Goal: Task Accomplishment & Management: Complete application form

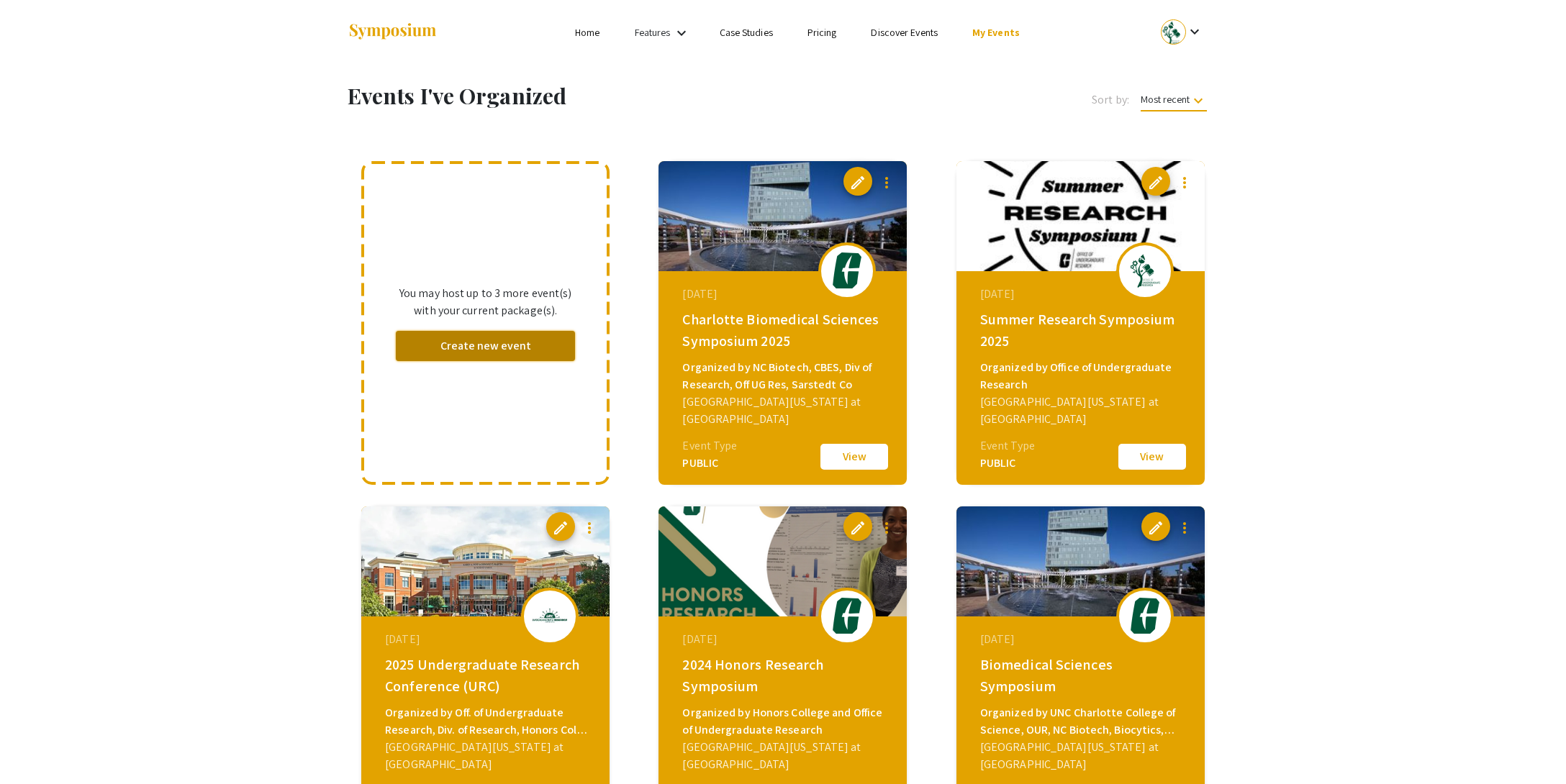
click at [483, 348] on button "Create new event" at bounding box center [485, 346] width 179 height 30
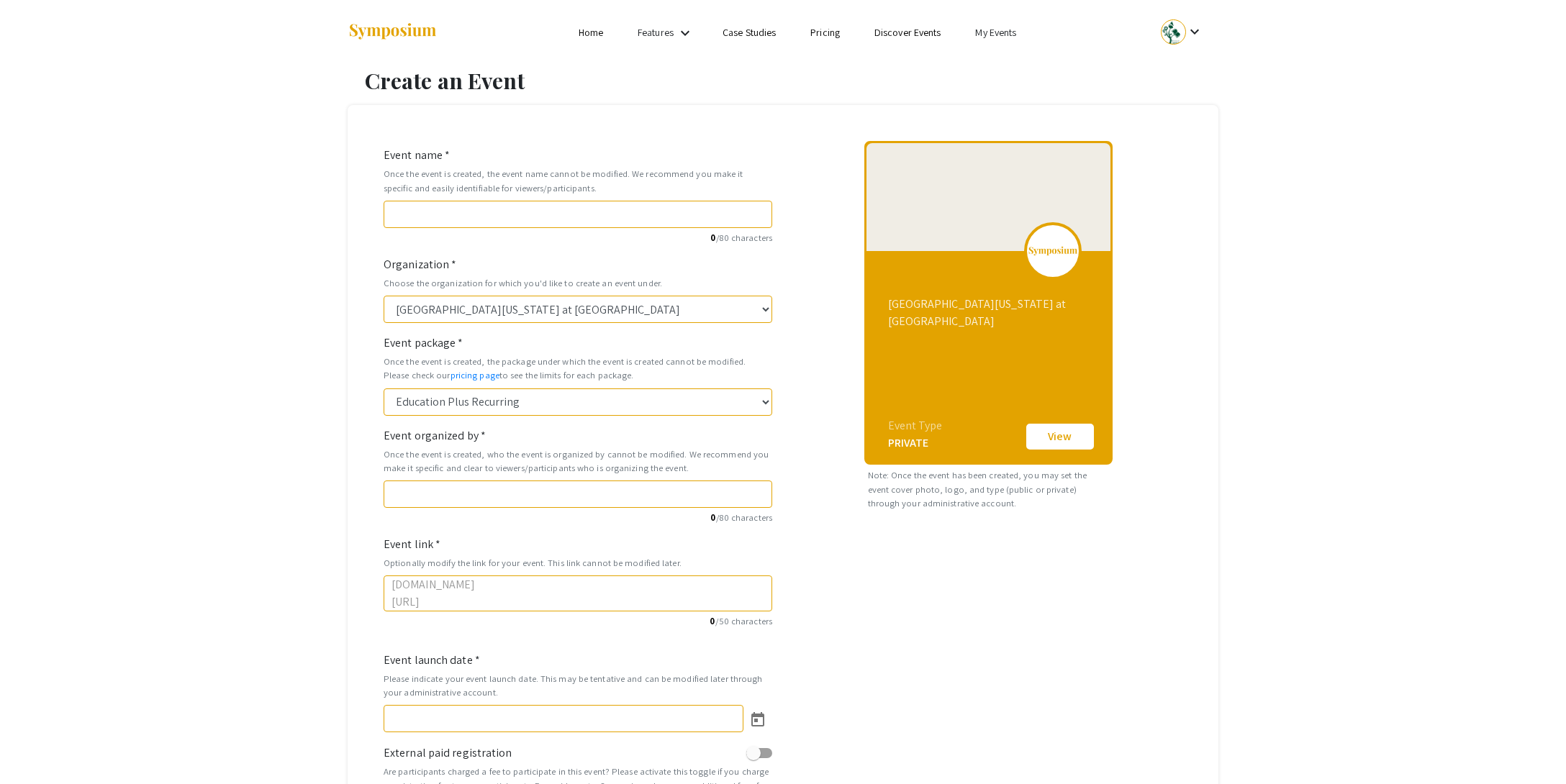
click at [420, 197] on div "Event name * Once the event is created, the event name cannot be modified. We r…" at bounding box center [577, 195] width 388 height 98
click at [423, 208] on input "Event name *" at bounding box center [577, 214] width 388 height 27
type input "H"
type input "h"
type input "Ho"
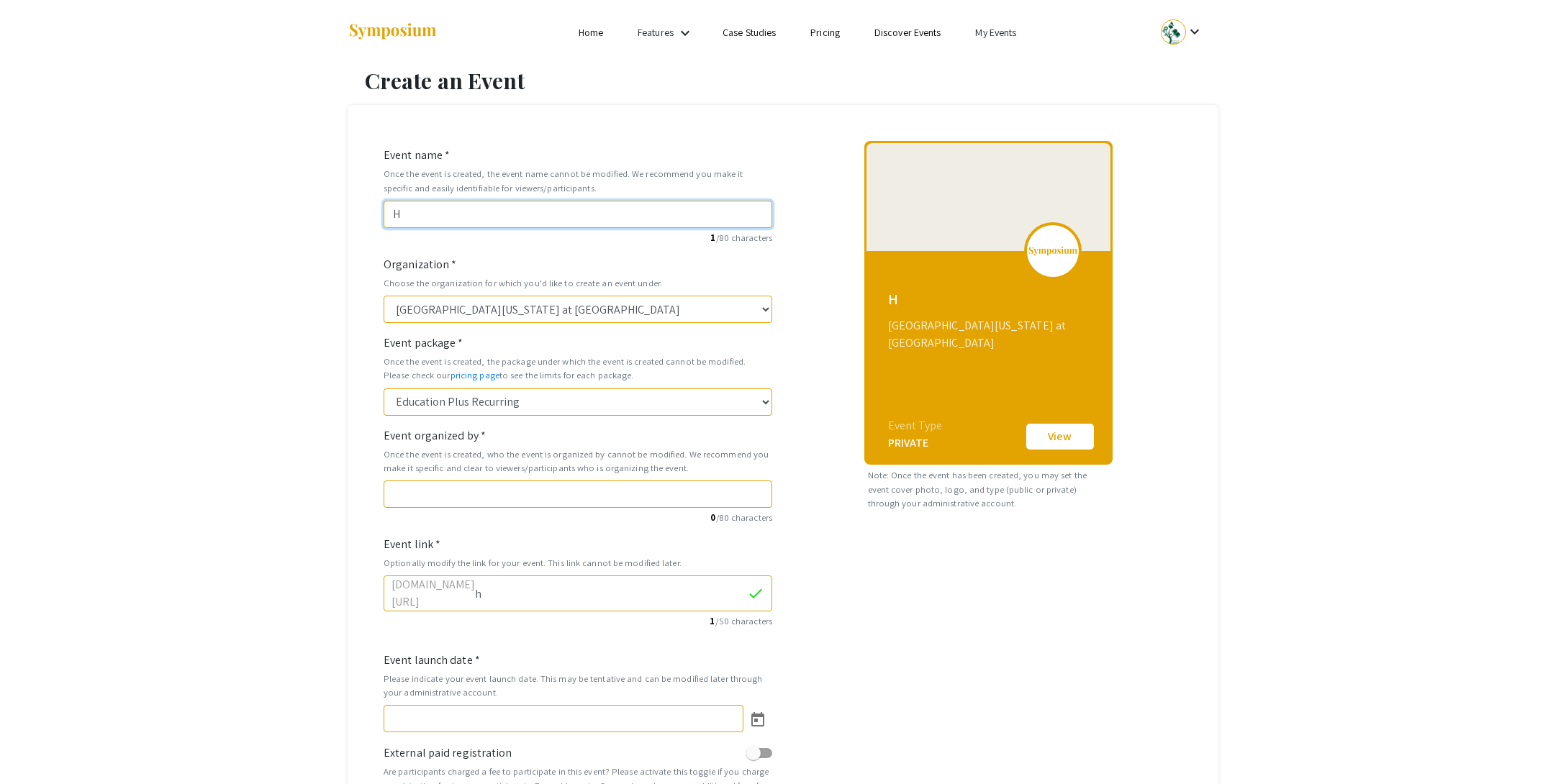
type input "ho"
type input "Hon"
type input "hon"
type input "Hono"
type input "hono"
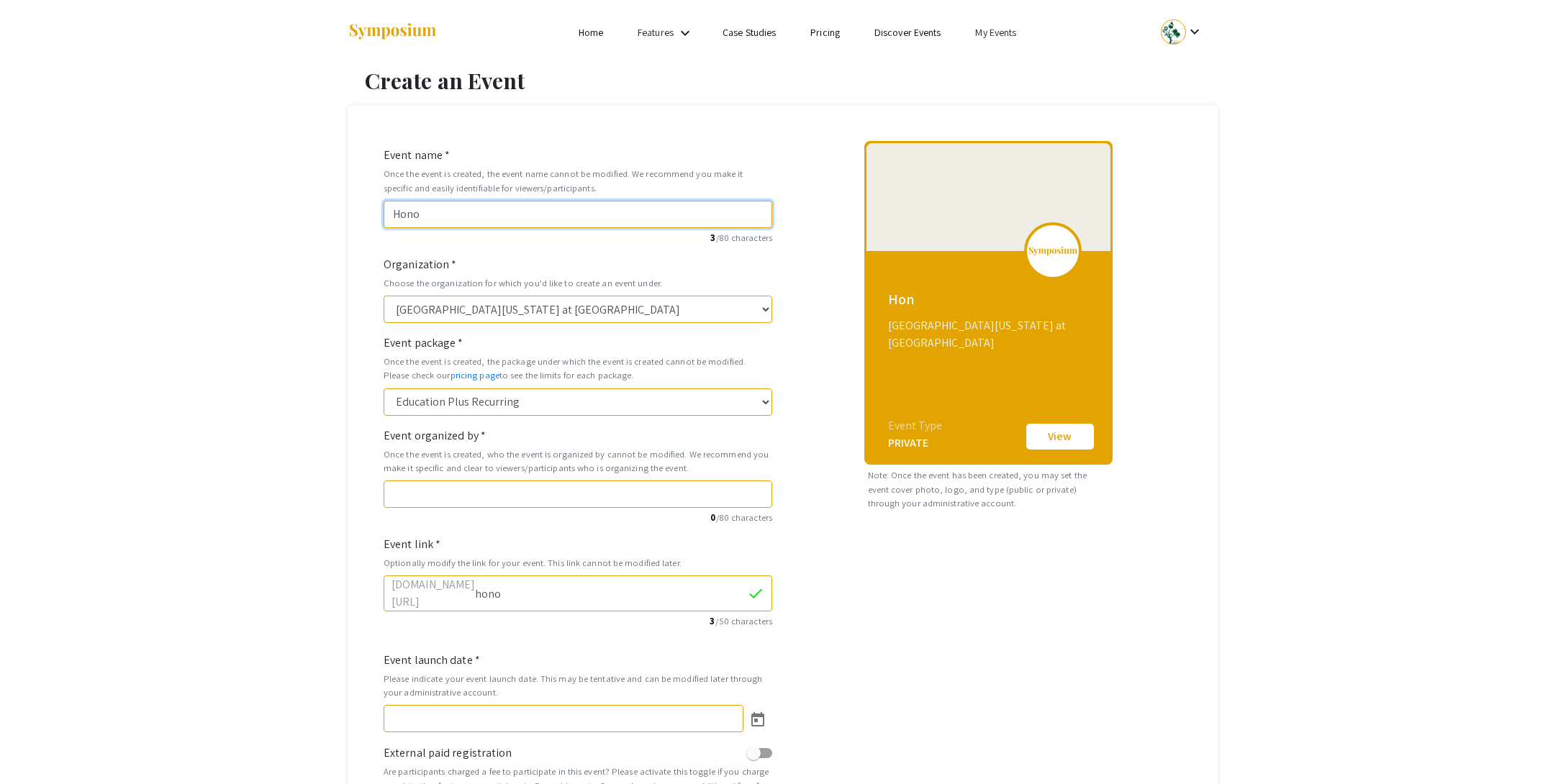
type input "Honor"
type input "honor"
type input "Honors"
type input "honors"
type input "Honors R"
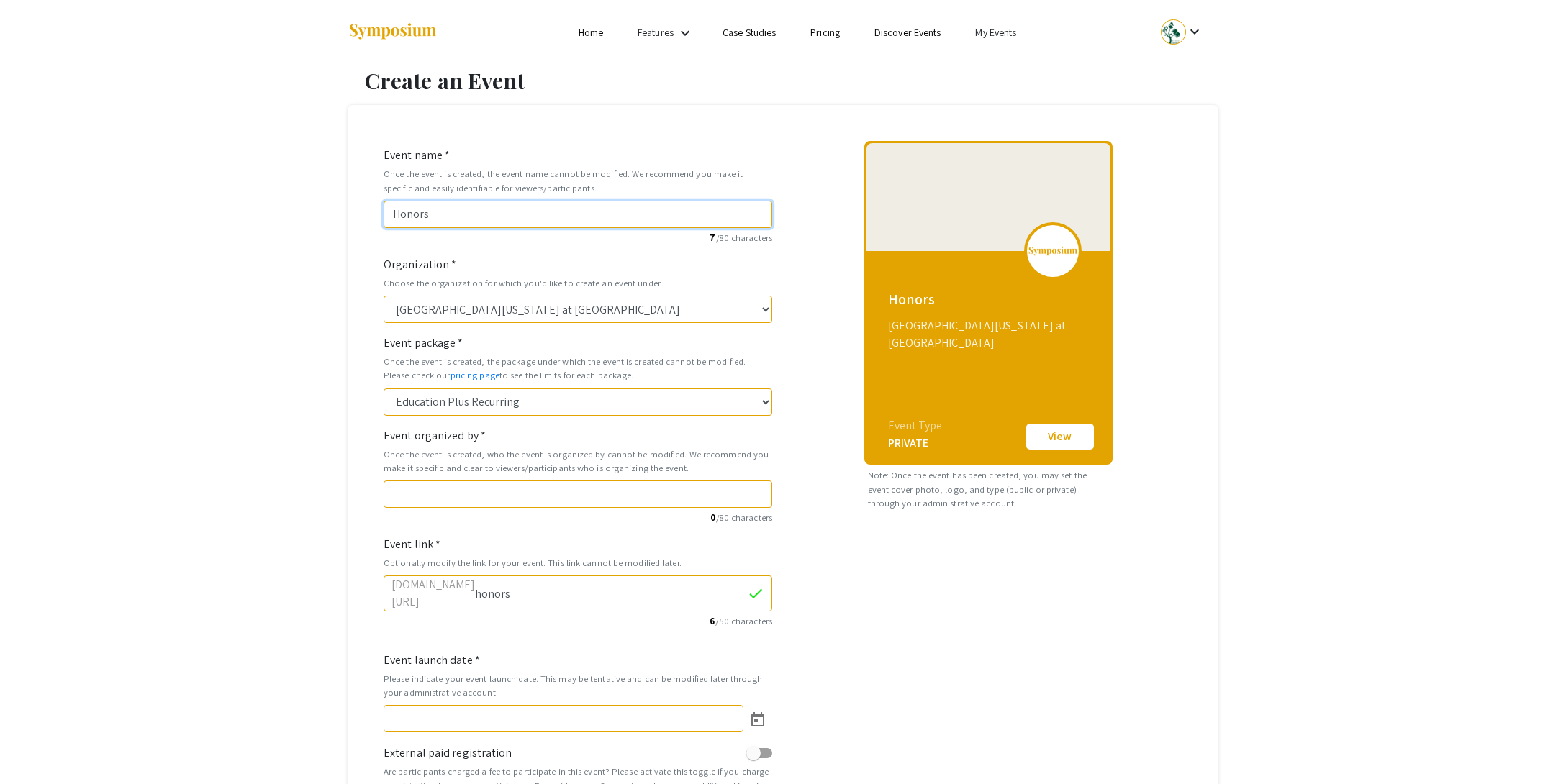
type input "honors-r"
type input "Honors Re"
type input "honors-re"
type input "Honors Res"
type input "honors-res"
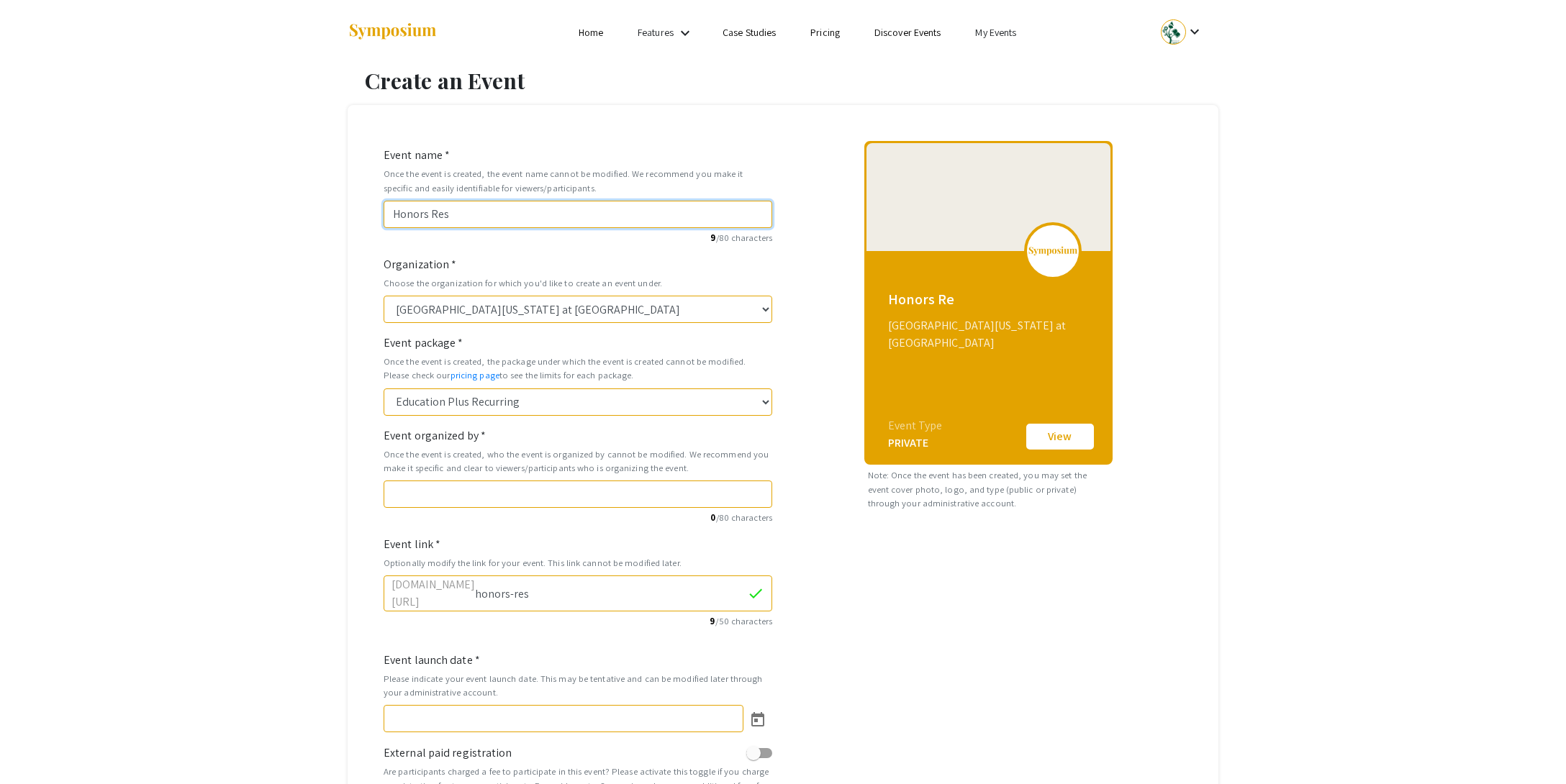
type input "Honors Rese"
type input "honors-rese"
type input "Honors Resea"
type input "honors-resea"
type input "Honors Resear"
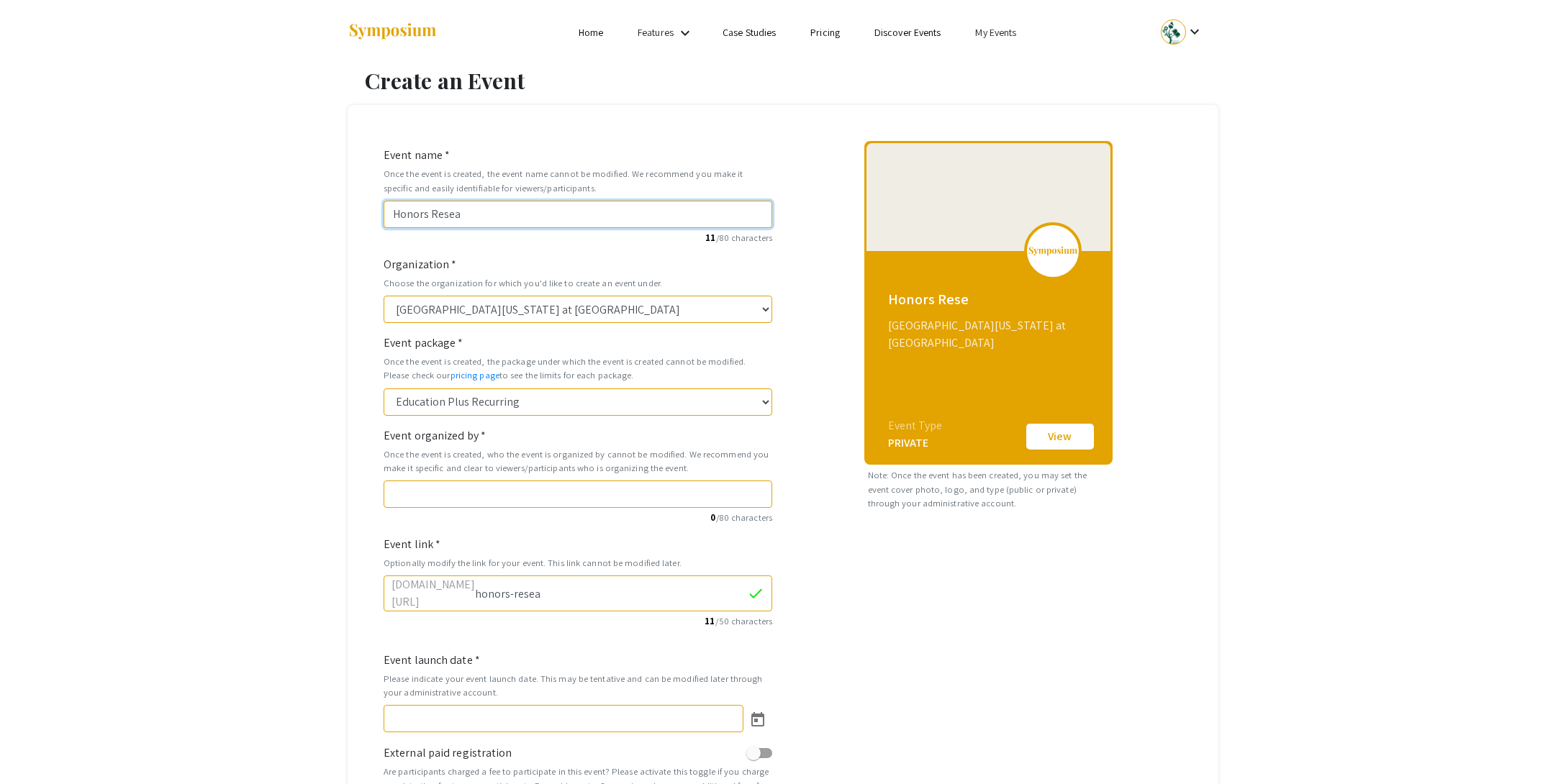
type input "honors-resear"
type input "Honors Researc"
type input "honors-researc"
type input "Honors Research"
type input "honors-research"
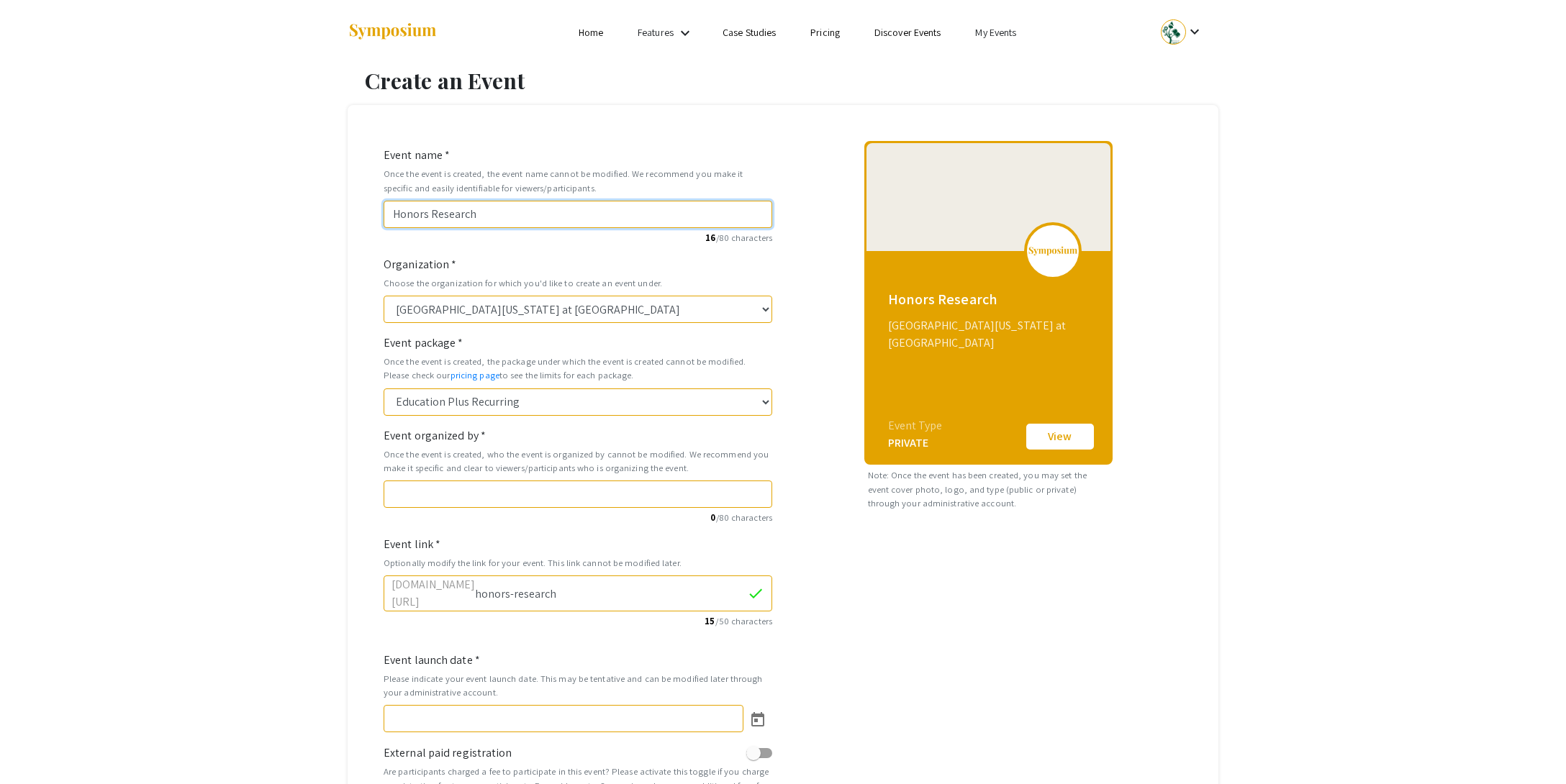
type input "Honors Research S"
type input "honors-research-s"
type input "Honors Research Sy"
type input "honors-research-sy"
type input "Honors Research Sym"
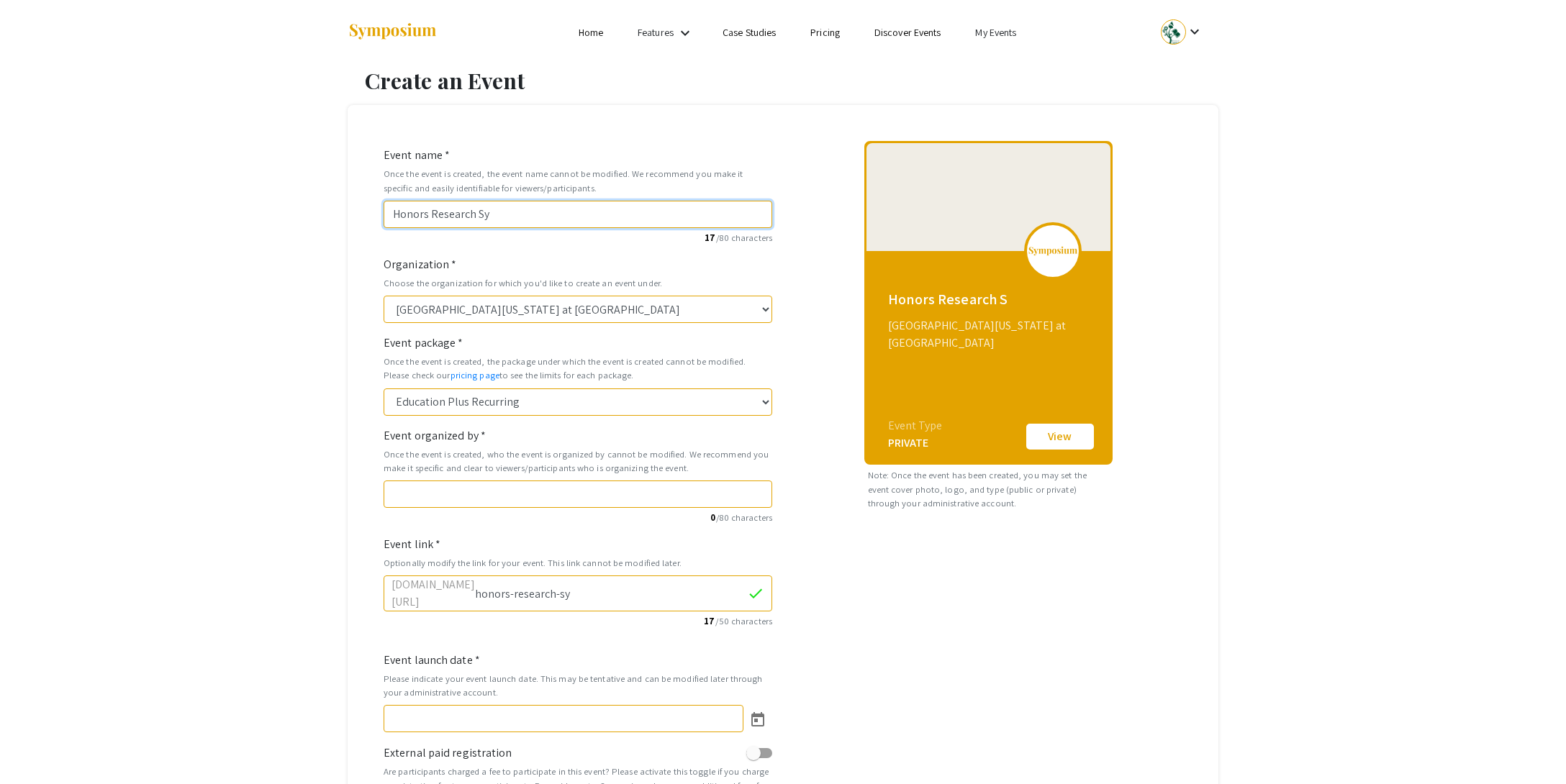
type input "honors-research-sym"
type input "Honors Research Symp"
type input "honors-research-symp"
type input "Honors Research Sympo"
type input "honors-research-sympo"
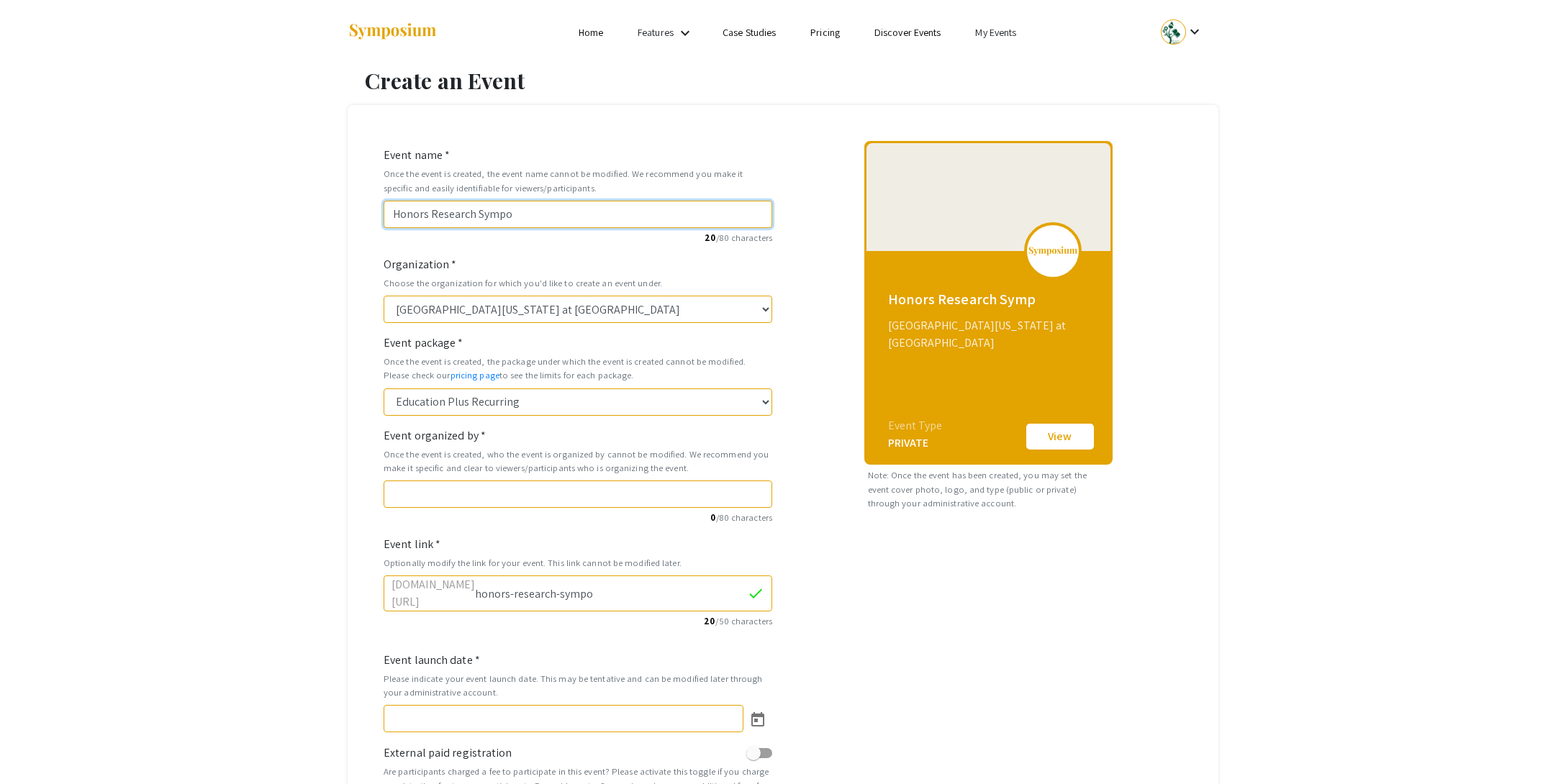
type input "Honors Research Sympos"
type input "honors-research-sympos"
type input "Honors Research Symposi"
type input "honors-research-symposi"
type input "Honors Research Symposiu"
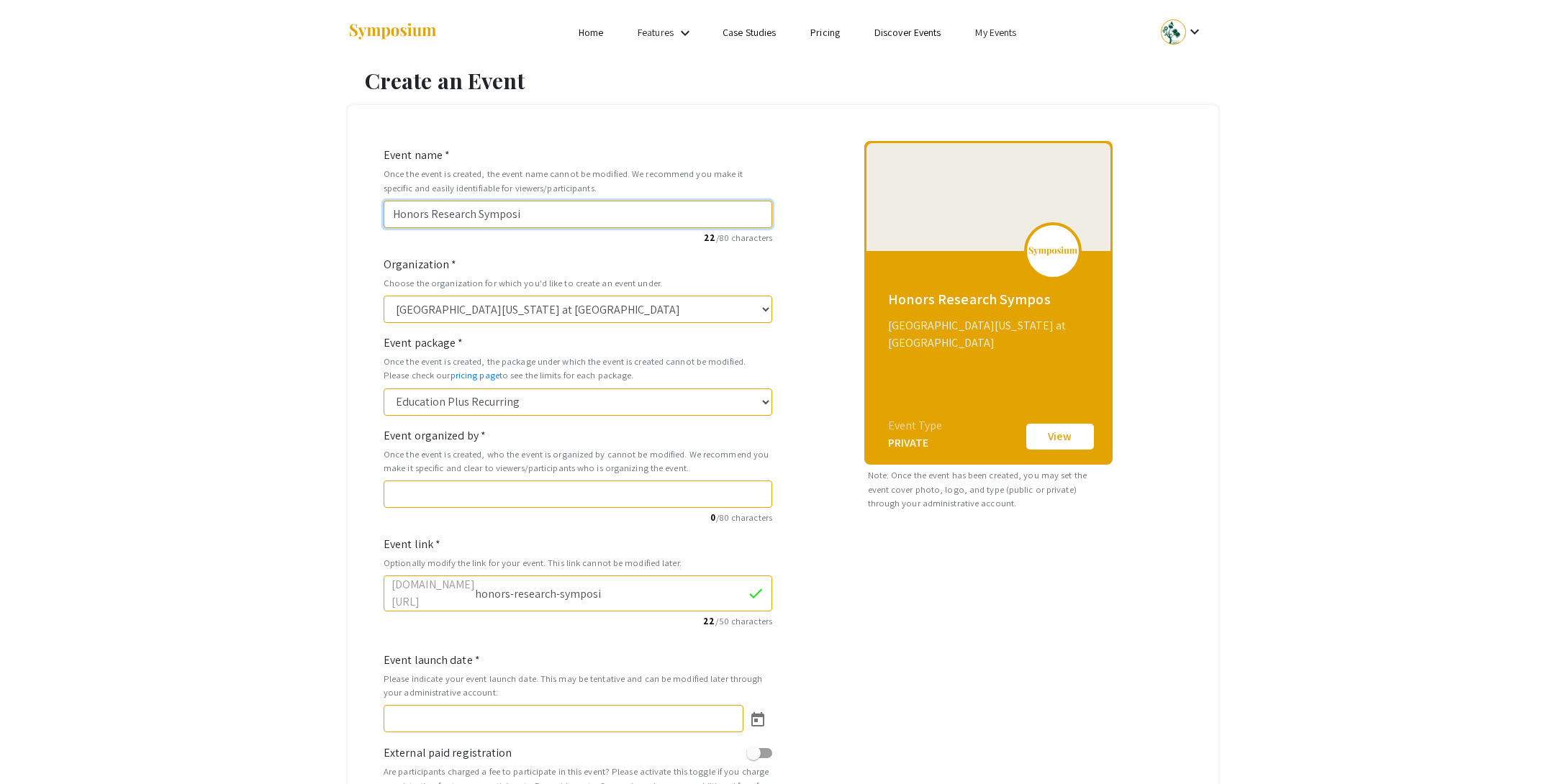
type input "honors-research-symposiu"
type input "Honors Research Symposium"
type input "honors-research-symposium"
type input "Honors Research Symposium 2"
type input "honors-research-symposium-2"
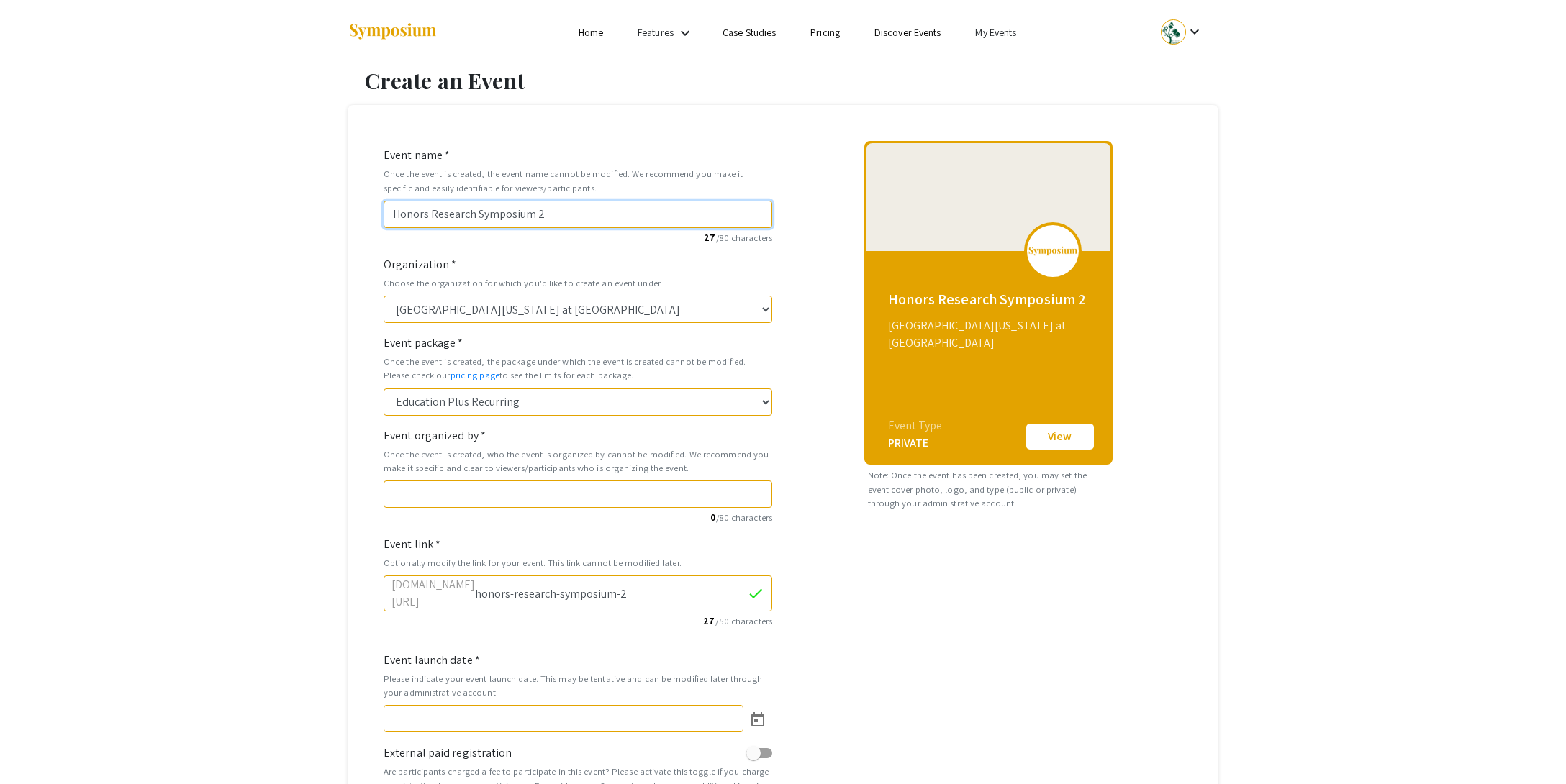
type input "Honors Research Symposium 20"
type input "honors-research-symposium-20"
type input "Honors Research Symposium 202"
type input "honors-research-symposium-202"
type input "Honors Research Symposium 2025"
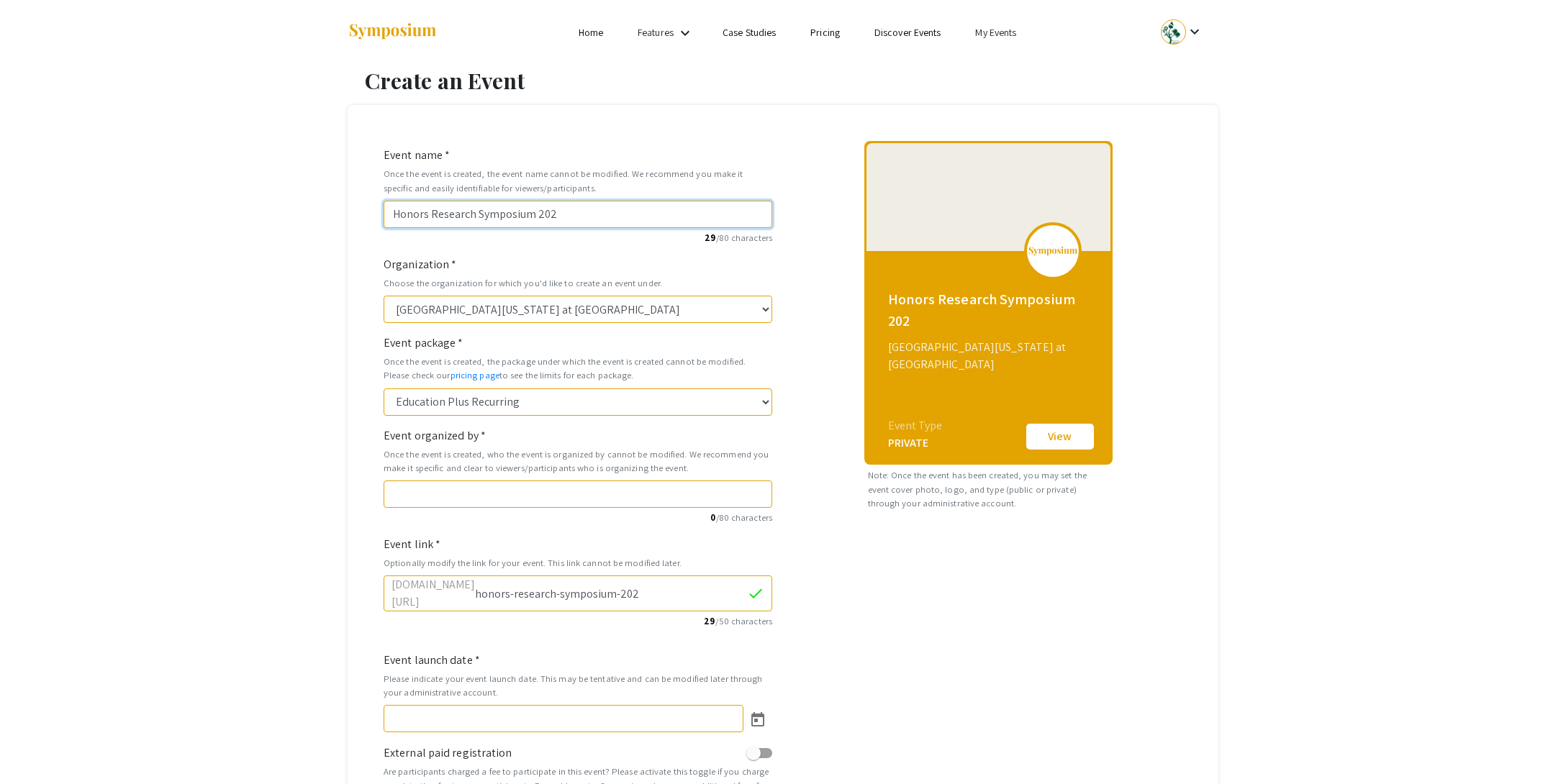
type input "honors-research-symposium-2025"
type input "Honors Research Symposium 2025"
click at [469, 498] on input "Event organized by *" at bounding box center [577, 494] width 388 height 27
paste input "Honors College & Office of Undergraduate Research"
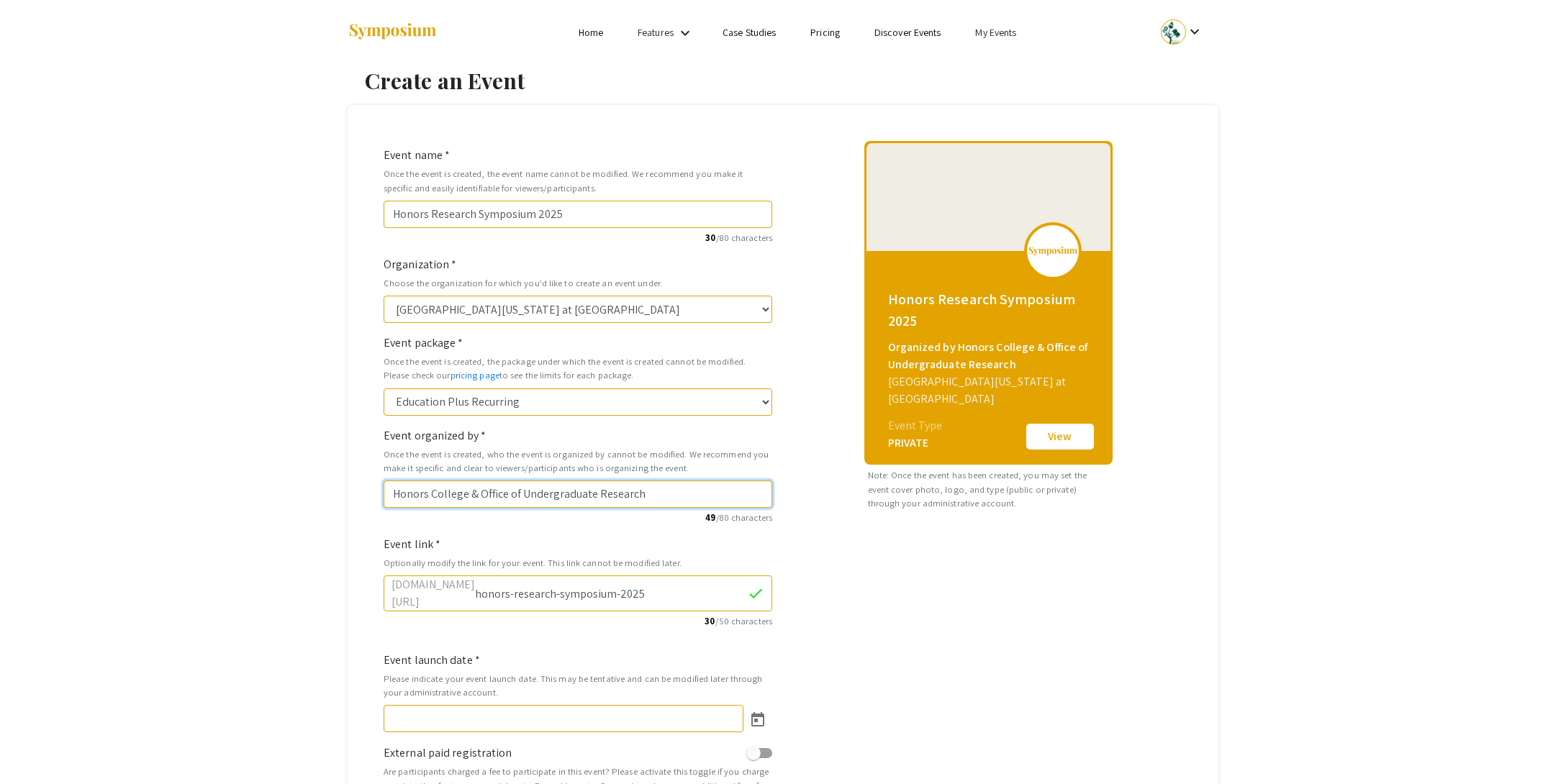
type input "Honors College & Office of Undergraduate Research"
drag, startPoint x: 707, startPoint y: 590, endPoint x: 740, endPoint y: 606, distance: 36.7
click at [707, 590] on input "honors-research-symposium-2025" at bounding box center [611, 593] width 272 height 27
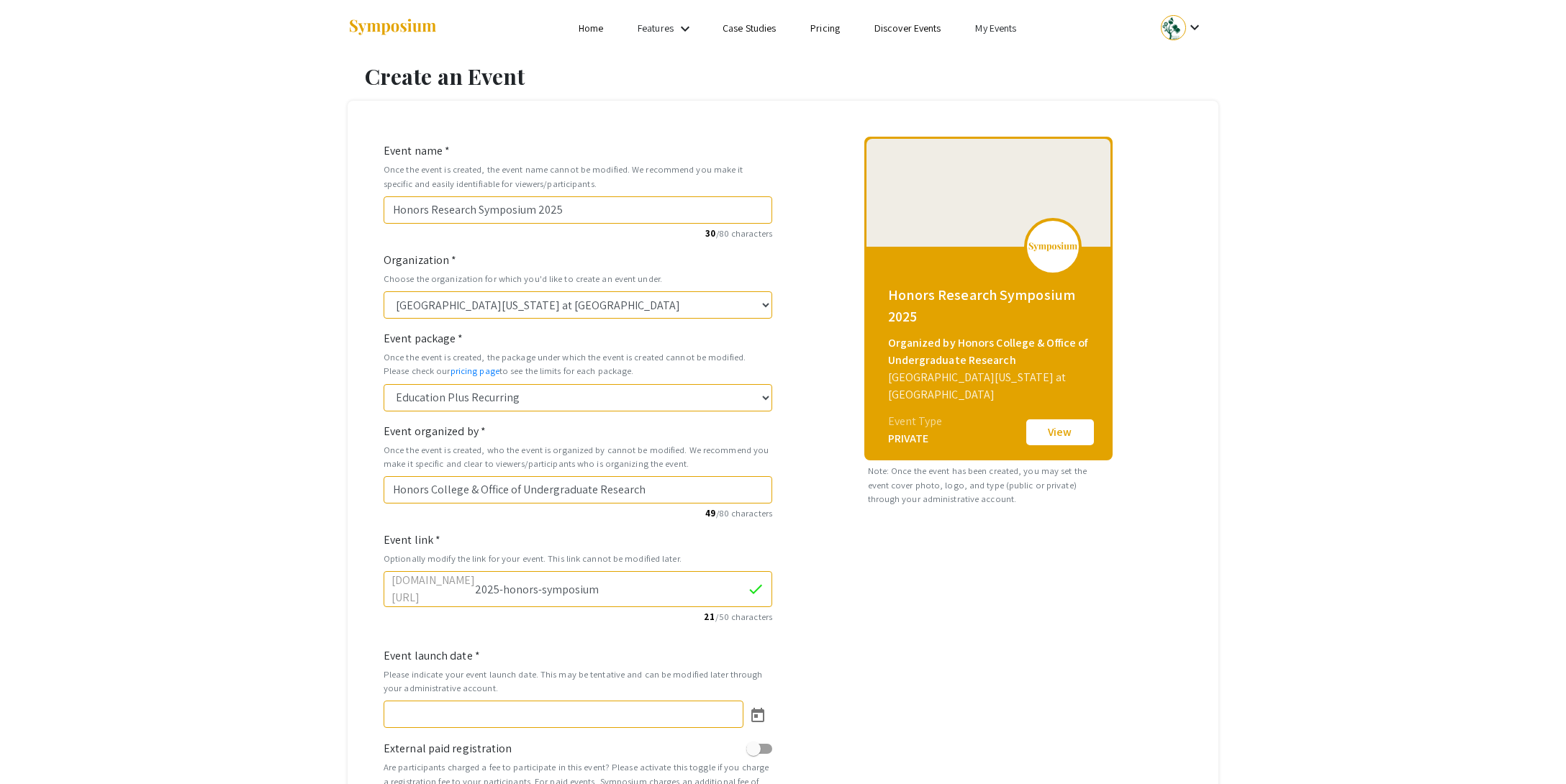
scroll to position [211, 0]
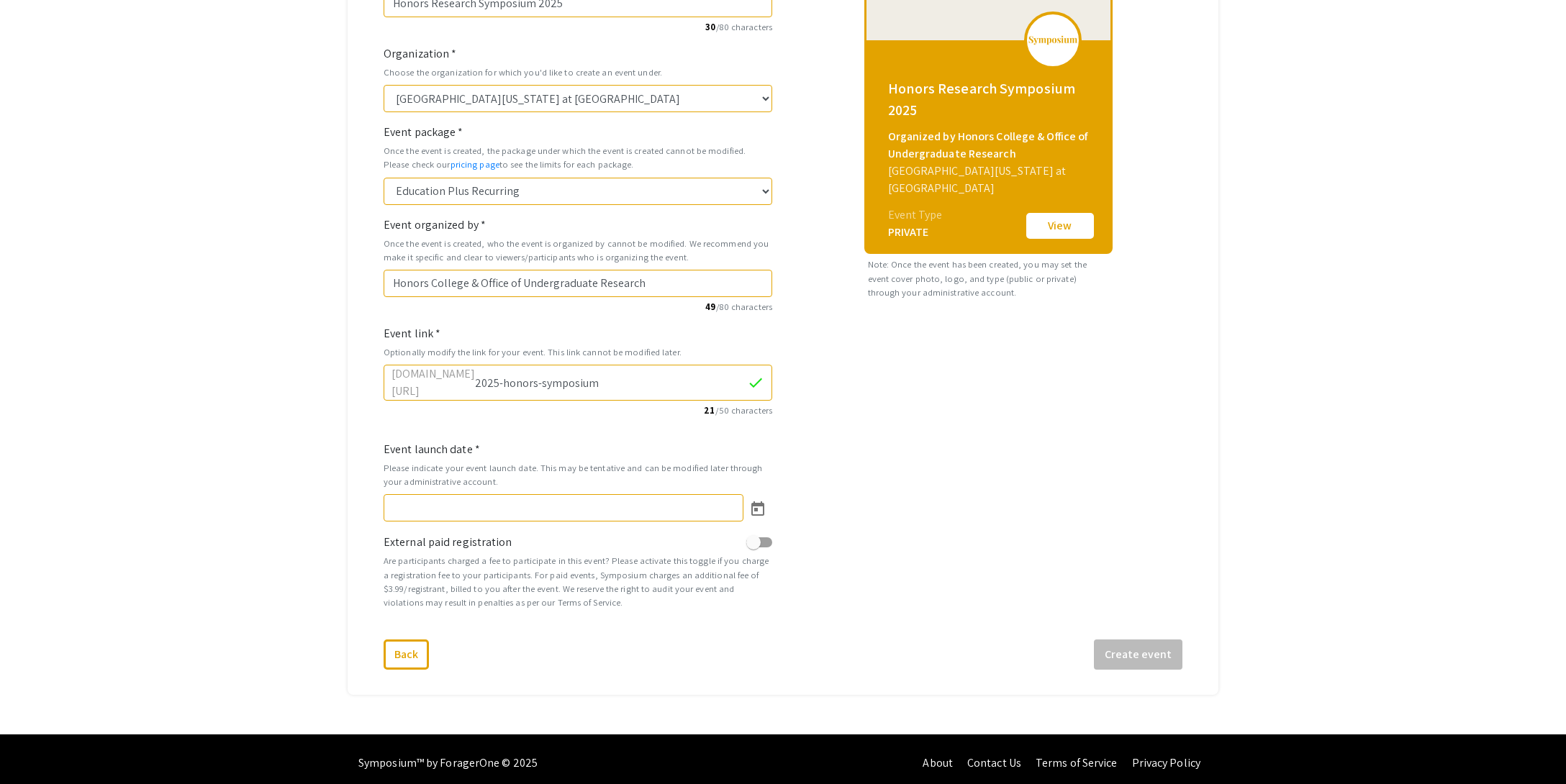
type input "2025-honors-symposium"
click at [763, 502] on icon "Open calendar" at bounding box center [757, 509] width 13 height 15
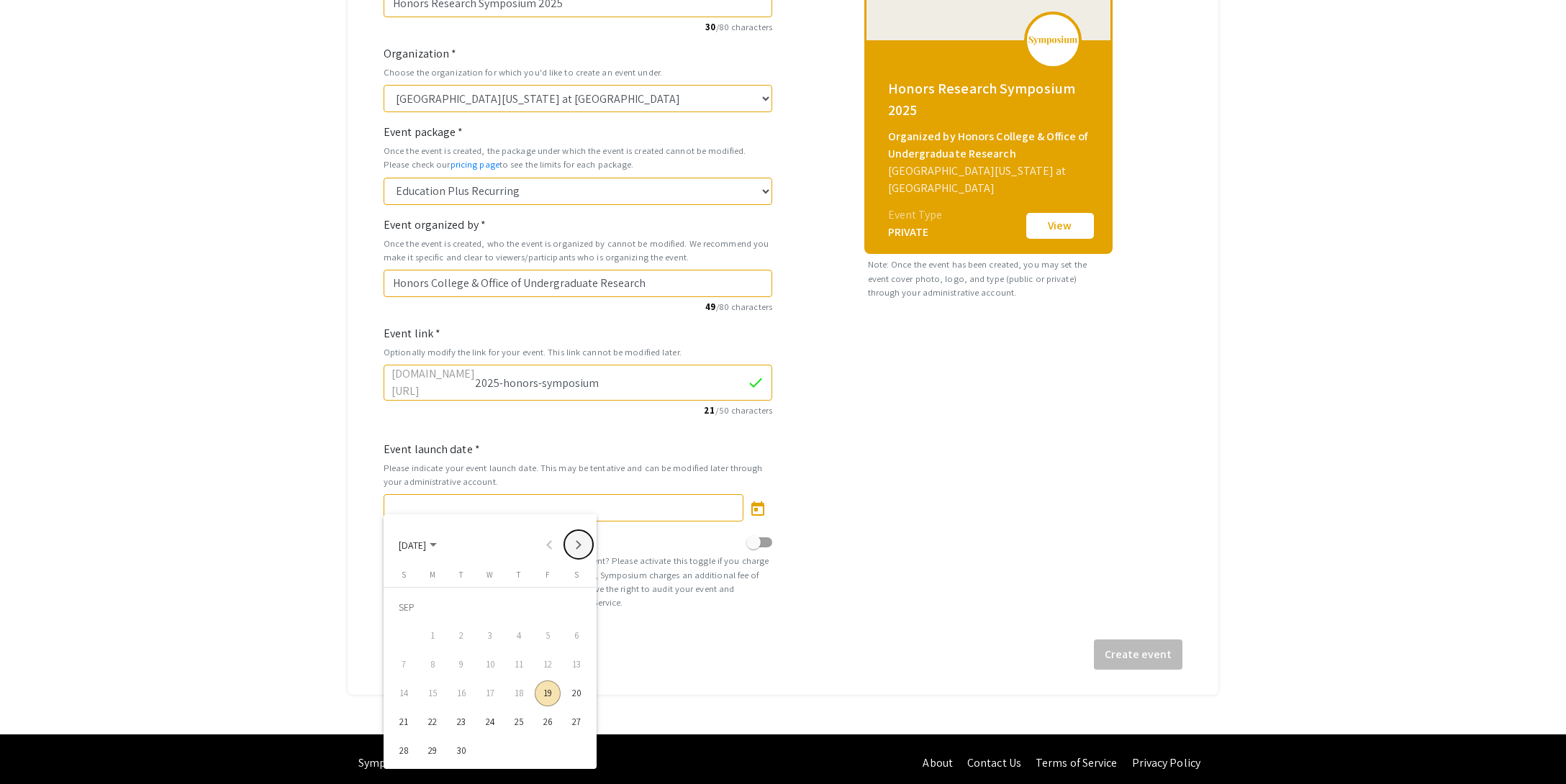
click at [578, 546] on button "Next month" at bounding box center [578, 544] width 29 height 29
click at [543, 691] on div "21" at bounding box center [548, 694] width 26 height 26
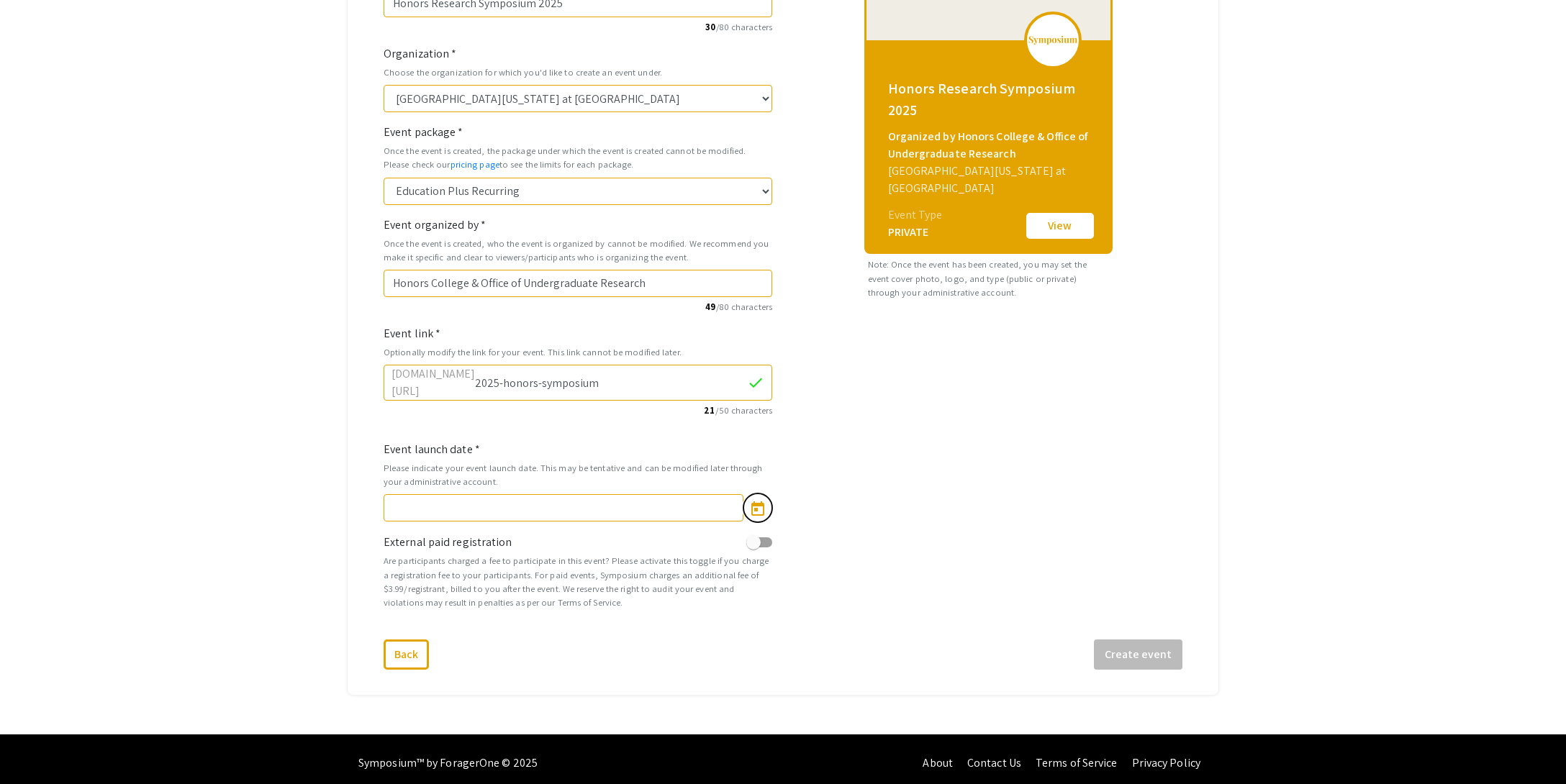
type input "[DATE]"
click at [1124, 641] on button "Create event" at bounding box center [1138, 654] width 89 height 30
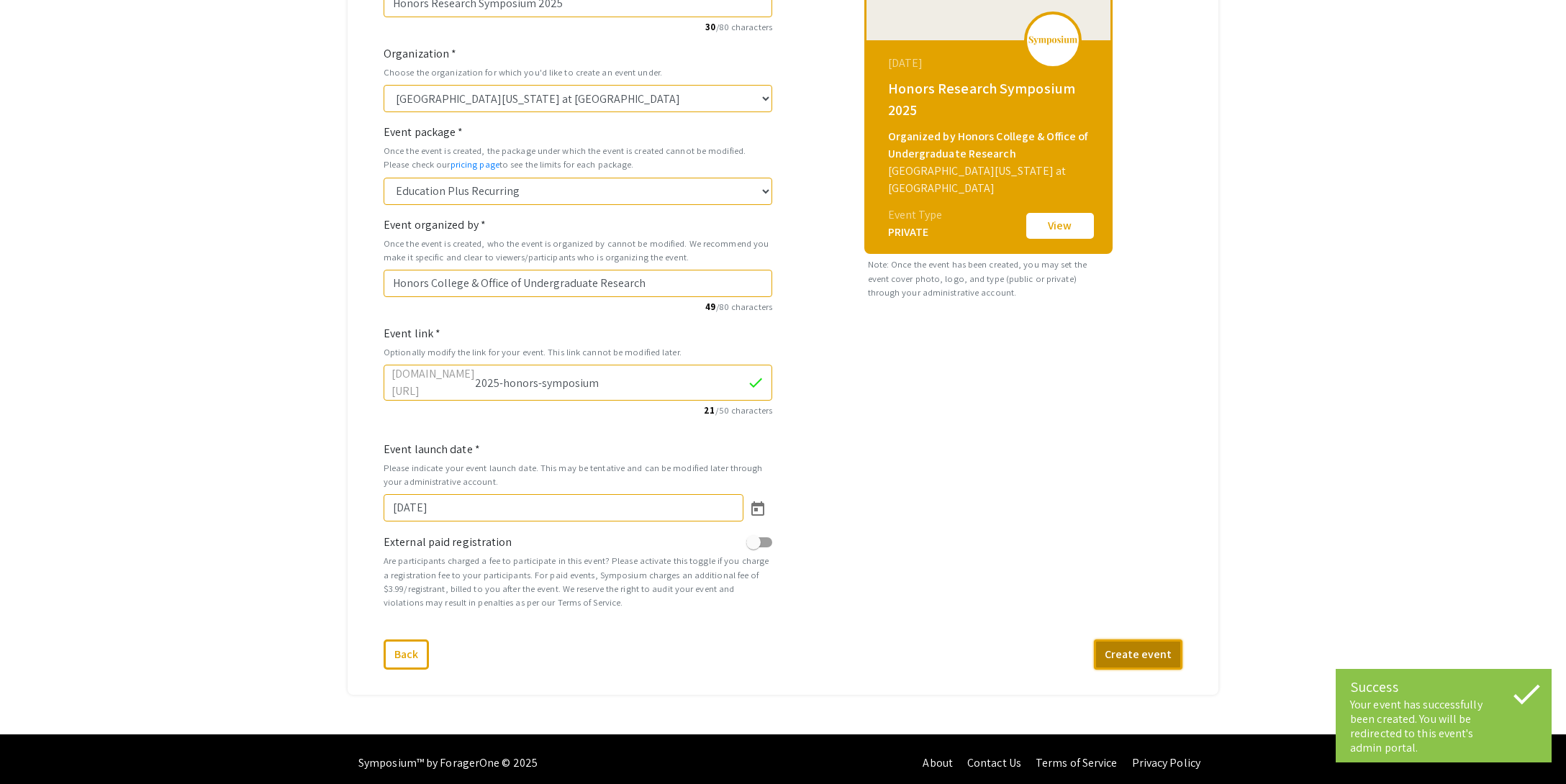
select select "470"
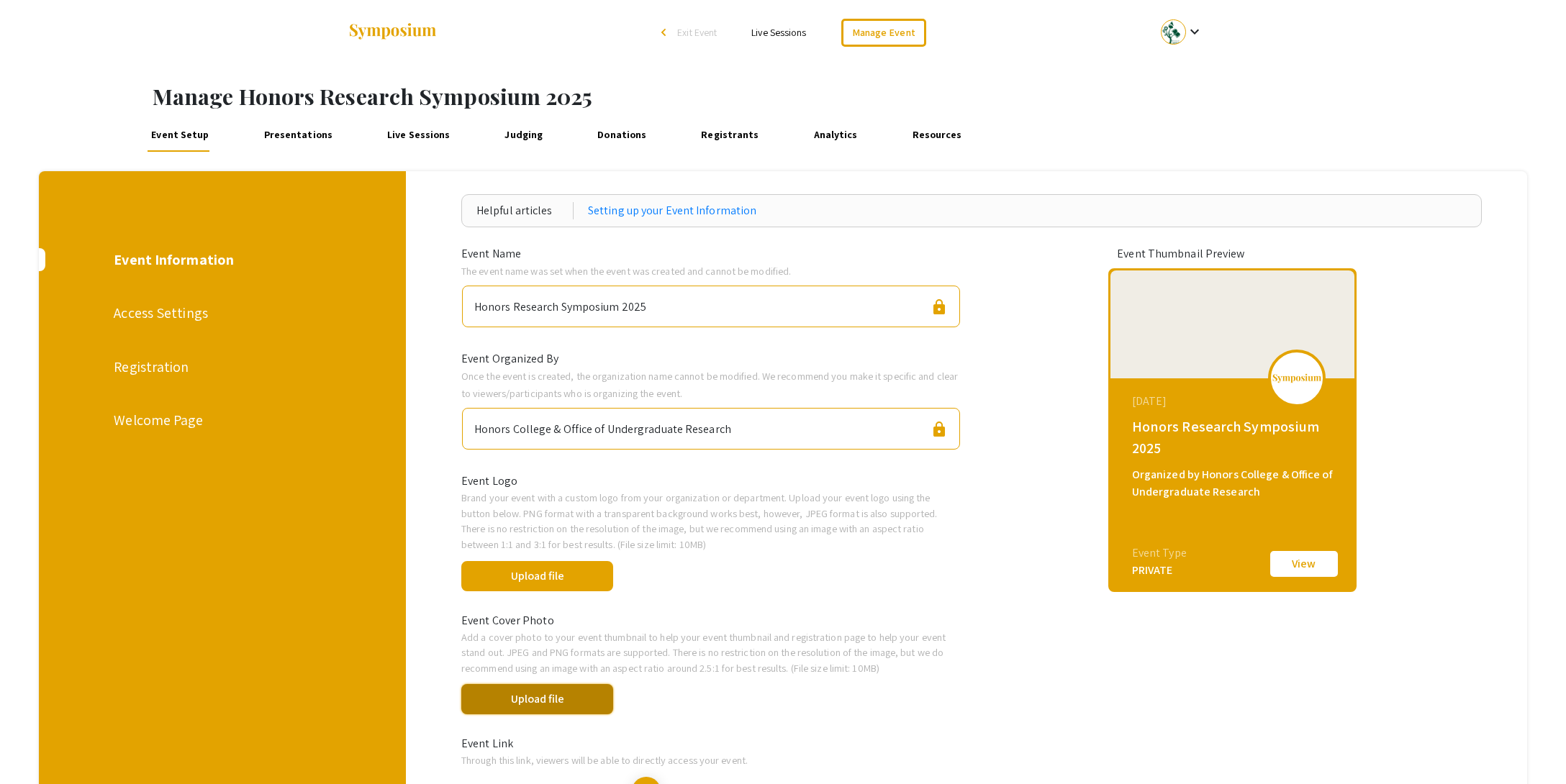
click at [537, 702] on button "Upload file" at bounding box center [537, 699] width 152 height 30
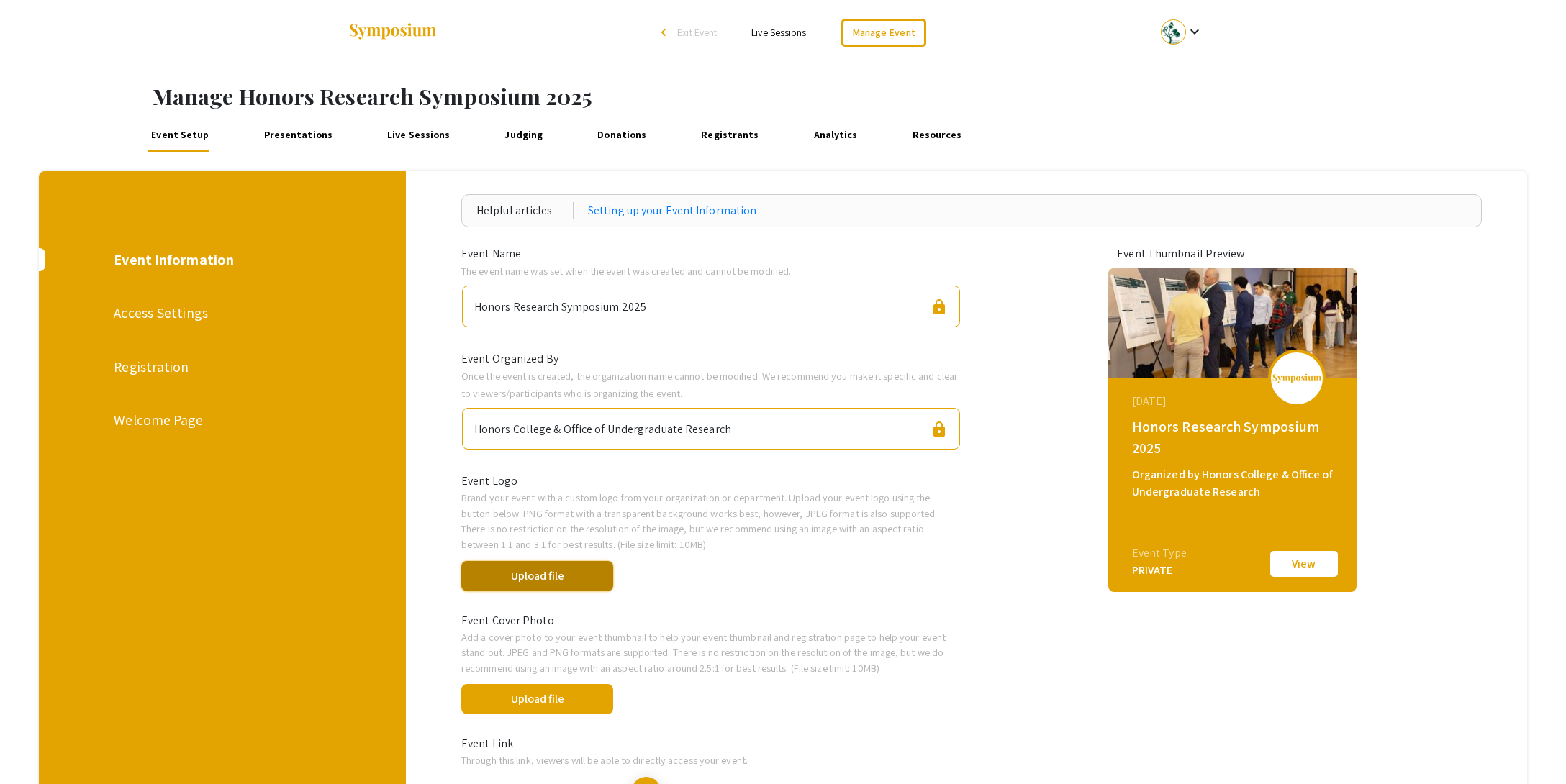
click at [551, 569] on button "Upload file" at bounding box center [537, 576] width 152 height 30
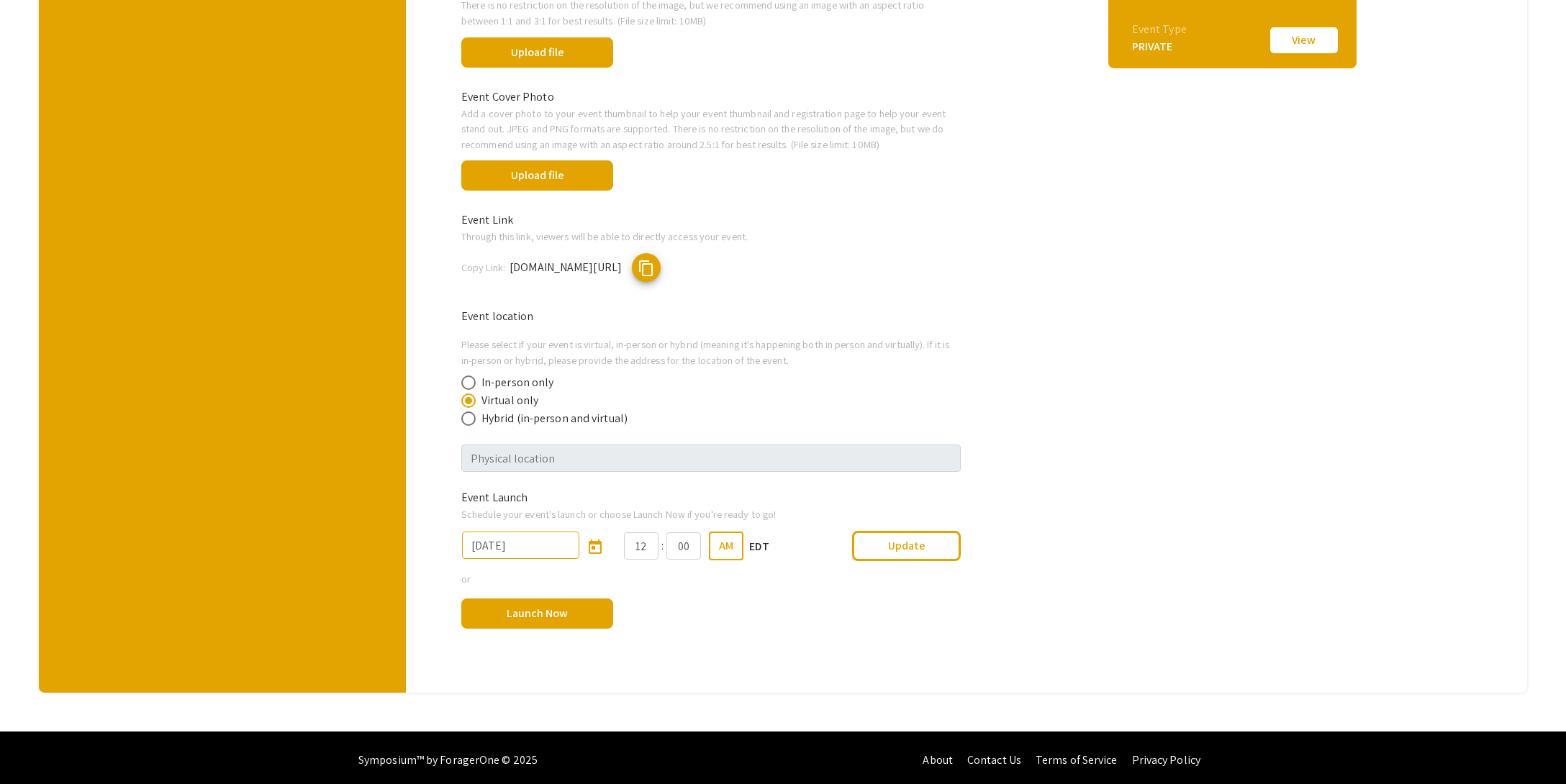
scroll to position [528, 0]
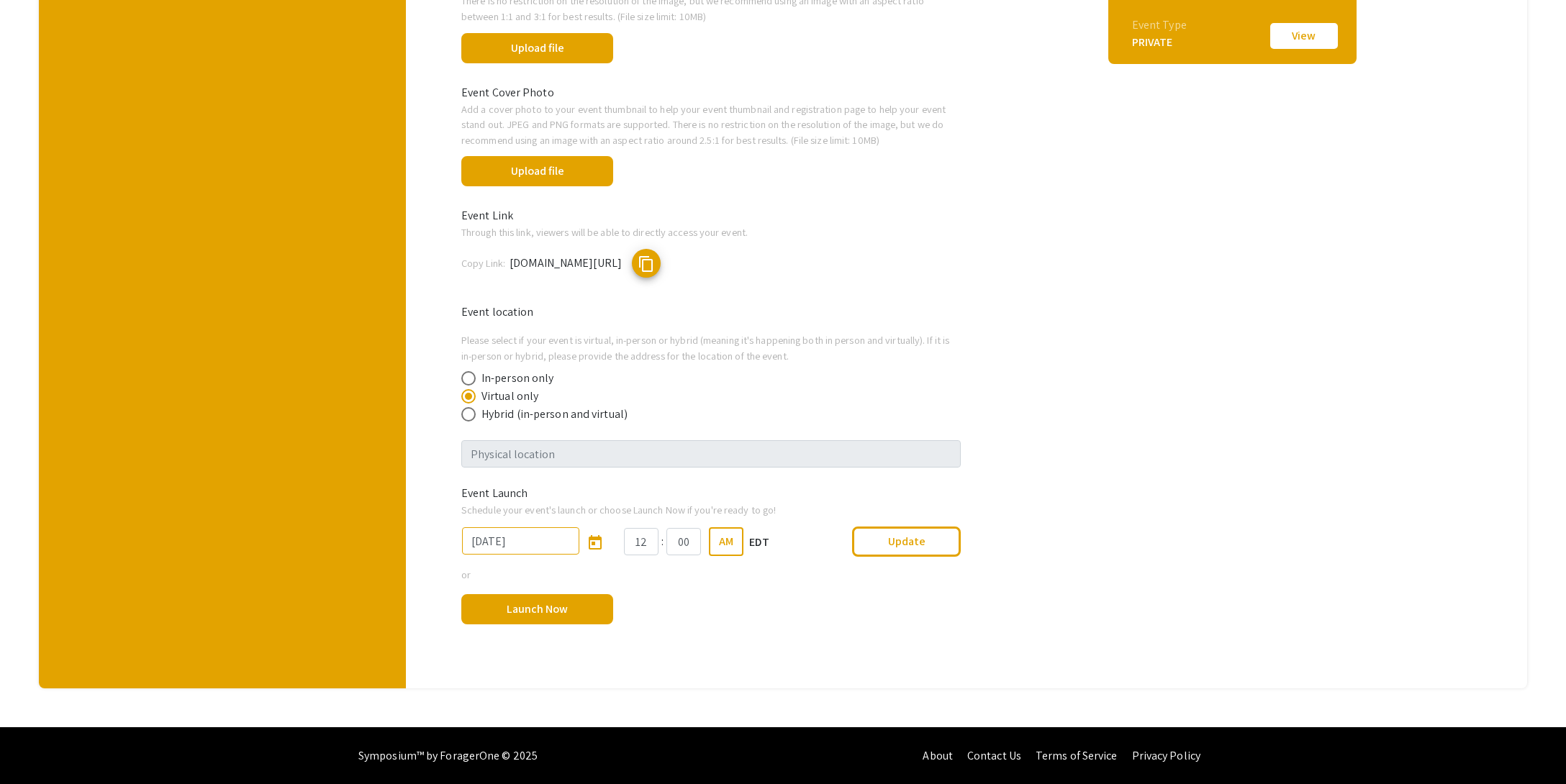
drag, startPoint x: 469, startPoint y: 416, endPoint x: 496, endPoint y: 427, distance: 29.2
click at [469, 416] on span at bounding box center [468, 414] width 15 height 15
click at [469, 416] on input "Hybrid (in-person and virtual)" at bounding box center [468, 414] width 15 height 15
radio input "true"
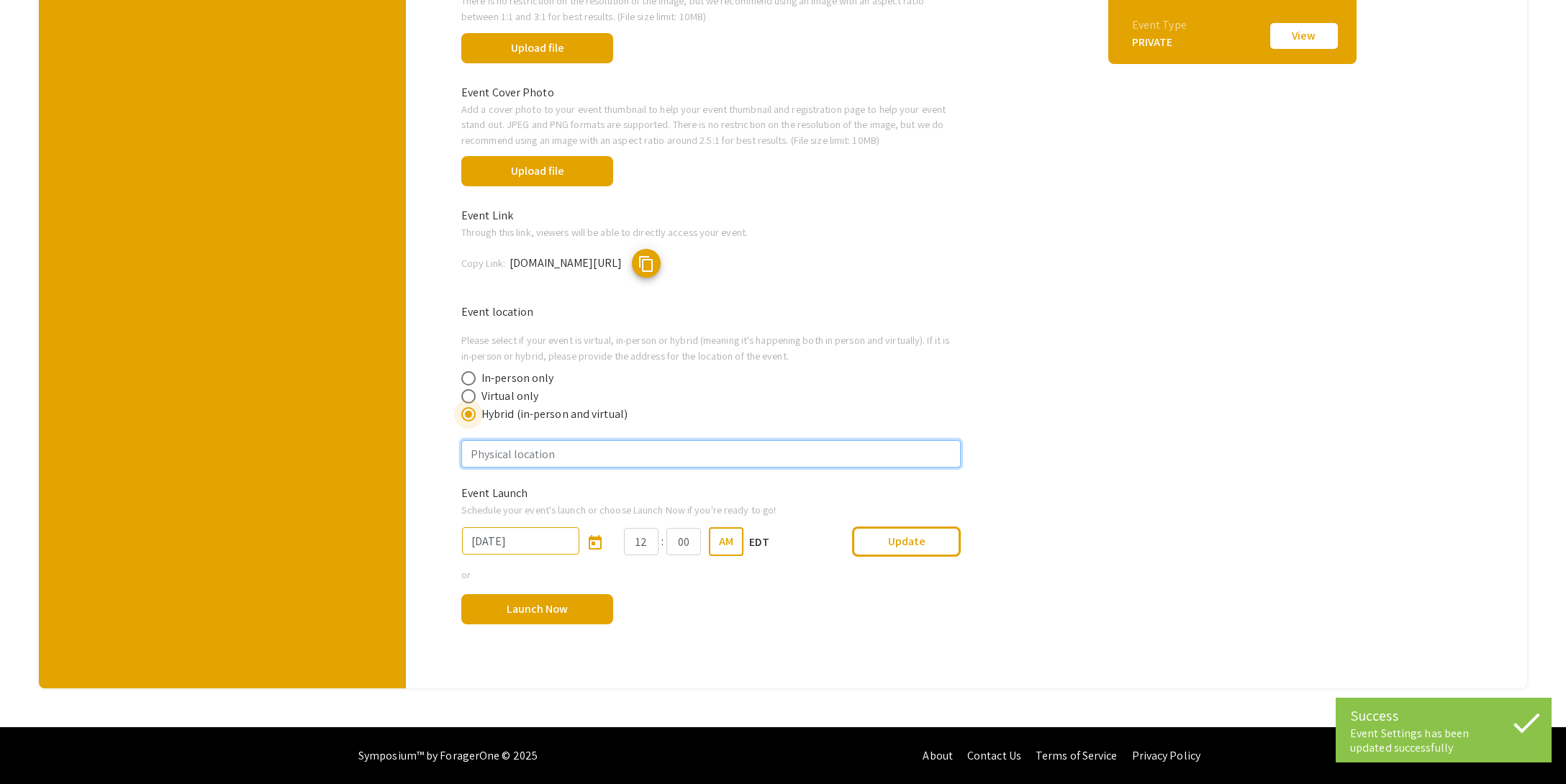
click at [587, 465] on input "text" at bounding box center [711, 454] width 499 height 27
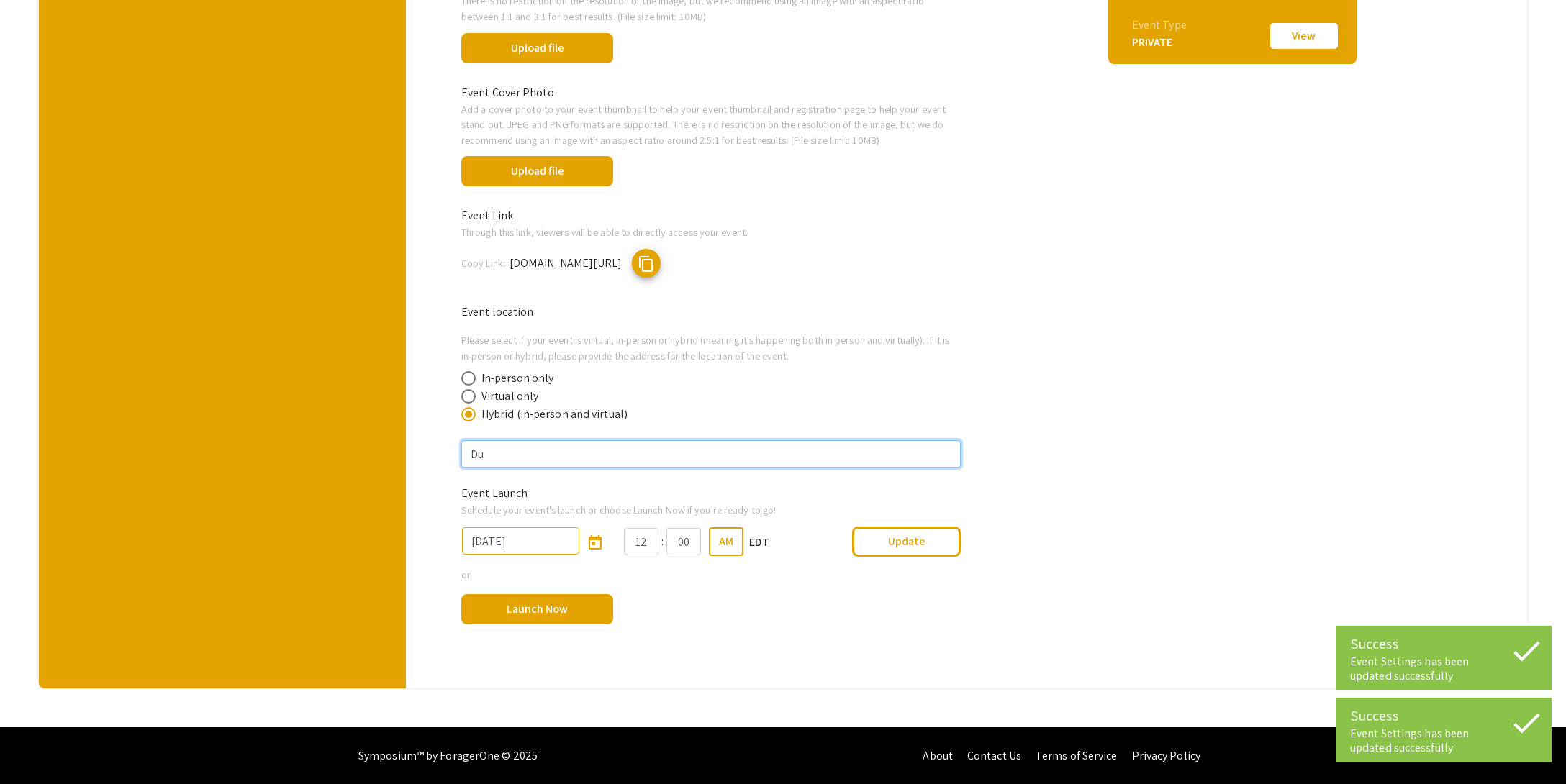
type input "D"
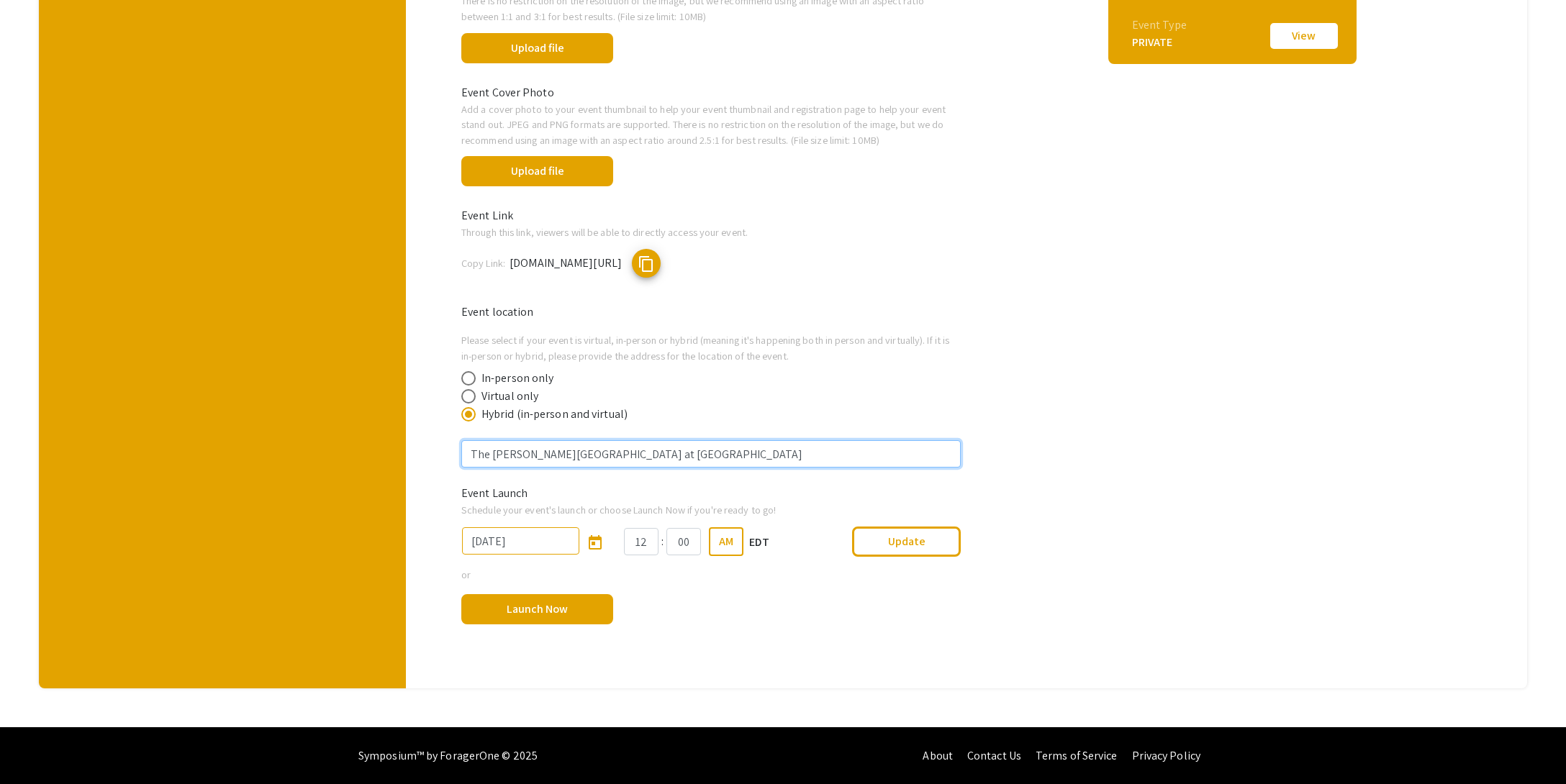
drag, startPoint x: 596, startPoint y: 451, endPoint x: 437, endPoint y: 449, distance: 159.0
click at [438, 449] on div "Helpful articles Setting up your Event Information Event Name The event name wa…" at bounding box center [972, 165] width 1087 height 999
paste input "bois Center at [GEOGRAPHIC_DATA]"
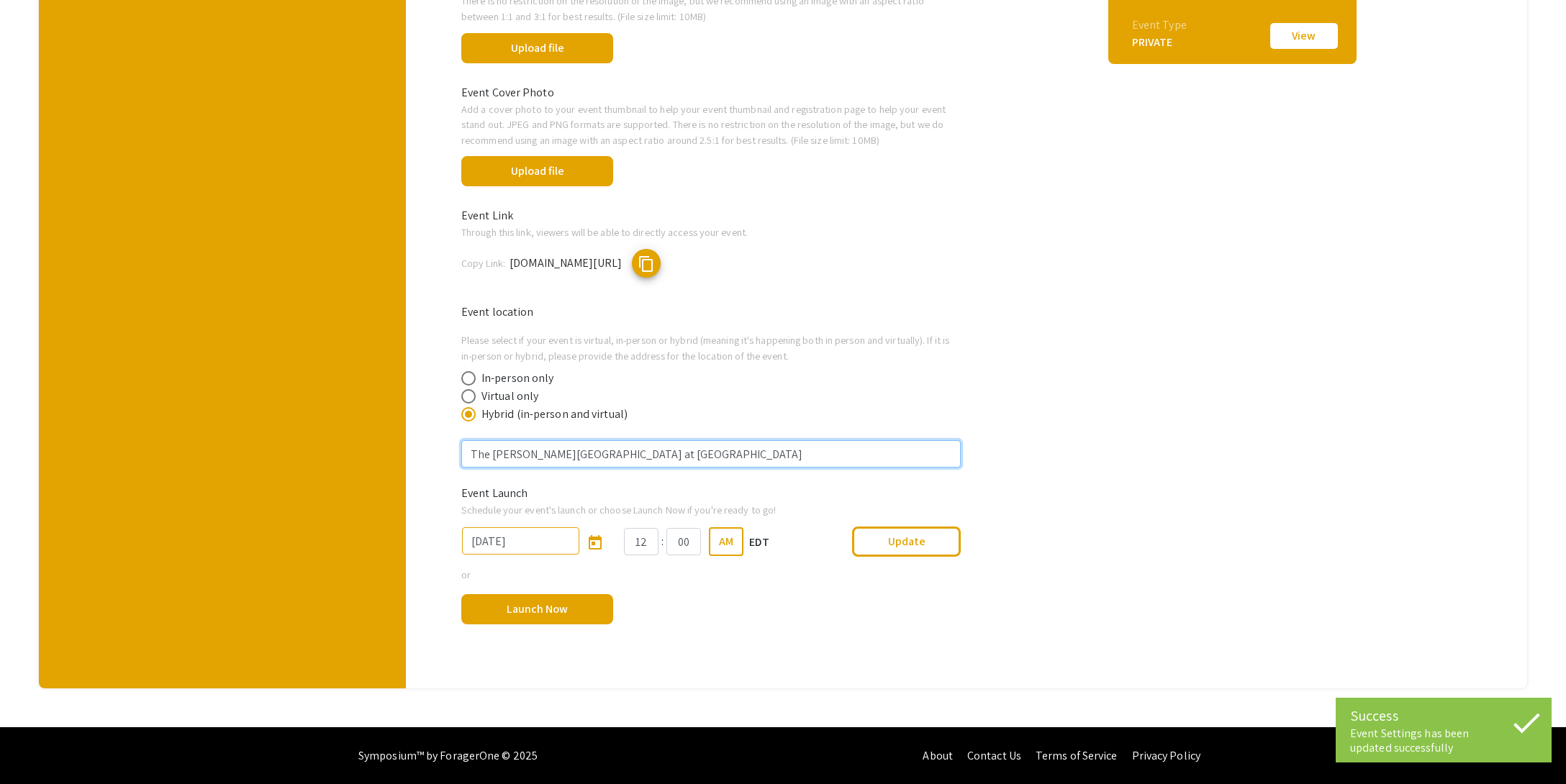
type input "The [PERSON_NAME][GEOGRAPHIC_DATA] at [GEOGRAPHIC_DATA]"
click at [651, 545] on input "12" at bounding box center [641, 541] width 34 height 27
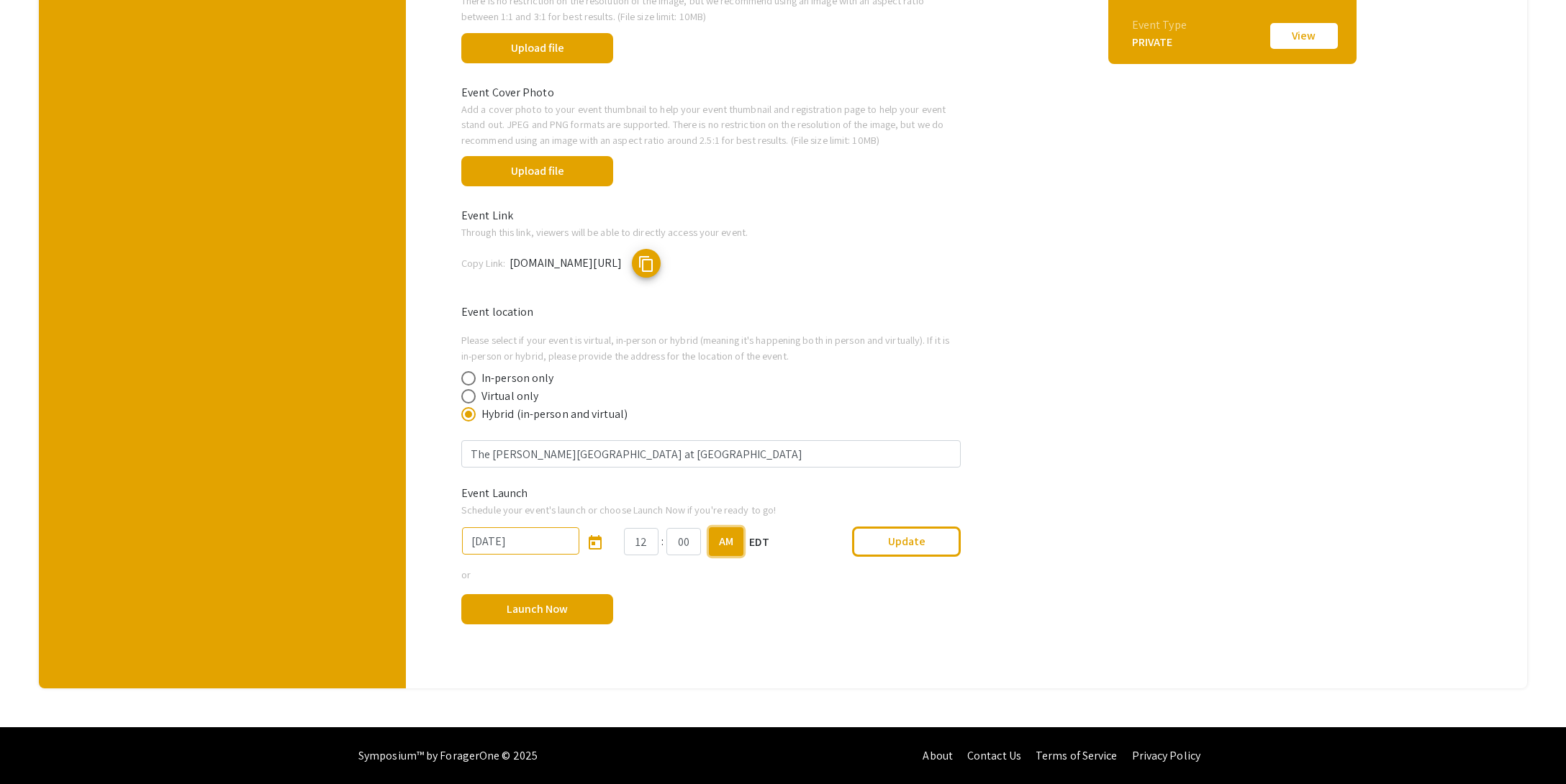
click at [722, 542] on button "AM" at bounding box center [726, 541] width 35 height 29
click at [1078, 466] on div "Event Thumbnail Preview [DATE] Honors Research Symposium 2025 Organized by Hono…" at bounding box center [1232, 186] width 434 height 937
click at [924, 534] on button "Update" at bounding box center [906, 542] width 109 height 30
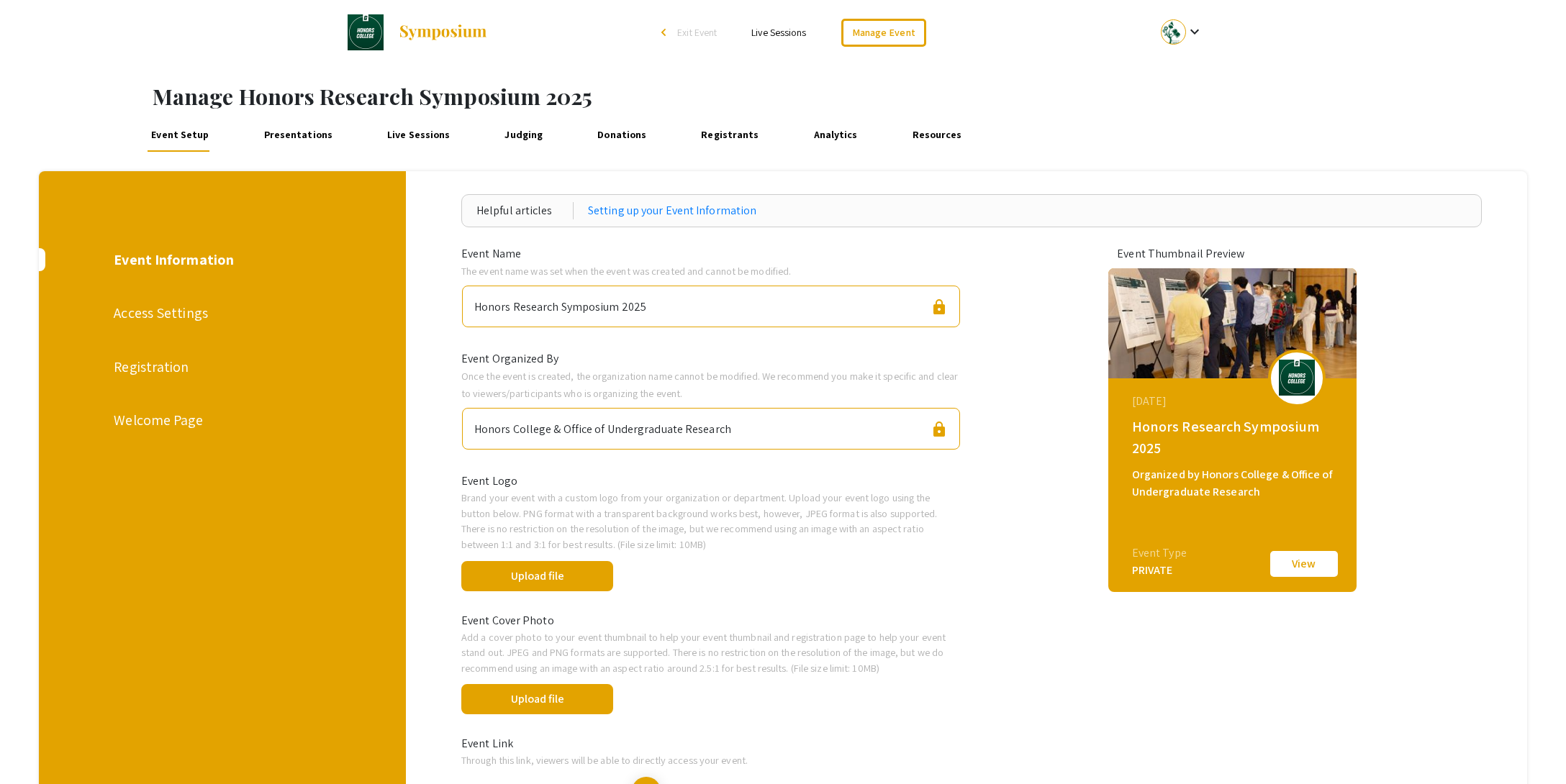
scroll to position [95, 0]
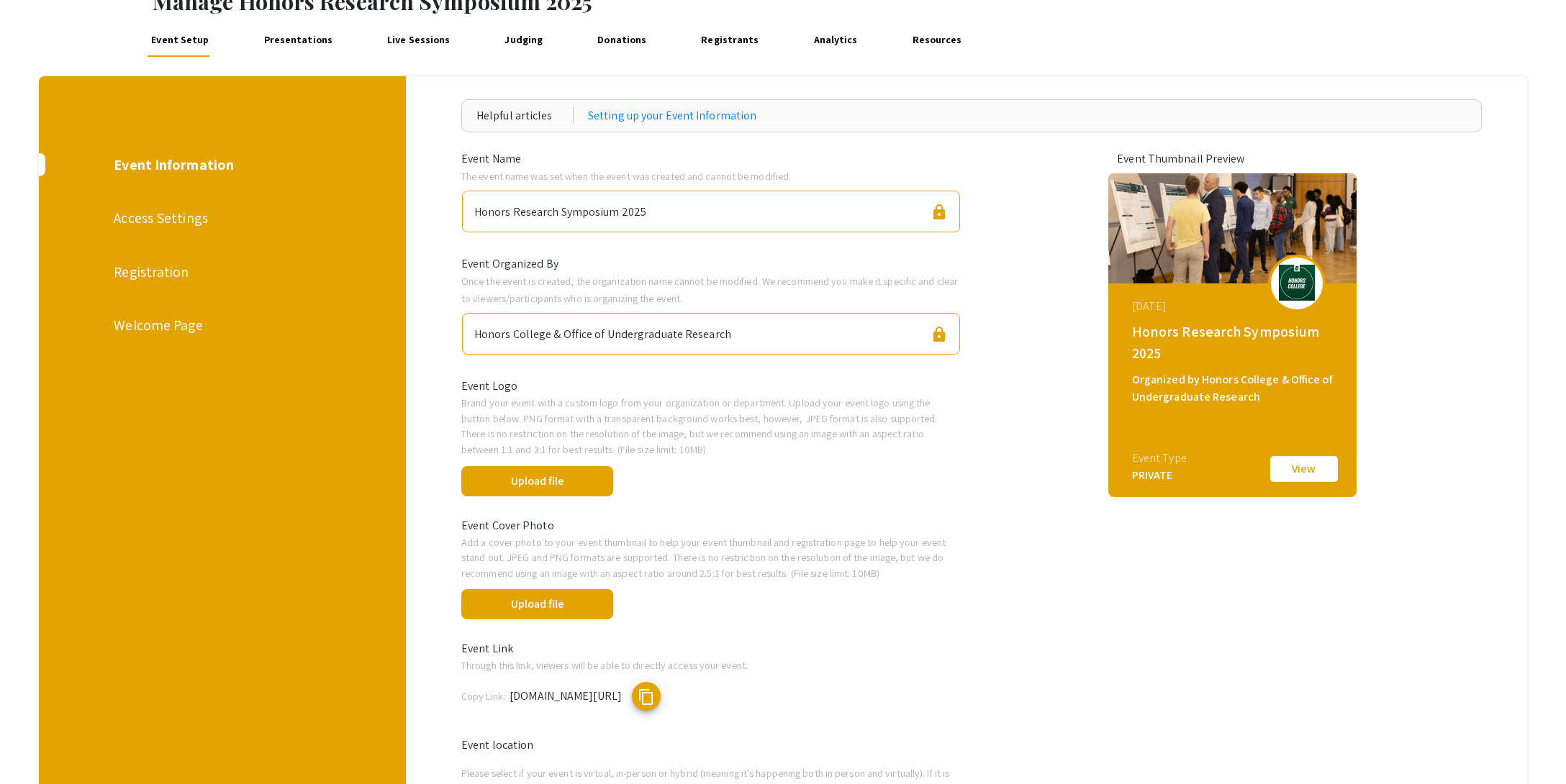
click at [168, 219] on div "Access Settings" at bounding box center [222, 218] width 216 height 22
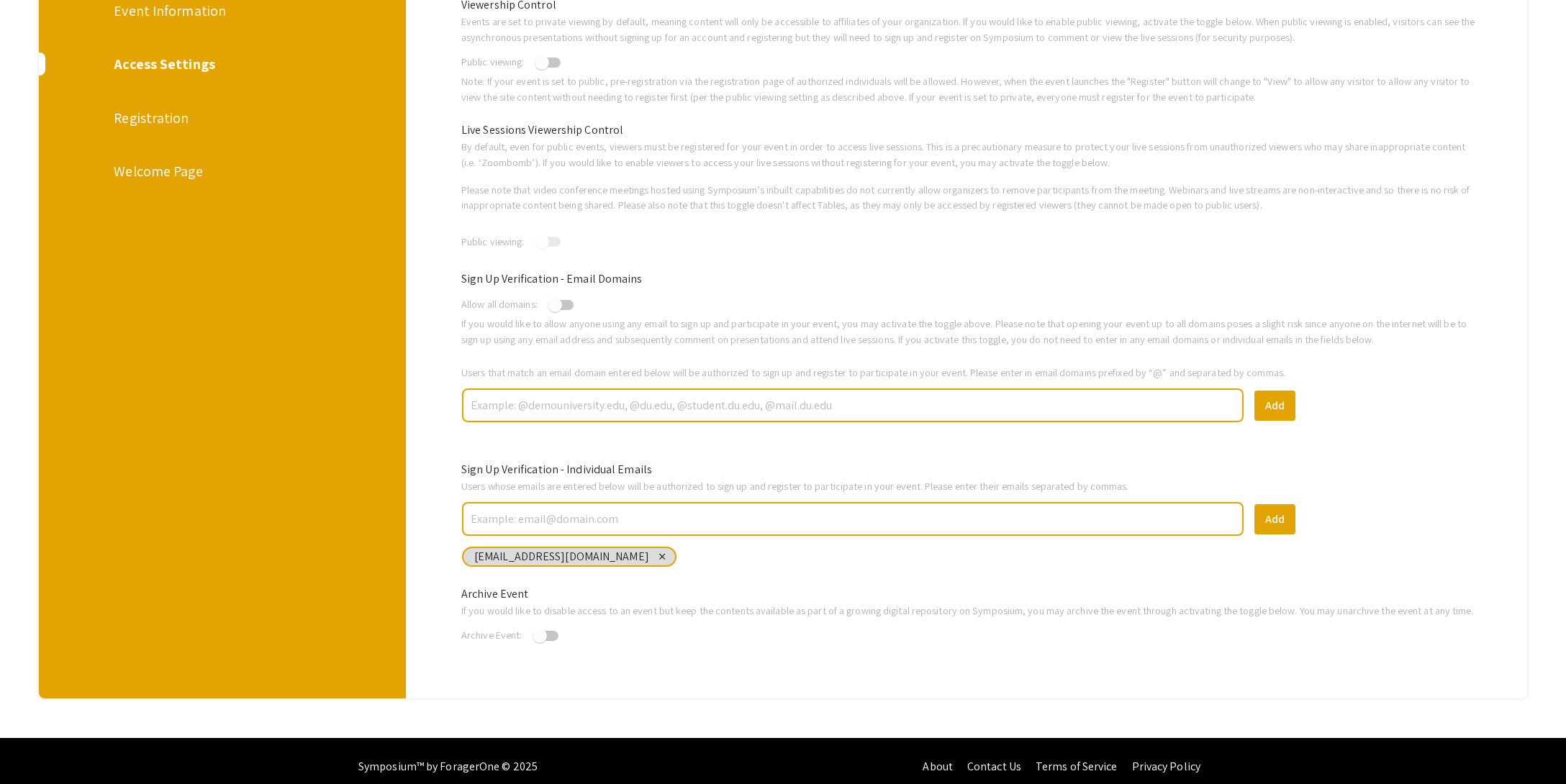
scroll to position [273, 0]
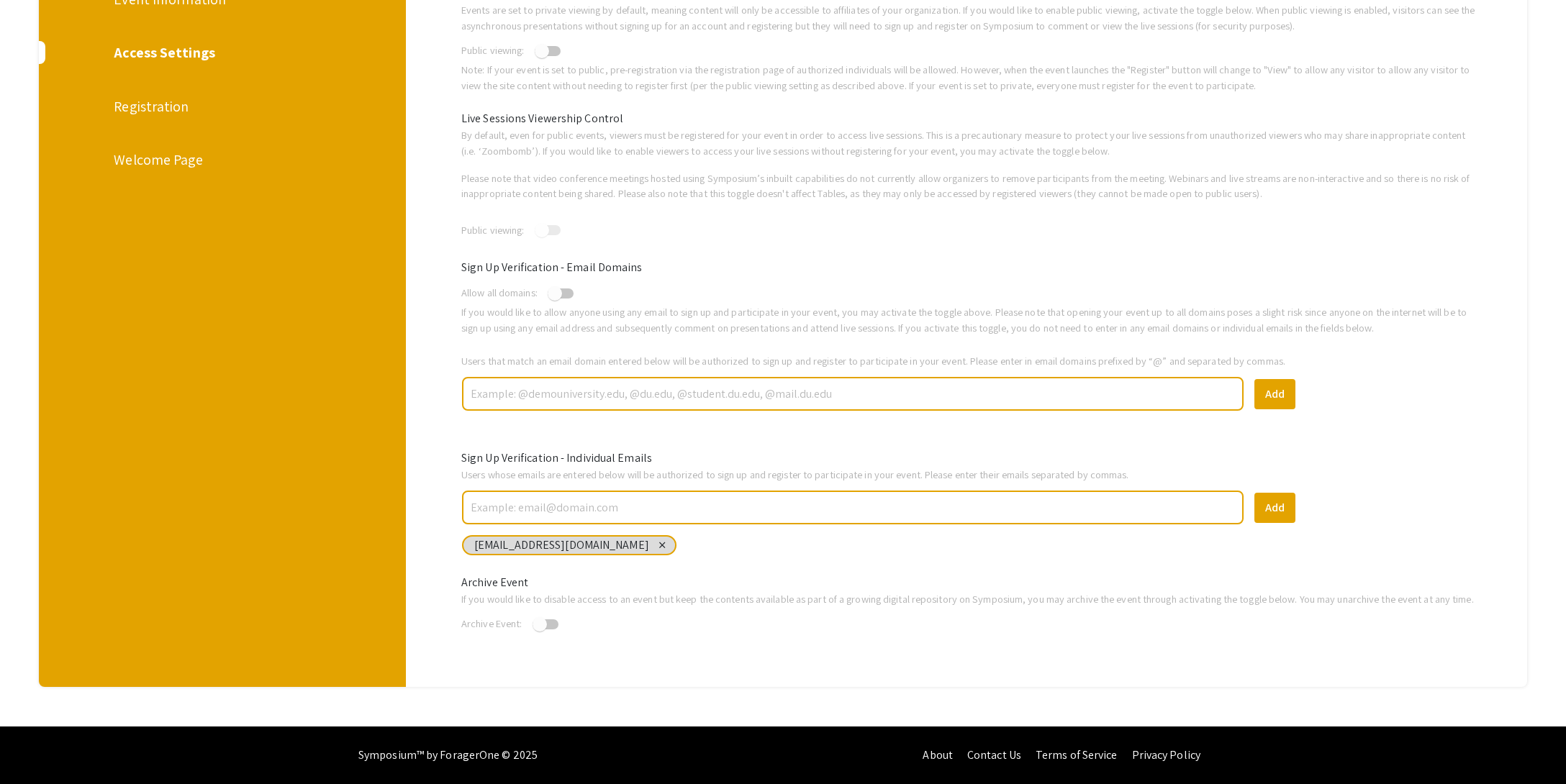
click at [644, 384] on input "text" at bounding box center [853, 394] width 767 height 25
type input "@[DOMAIN_NAME]"
click at [1279, 383] on button "Add" at bounding box center [1274, 394] width 41 height 30
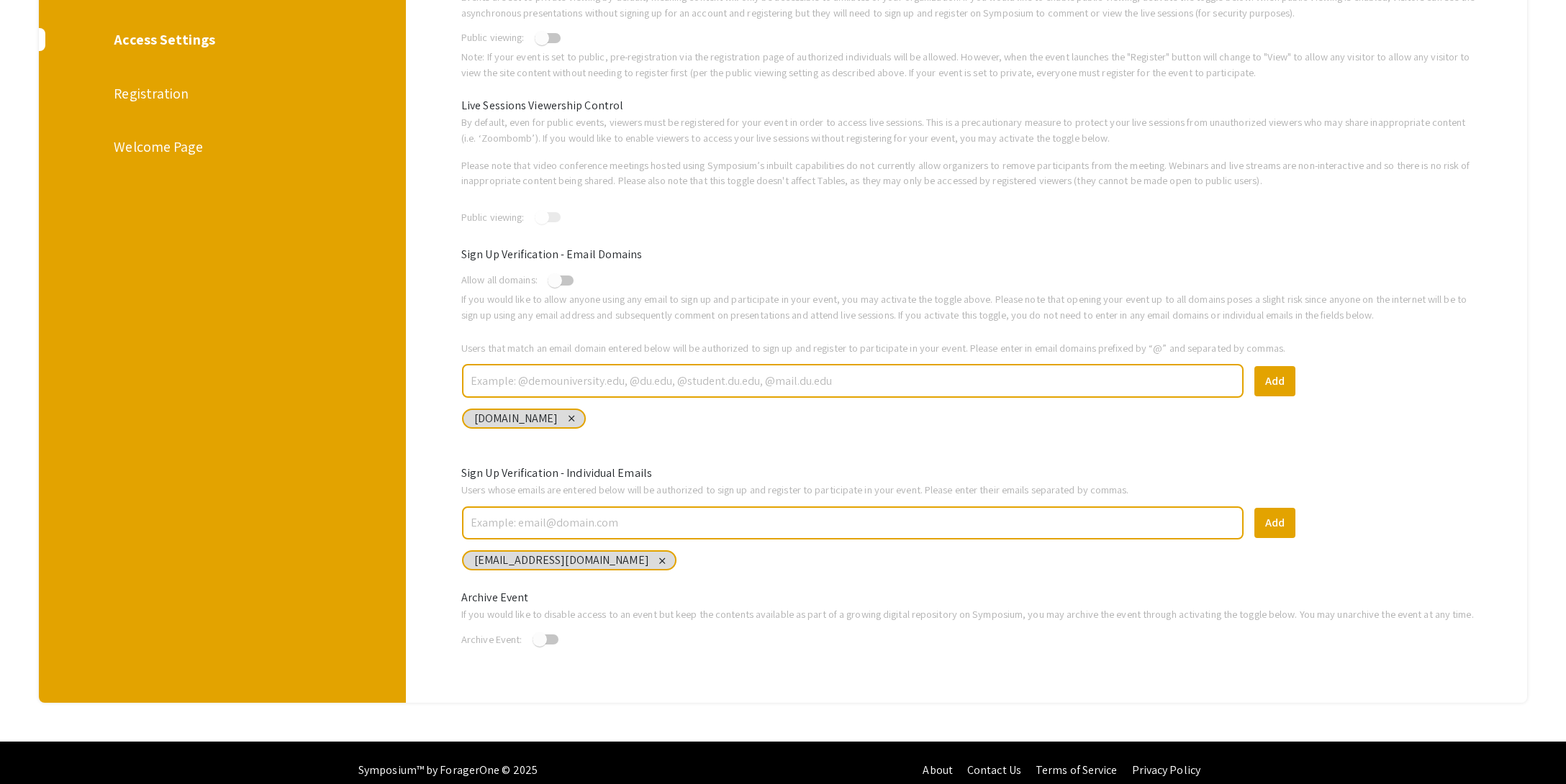
click at [574, 381] on input "text" at bounding box center [853, 380] width 767 height 25
type input "@[DOMAIN_NAME]"
click at [1278, 384] on button "Add" at bounding box center [1274, 381] width 41 height 30
click at [180, 95] on div "Registration" at bounding box center [222, 93] width 216 height 22
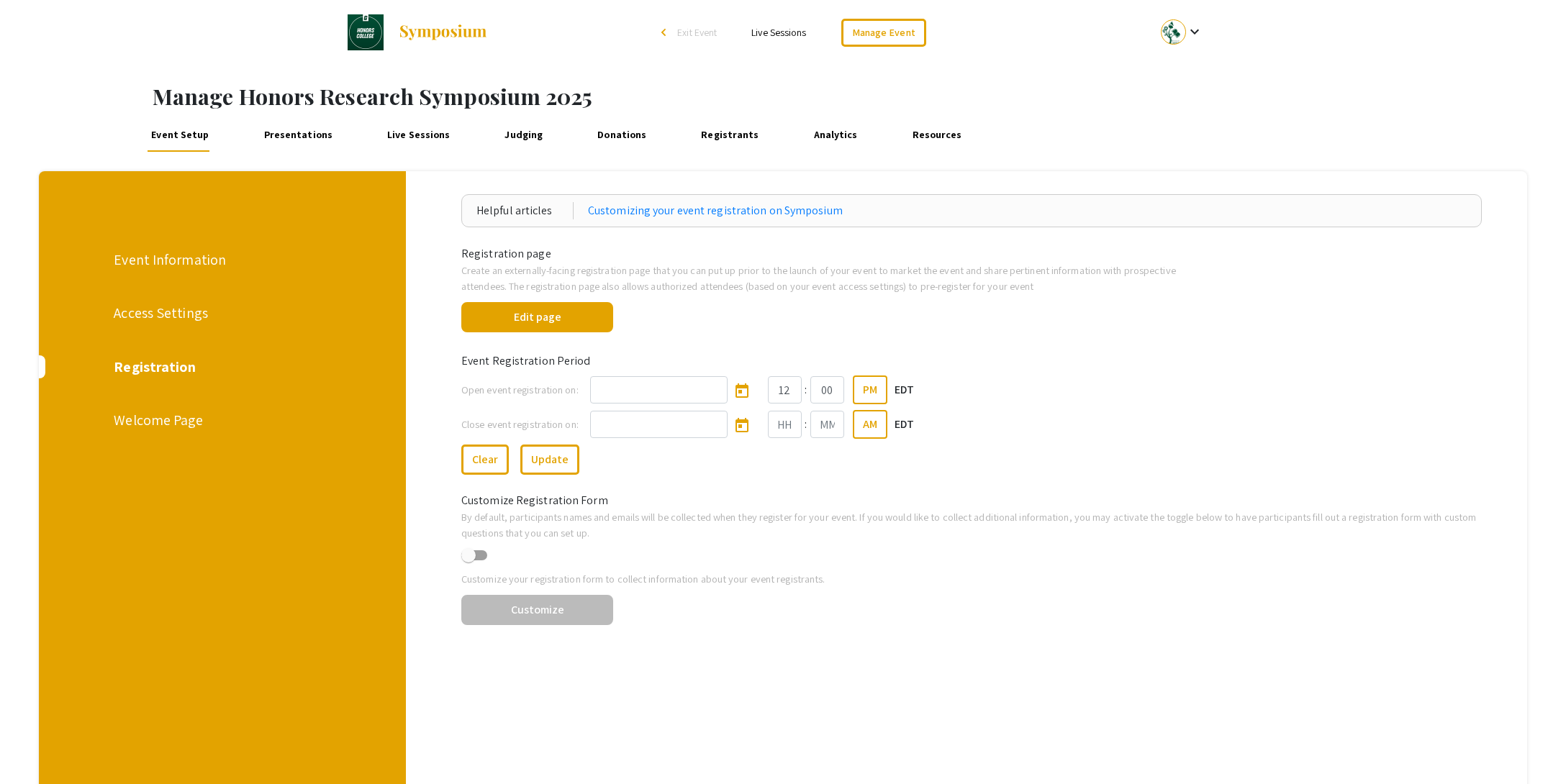
click at [676, 35] on li "arrow_back_ios Exit Event" at bounding box center [692, 32] width 83 height 17
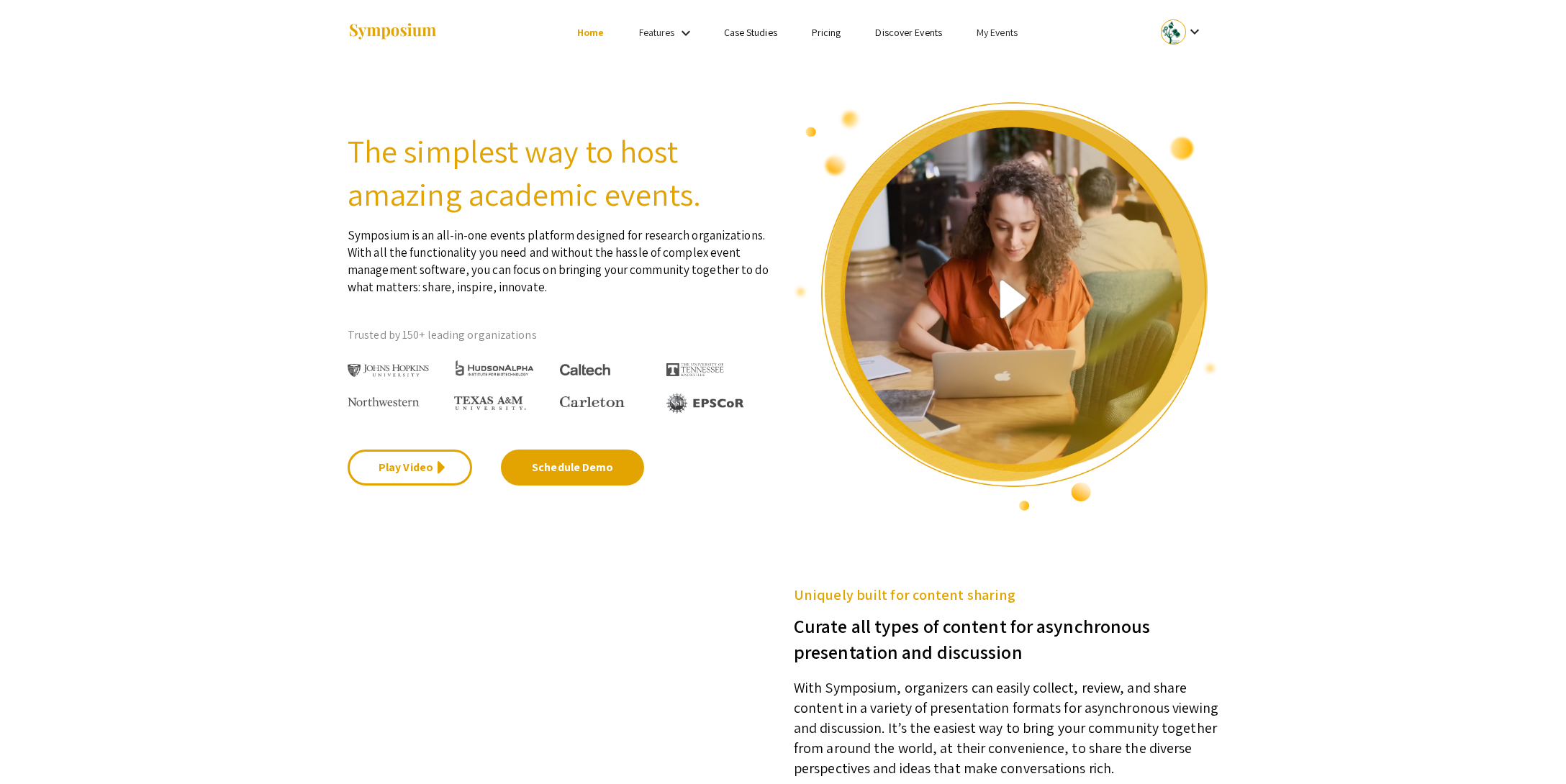
click at [1012, 34] on link "My Events" at bounding box center [996, 32] width 41 height 13
click at [1020, 63] on button "Events I've organized" at bounding box center [1020, 64] width 123 height 35
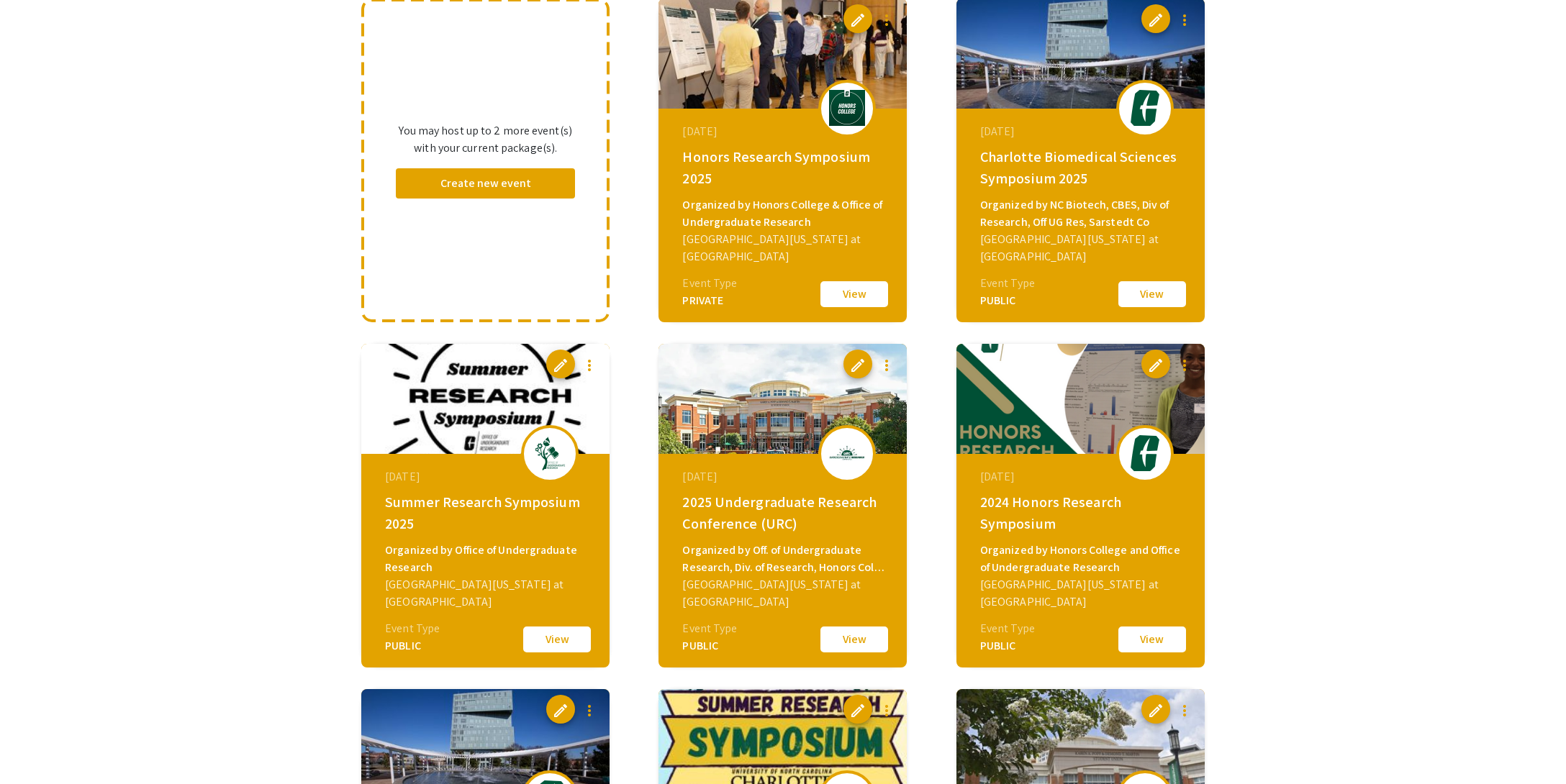
scroll to position [171, 0]
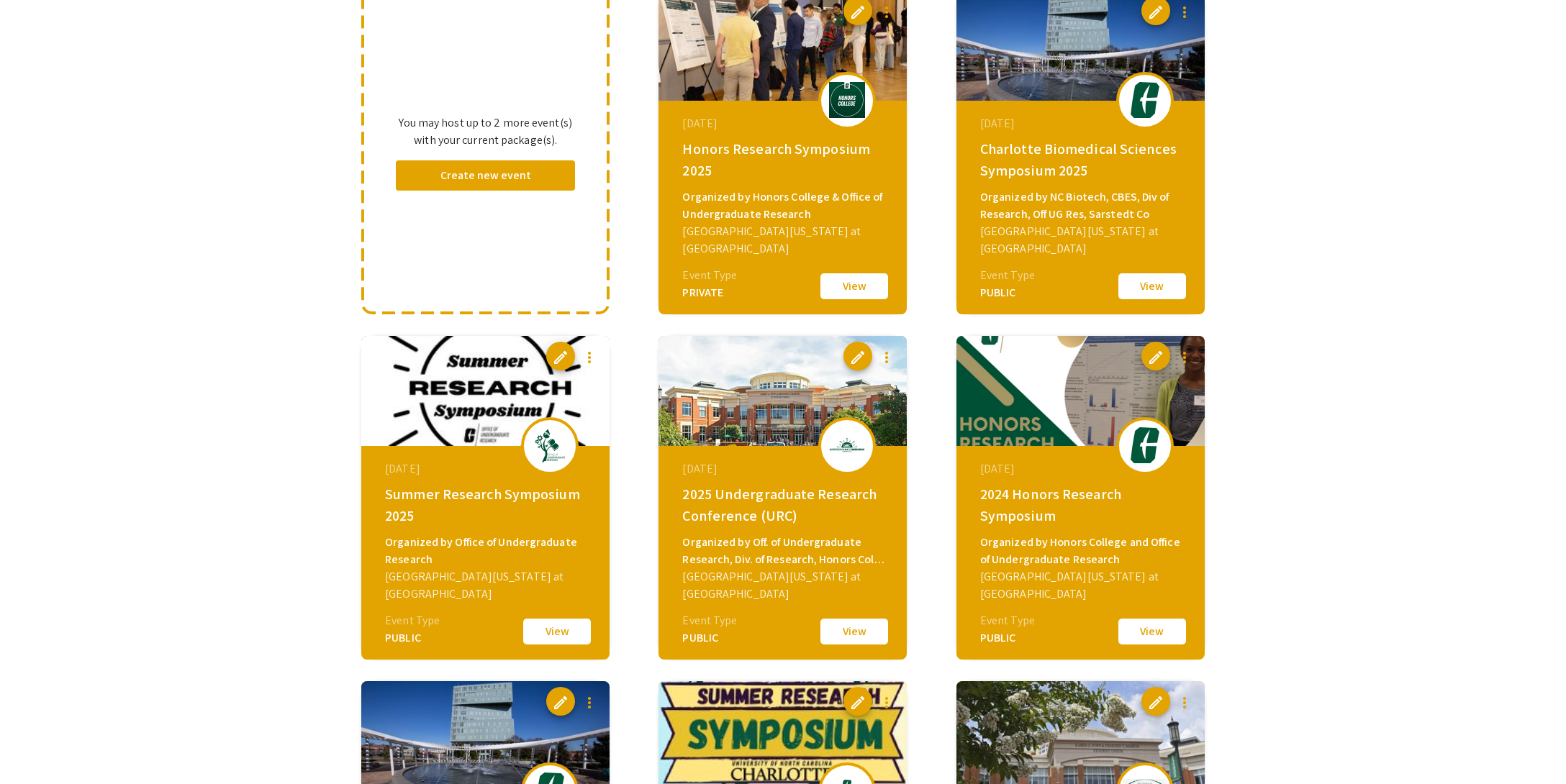
click at [1135, 634] on button "View" at bounding box center [1152, 631] width 72 height 30
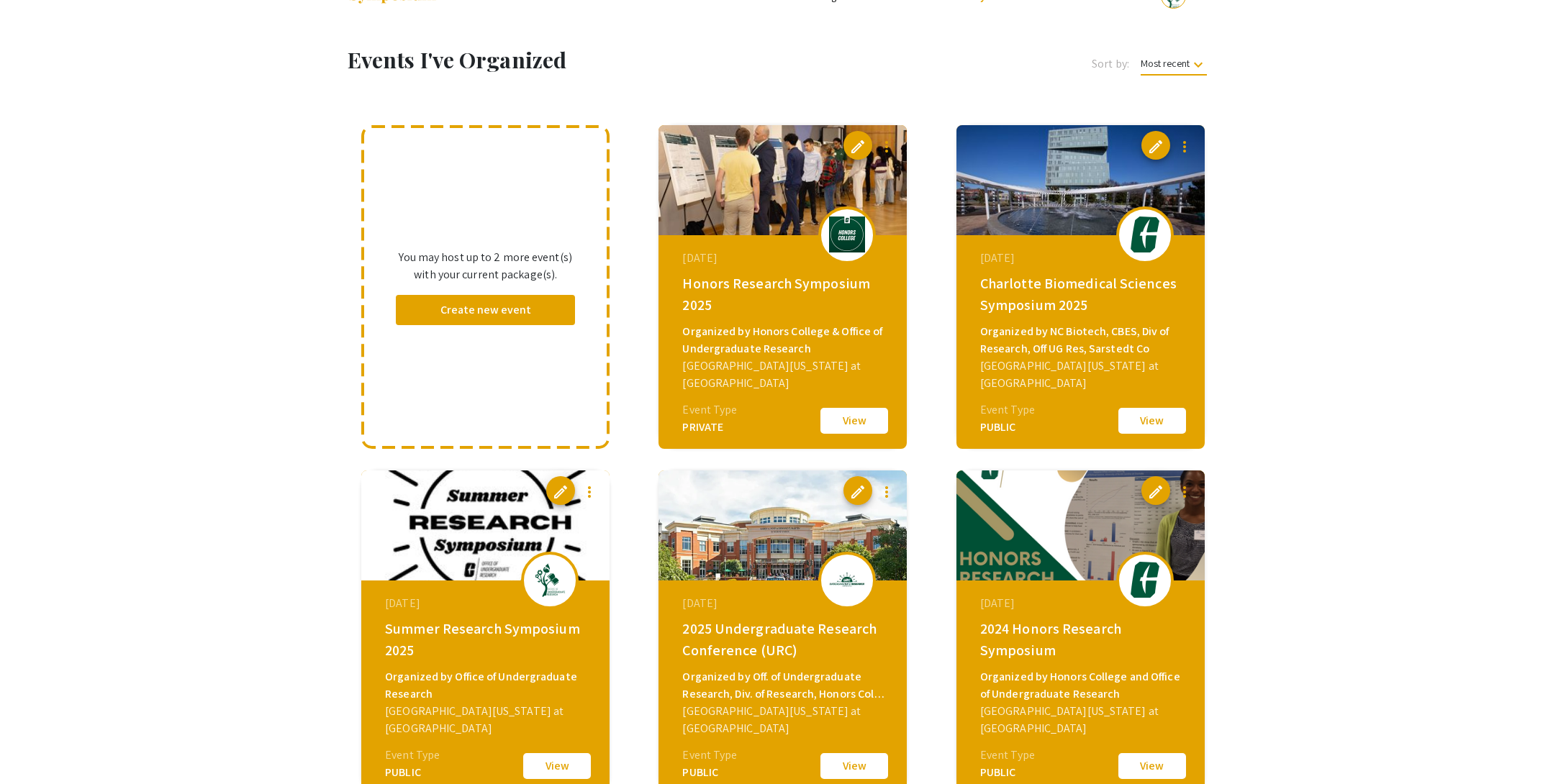
scroll to position [171, 0]
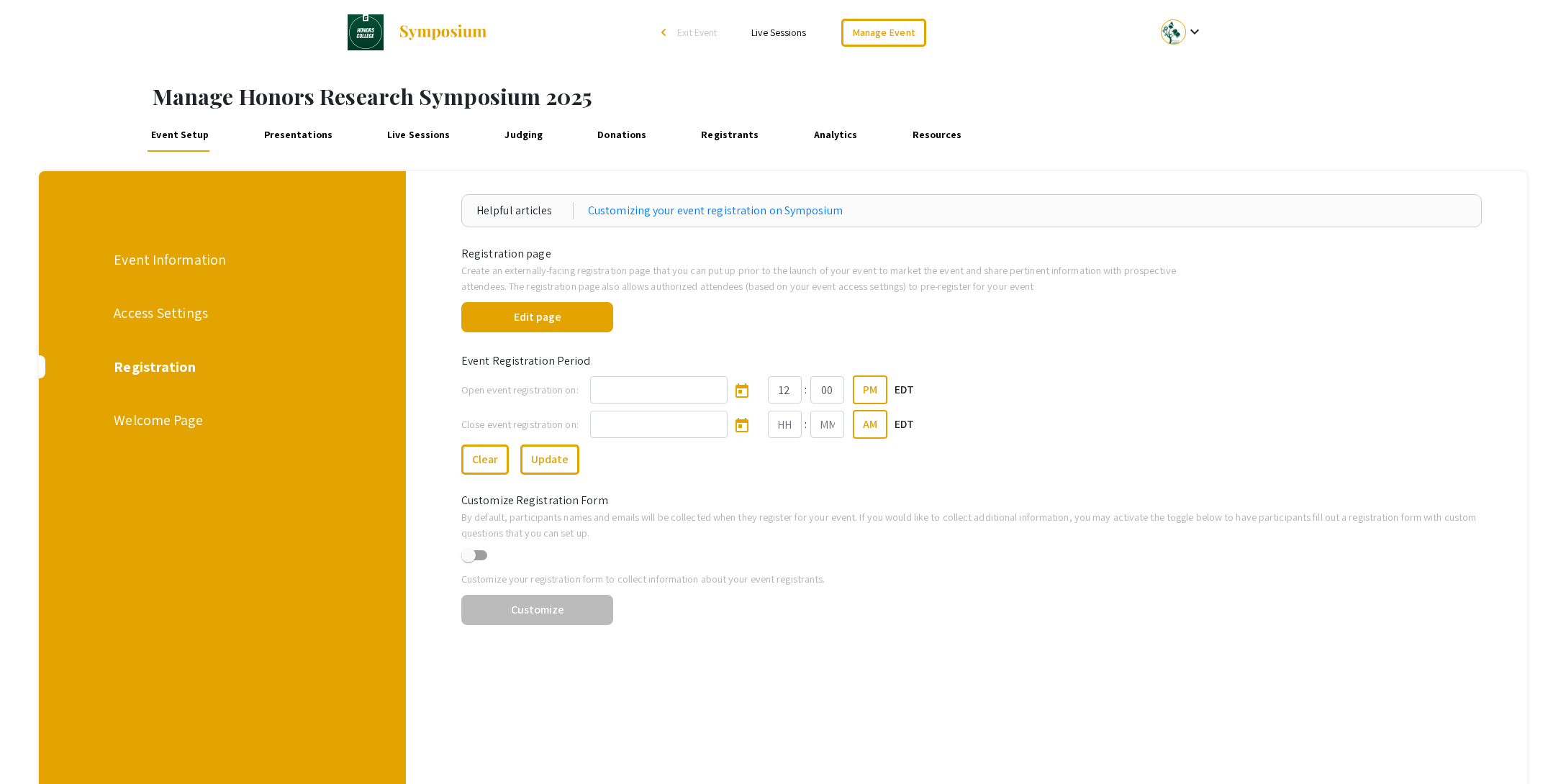
click at [165, 363] on div "Registration" at bounding box center [222, 367] width 216 height 22
click at [567, 313] on button "Edit page" at bounding box center [537, 317] width 152 height 30
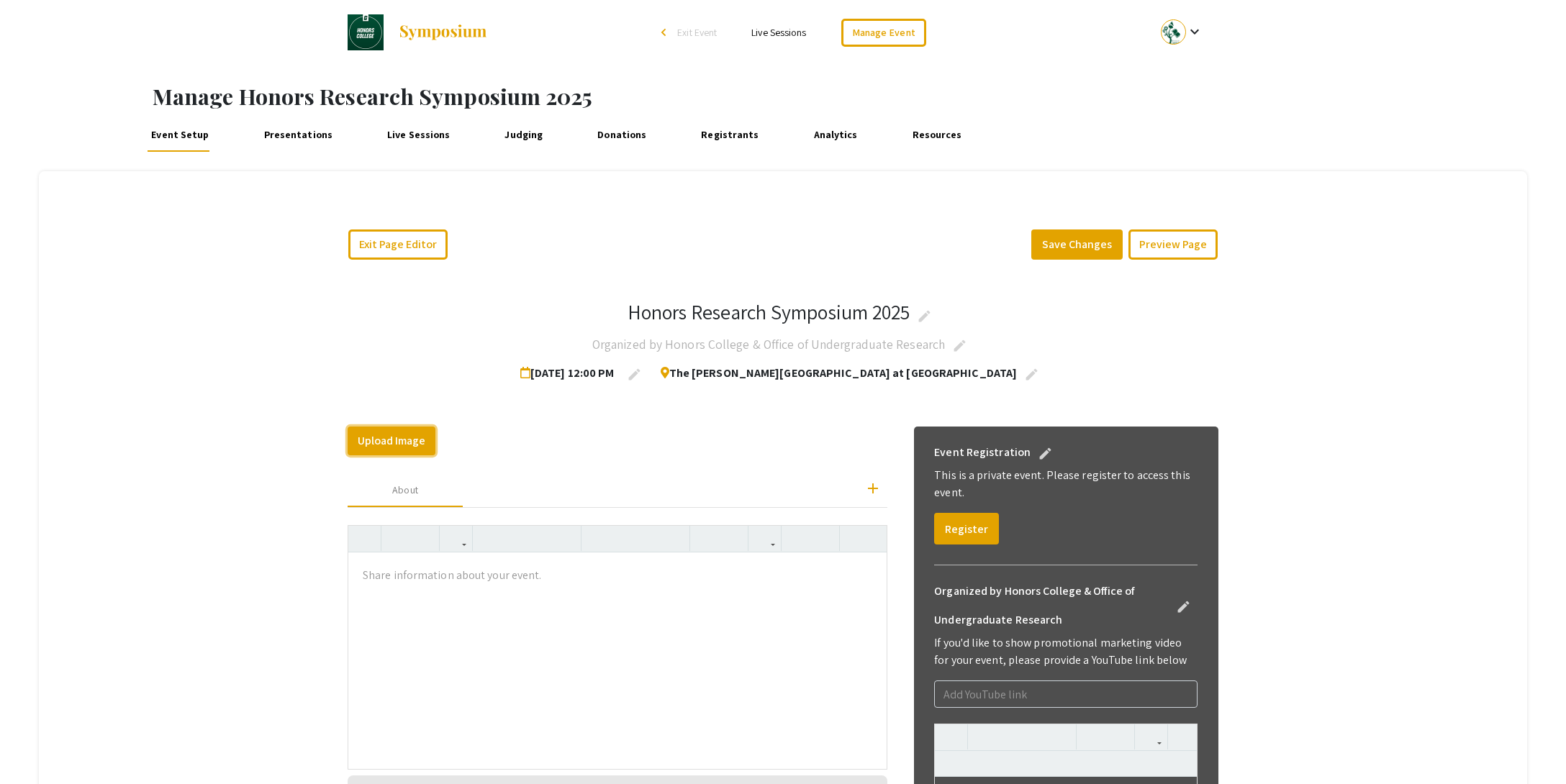
click at [376, 441] on button "Upload Image" at bounding box center [391, 441] width 88 height 29
click at [409, 438] on button "Upload Image" at bounding box center [391, 441] width 88 height 29
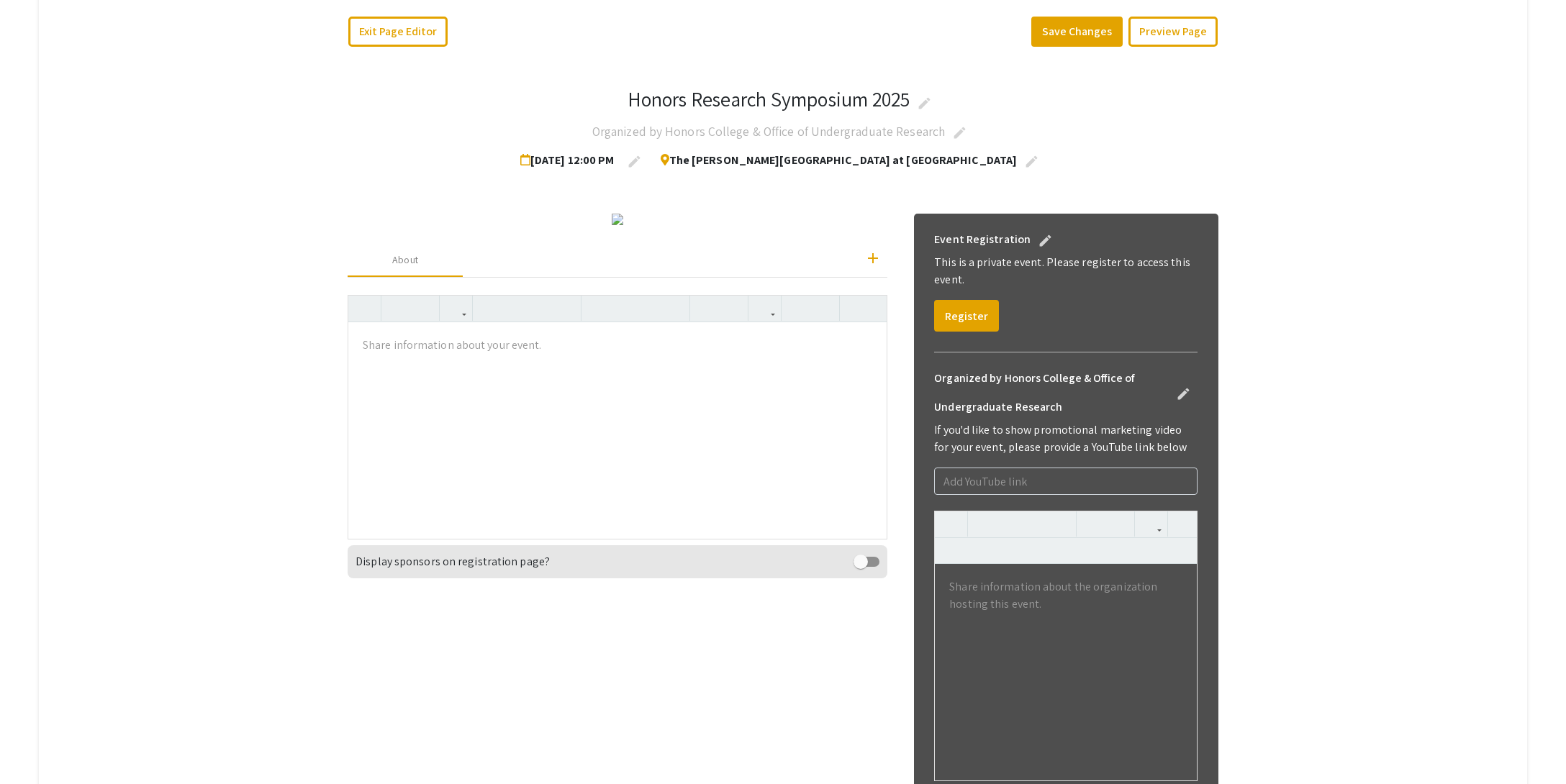
scroll to position [252, 0]
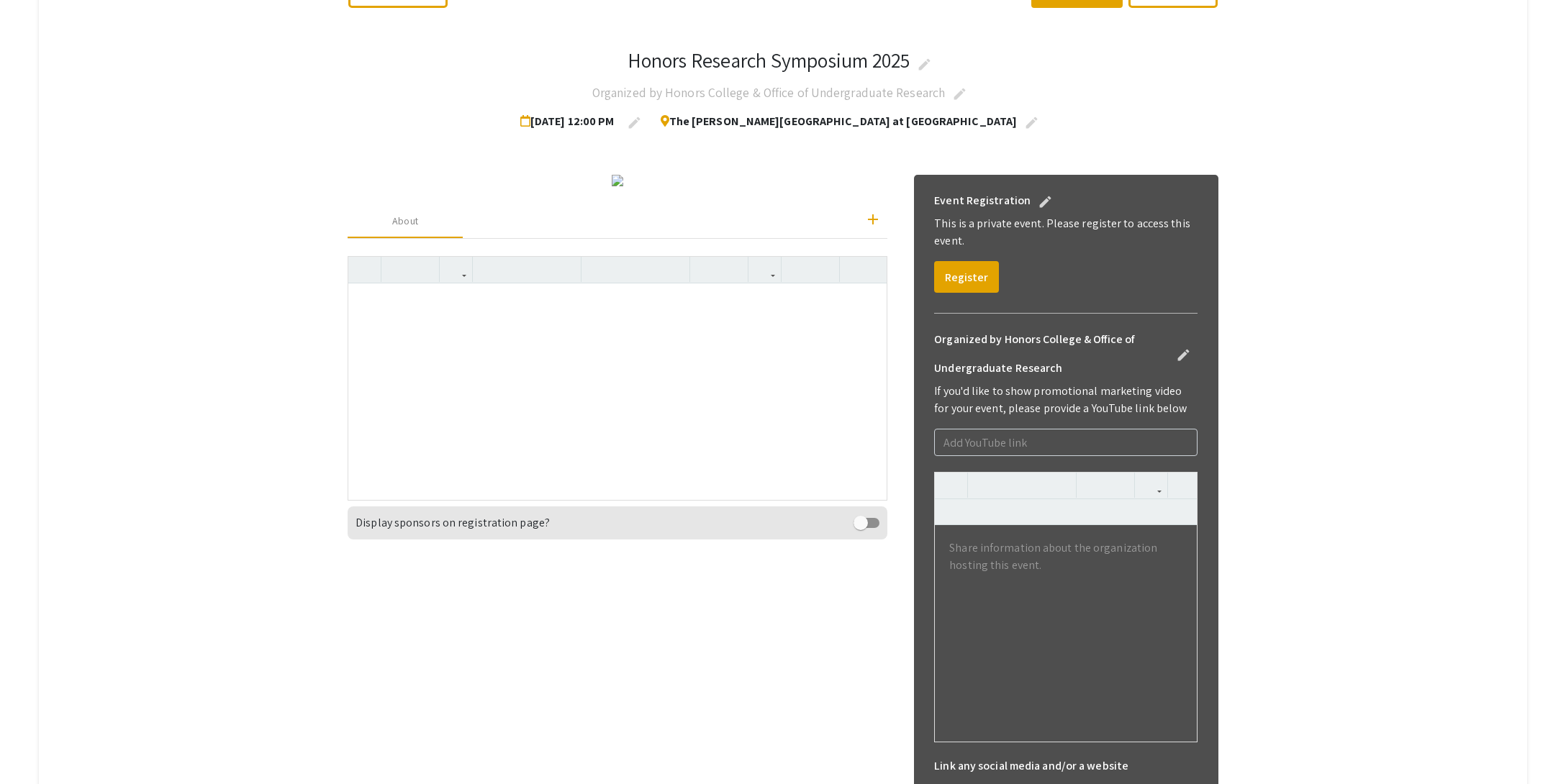
click at [444, 499] on div at bounding box center [617, 391] width 538 height 216
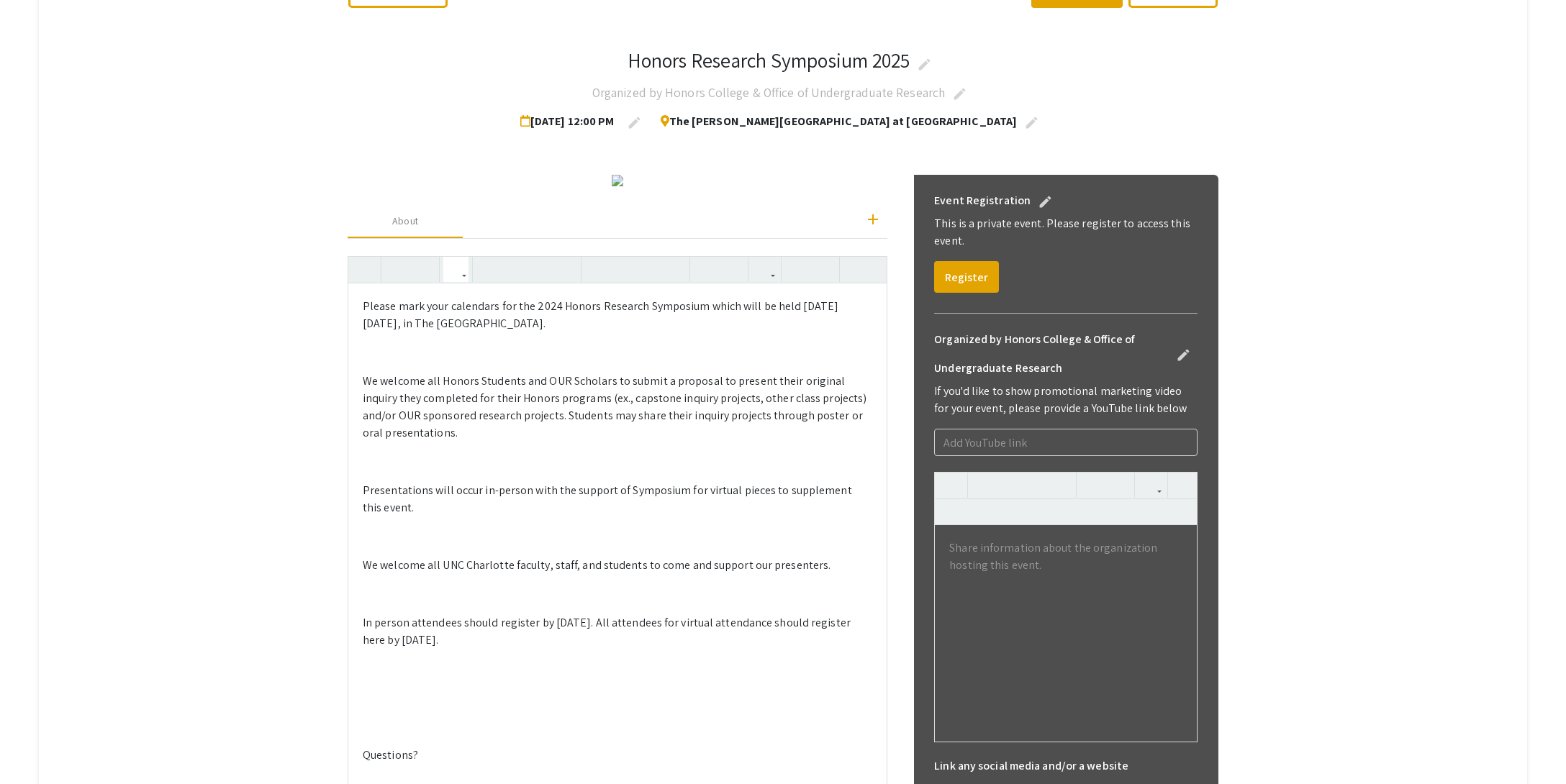
scroll to position [412, 0]
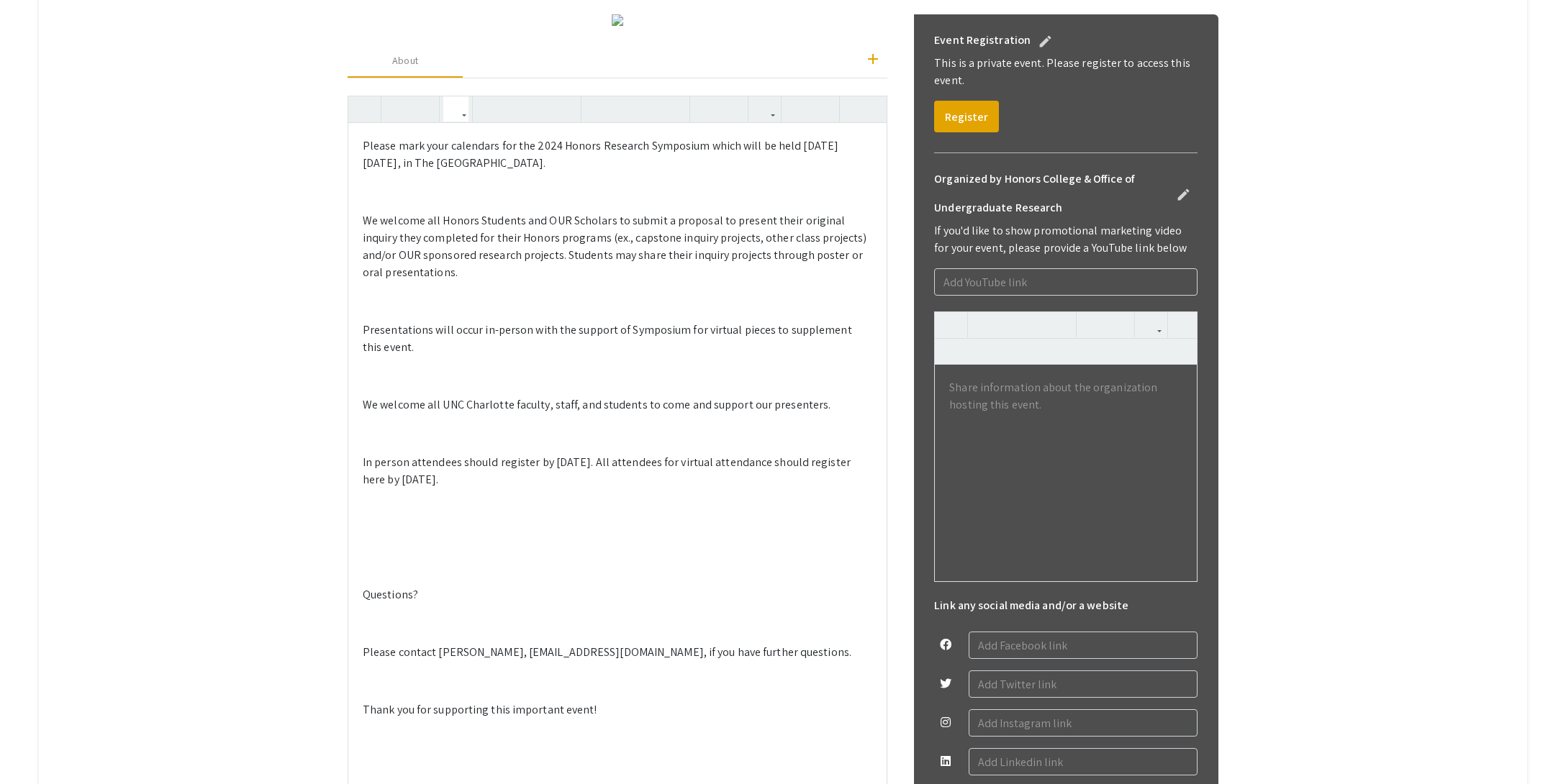
click at [554, 172] on p "Please mark your calendars for the 2024 Honors Research Symposium which will be…" at bounding box center [617, 154] width 509 height 35
drag, startPoint x: 806, startPoint y: 458, endPoint x: 964, endPoint y: 625, distance: 229.9
click at [826, 172] on p "Please mark your calendars for the 2025 Honors Research Symposium which will be…" at bounding box center [617, 154] width 509 height 35
drag, startPoint x: 421, startPoint y: 478, endPoint x: 363, endPoint y: 480, distance: 58.0
click at [363, 172] on p "Please mark your calendars for the 2025 Honors Research Symposium which will be…" at bounding box center [617, 154] width 509 height 35
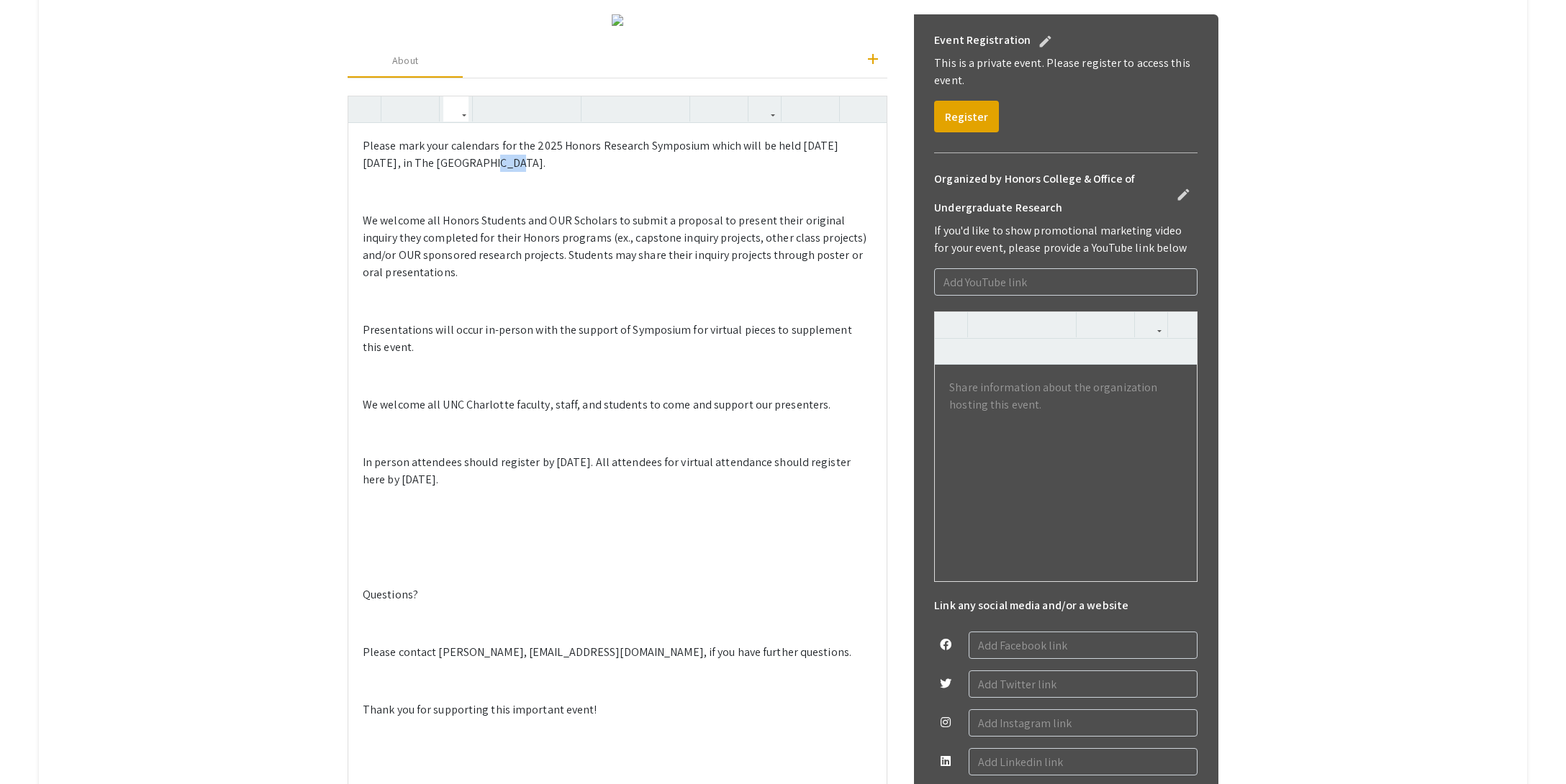
drag, startPoint x: 489, startPoint y: 475, endPoint x: 464, endPoint y: 475, distance: 25.0
click at [464, 172] on p "Please mark your calendars for the 2025 Honors Research Symposium which will be…" at bounding box center [617, 154] width 509 height 35
click at [409, 201] on p at bounding box center [617, 192] width 509 height 17
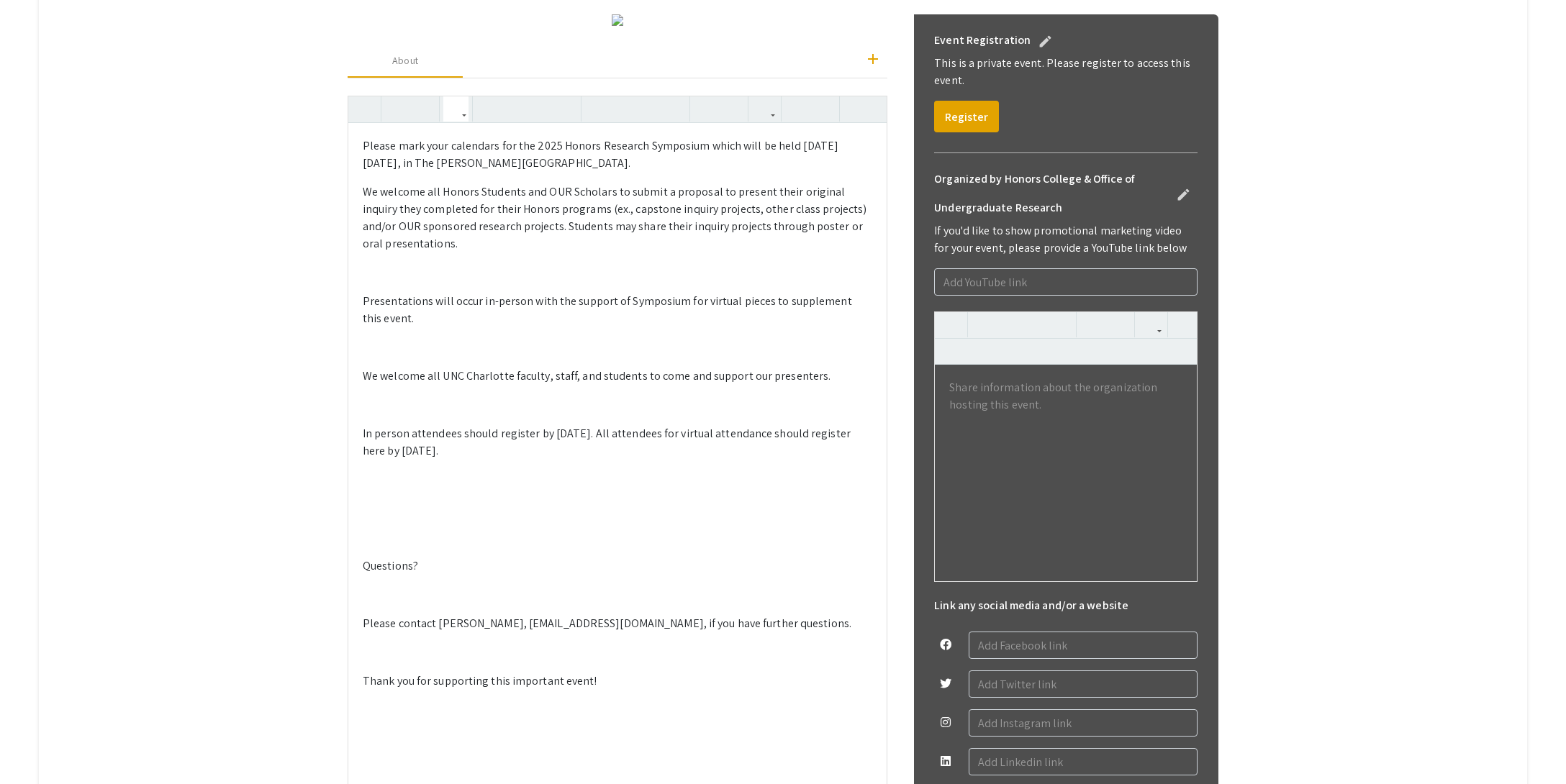
click at [570, 252] on p "We welcome all Honors Students and OUR Scholars to submit a proposal to present…" at bounding box center [617, 218] width 509 height 69
click at [406, 282] on p at bounding box center [617, 272] width 509 height 17
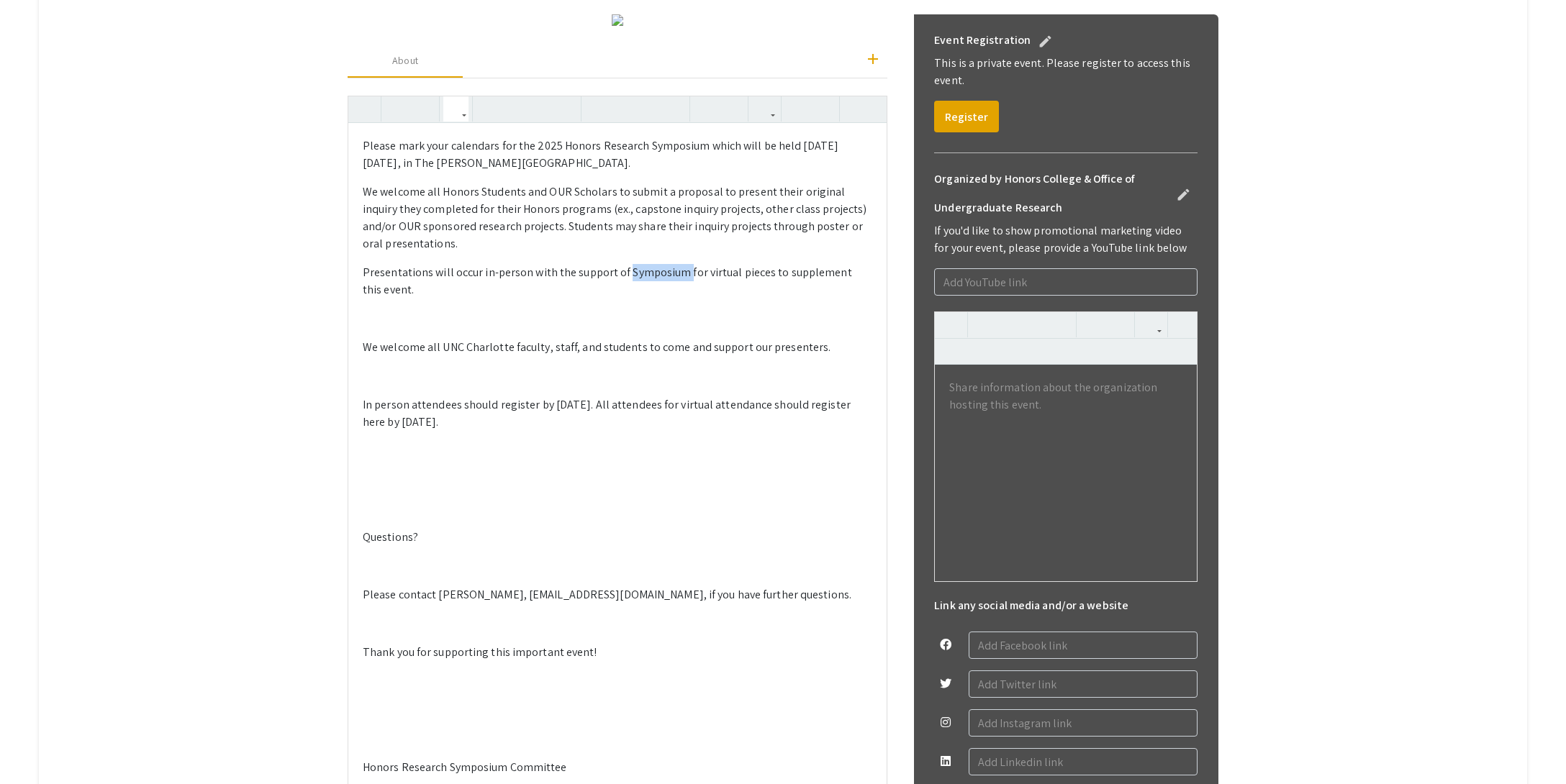
drag, startPoint x: 684, startPoint y: 586, endPoint x: 654, endPoint y: 610, distance: 38.4
click at [626, 299] on p "Presentations will occur in-person with the support of Symposium for virtual pi…" at bounding box center [617, 281] width 509 height 35
click at [395, 327] on p at bounding box center [617, 319] width 509 height 17
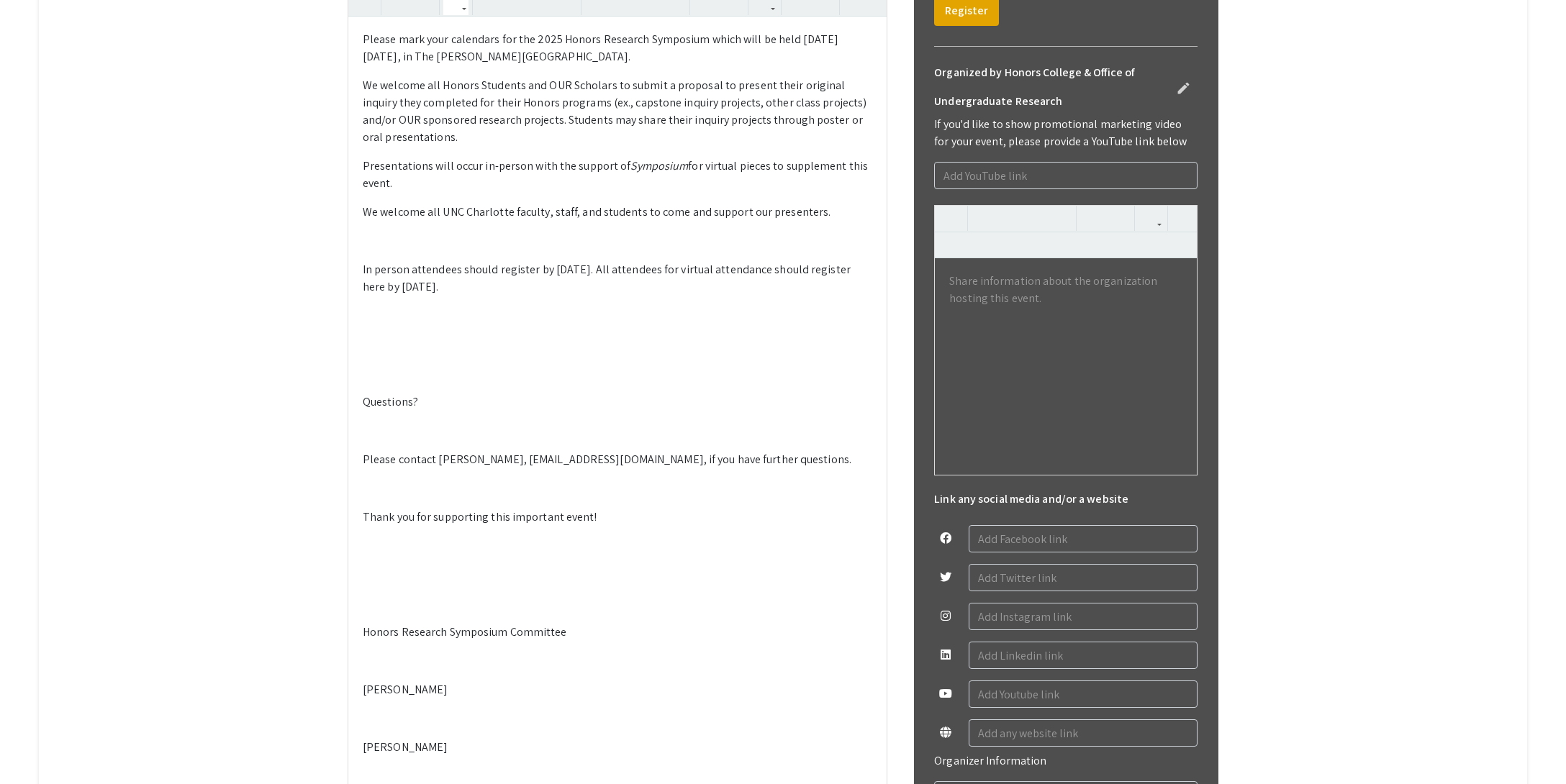
scroll to position [527, 0]
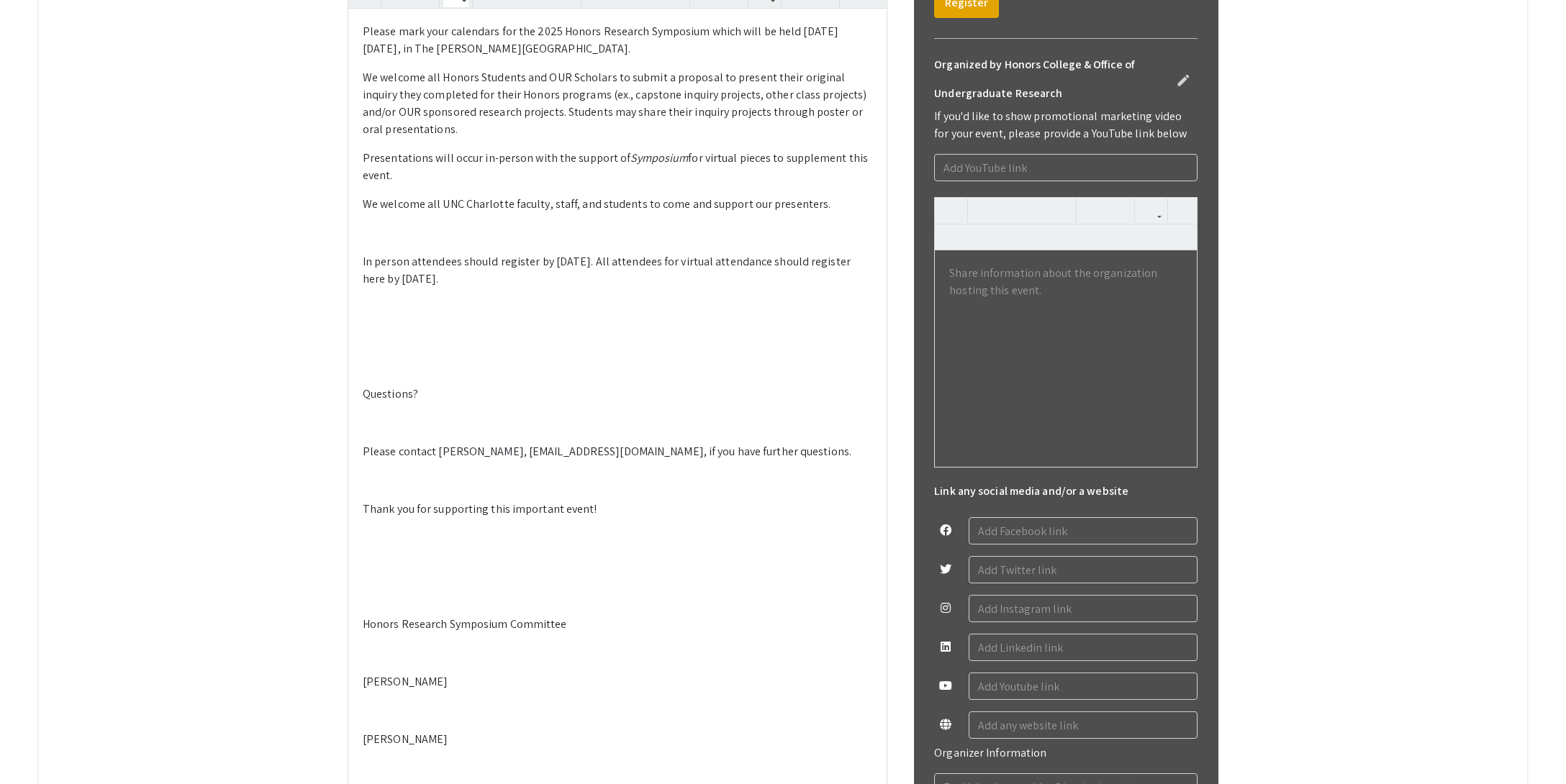
click at [814, 213] on p "We welcome all UNC Charlotte faculty, staff, and students to come and support o…" at bounding box center [617, 204] width 509 height 17
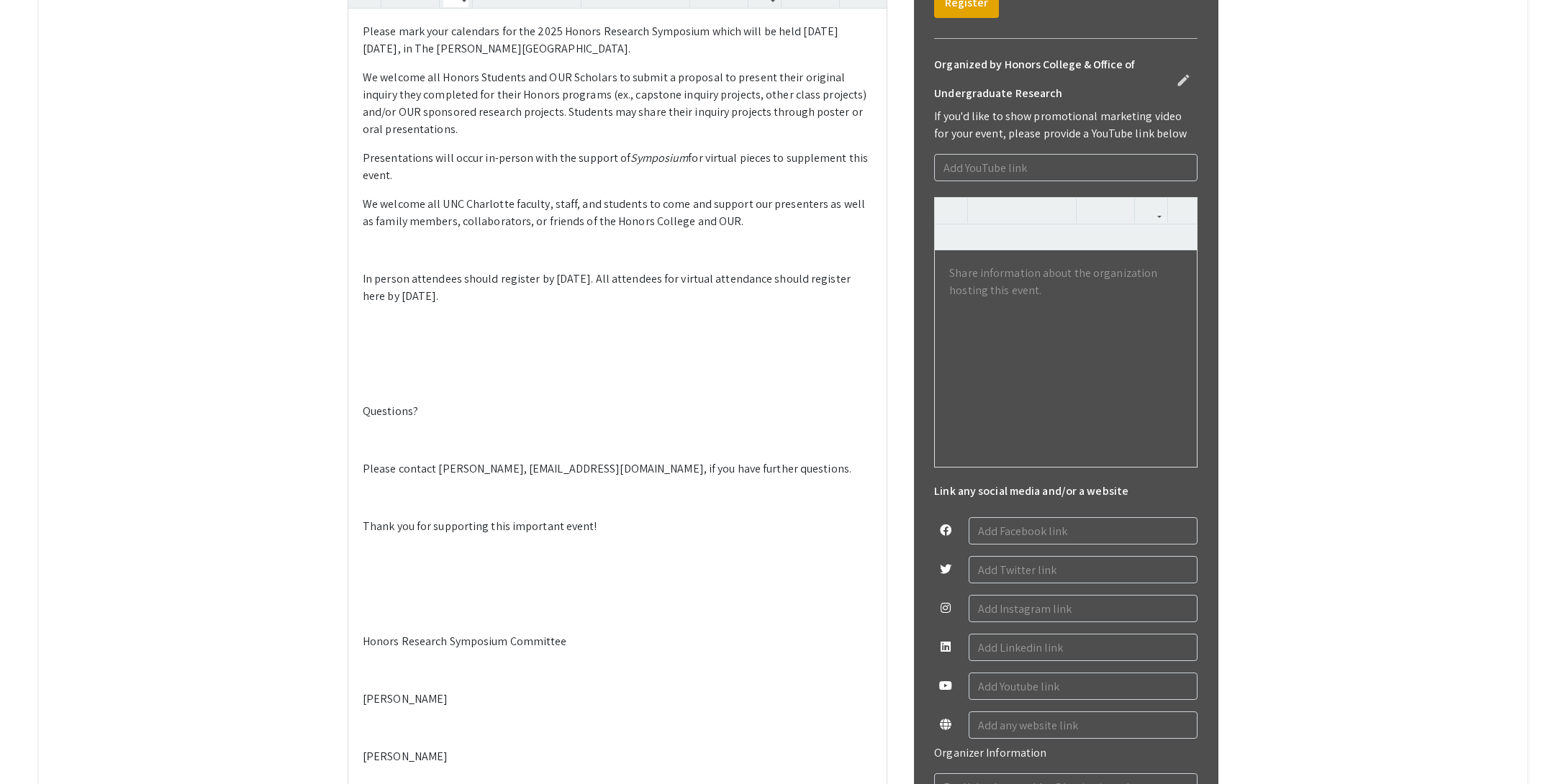
click at [448, 259] on p at bounding box center [617, 250] width 509 height 17
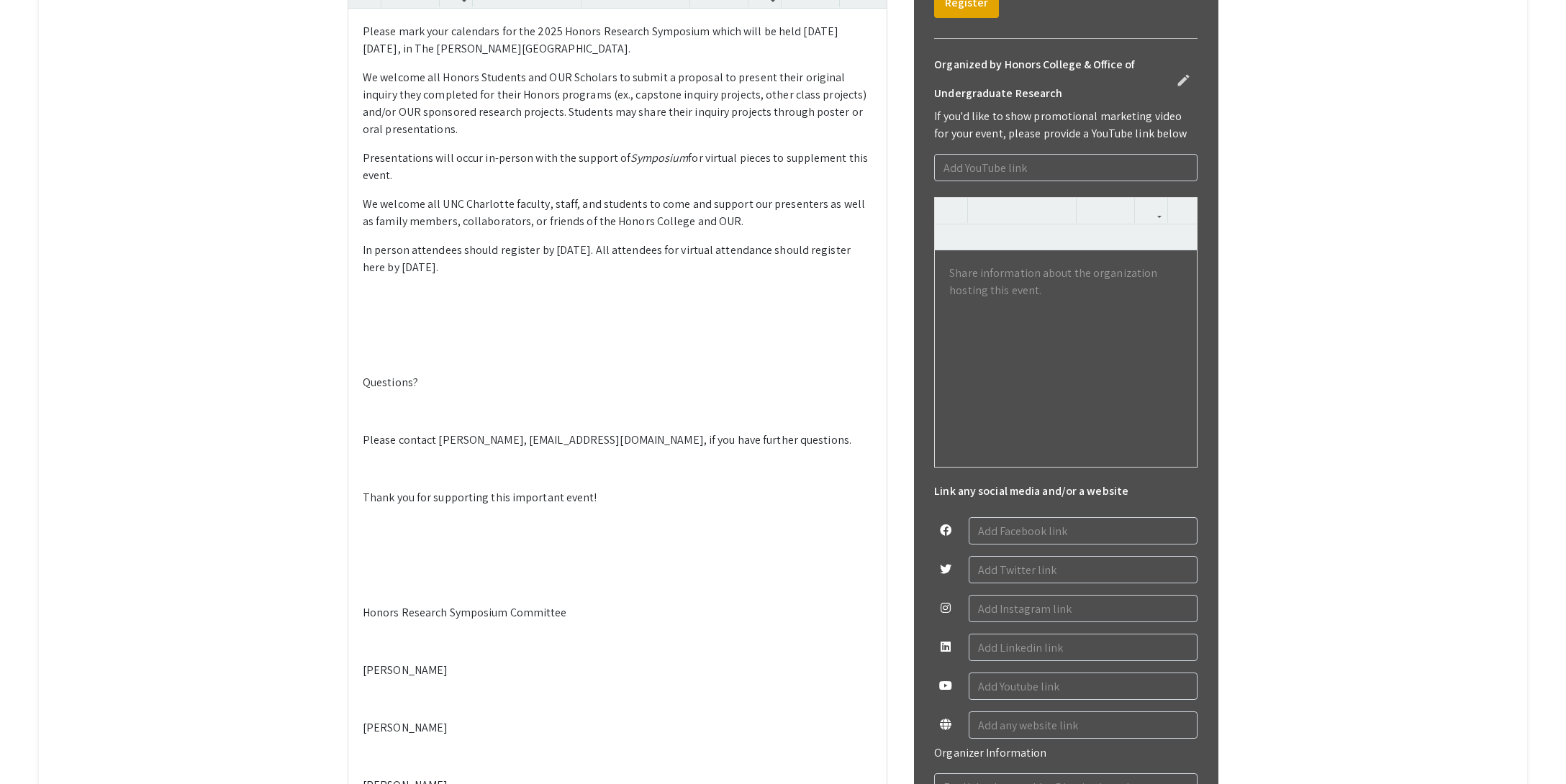
scroll to position [0, 0]
drag, startPoint x: 614, startPoint y: 566, endPoint x: 624, endPoint y: 580, distance: 17.2
click at [614, 276] on p "In person attendees should register by [DATE]. All attendees for virtual attend…" at bounding box center [617, 259] width 509 height 35
drag, startPoint x: 644, startPoint y: 561, endPoint x: 635, endPoint y: 580, distance: 21.0
click at [635, 276] on p "In person attendees should register by [DATE]. All attendees for virtual attend…" at bounding box center [617, 259] width 509 height 35
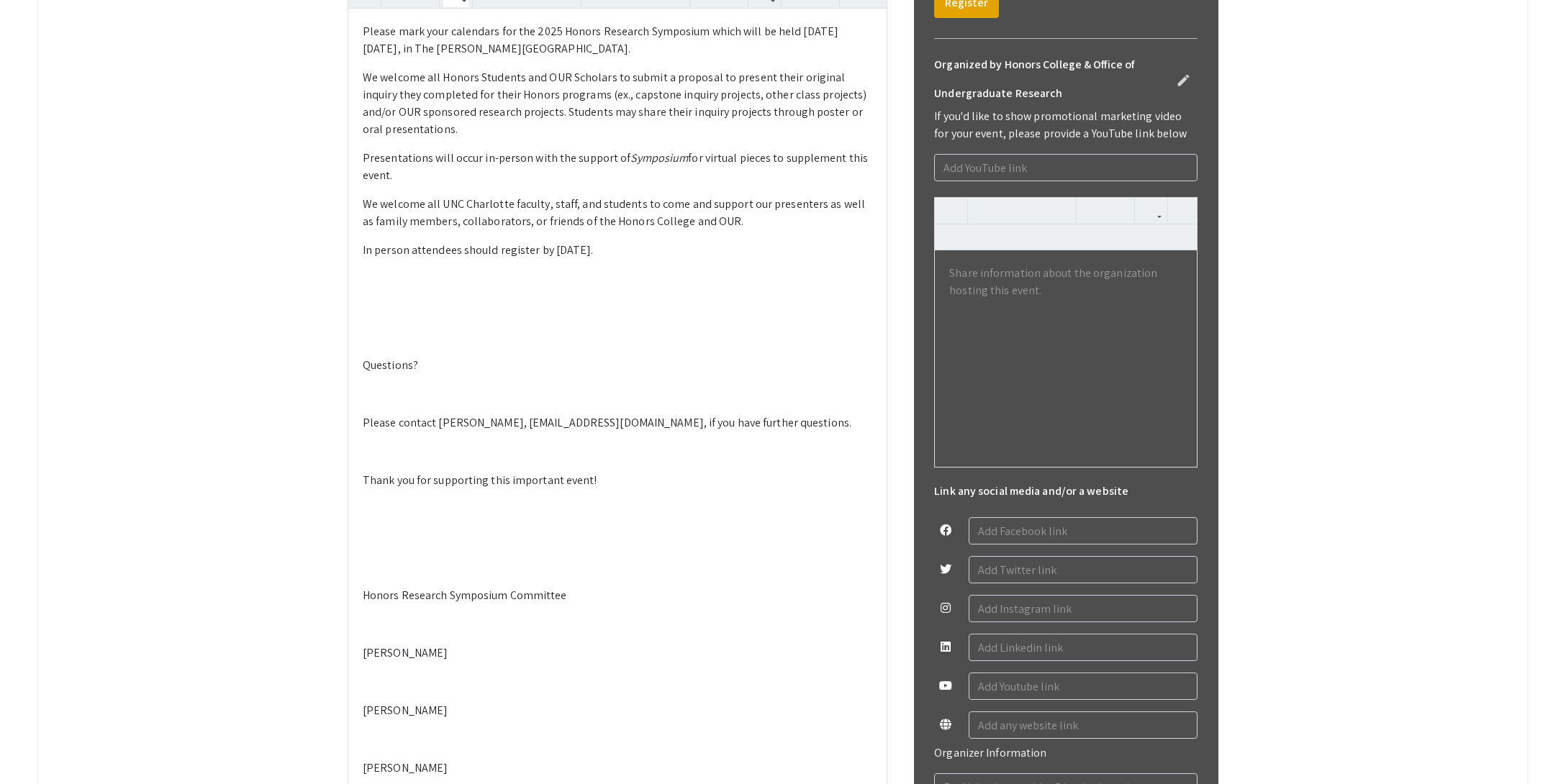
drag, startPoint x: 649, startPoint y: 563, endPoint x: 363, endPoint y: 567, distance: 286.0
click at [363, 259] on p "In person attendees should register by [DATE]." at bounding box center [617, 250] width 509 height 17
click at [451, 316] on p at bounding box center [617, 308] width 509 height 17
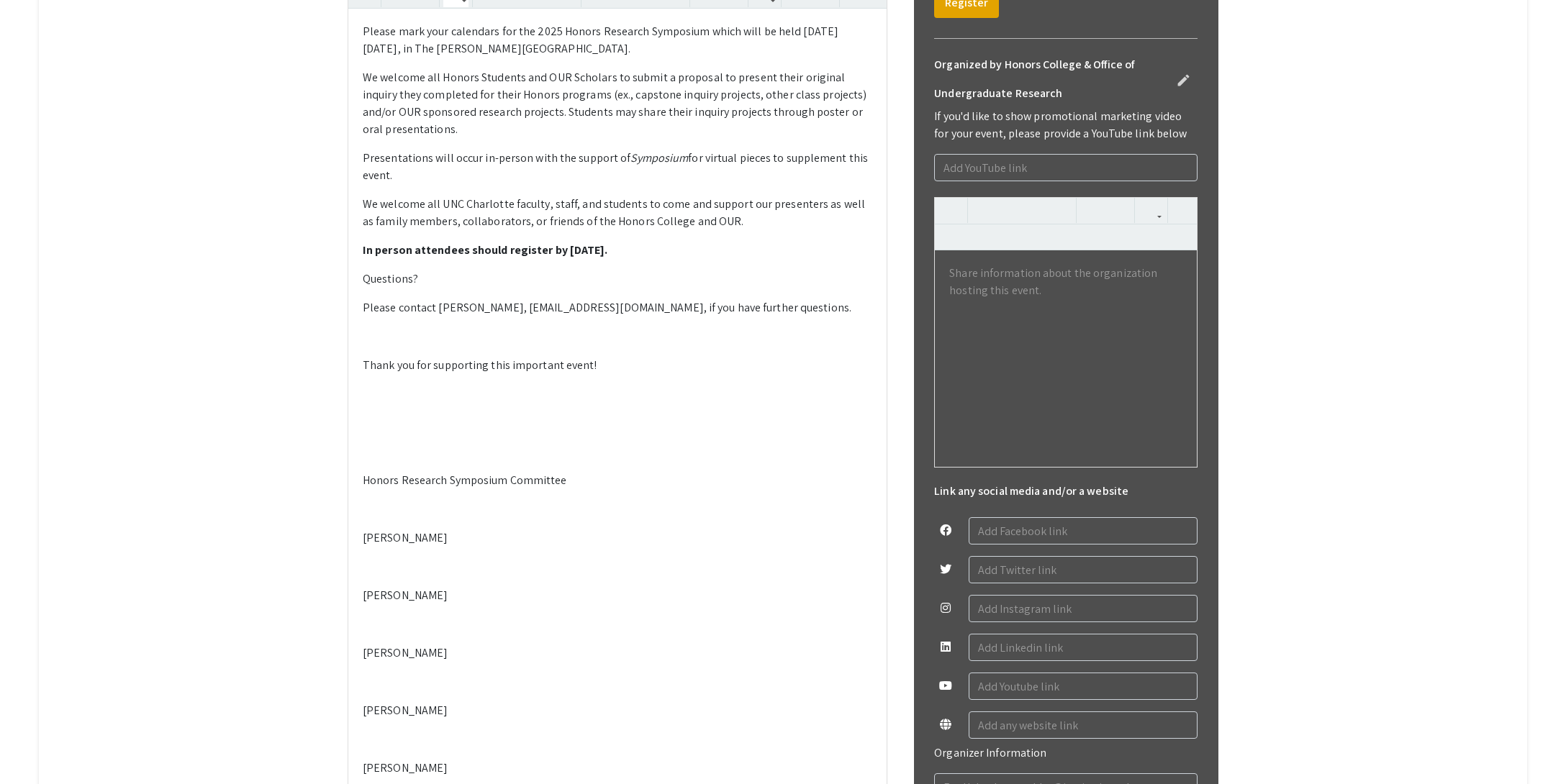
click at [395, 346] on p at bounding box center [617, 336] width 509 height 17
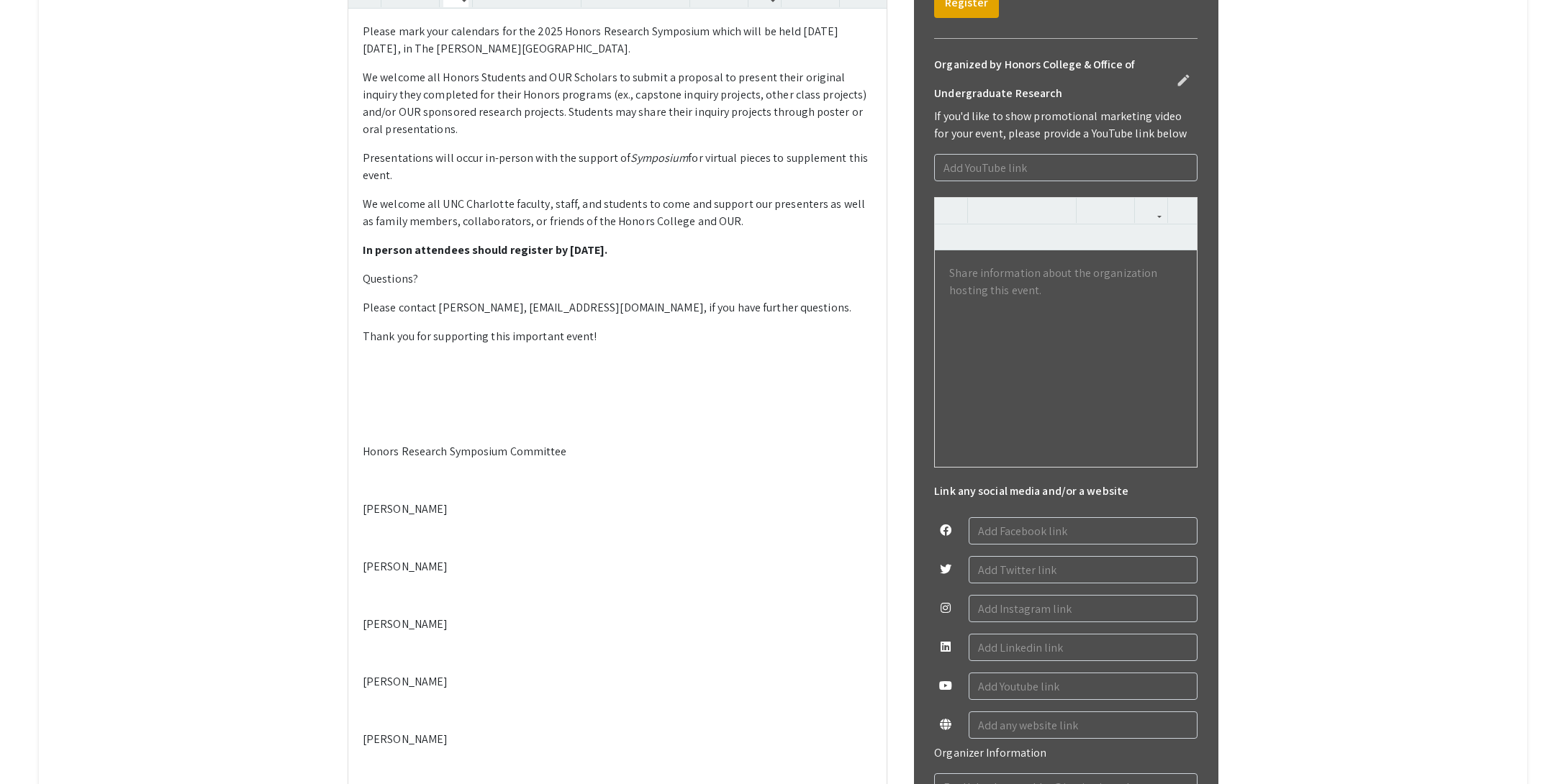
click at [439, 688] on div "Please mark your calendars for the 2025 Honors Research Symposium which will be…" at bounding box center [617, 564] width 538 height 1111
click at [425, 431] on p at bounding box center [617, 423] width 509 height 17
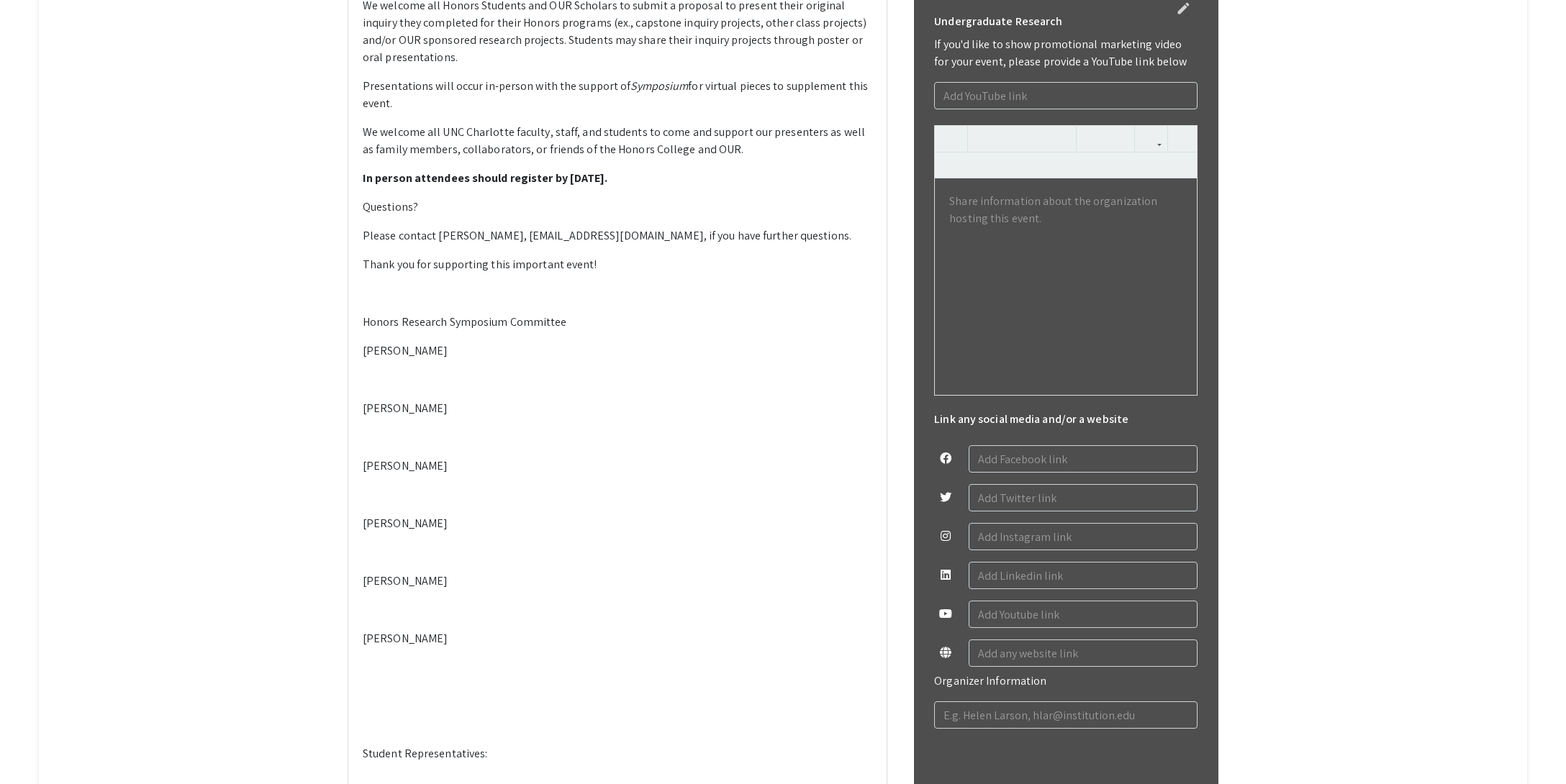
scroll to position [597, 0]
click at [422, 390] on p at bounding box center [617, 381] width 509 height 17
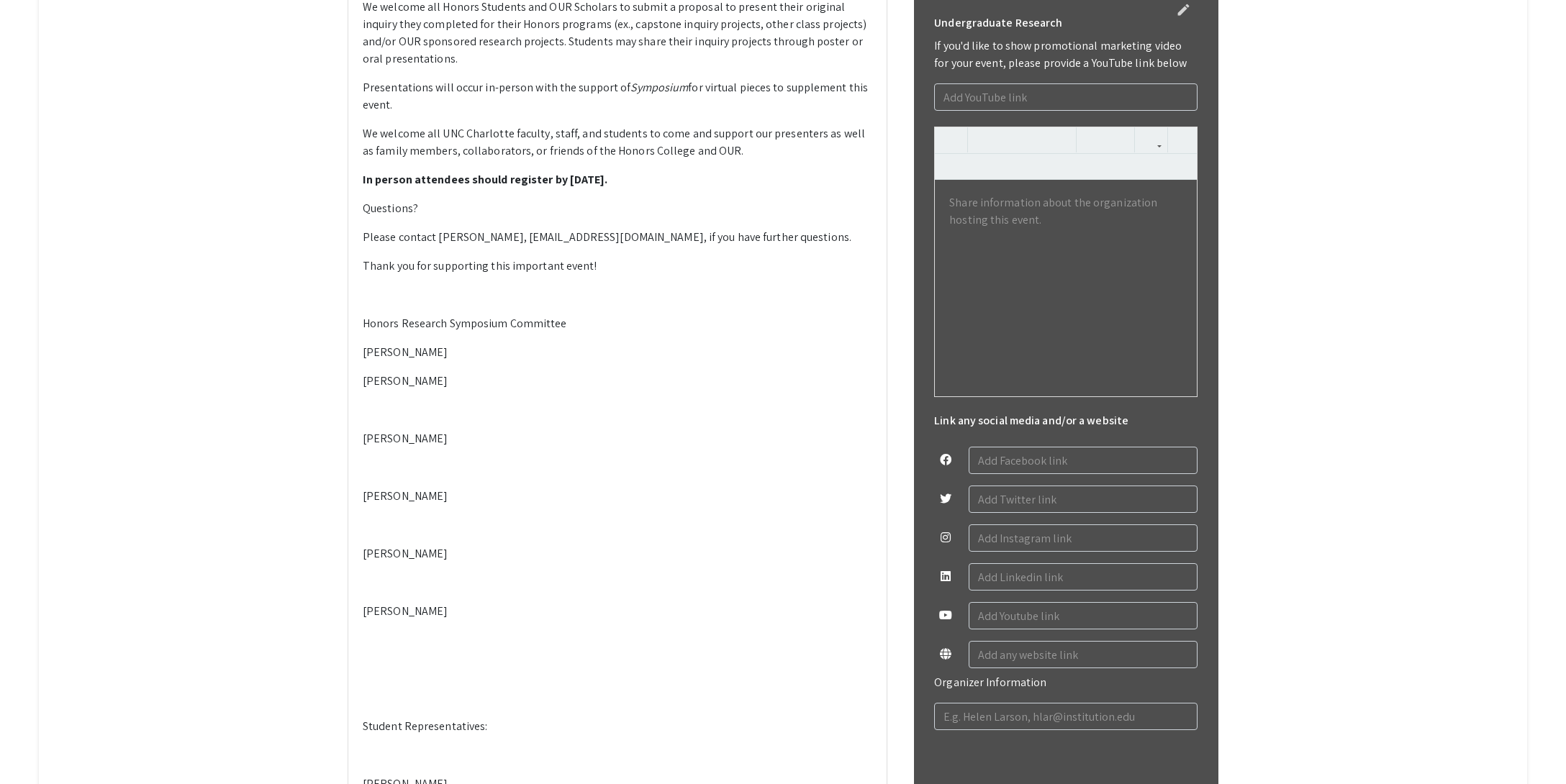
click at [410, 419] on p at bounding box center [617, 410] width 509 height 17
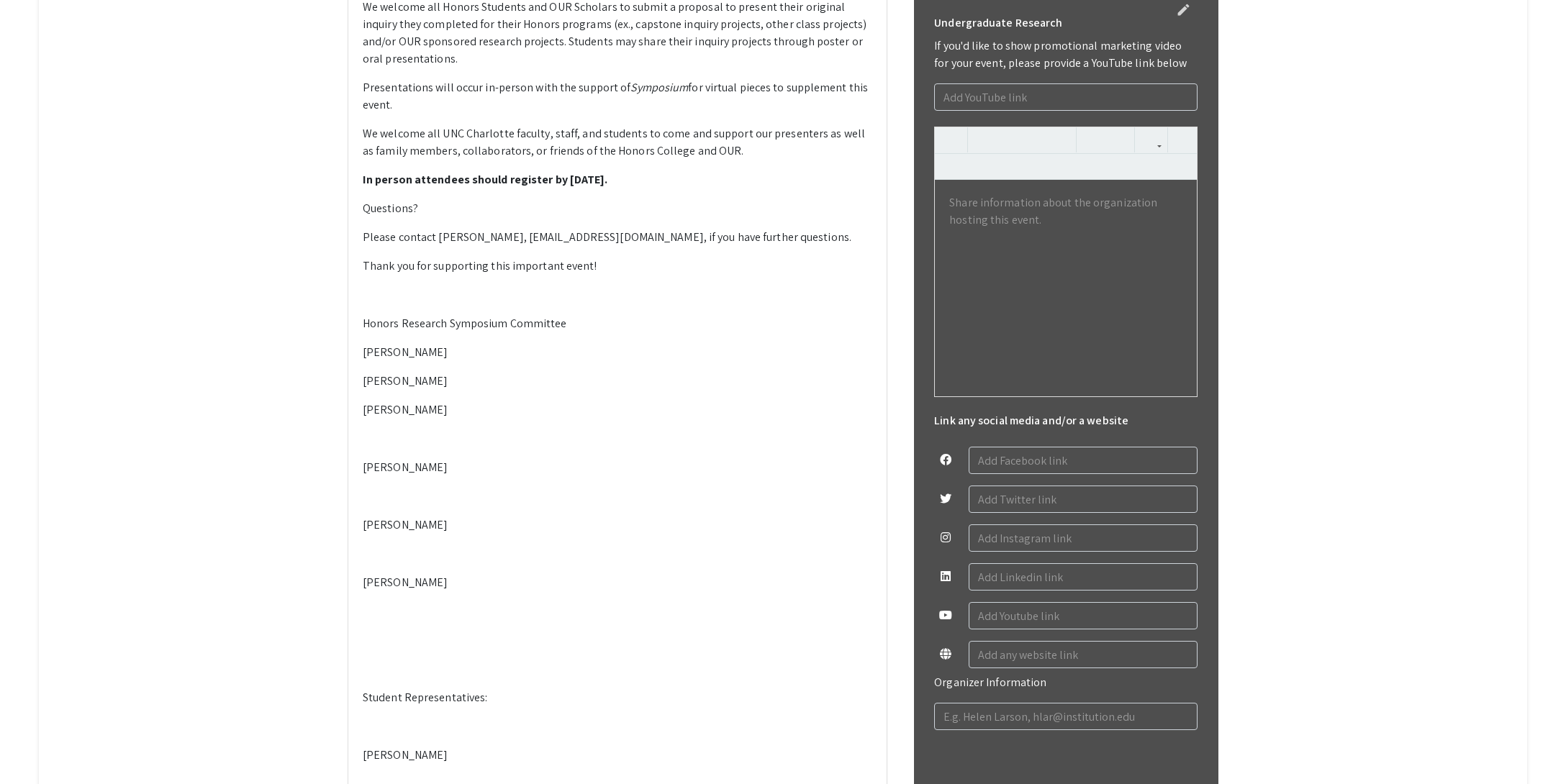
scroll to position [634, 0]
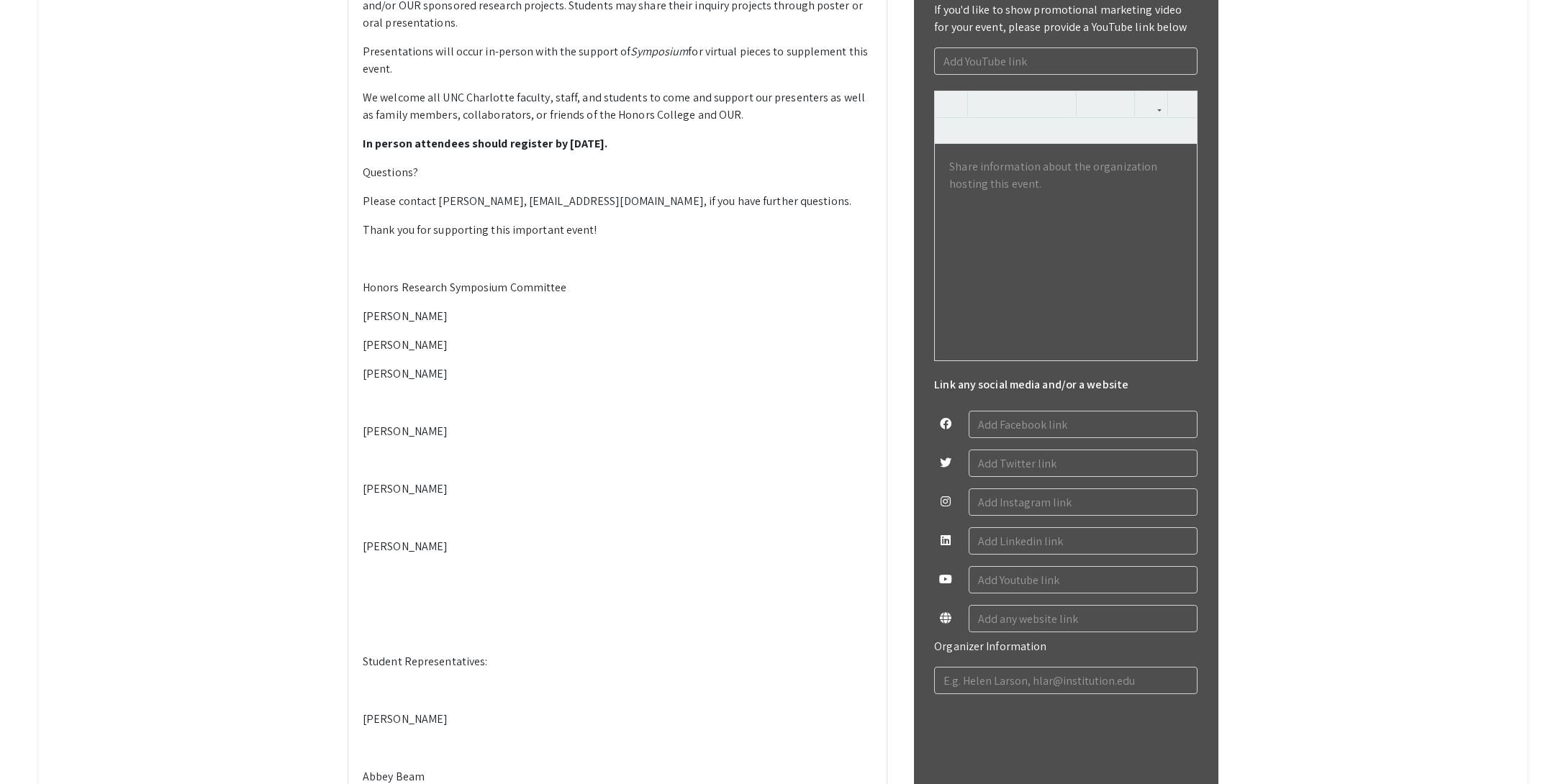
click at [418, 411] on p at bounding box center [617, 403] width 509 height 17
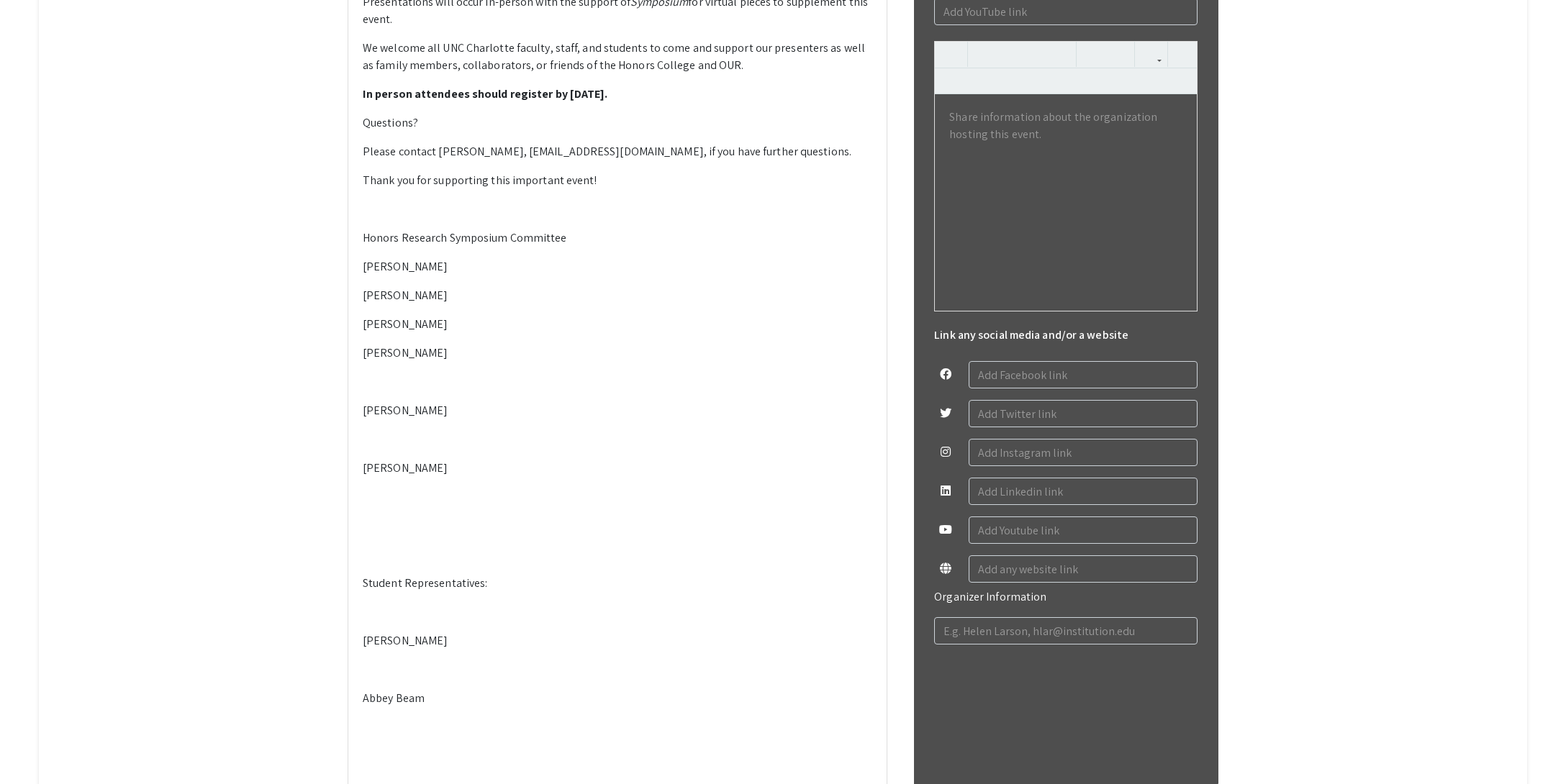
scroll to position [684, 0]
click at [414, 390] on p at bounding box center [617, 381] width 509 height 17
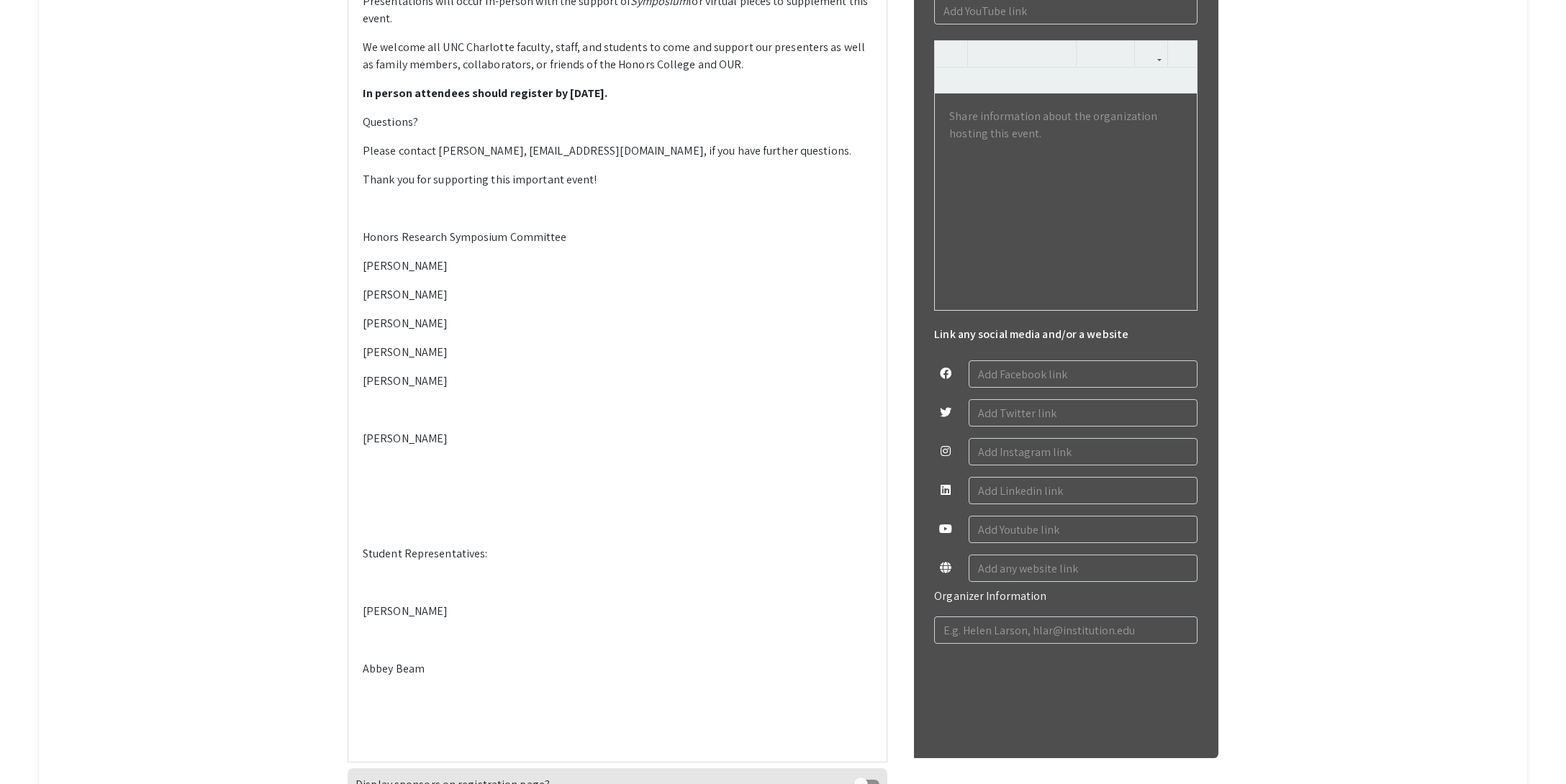
drag, startPoint x: 410, startPoint y: 720, endPoint x: 423, endPoint y: 718, distance: 13.2
click at [410, 419] on p at bounding box center [617, 410] width 509 height 17
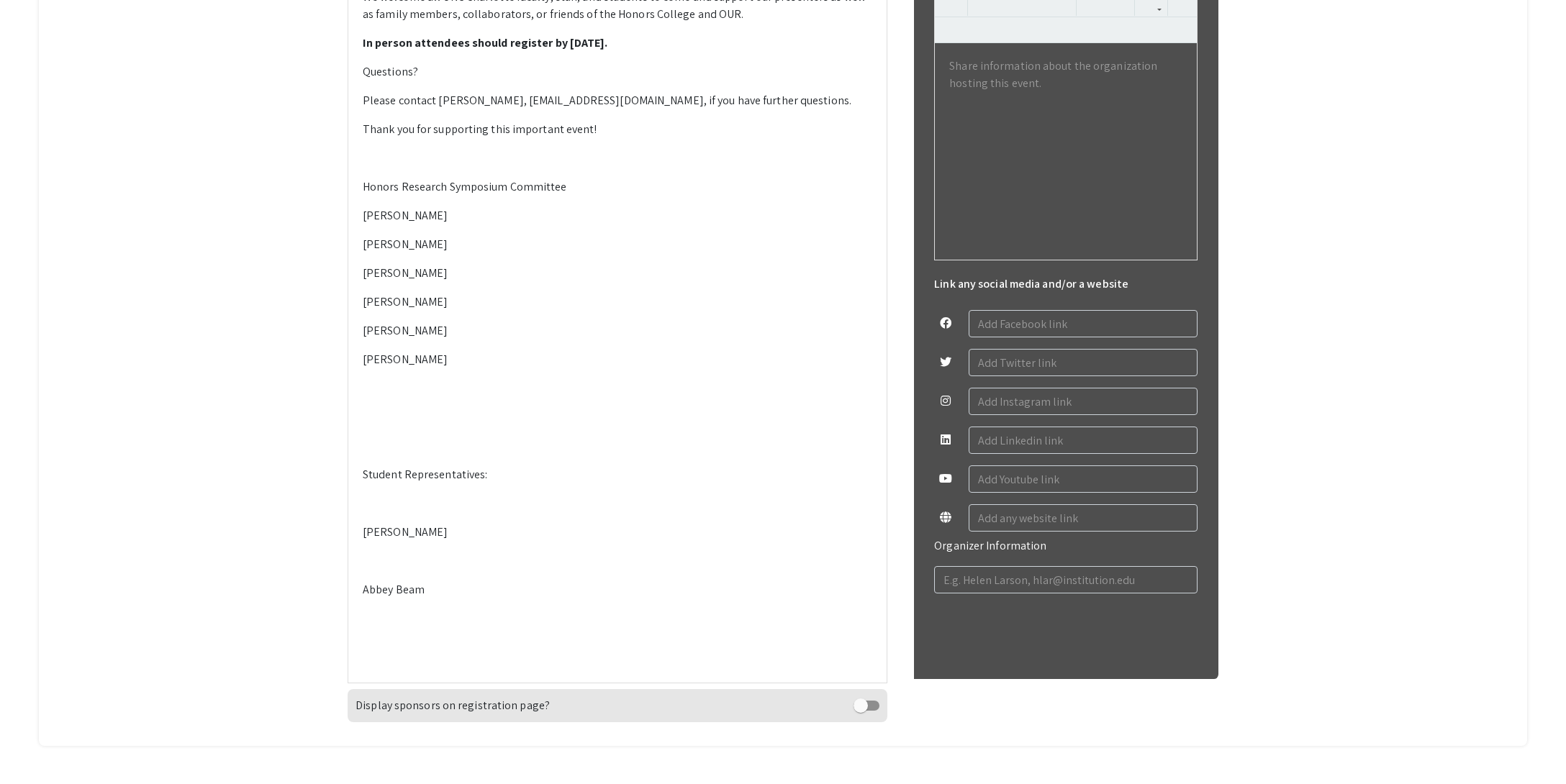
scroll to position [757, 0]
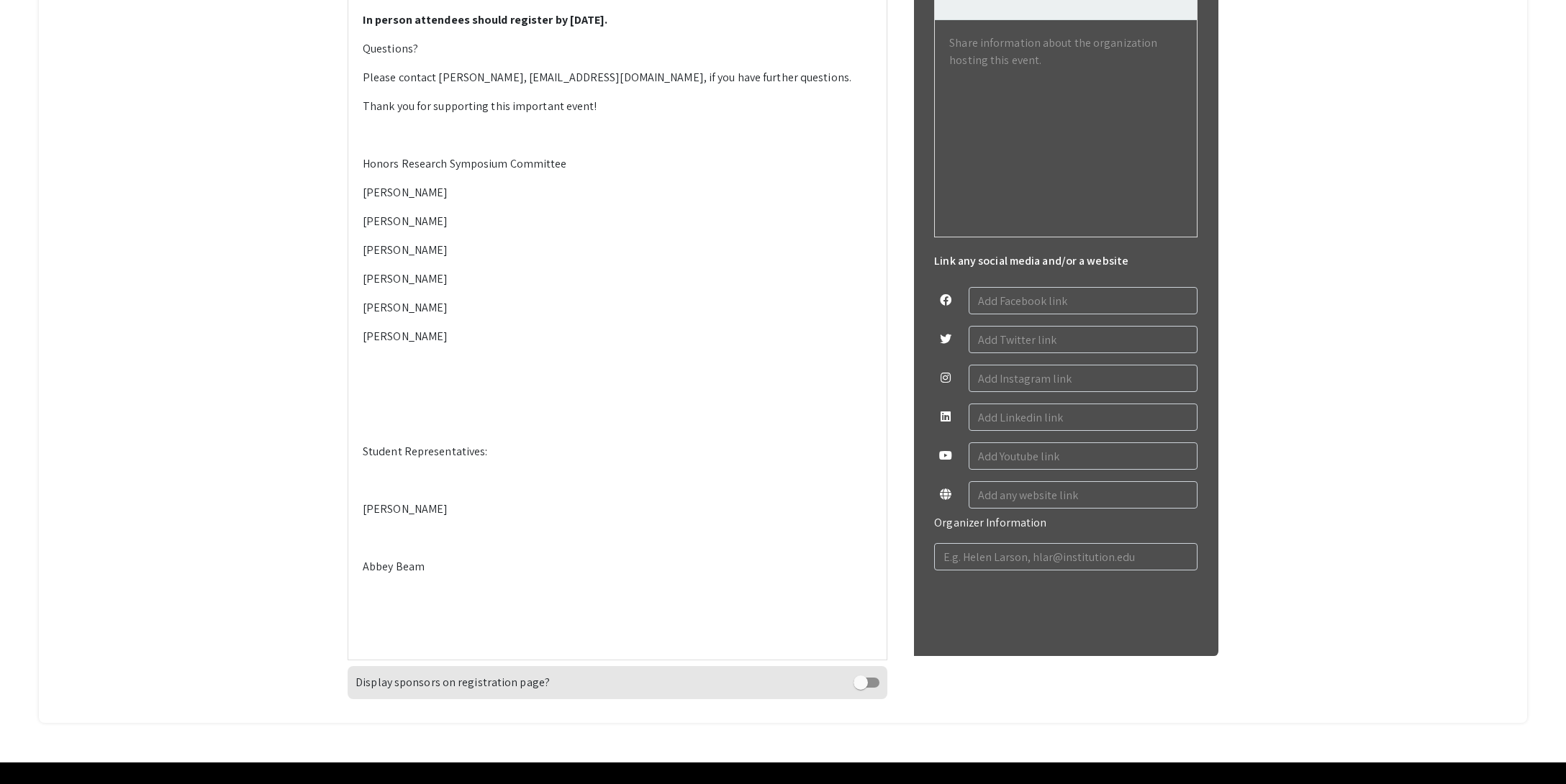
click at [417, 403] on p at bounding box center [617, 394] width 509 height 17
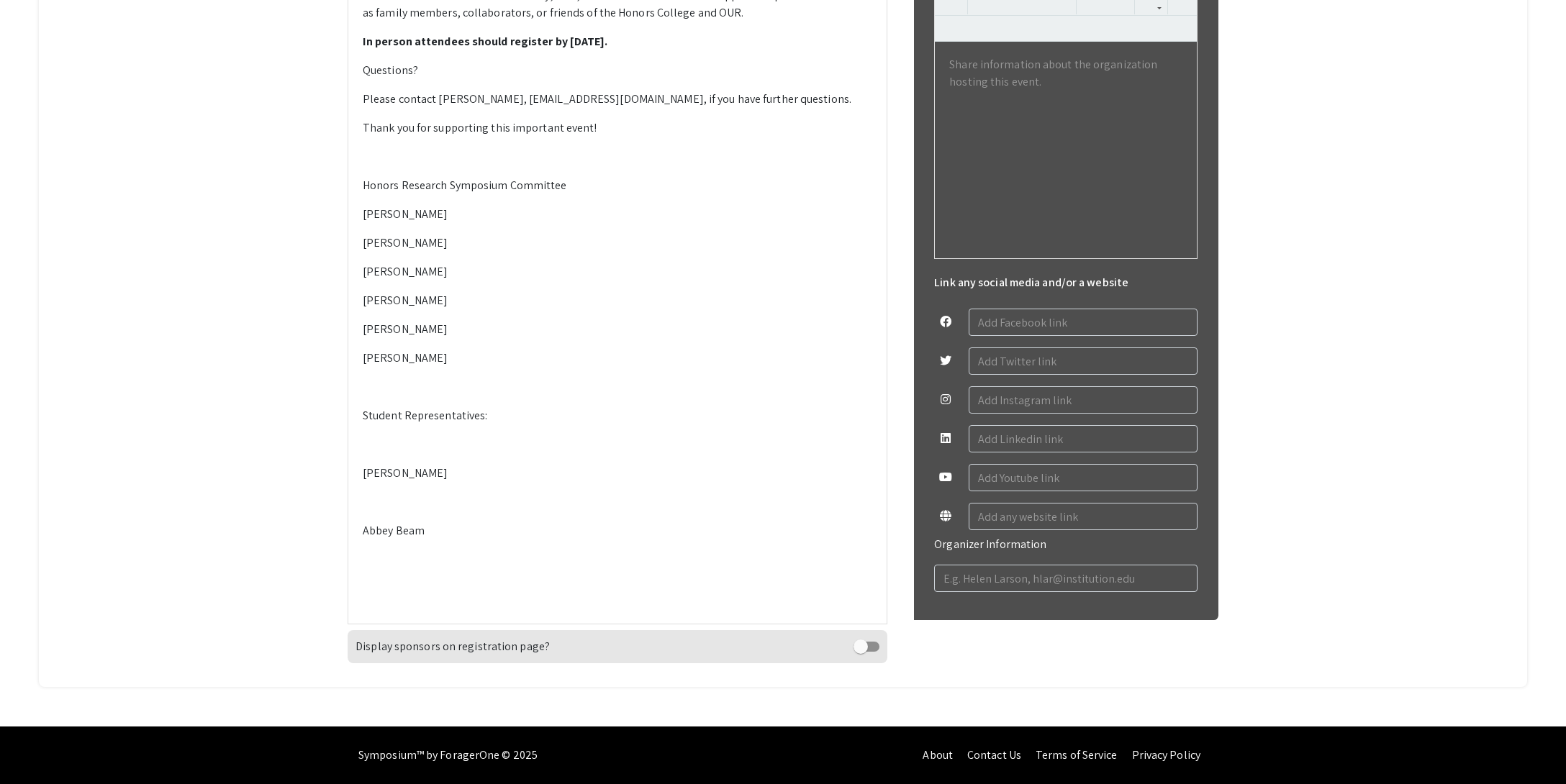
click at [391, 453] on p at bounding box center [617, 444] width 509 height 17
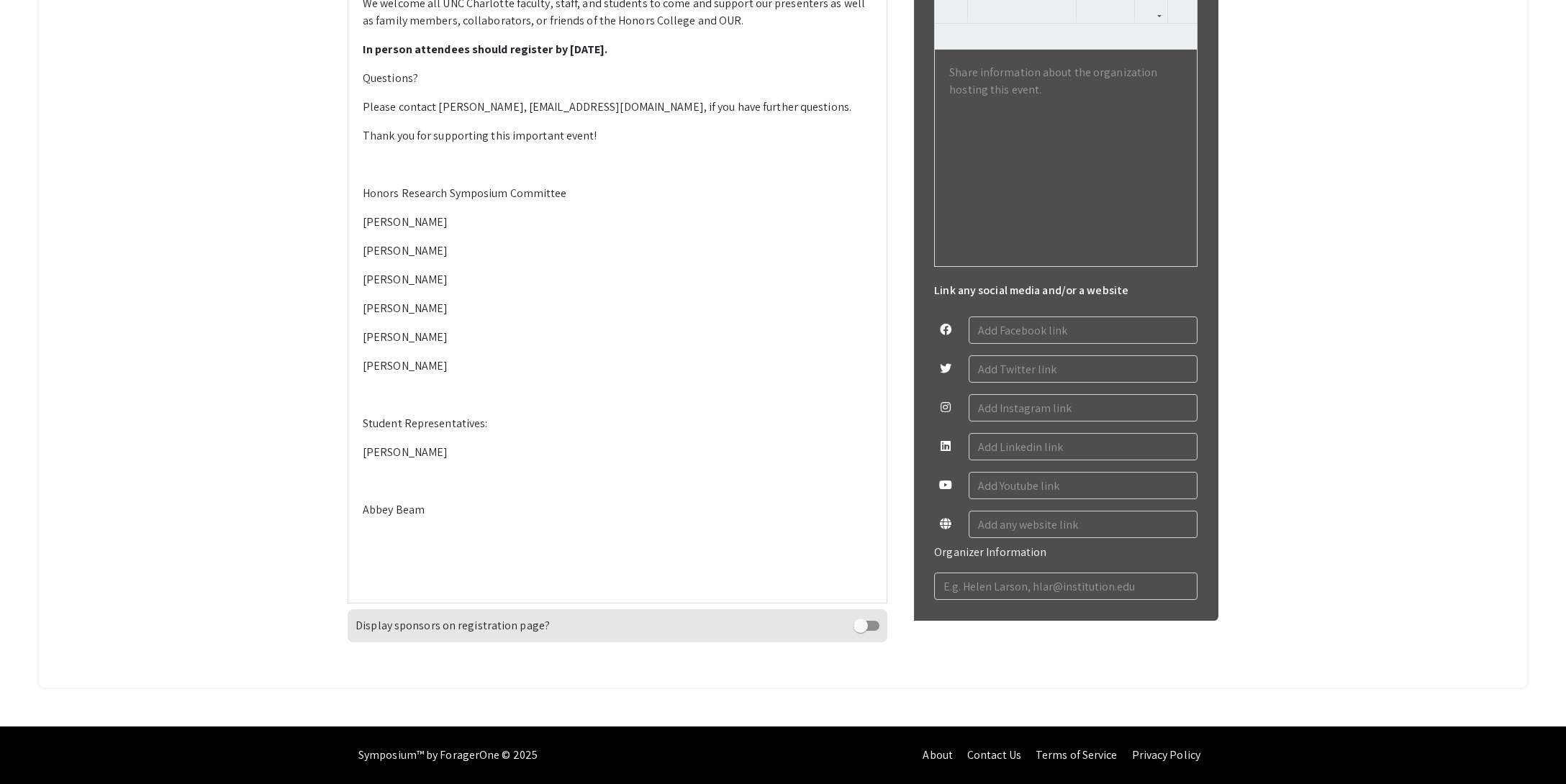
scroll to position [859, 0]
click at [421, 490] on p at bounding box center [617, 482] width 509 height 17
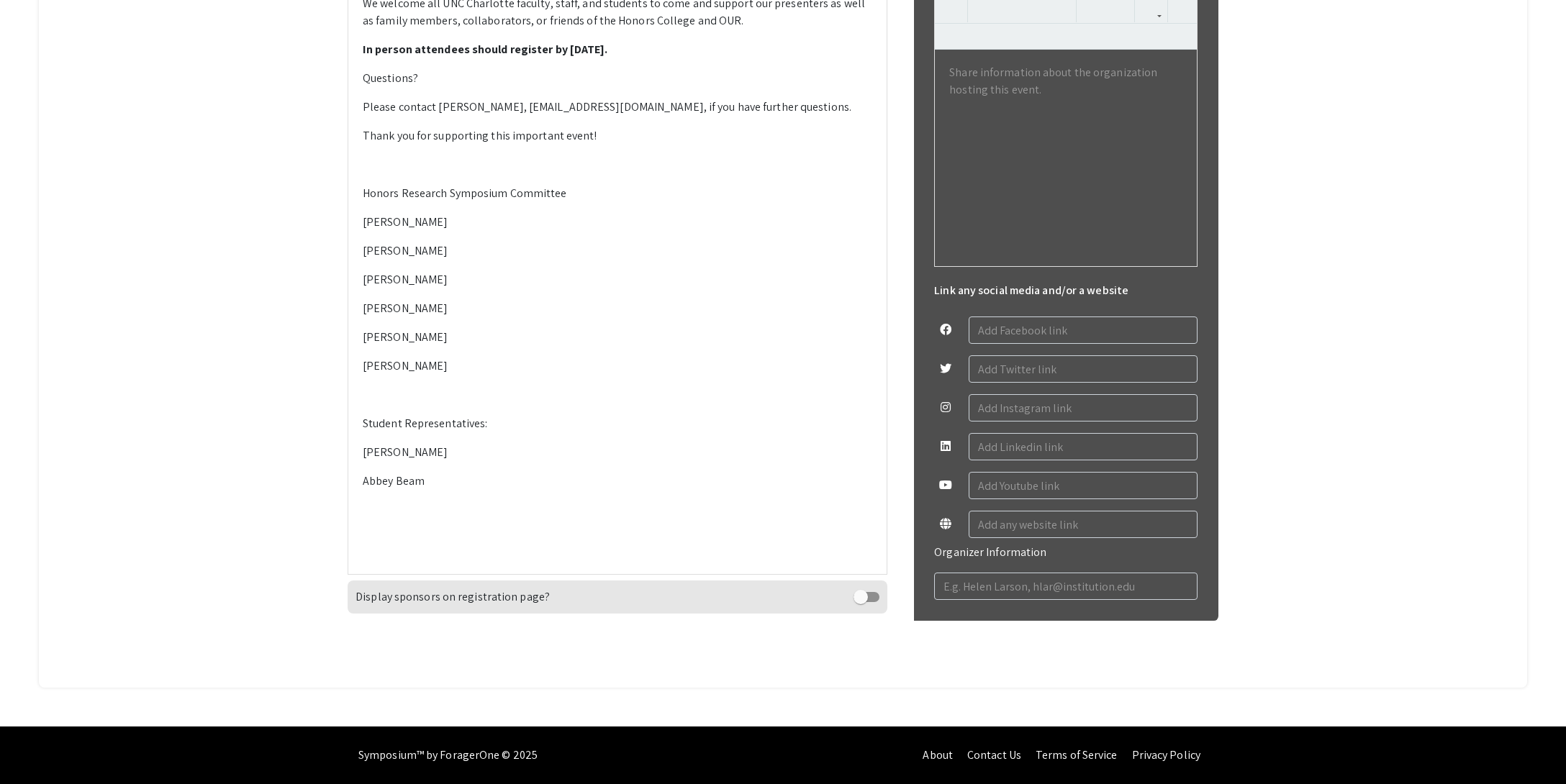
click at [424, 519] on p at bounding box center [617, 510] width 509 height 17
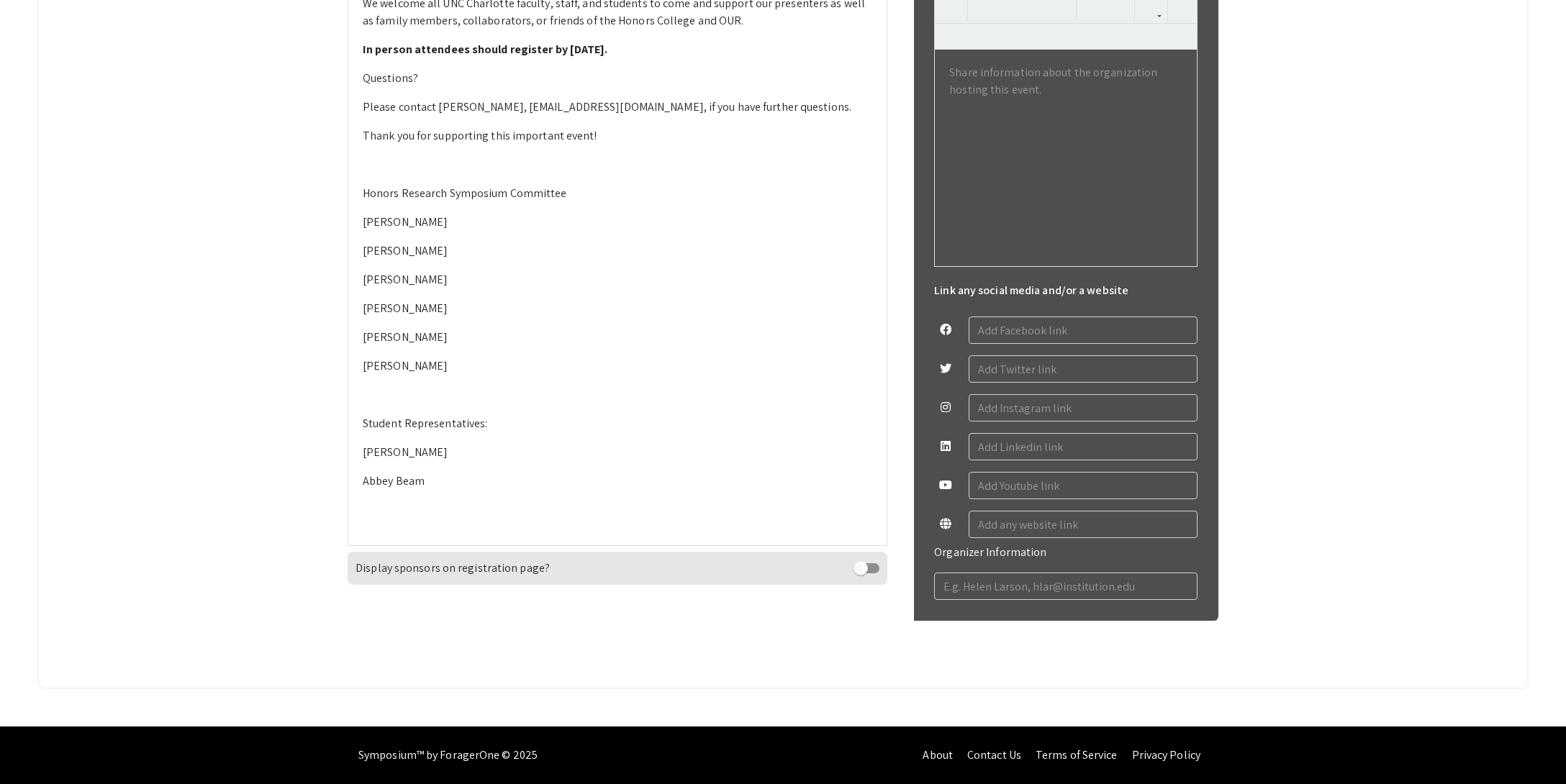
click at [399, 519] on p at bounding box center [617, 510] width 509 height 17
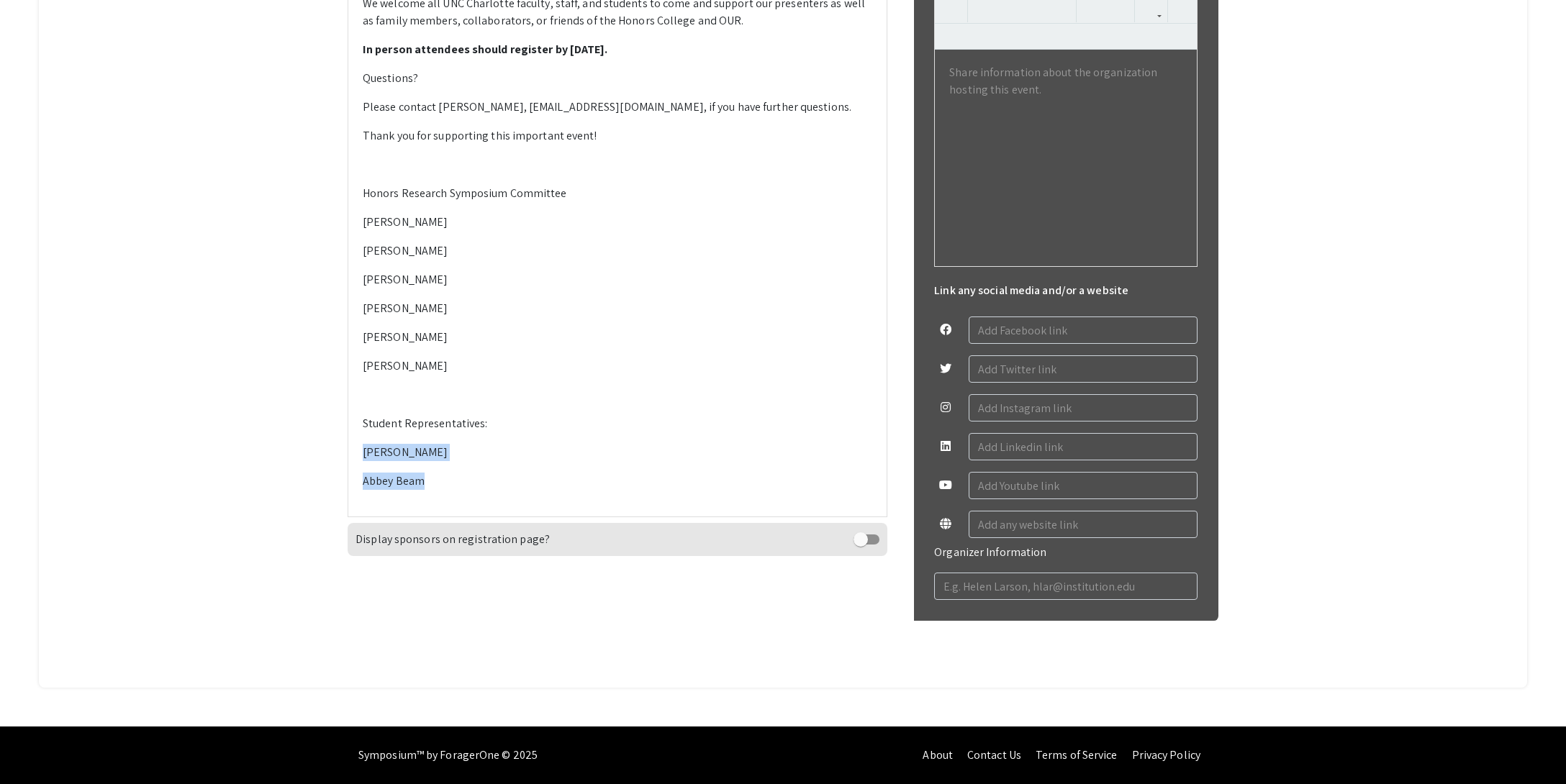
drag, startPoint x: 441, startPoint y: 665, endPoint x: 543, endPoint y: 642, distance: 104.6
click at [360, 516] on div "Please mark your calendars for the 2025 Honors Research Symposium which will be…" at bounding box center [617, 161] width 538 height 708
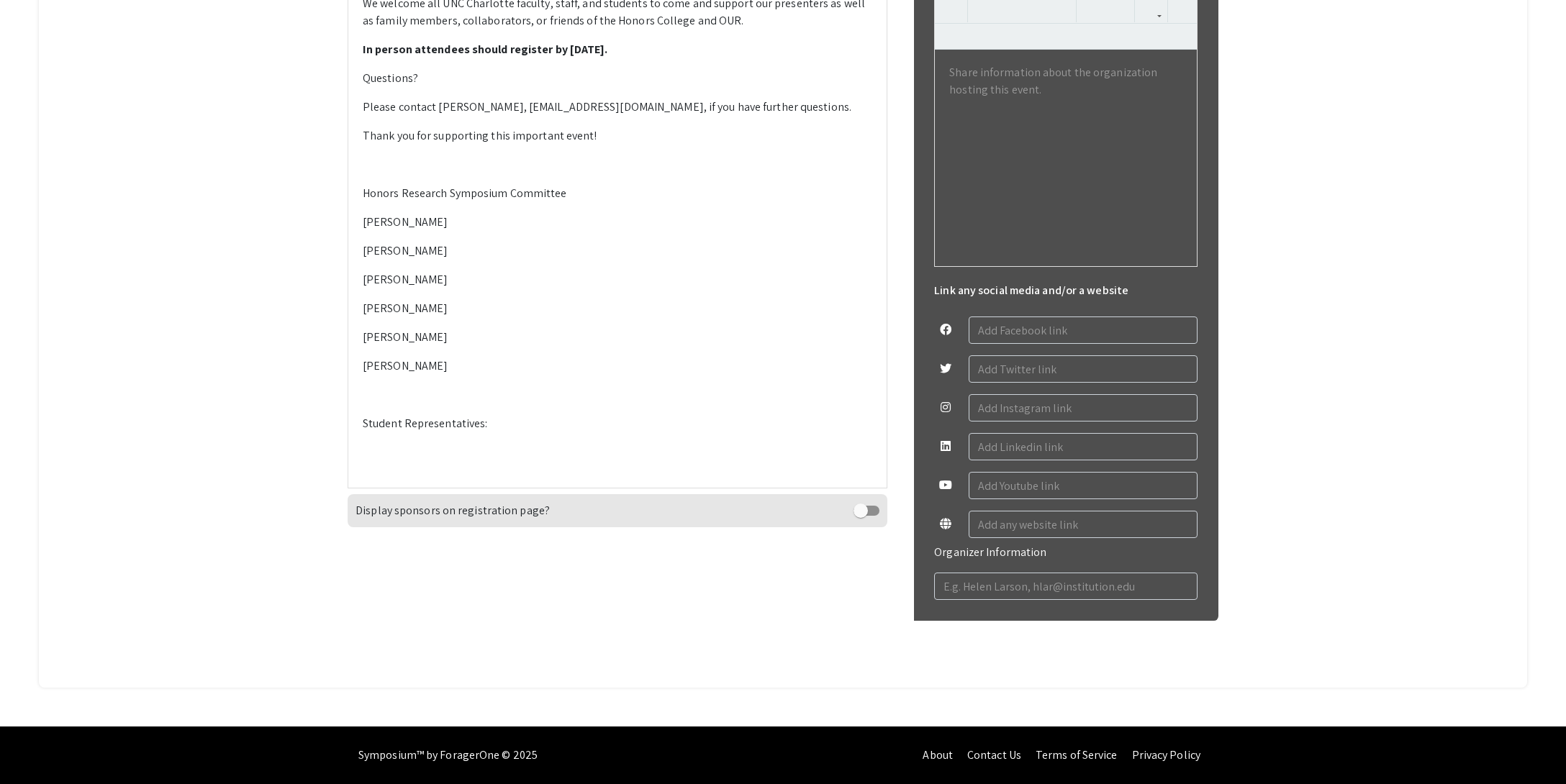
click at [380, 404] on p at bounding box center [617, 395] width 509 height 17
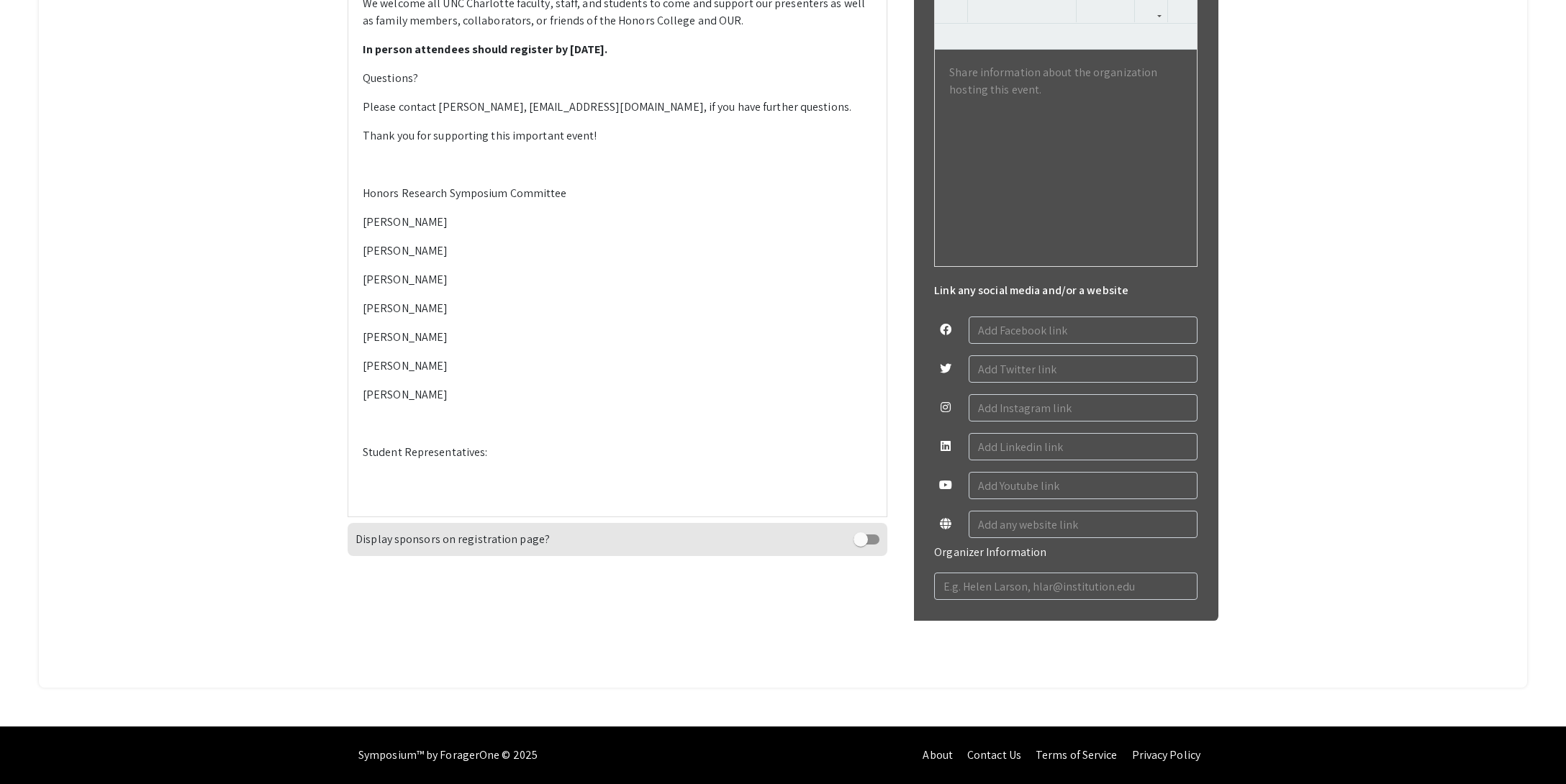
type textarea "<p>Please mark your calendars for the 2025 Honors Research Symposium which will…"
drag, startPoint x: 387, startPoint y: 667, endPoint x: 412, endPoint y: 660, distance: 26.0
click at [387, 490] on p at bounding box center [617, 482] width 509 height 17
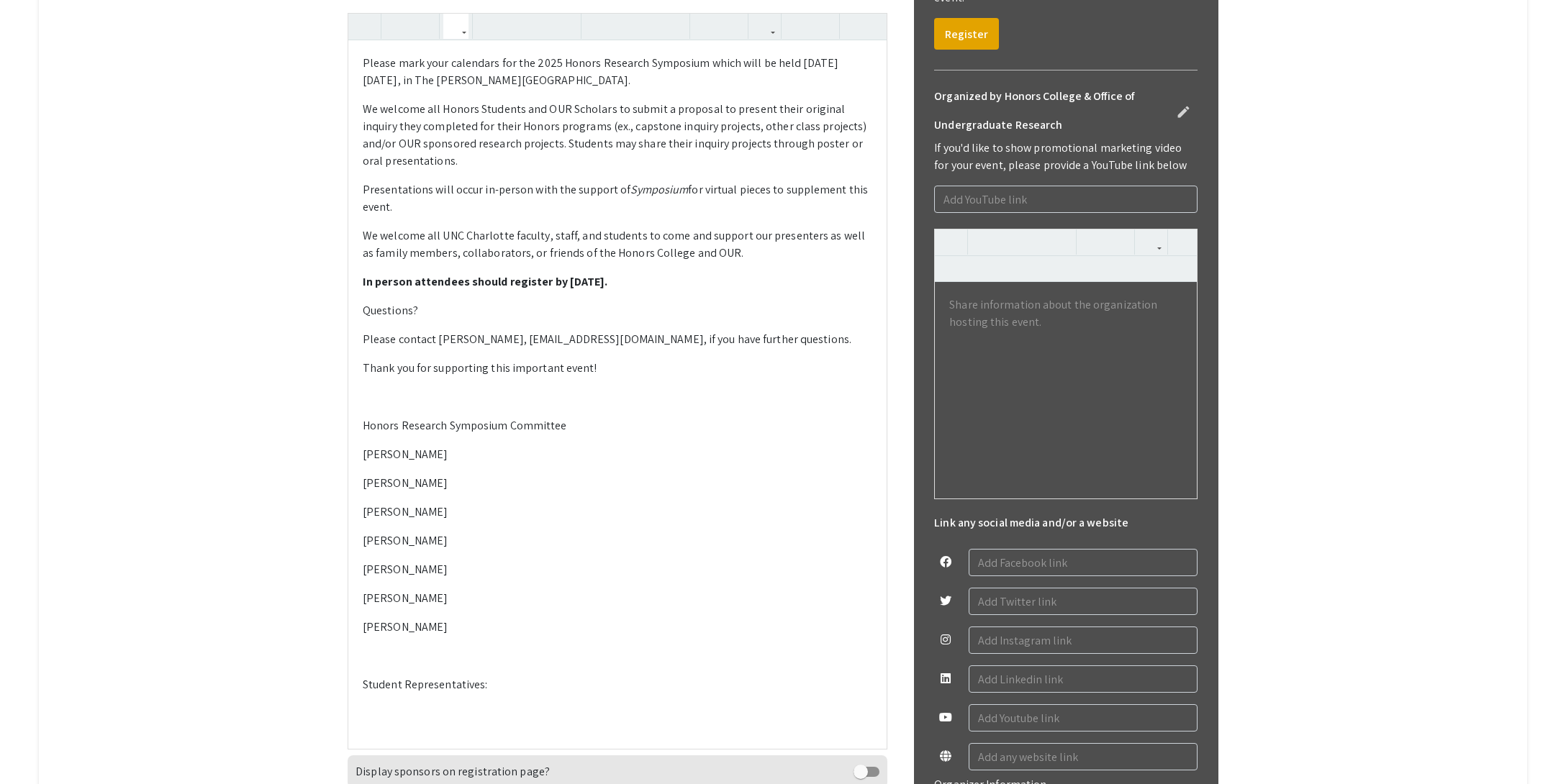
scroll to position [522, 0]
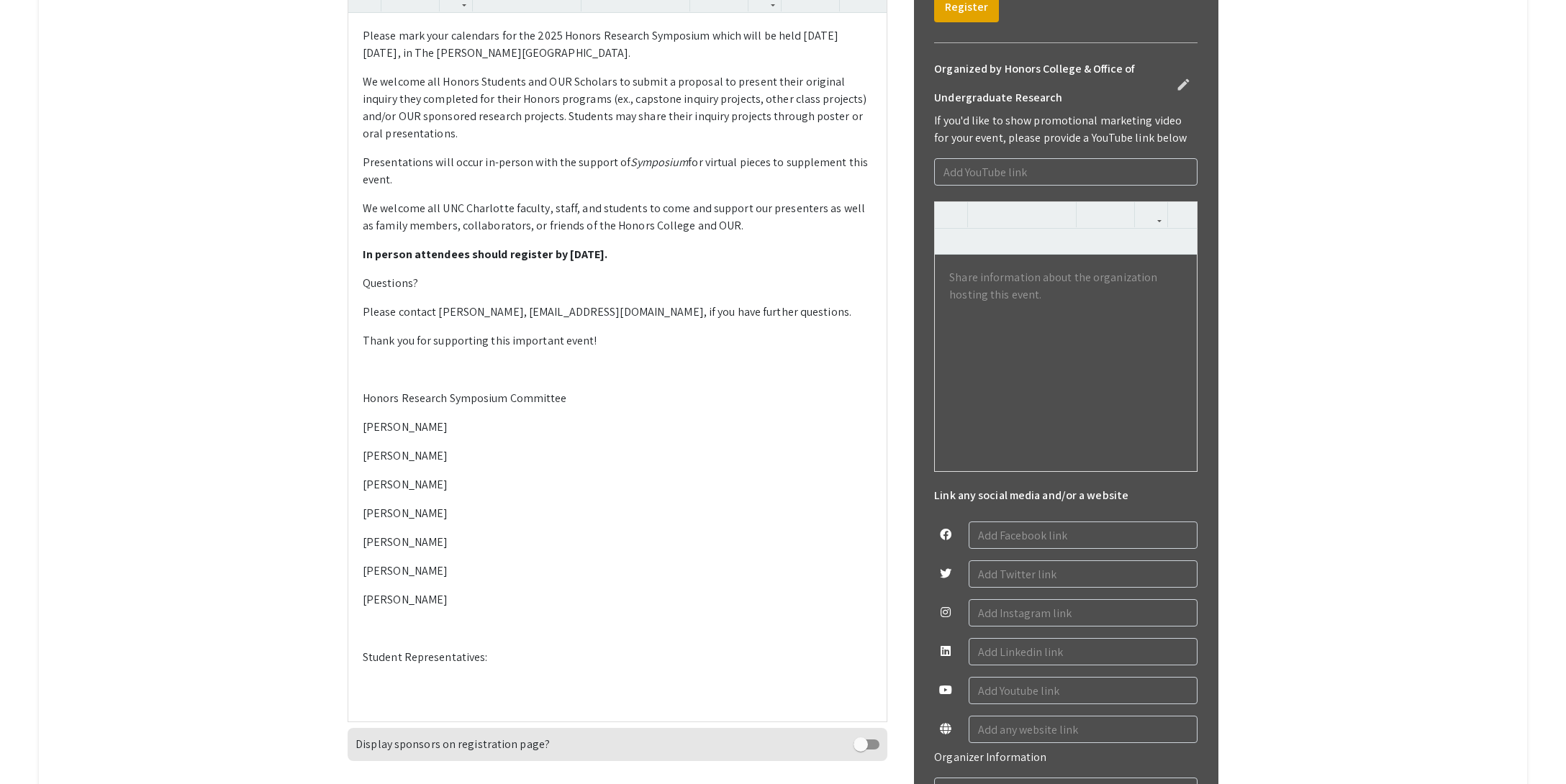
click at [400, 143] on p "We welcome all Honors Students and OUR Scholars to submit a proposal to present…" at bounding box center [617, 108] width 509 height 69
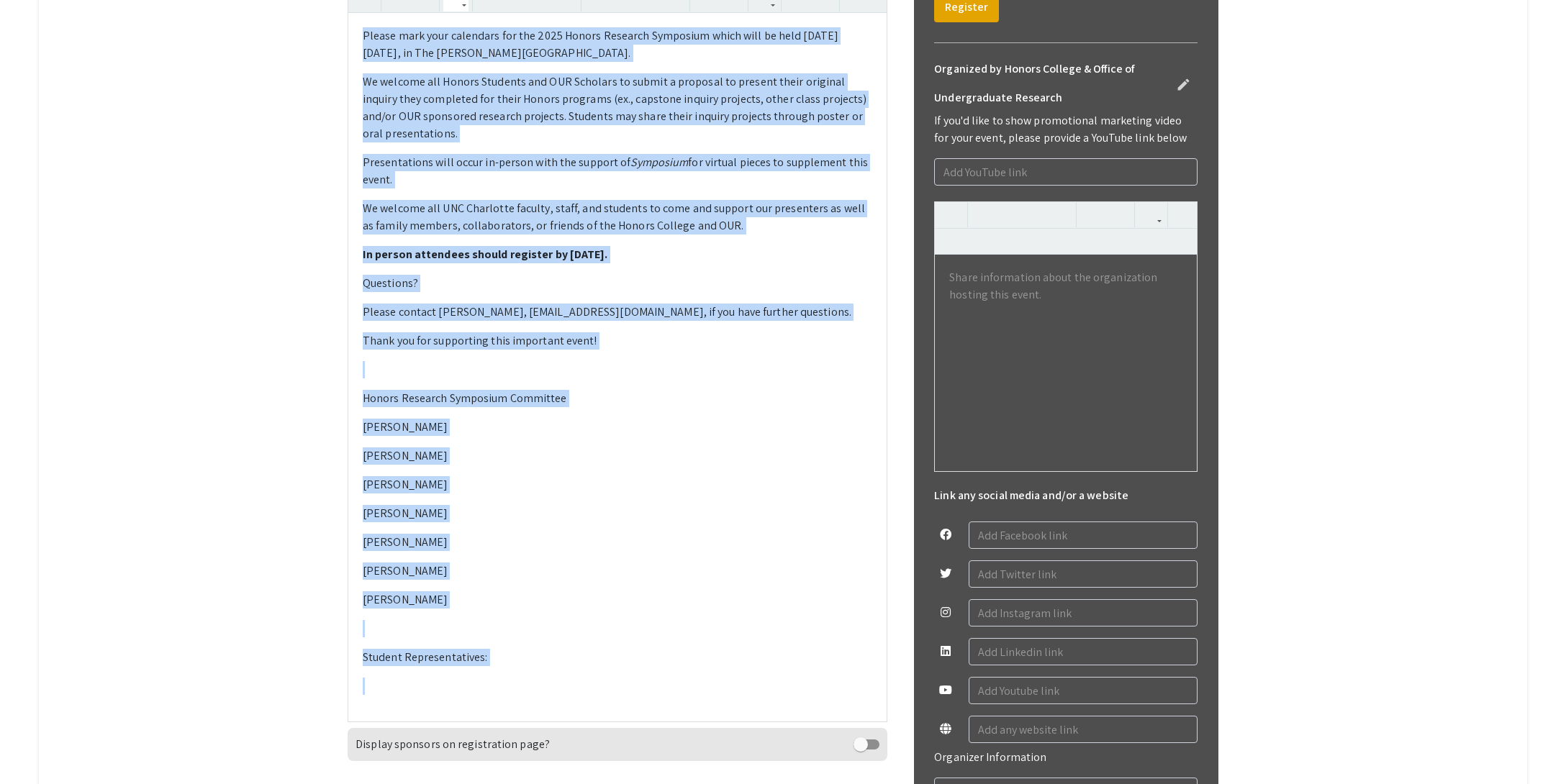
copy div "Loremi dolo sita consectet adi eli 3512 Seddoe Temporin Utlaboree dolor magn al…"
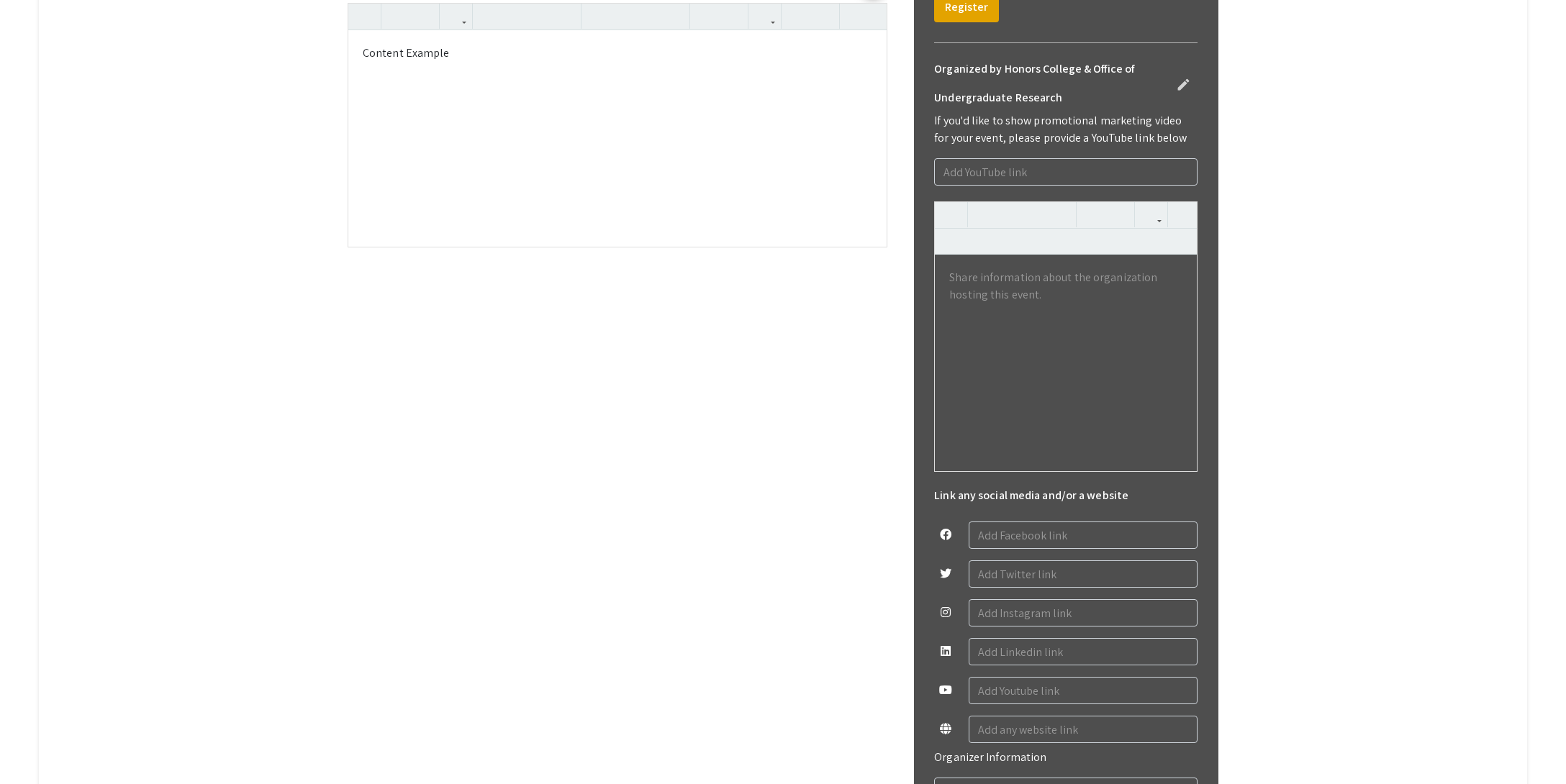
drag, startPoint x: 411, startPoint y: 296, endPoint x: 305, endPoint y: 297, distance: 106.0
click at [305, 297] on app-registration-page-preview "Honors Research Symposium 2025 edit Organized by Honors College & Office of Und…" at bounding box center [783, 309] width 1269 height 1120
type input "For Presenters"
click at [466, 246] on div "Content Example" at bounding box center [617, 138] width 538 height 216
drag, startPoint x: 474, startPoint y: 373, endPoint x: 362, endPoint y: 370, distance: 112.0
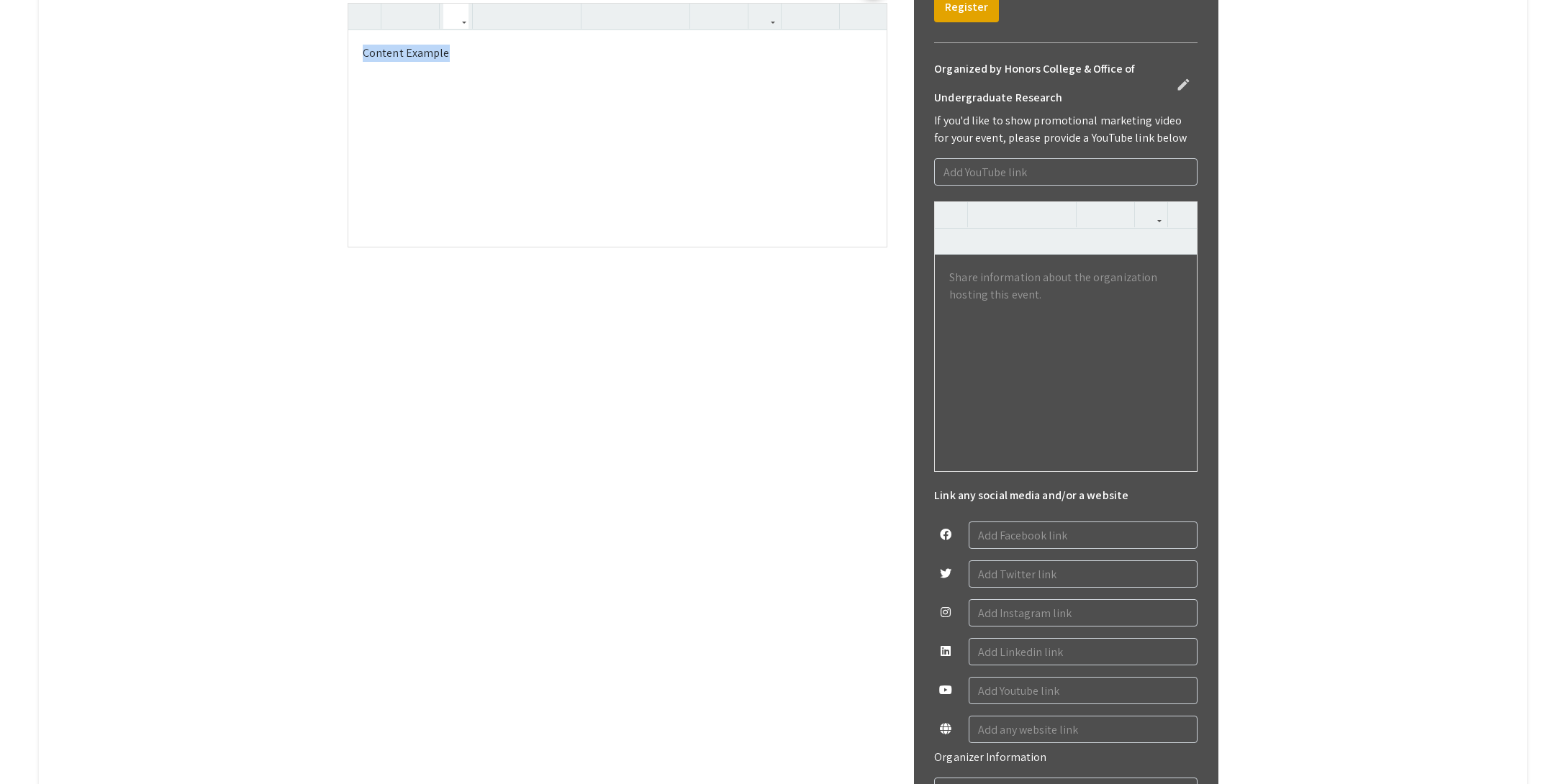
click at [363, 62] on p "Content Example" at bounding box center [617, 53] width 509 height 17
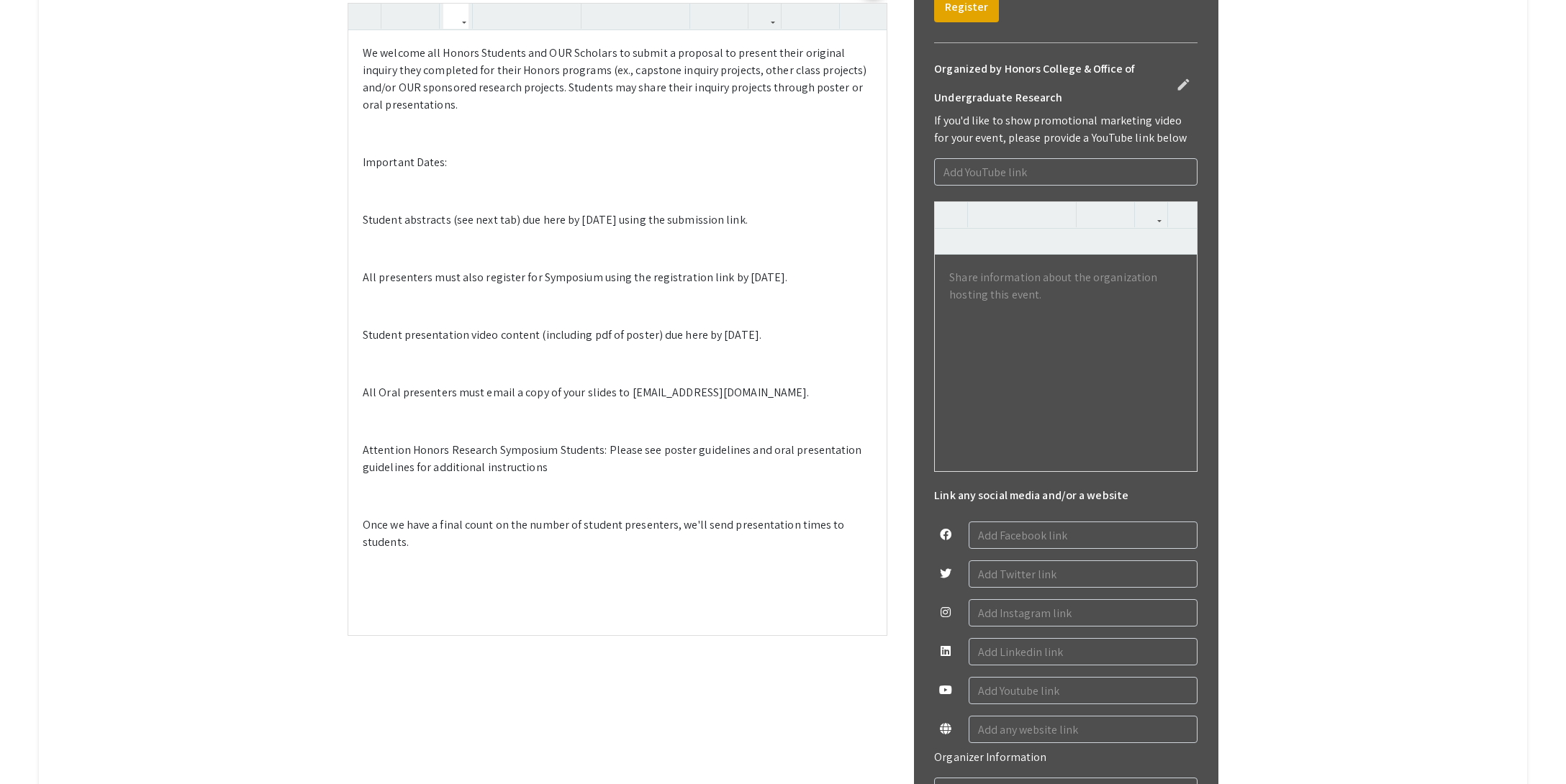
click at [386, 143] on p at bounding box center [617, 133] width 509 height 17
drag, startPoint x: 411, startPoint y: 499, endPoint x: 448, endPoint y: 497, distance: 37.1
click at [411, 200] on p at bounding box center [617, 191] width 509 height 17
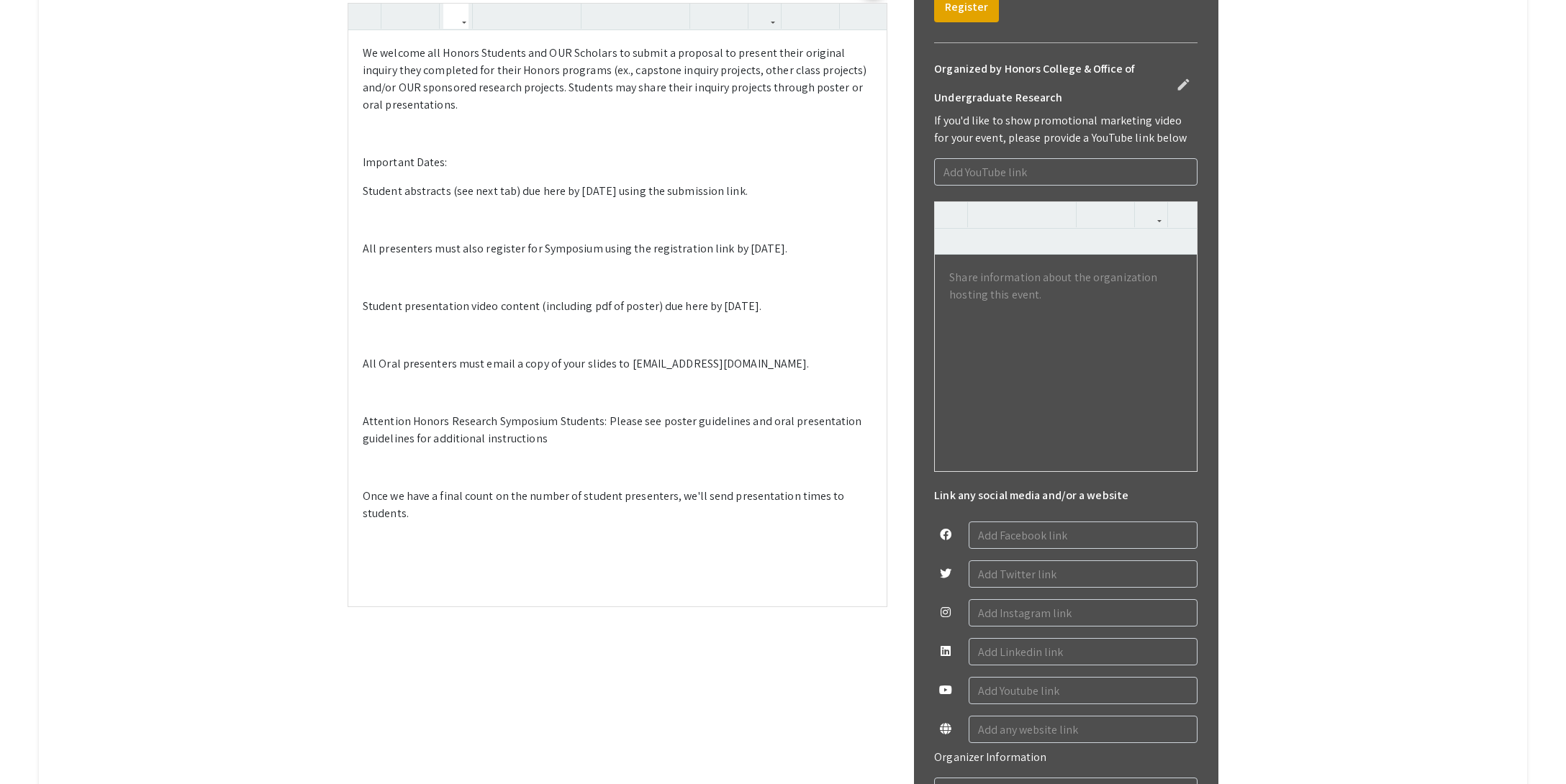
click at [495, 229] on p at bounding box center [617, 220] width 509 height 17
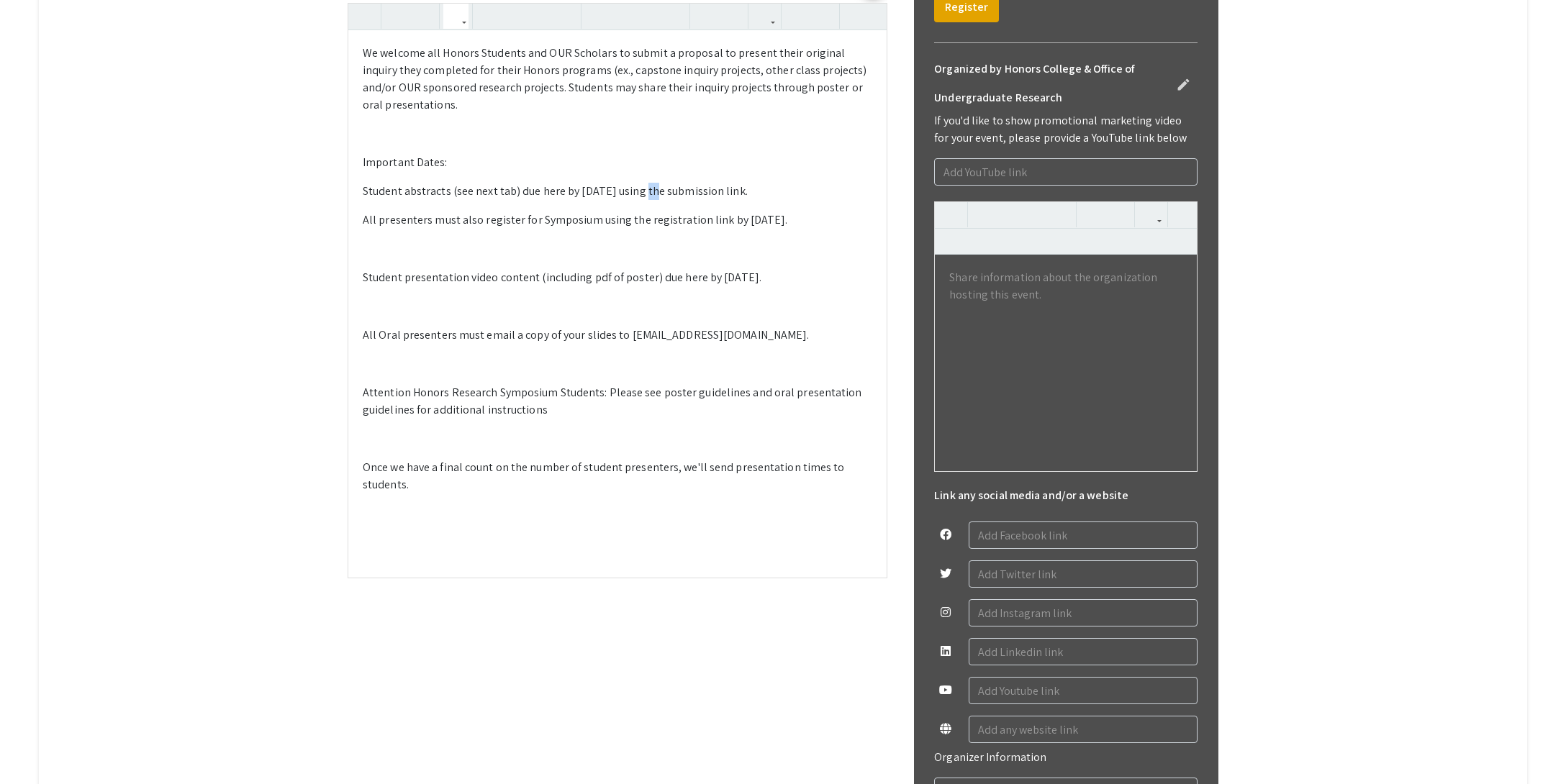
drag, startPoint x: 641, startPoint y: 503, endPoint x: 632, endPoint y: 504, distance: 9.1
click at [632, 200] on p "Student abstracts (see next tab) due here by [DATE] using the submission link." at bounding box center [617, 191] width 509 height 17
click at [452, 258] on p at bounding box center [617, 248] width 509 height 17
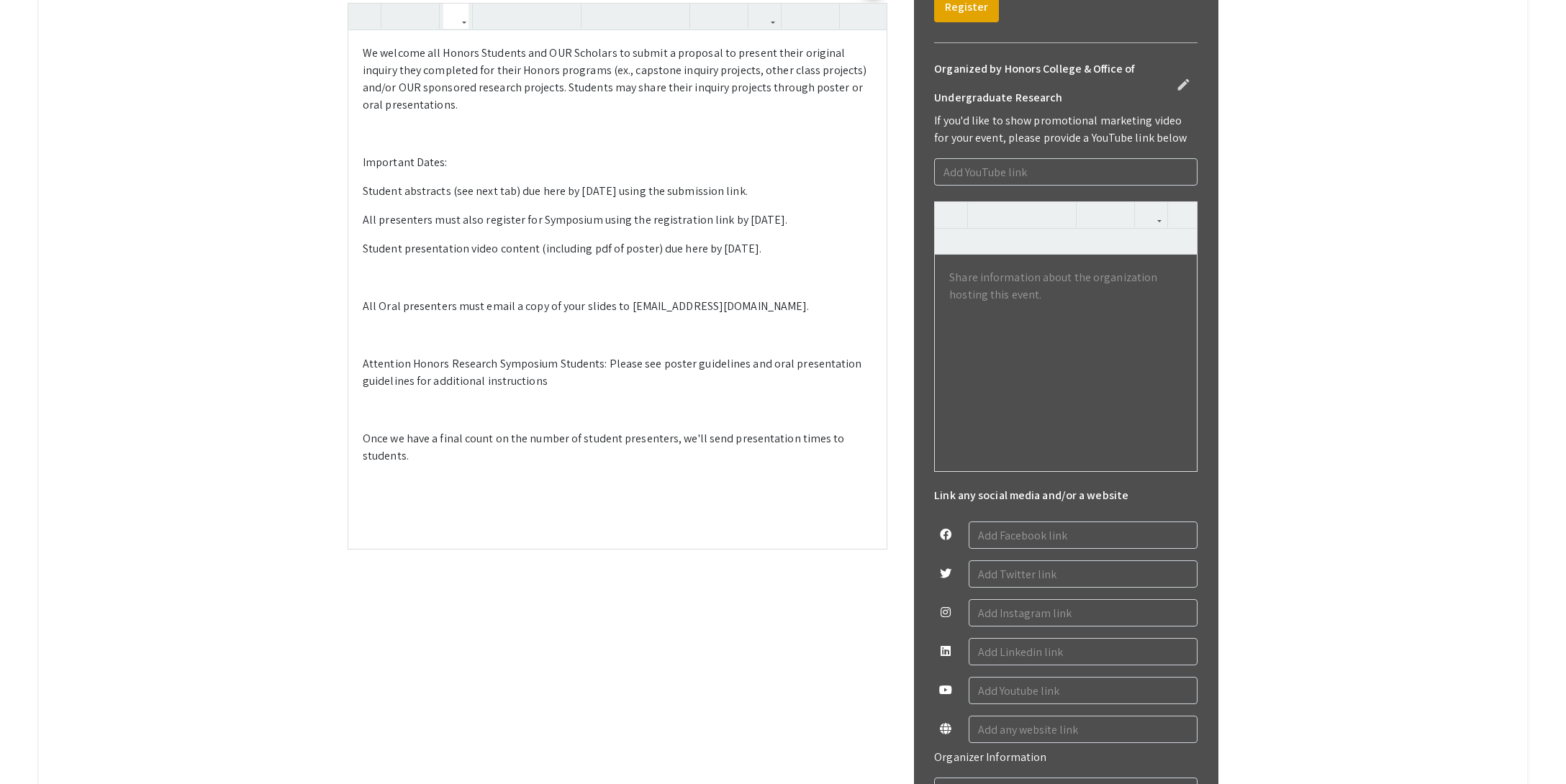
drag, startPoint x: 791, startPoint y: 559, endPoint x: 780, endPoint y: 562, distance: 11.4
click at [780, 258] on p "Student presentation video content (including pdf of poster) due here by [DATE]." at bounding box center [617, 248] width 509 height 17
click at [512, 286] on p at bounding box center [617, 278] width 509 height 17
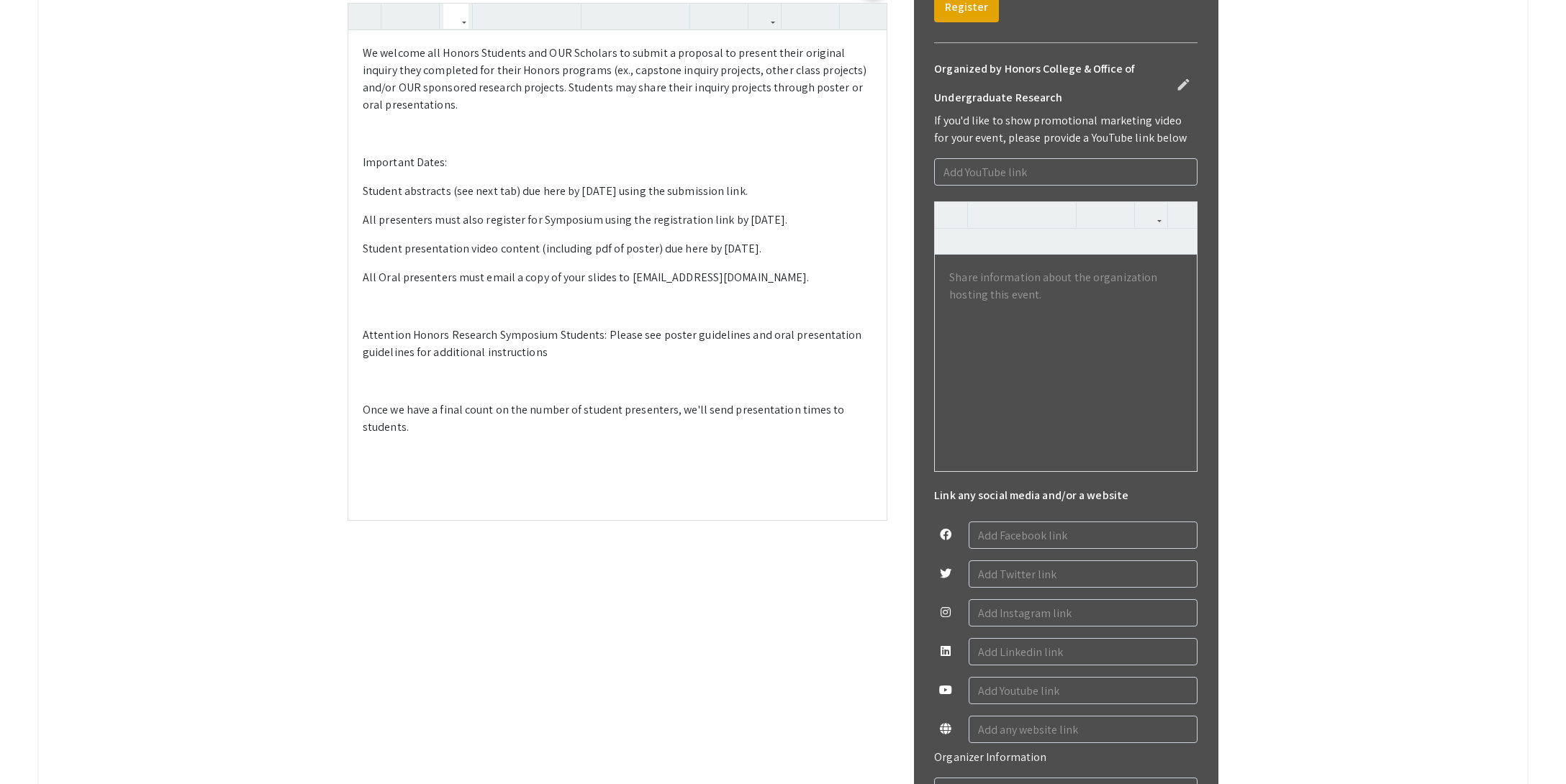
click at [451, 315] on p at bounding box center [617, 306] width 509 height 17
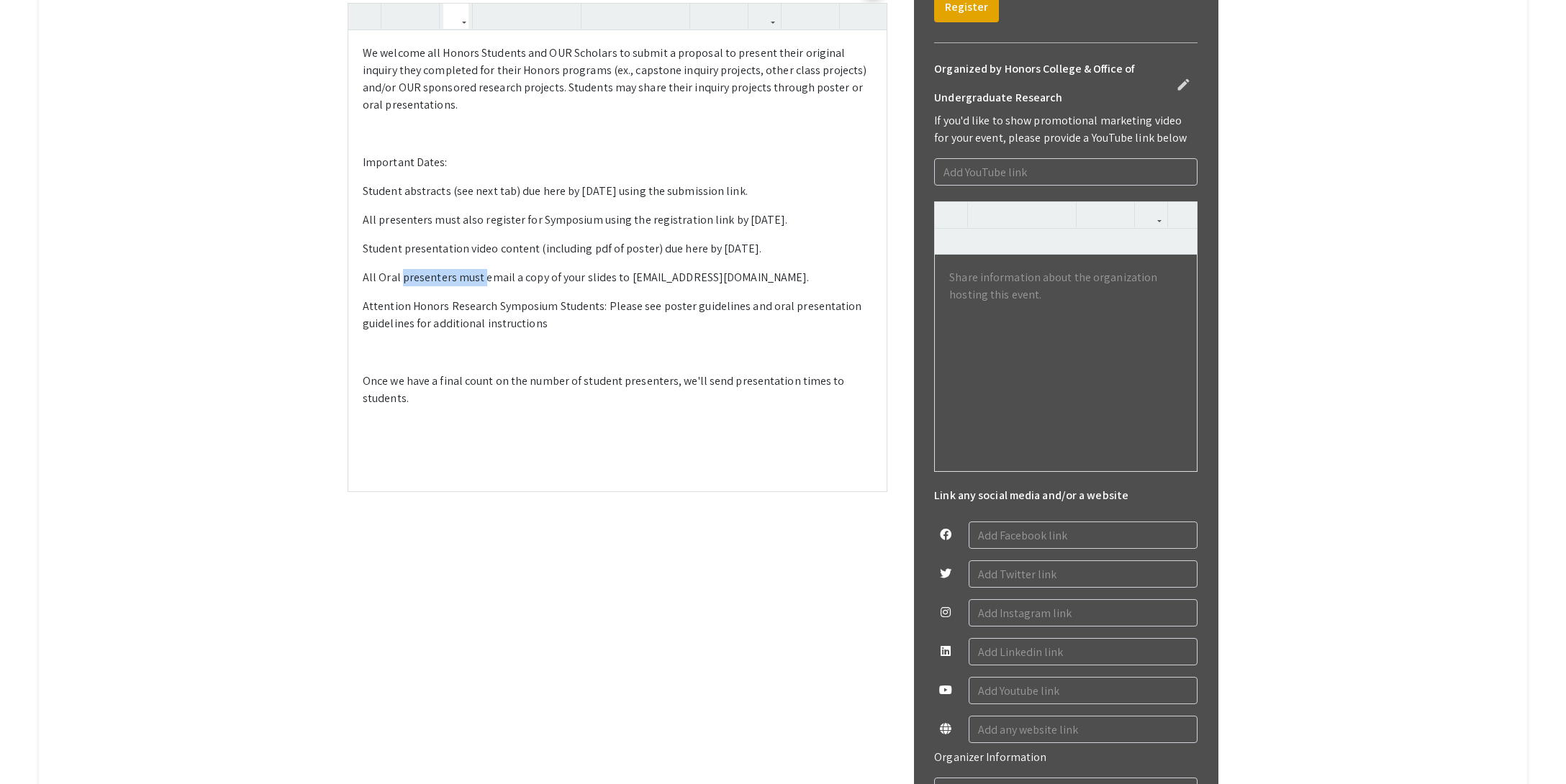
drag, startPoint x: 465, startPoint y: 590, endPoint x: 389, endPoint y: 593, distance: 76.1
click at [389, 286] on p "All Oral presenters must email a copy of your slides to [EMAIL_ADDRESS][DOMAIN_…" at bounding box center [617, 278] width 509 height 17
click at [535, 286] on p "All Oral presenters must email a copy of your slides to [EMAIL_ADDRESS][DOMAIN_…" at bounding box center [617, 278] width 509 height 17
drag, startPoint x: 804, startPoint y: 532, endPoint x: 748, endPoint y: 534, distance: 56.0
click at [748, 229] on p "All presenters must also register for Symposium using the registration link by …" at bounding box center [617, 220] width 509 height 17
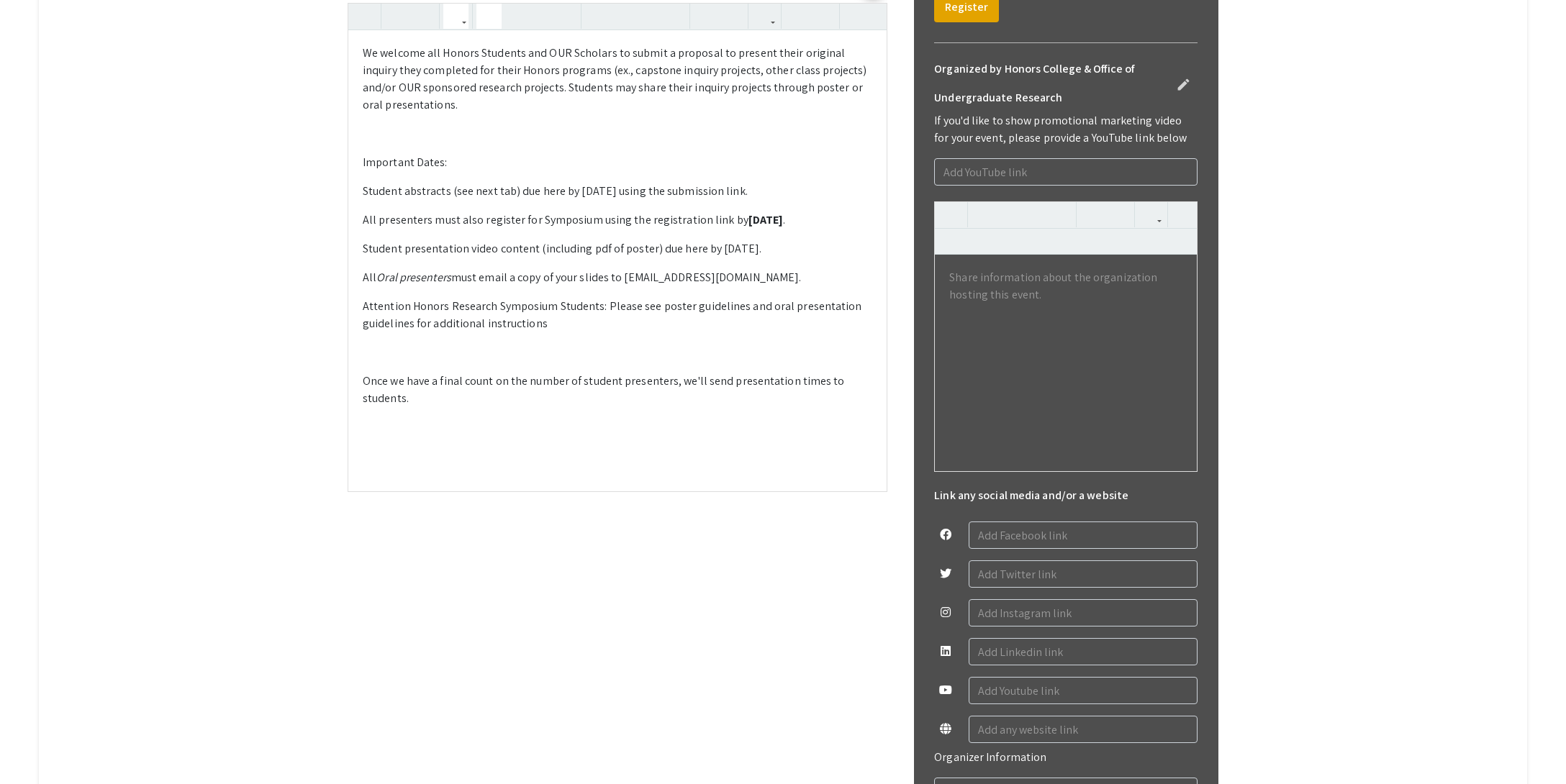
click at [790, 258] on p "Student presentation video content (including pdf of poster) due here by [DATE]." at bounding box center [617, 248] width 509 height 17
click at [438, 361] on p at bounding box center [617, 353] width 509 height 17
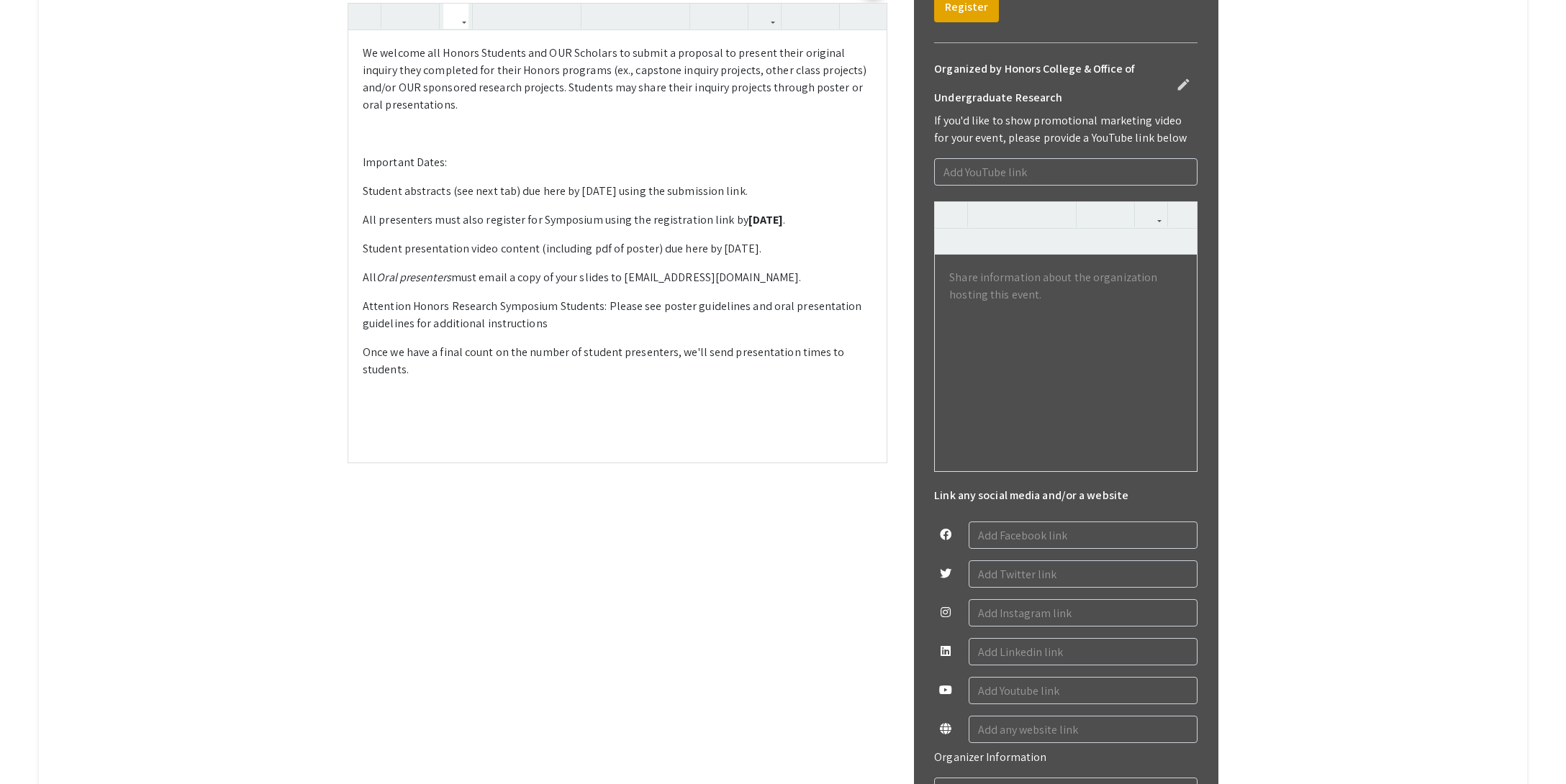
click at [458, 462] on div "We welcome all Honors Students and OUR Scholars to submit a proposal to present…" at bounding box center [617, 245] width 538 height 431
click at [787, 258] on p "Student presentation video content (including pdf of poster) due here by [DATE]." at bounding box center [617, 248] width 509 height 17
drag, startPoint x: 790, startPoint y: 561, endPoint x: 726, endPoint y: 563, distance: 64.0
click at [726, 258] on p "Student presentation video content (including pdf of poster) due here by [DATE]." at bounding box center [617, 248] width 509 height 17
click at [603, 404] on div "We welcome all Honors Students and OUR Scholars to submit a proposal to present…" at bounding box center [617, 217] width 538 height 374
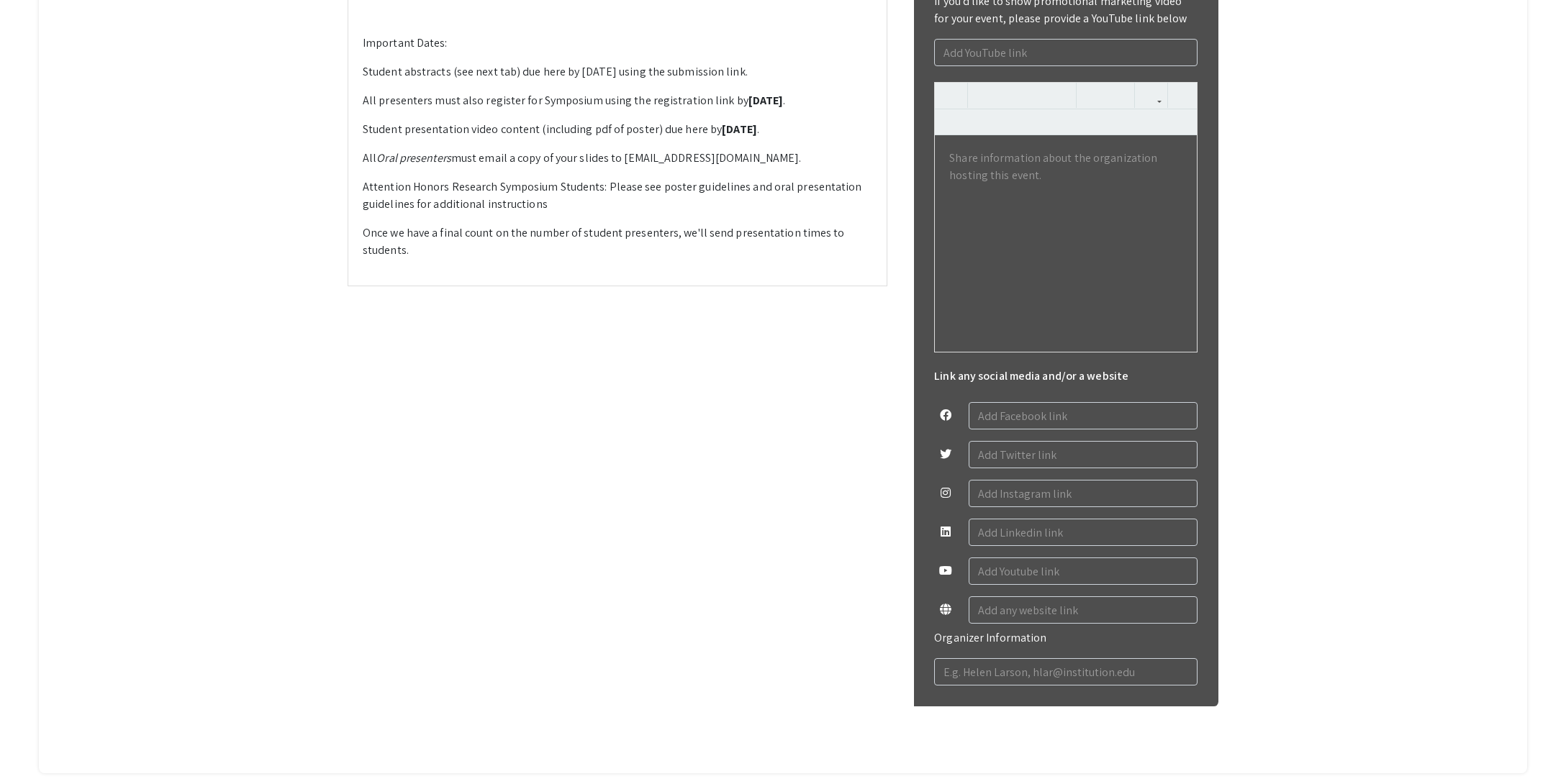
scroll to position [646, 0]
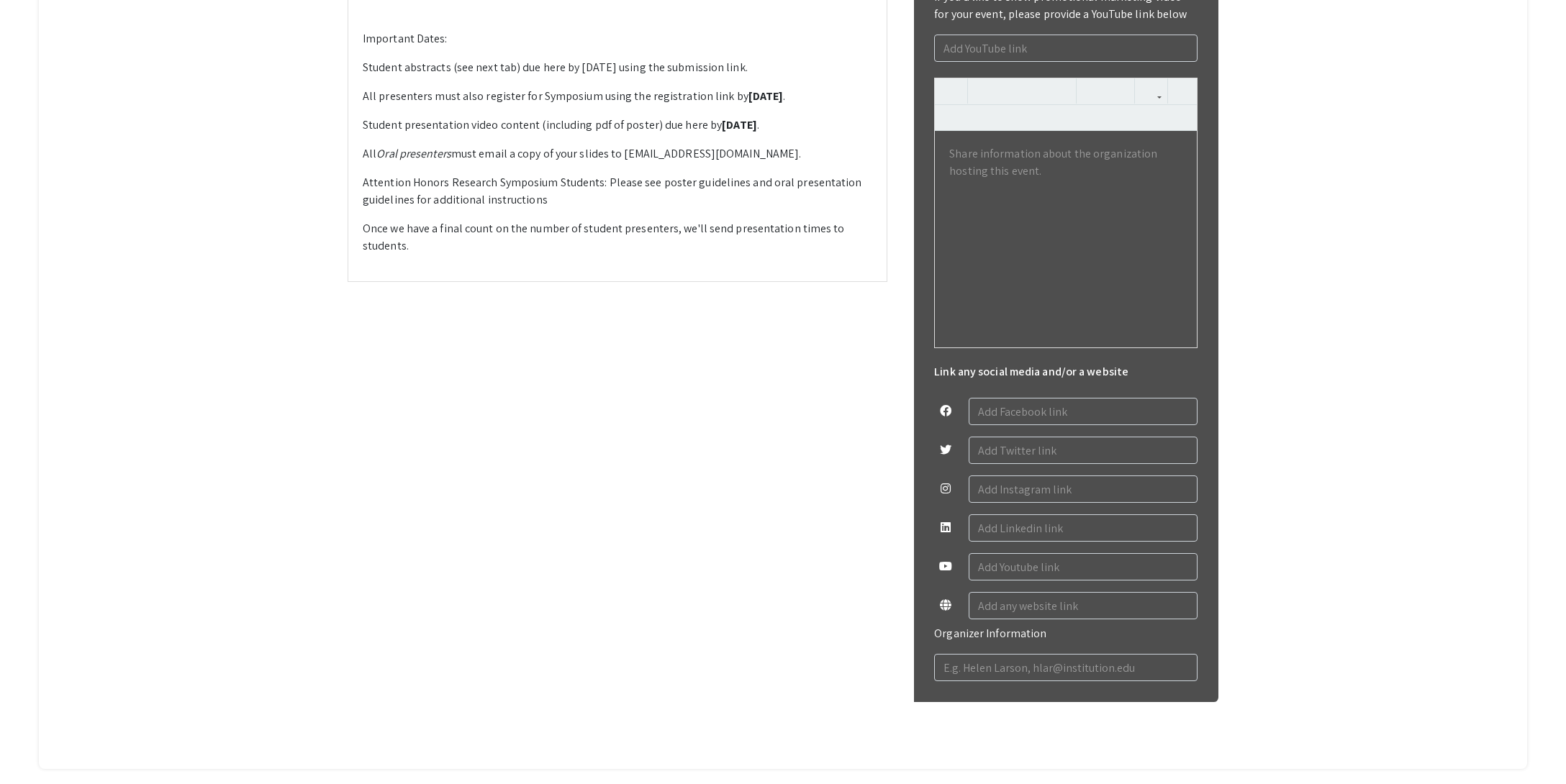
click at [379, 281] on div "We welcome all Honors Students and OUR Scholars to submit a proposal to present…" at bounding box center [617, 93] width 538 height 374
click at [373, 19] on p at bounding box center [617, 10] width 509 height 17
drag, startPoint x: 452, startPoint y: 352, endPoint x: 338, endPoint y: 351, distance: 114.0
click at [338, 351] on div "Honors Research Symposium 2025 edit Organized by Honors College & Office of Und…" at bounding box center [783, 185] width 892 height 1120
click at [367, 19] on p at bounding box center [617, 10] width 509 height 17
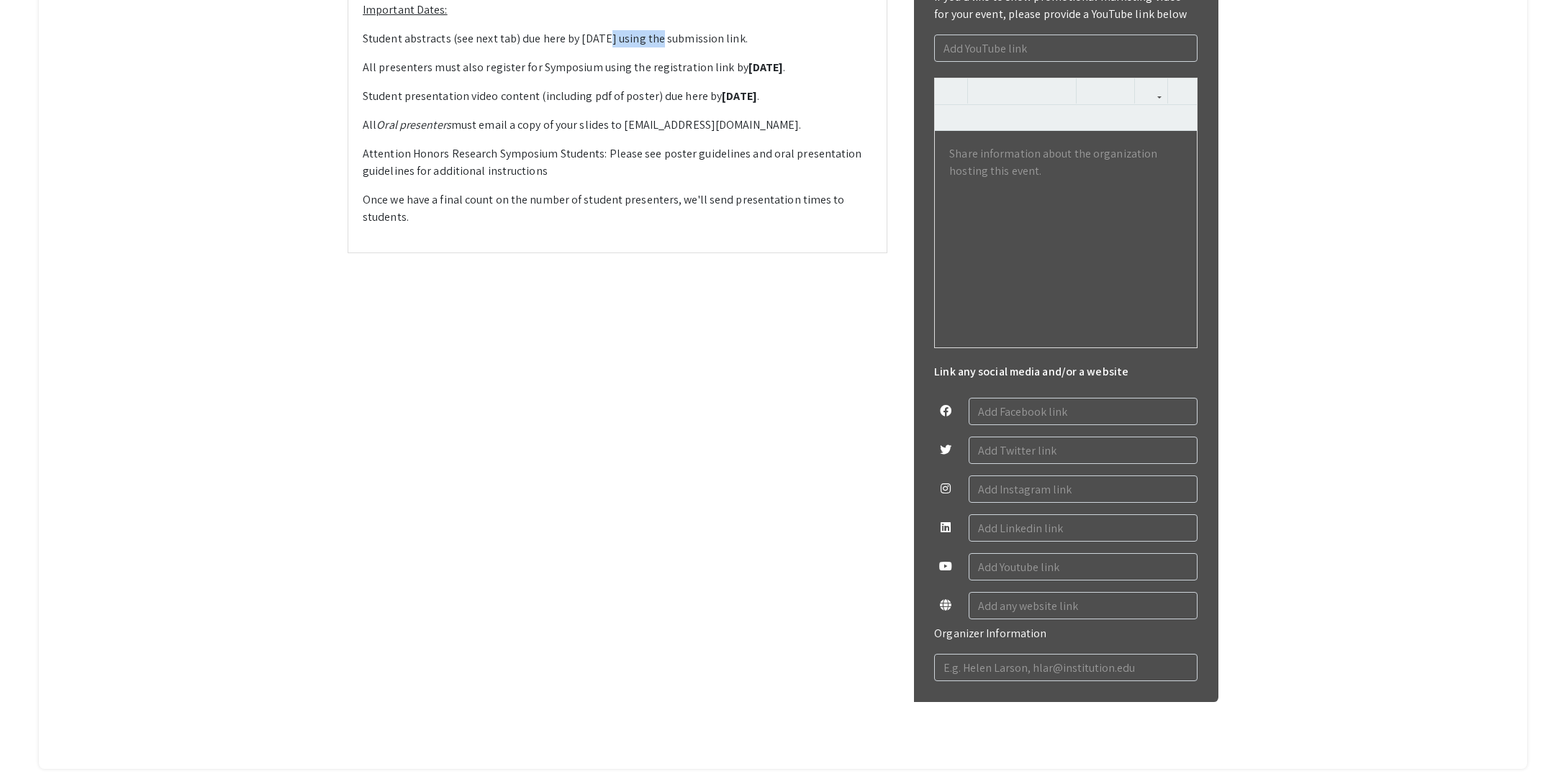
drag, startPoint x: 643, startPoint y: 349, endPoint x: 601, endPoint y: 373, distance: 48.4
click at [590, 48] on p "Student abstracts (see next tab) due here by [DATE] using the submission link." at bounding box center [617, 39] width 509 height 17
type textarea "<p>We welcome all Honors Students and OUR Scholars to submit a proposal to pres…"
drag, startPoint x: 364, startPoint y: 240, endPoint x: 482, endPoint y: 539, distance: 321.4
click at [482, 252] on div "We welcome all Honors Students and OUR Scholars to submit a proposal to present…" at bounding box center [617, 79] width 538 height 346
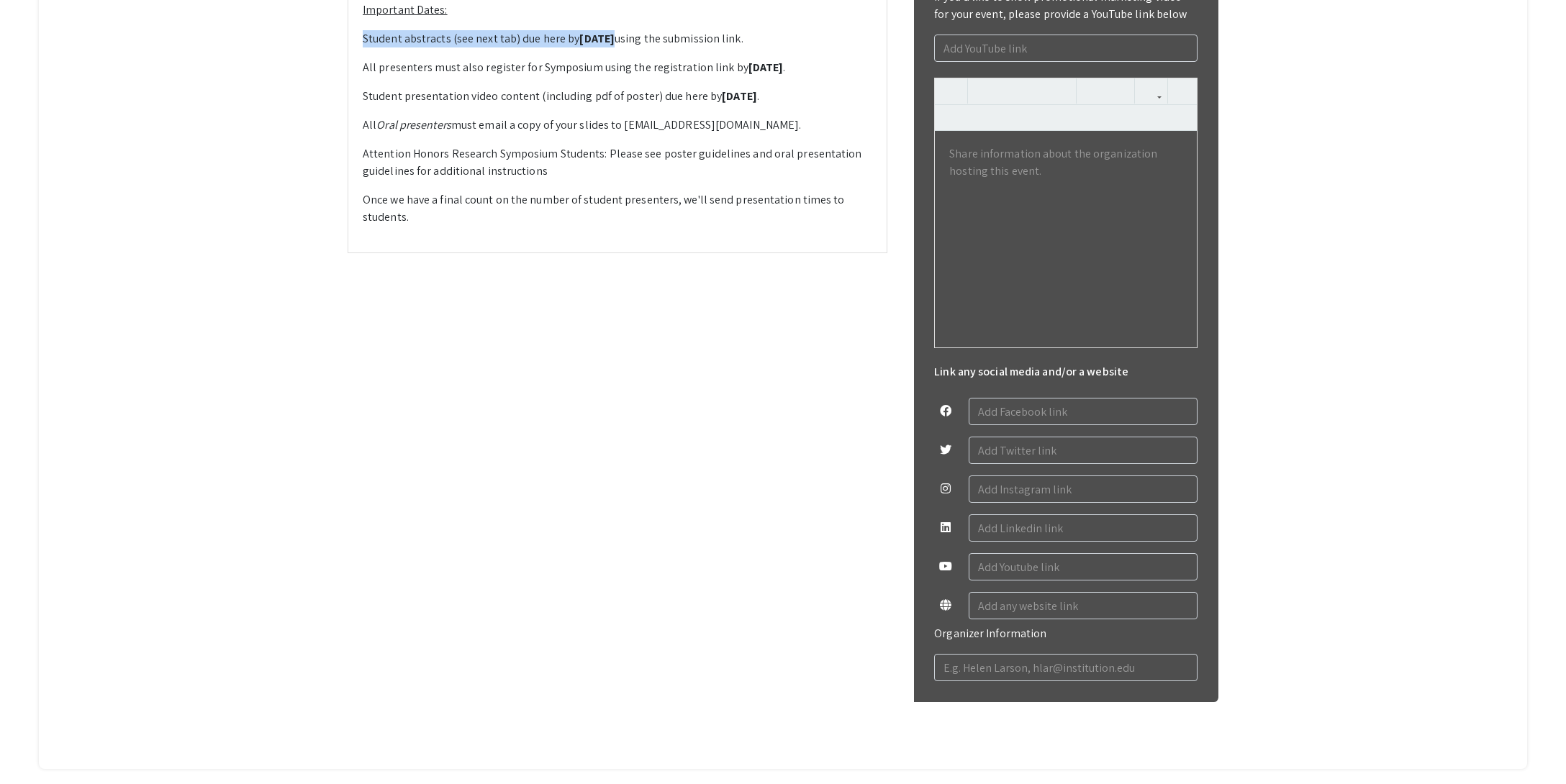
copy div "We welcome all Honors Students and OUR Scholars to submit a proposal to present…"
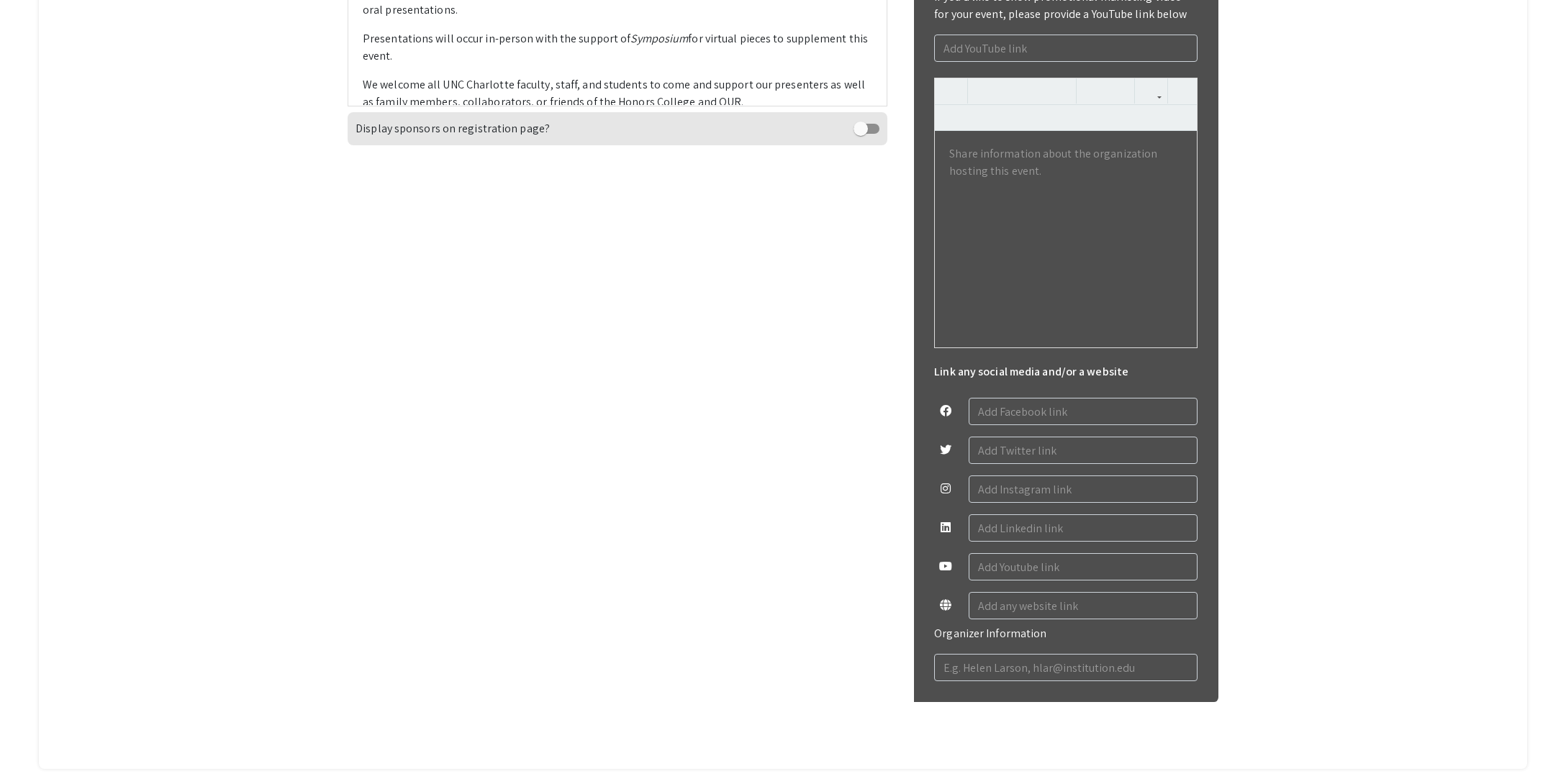
scroll to position [581, 0]
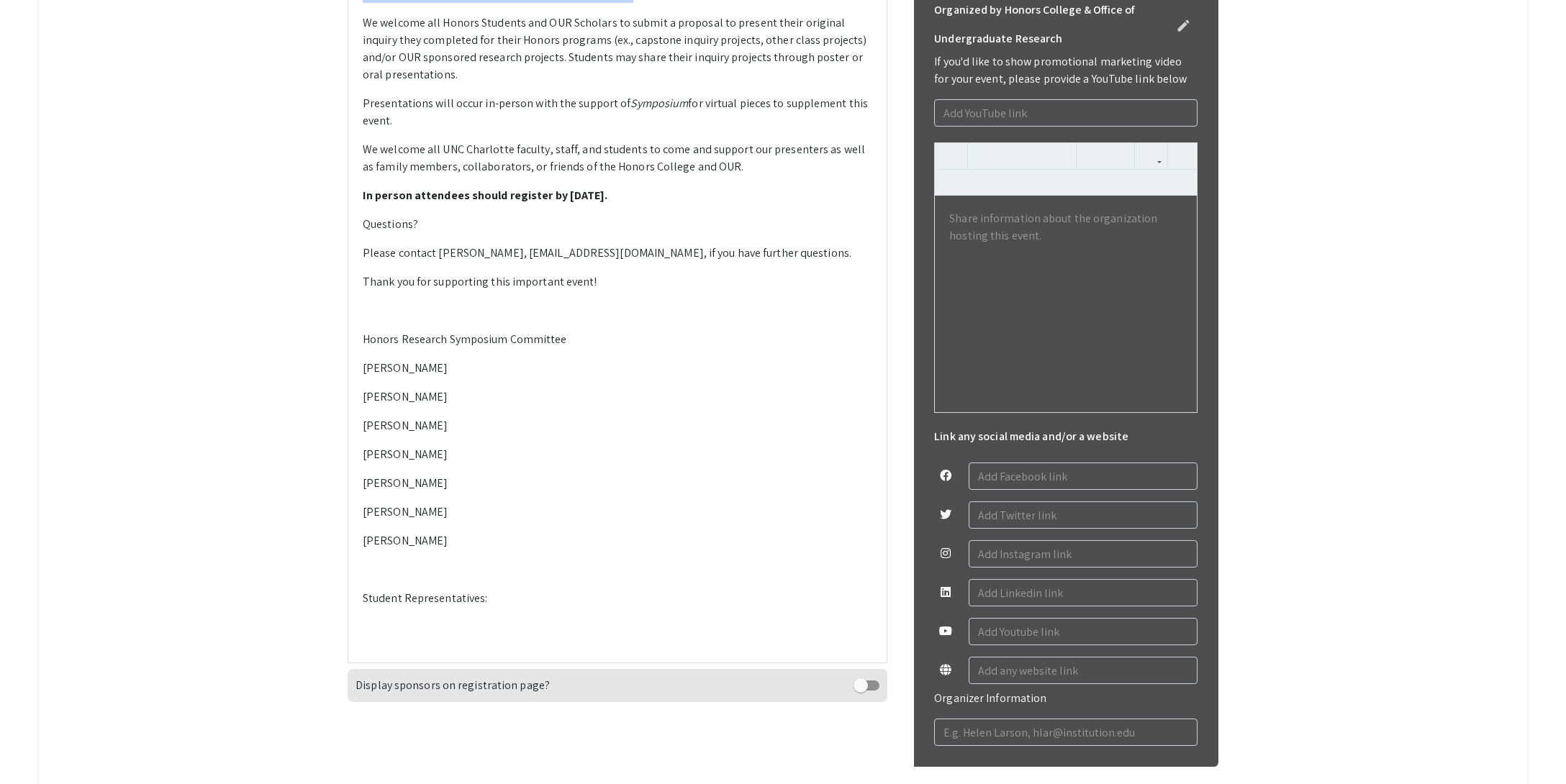
drag, startPoint x: 807, startPoint y: 290, endPoint x: 536, endPoint y: 316, distance: 272.2
click at [536, 316] on div "Please mark your calendars for the 2025 Honors Research Symposium which will be…" at bounding box center [617, 307] width 538 height 708
drag, startPoint x: 546, startPoint y: 312, endPoint x: 354, endPoint y: 291, distance: 193.1
click at [354, 291] on div "Please mark your calendars for the 2025 Honors Research Symposium which will be…" at bounding box center [617, 307] width 538 height 708
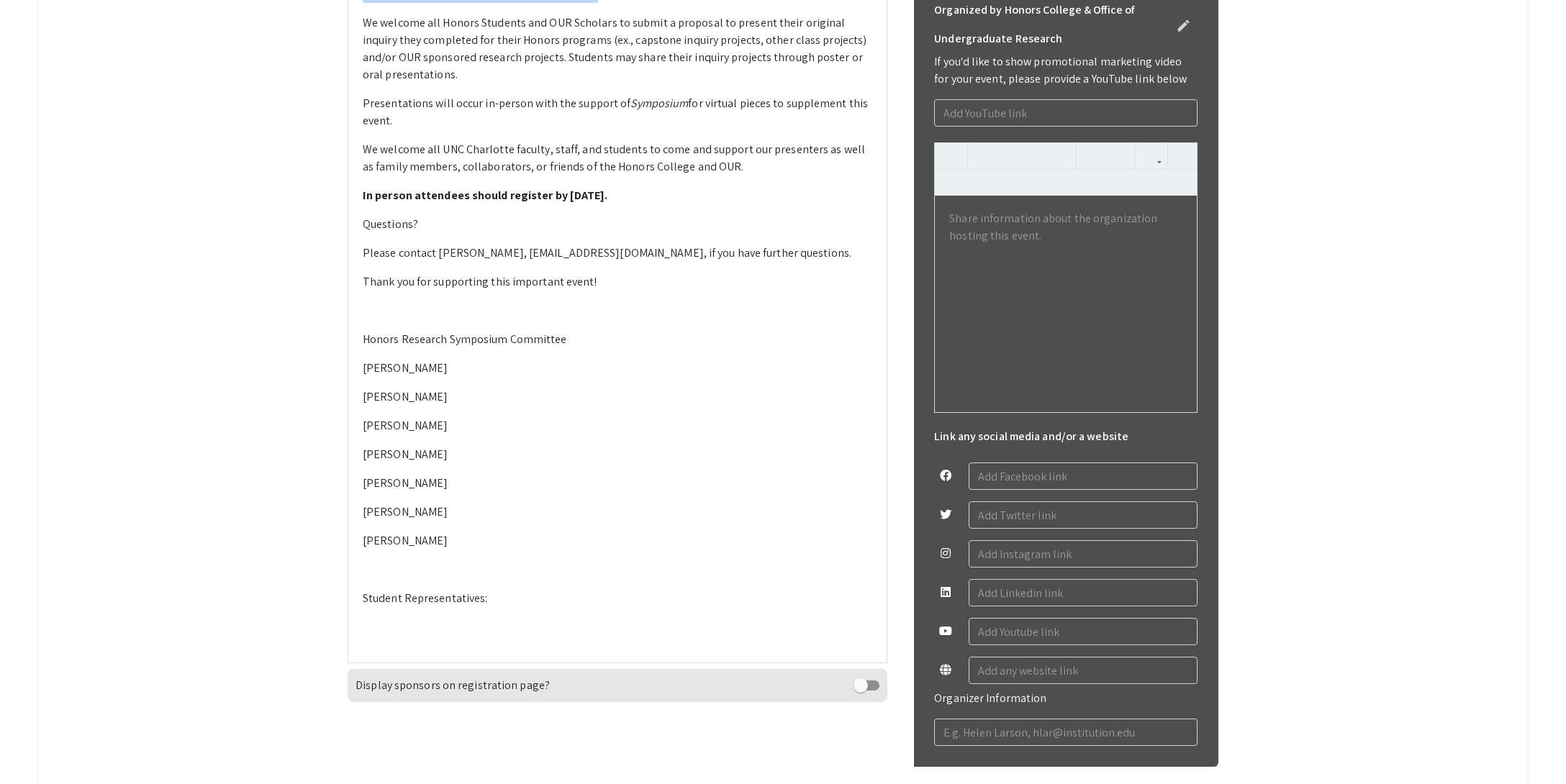
type textarea "<p><strong>Please mark your calendars for the 2025 Honors Research Symposium wh…"
click at [606, 83] on p "We welcome all Honors Students and OUR Scholars to submit a proposal to present…" at bounding box center [617, 49] width 509 height 69
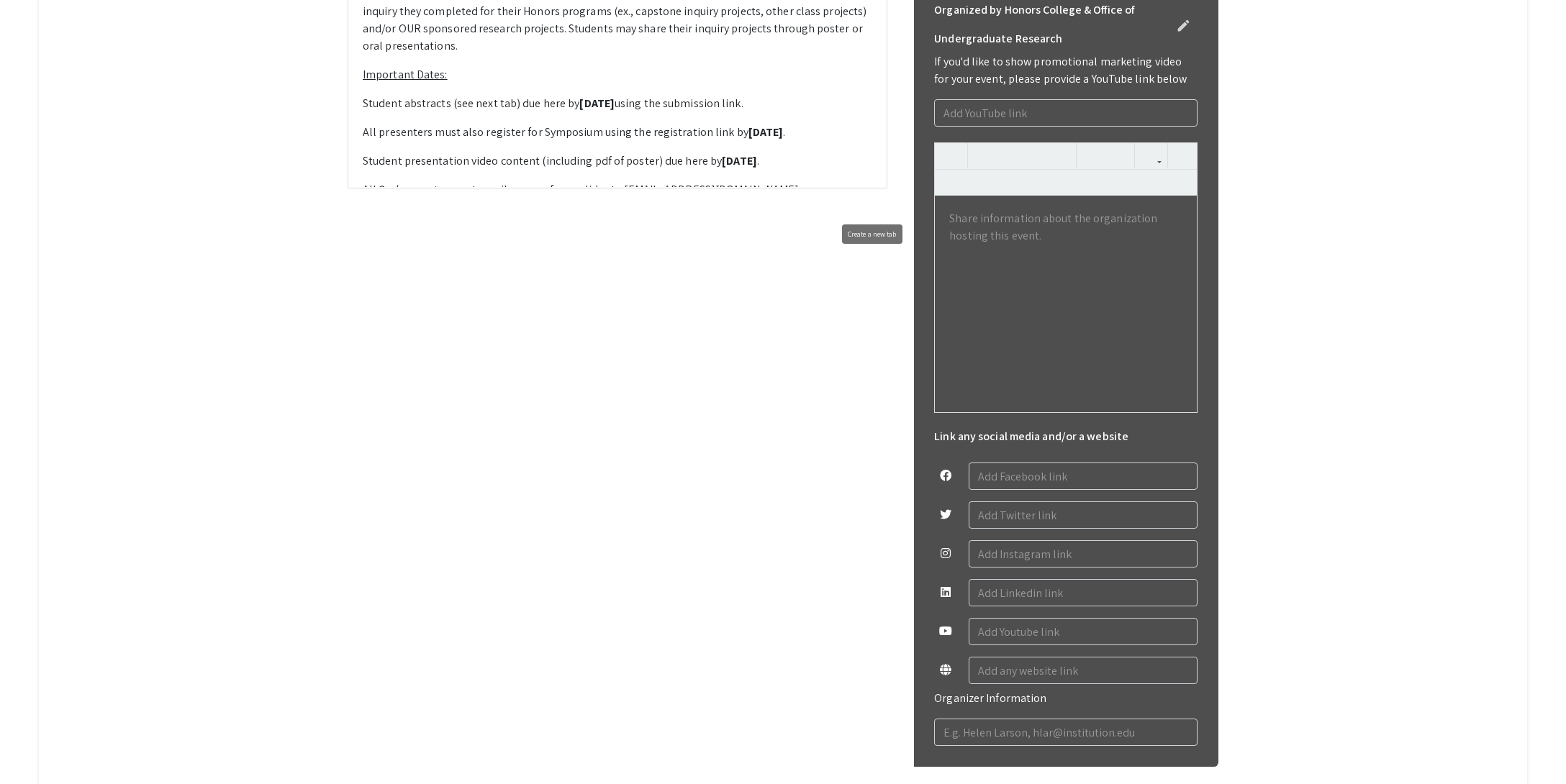
drag, startPoint x: 653, startPoint y: 208, endPoint x: 590, endPoint y: 236, distance: 68.9
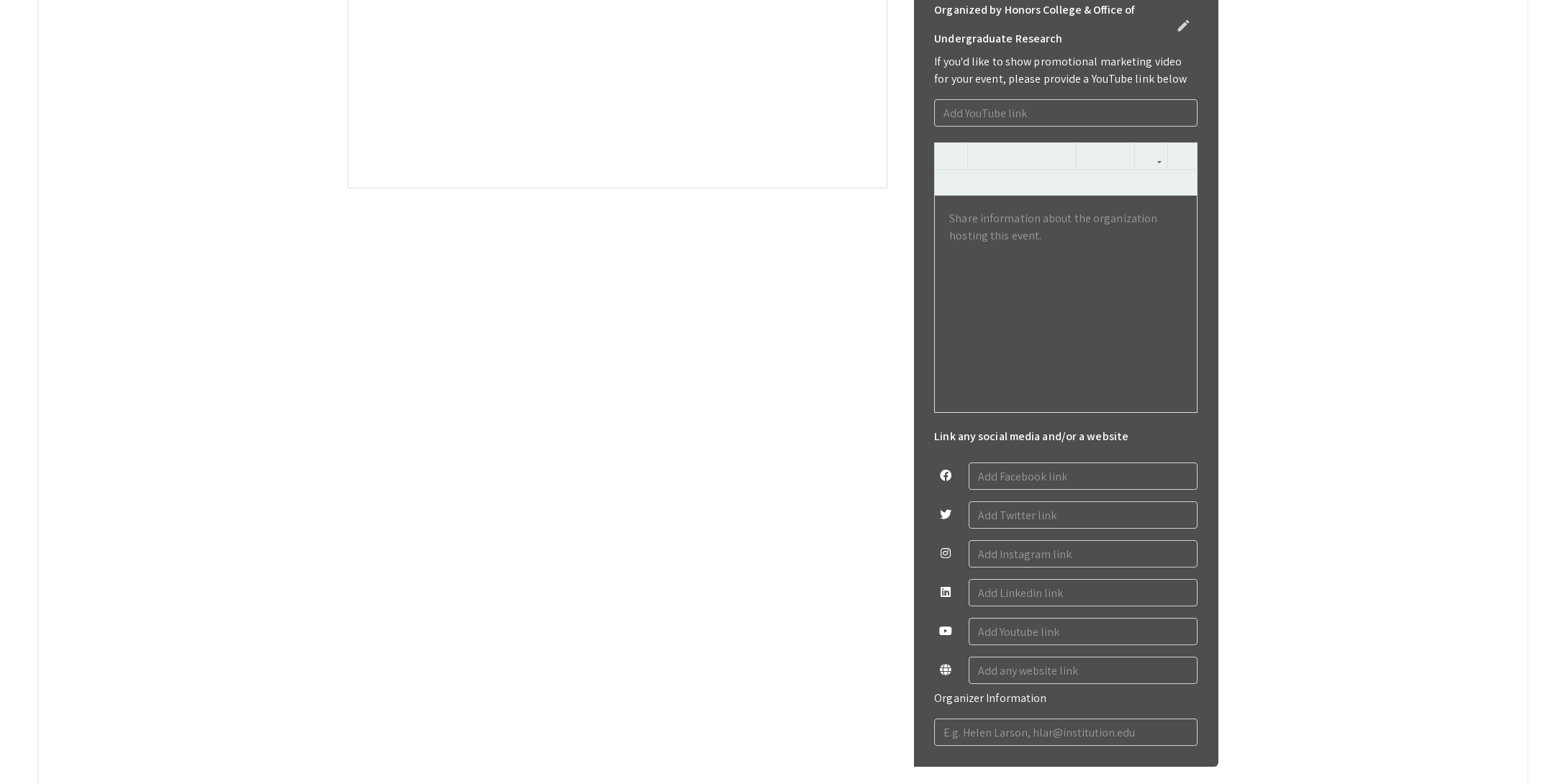
drag, startPoint x: 390, startPoint y: 239, endPoint x: 293, endPoint y: 238, distance: 97.0
click at [293, 238] on app-registration-page-preview "Honors Research Symposium 2025 edit Organized by Honors College & Office of Und…" at bounding box center [783, 250] width 1269 height 1120
type input "Abstract Support"
click at [431, 187] on div "Content Example" at bounding box center [617, 79] width 538 height 216
drag, startPoint x: 459, startPoint y: 313, endPoint x: 229, endPoint y: 310, distance: 230.0
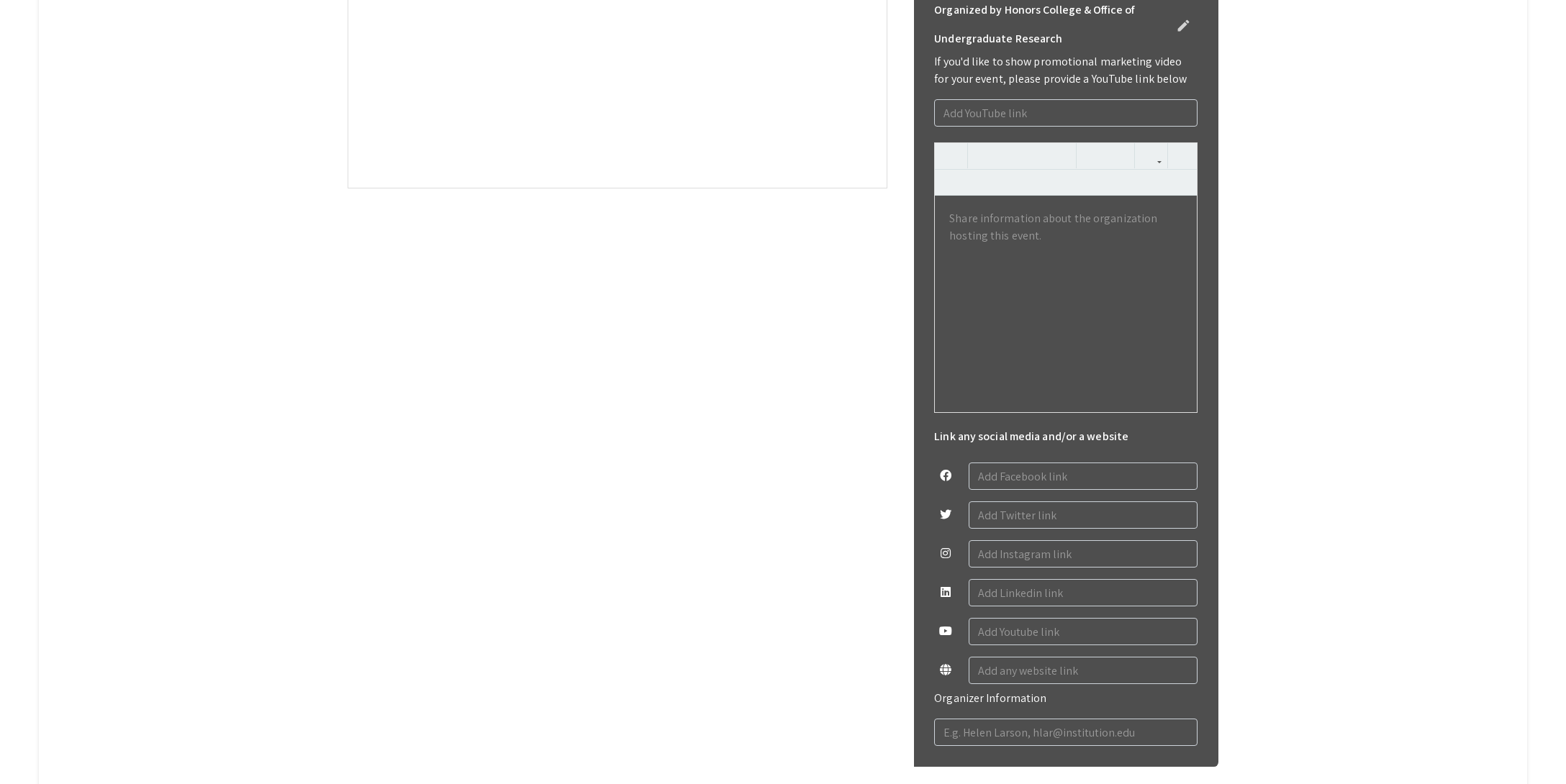
click at [229, 310] on app-registration-page-preview "Honors Research Symposium 2025 edit Organized by Honors College & Office of Und…" at bounding box center [783, 250] width 1269 height 1120
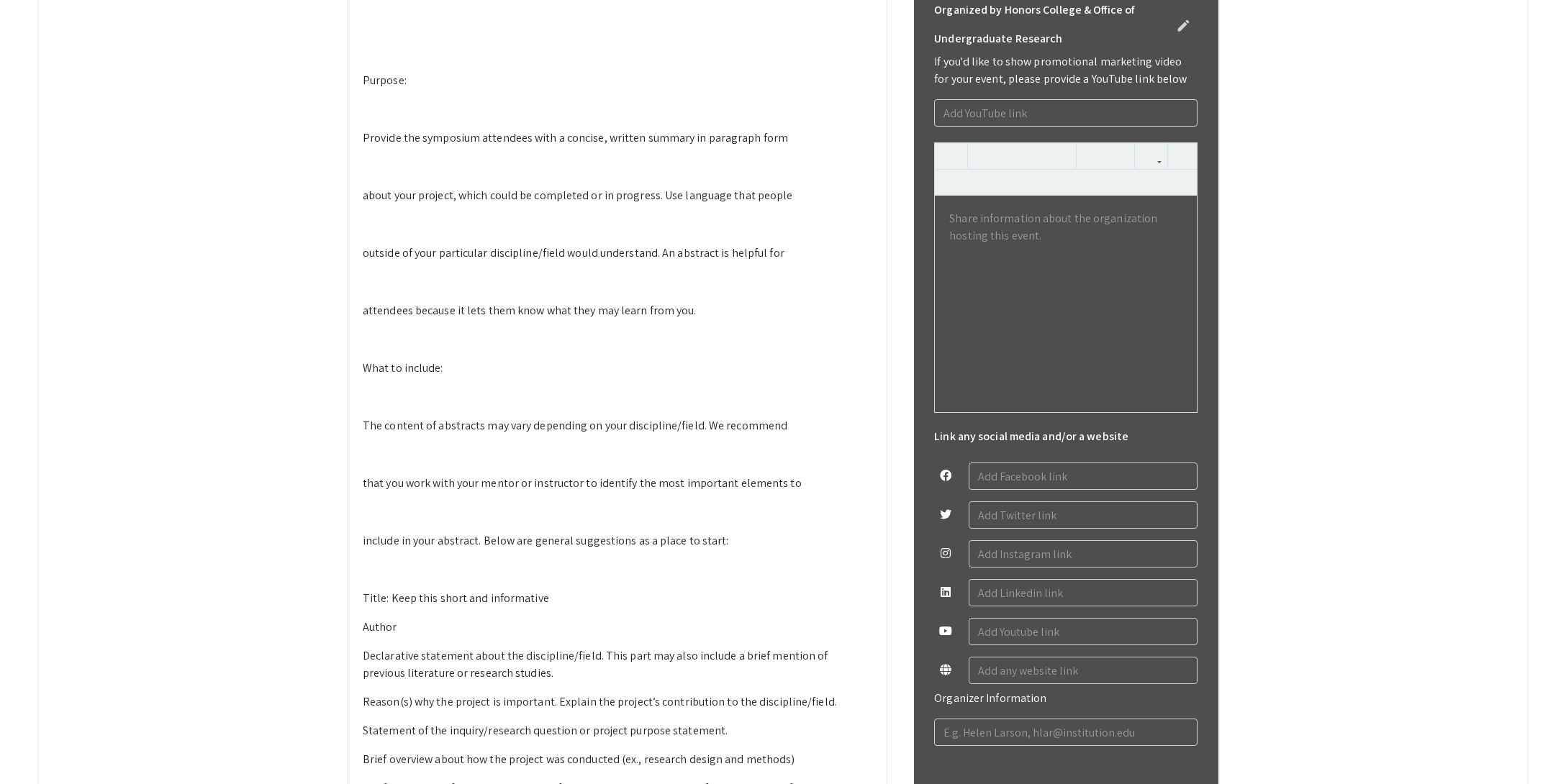
click at [407, 32] on p at bounding box center [617, 23] width 509 height 17
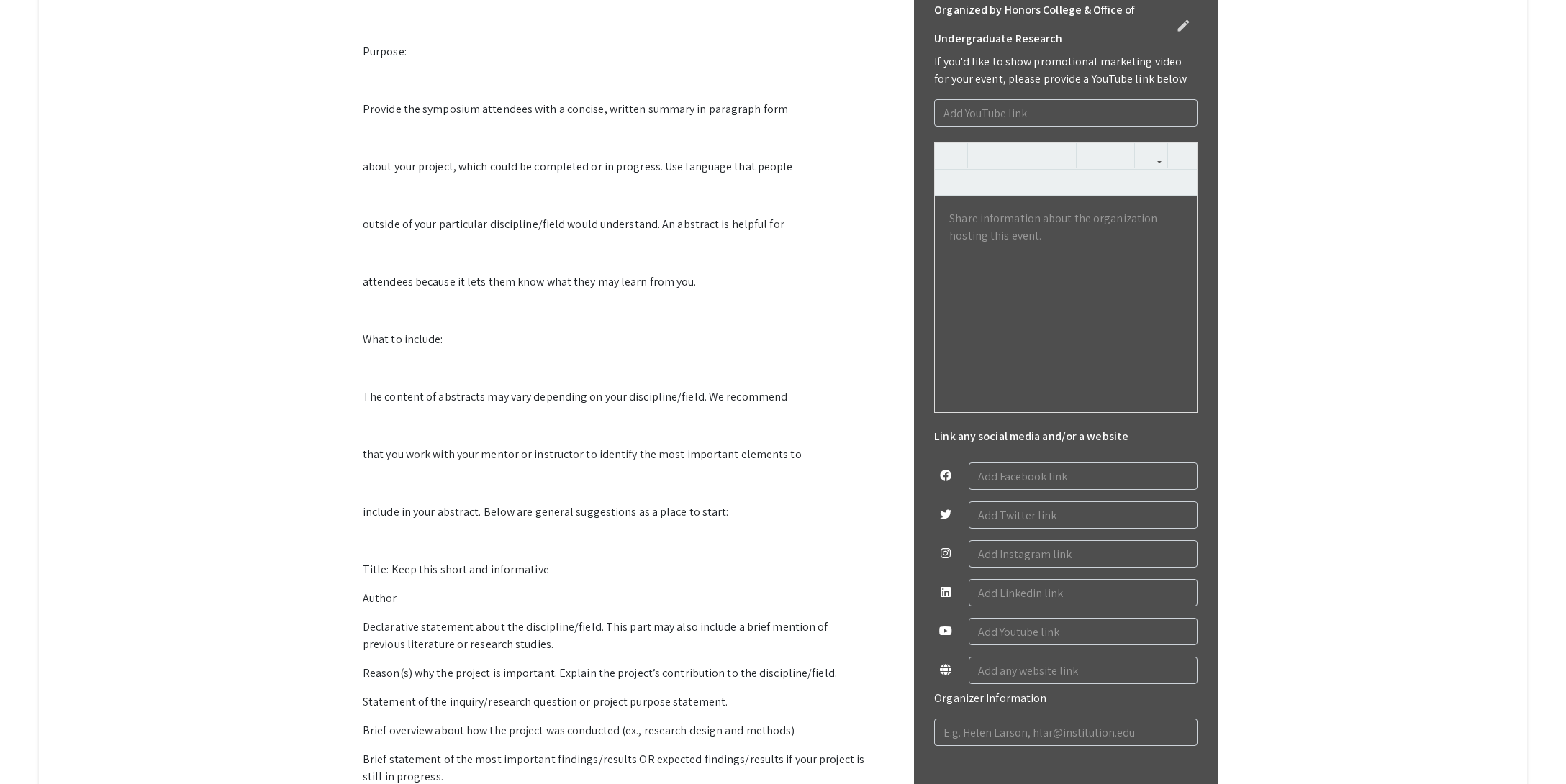
type textarea "<p>General Guidelines for Writing a Symposium Abstract</p><p><br></p><p><br></p…"
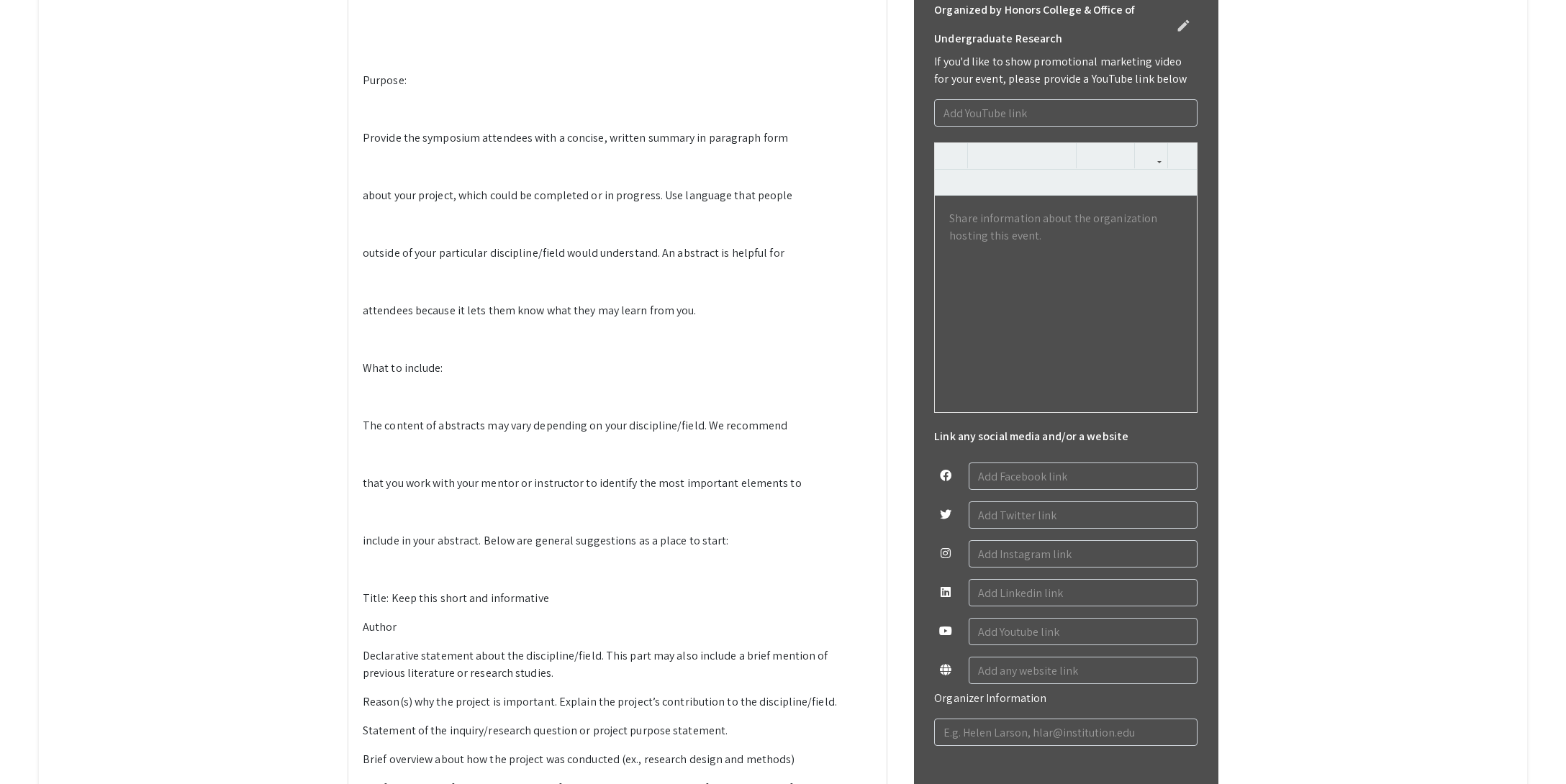
click at [408, 32] on p at bounding box center [617, 23] width 509 height 17
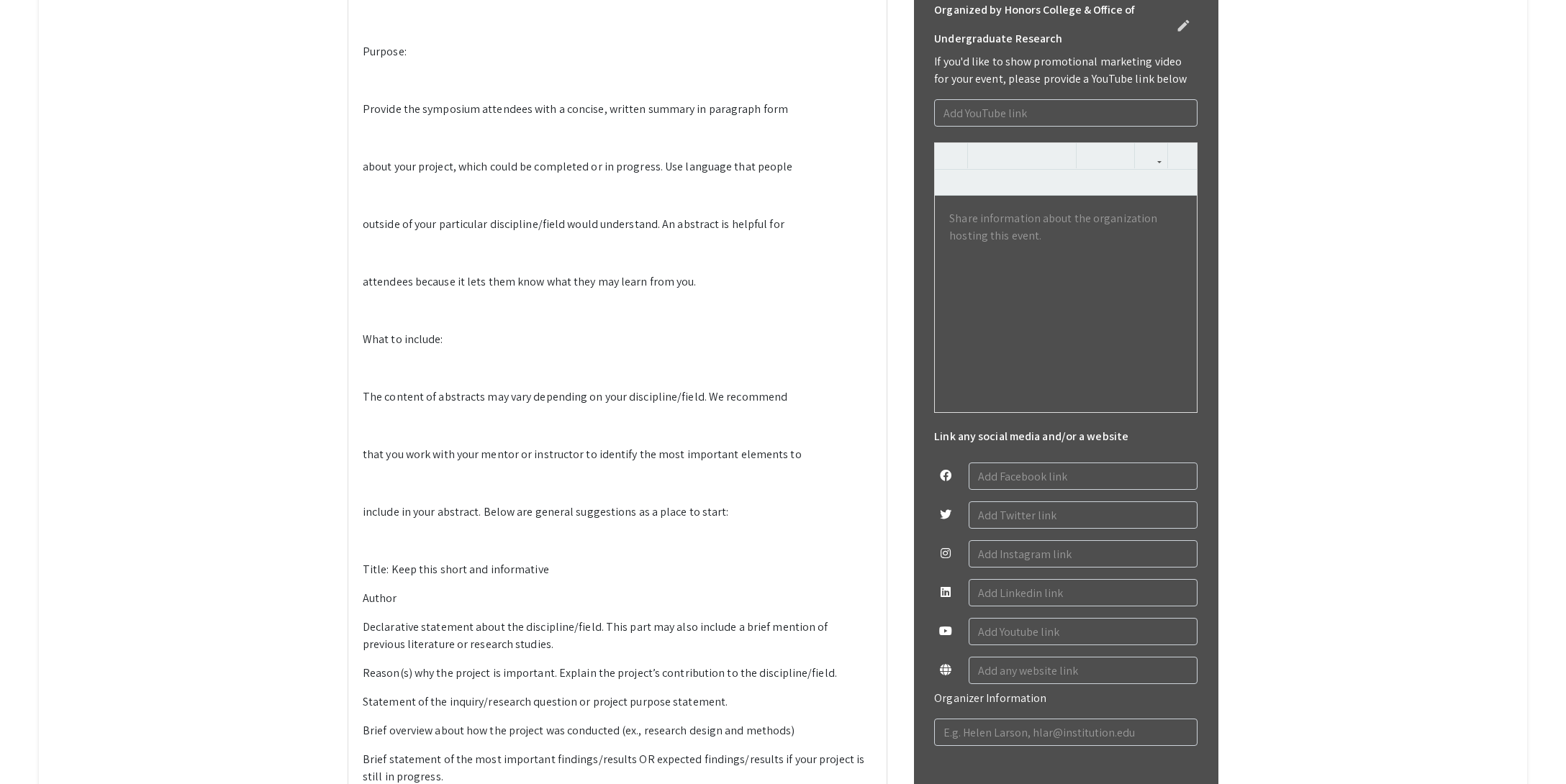
click at [390, 32] on p at bounding box center [617, 23] width 509 height 17
click at [392, 90] on p at bounding box center [617, 80] width 509 height 17
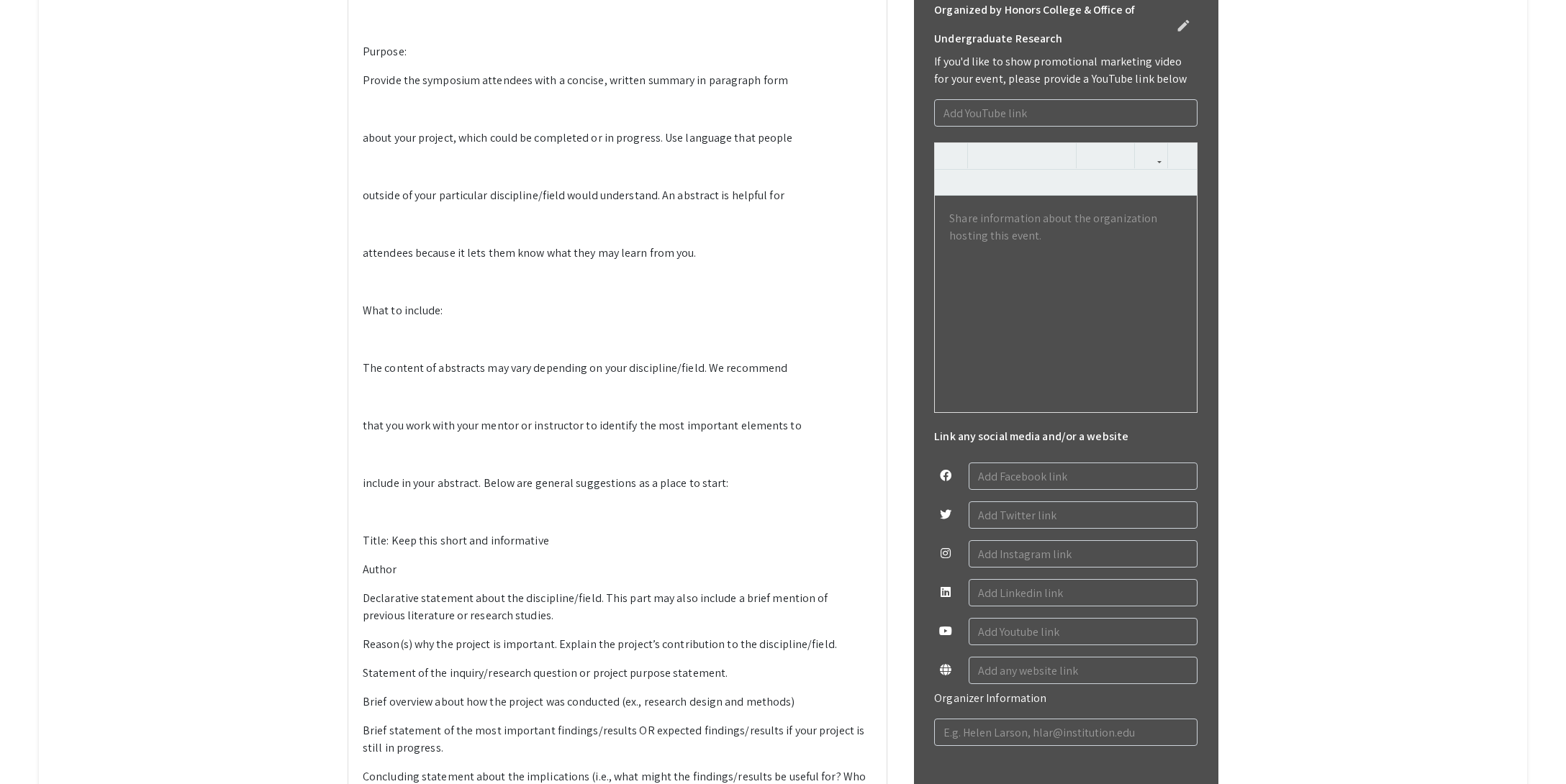
click at [385, 118] on p at bounding box center [617, 110] width 509 height 17
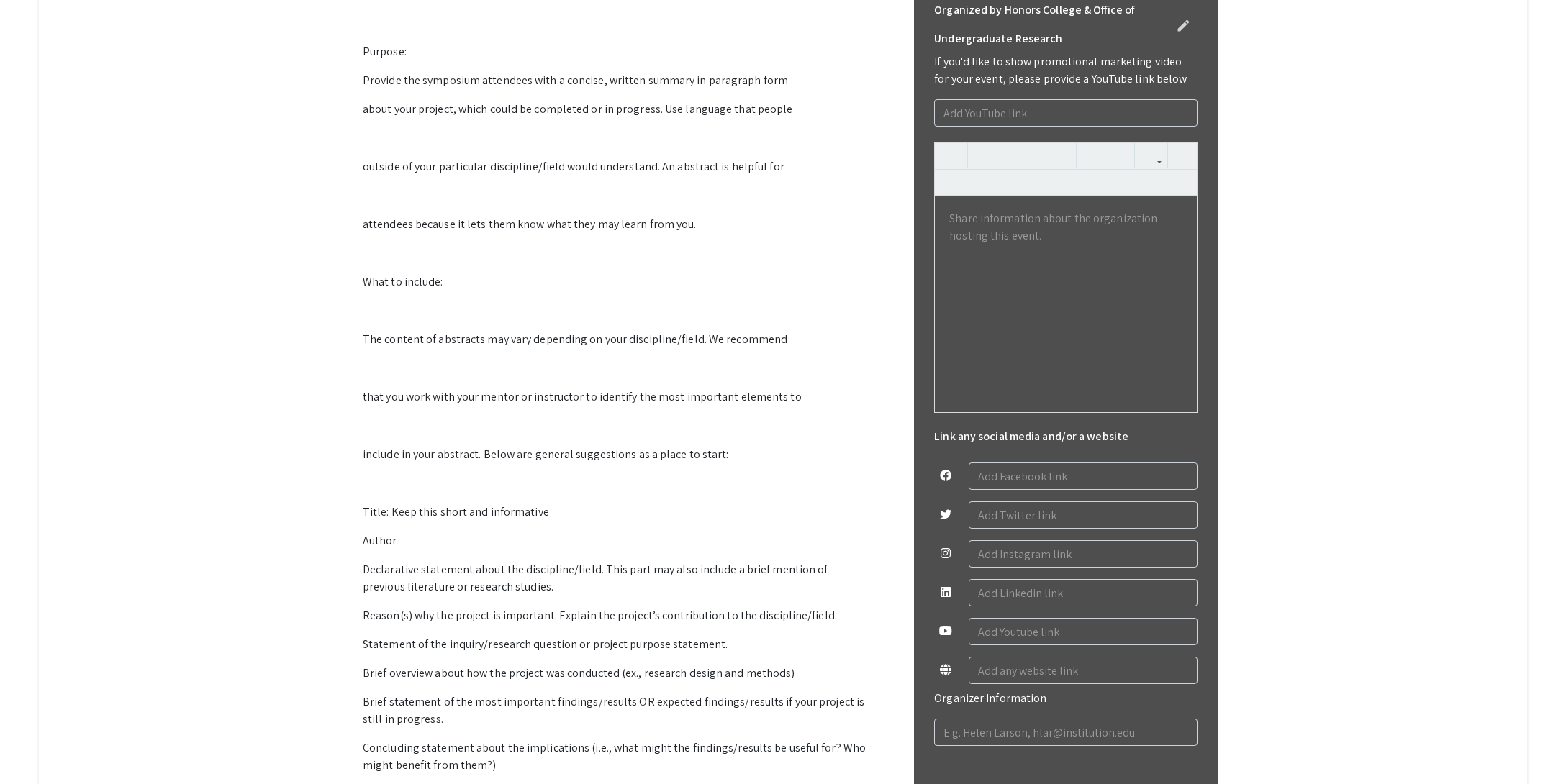
click at [385, 147] on p at bounding box center [617, 138] width 509 height 17
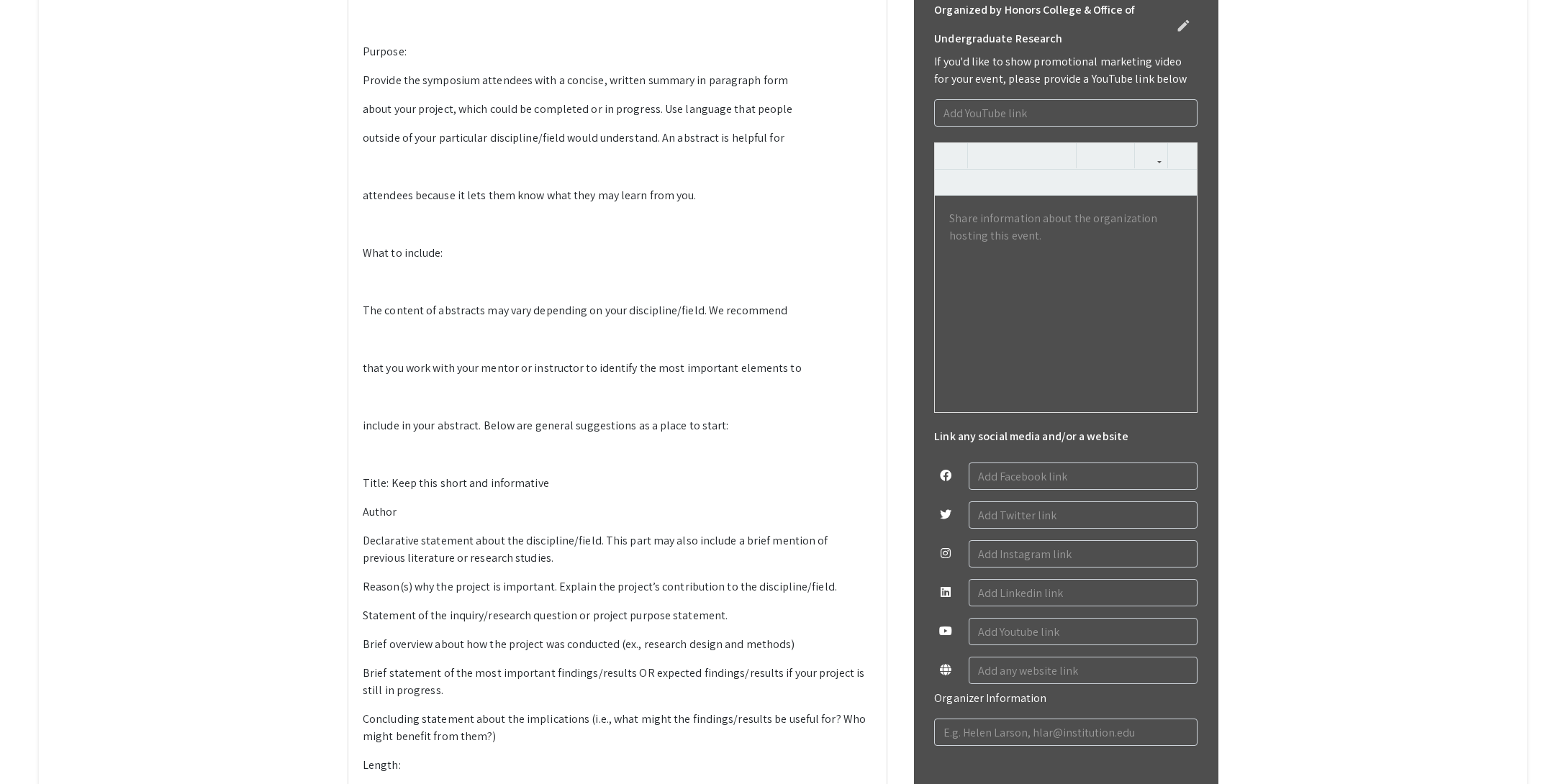
click at [383, 176] on p at bounding box center [617, 167] width 509 height 17
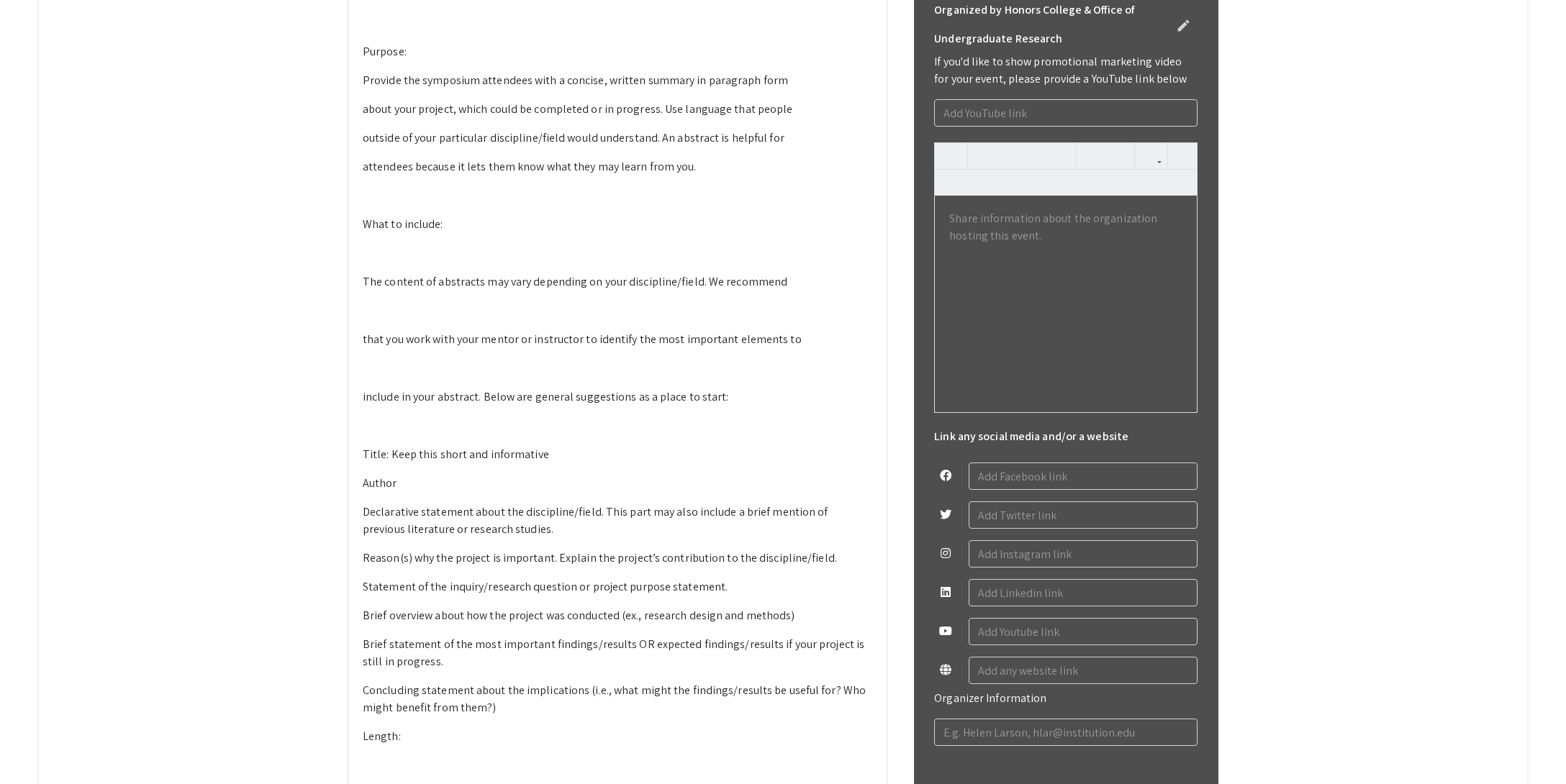
click at [395, 262] on p at bounding box center [617, 253] width 509 height 17
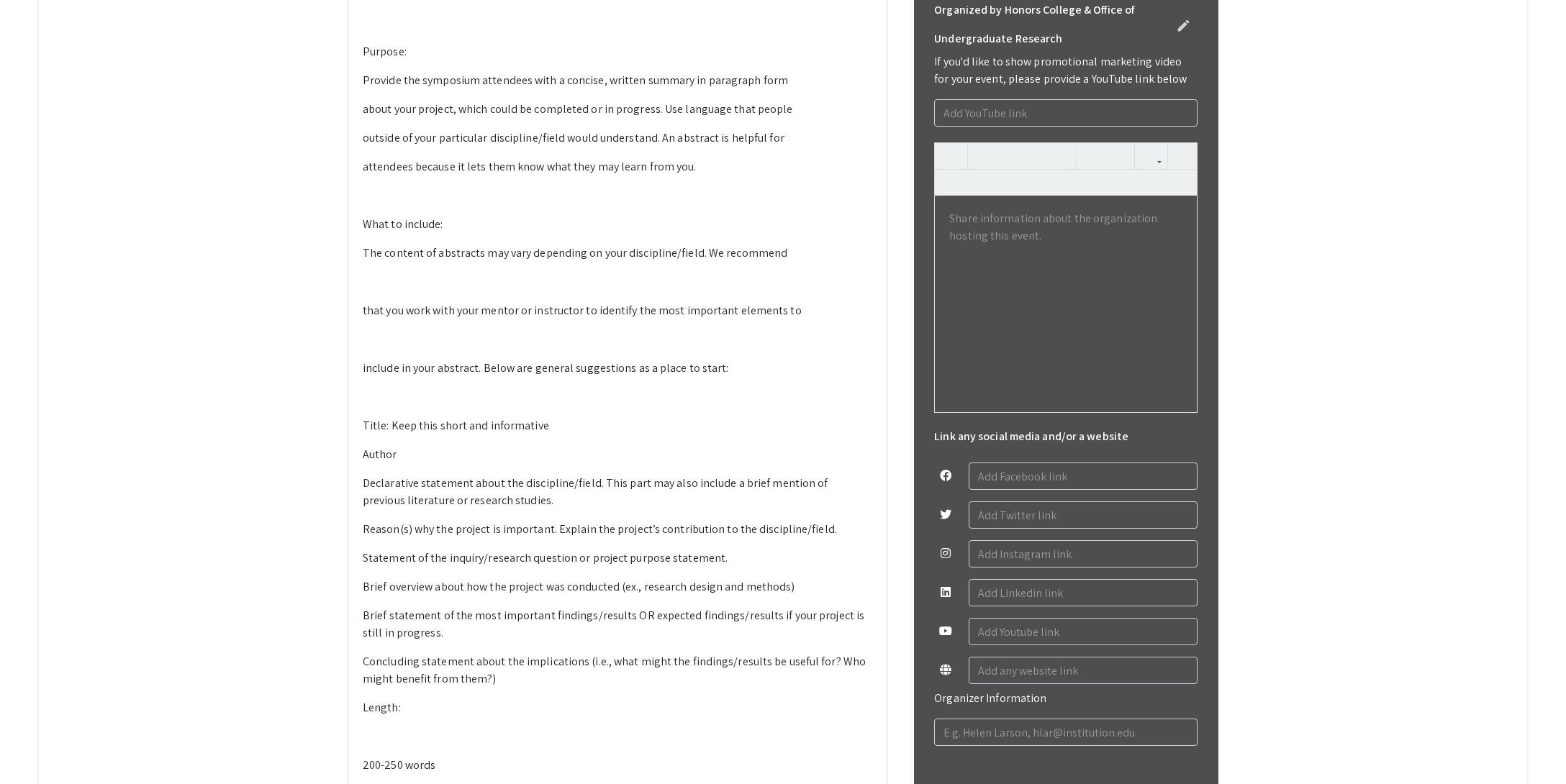
click at [381, 291] on p at bounding box center [617, 282] width 509 height 17
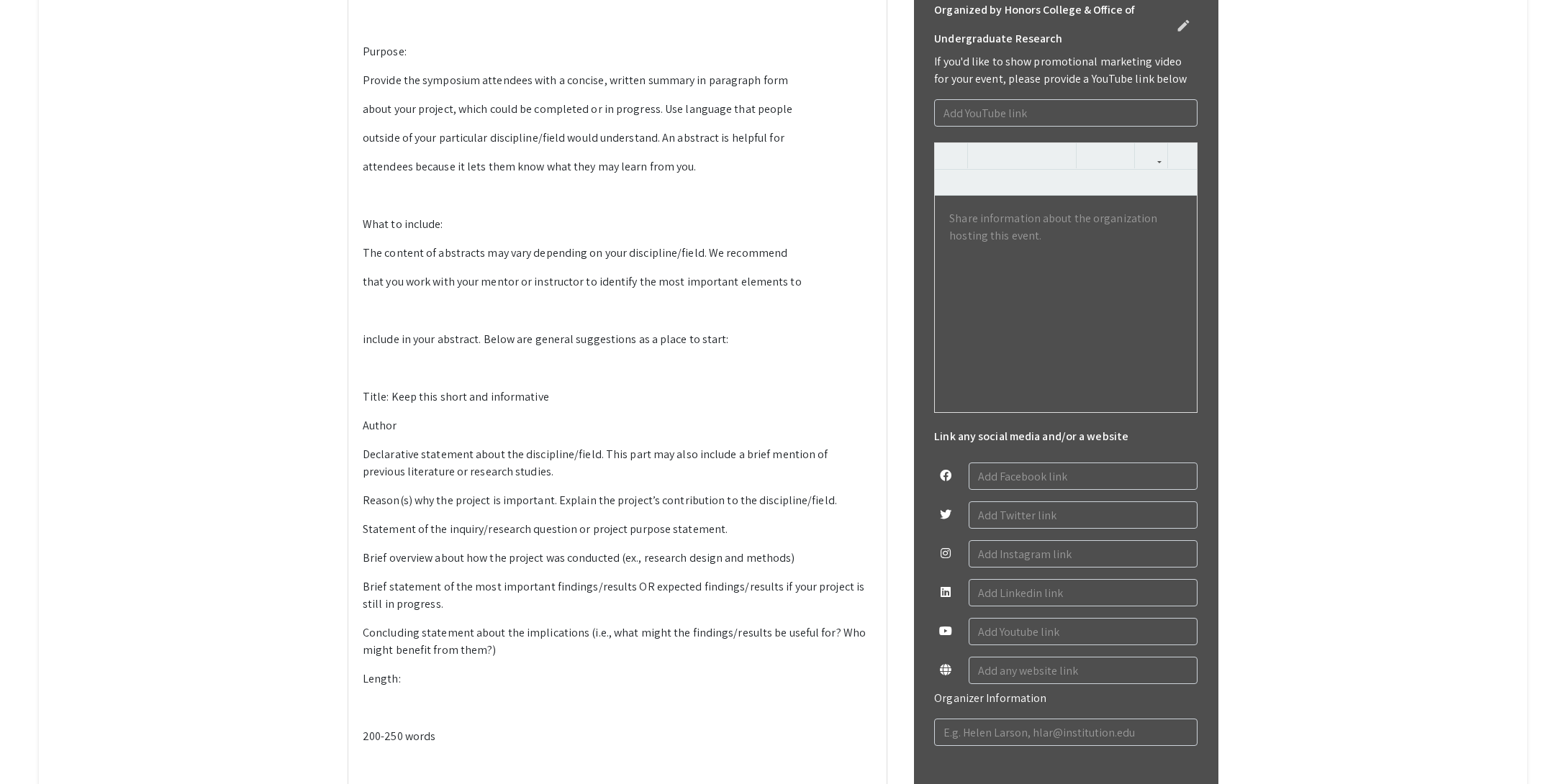
click at [380, 319] on p at bounding box center [617, 311] width 509 height 17
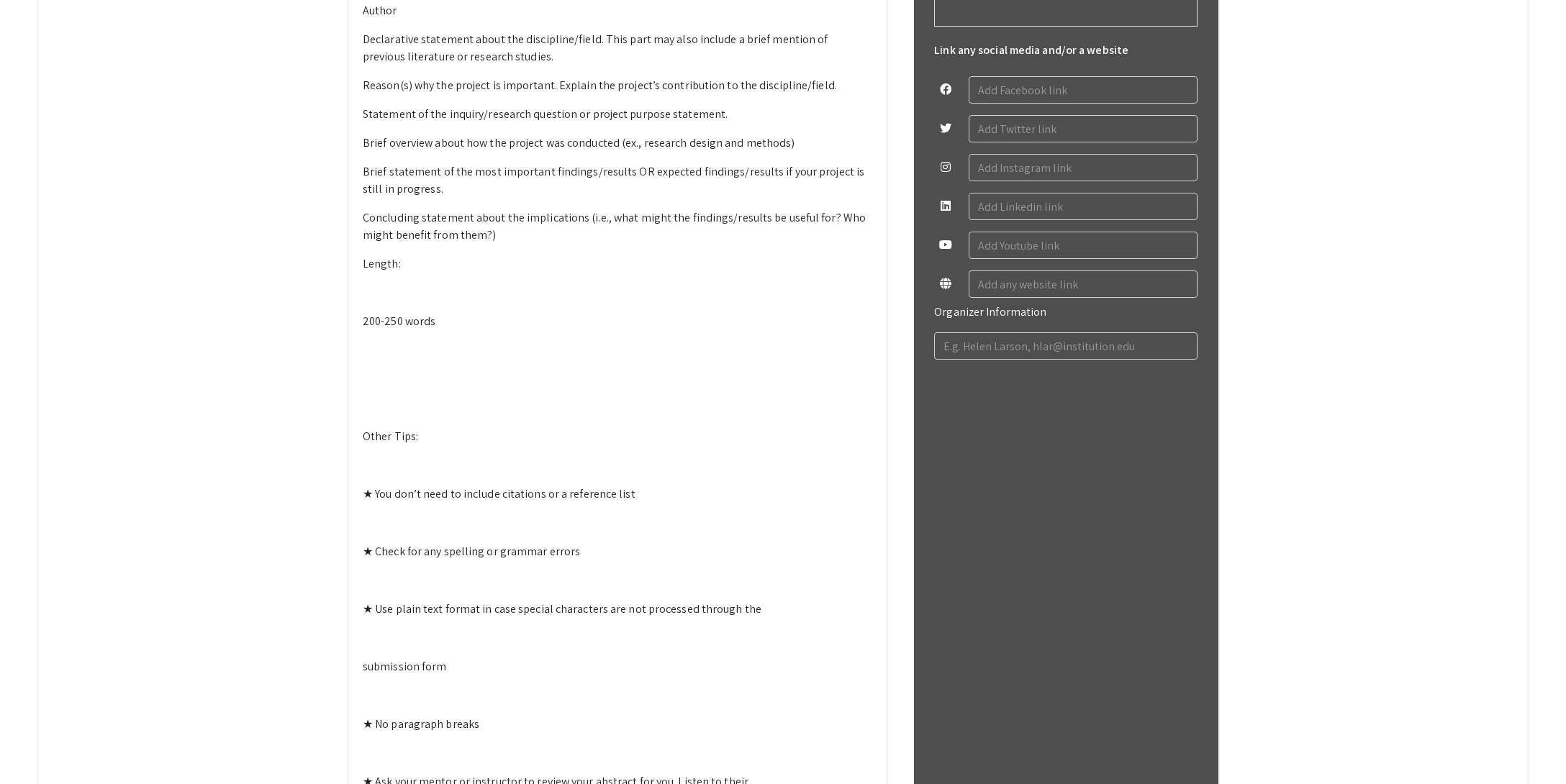
scroll to position [1070, 0]
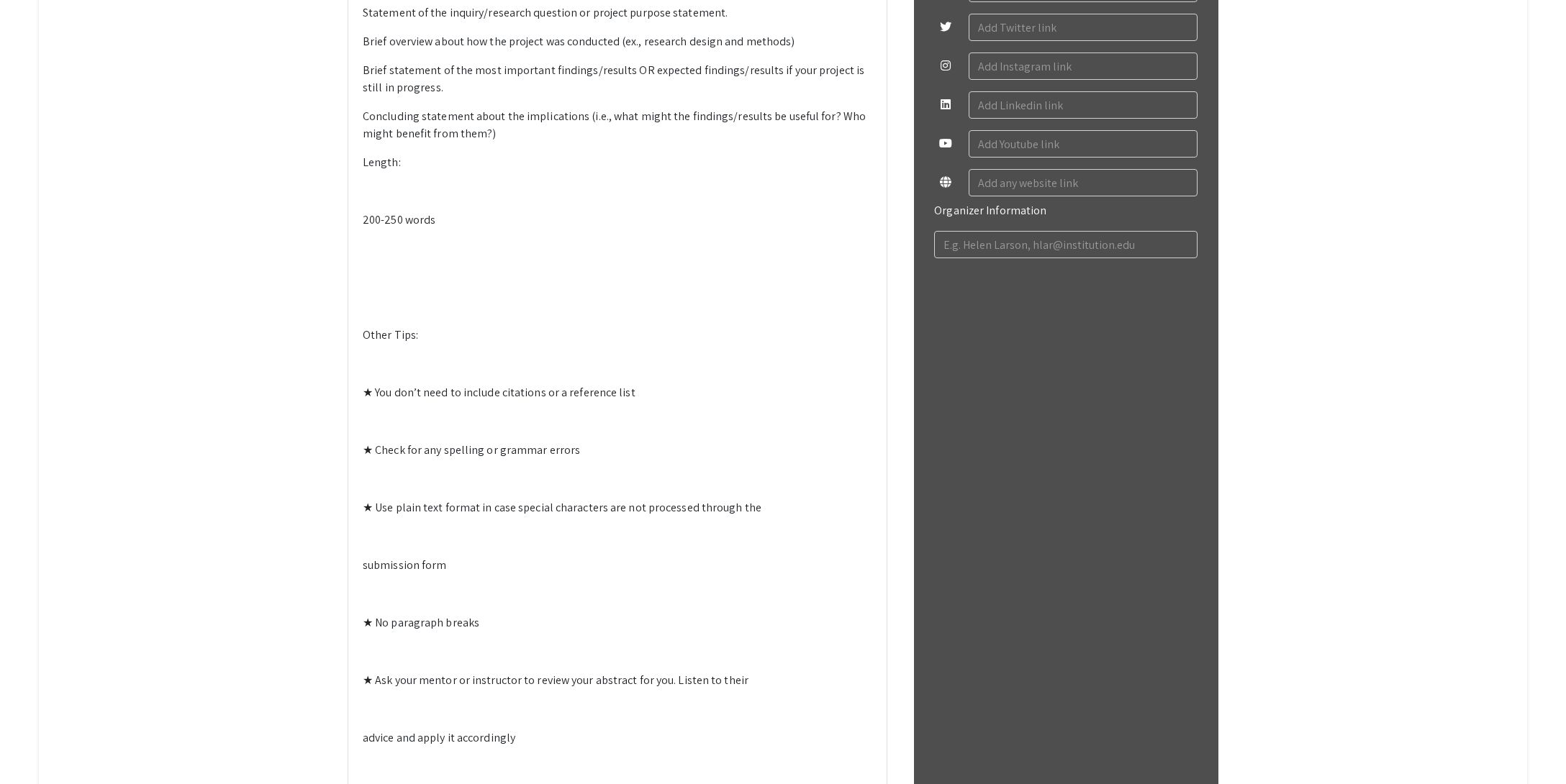
click at [381, 200] on p at bounding box center [617, 191] width 509 height 17
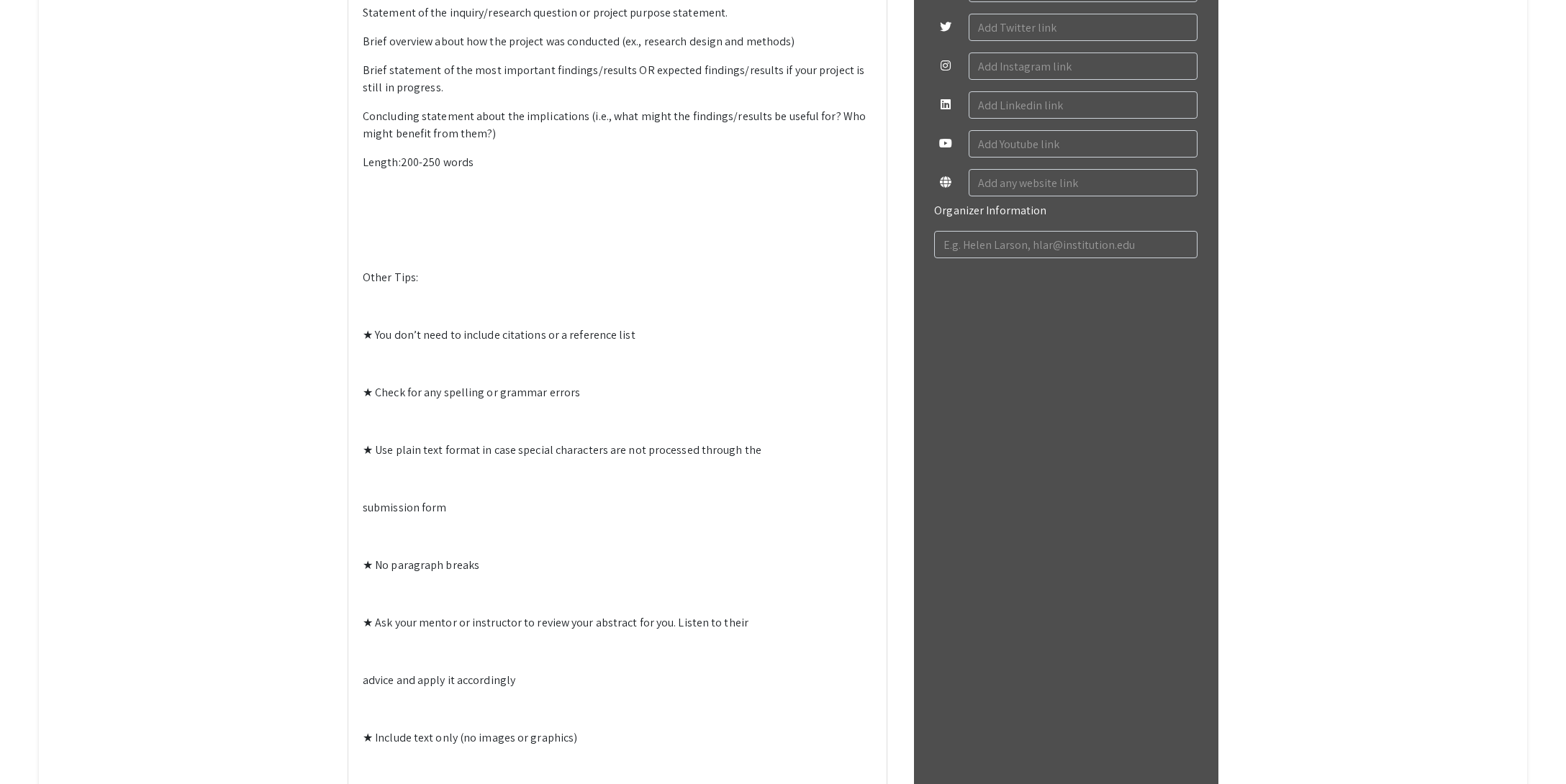
drag, startPoint x: 397, startPoint y: 538, endPoint x: 421, endPoint y: 540, distance: 24.1
click at [397, 229] on p at bounding box center [617, 220] width 509 height 17
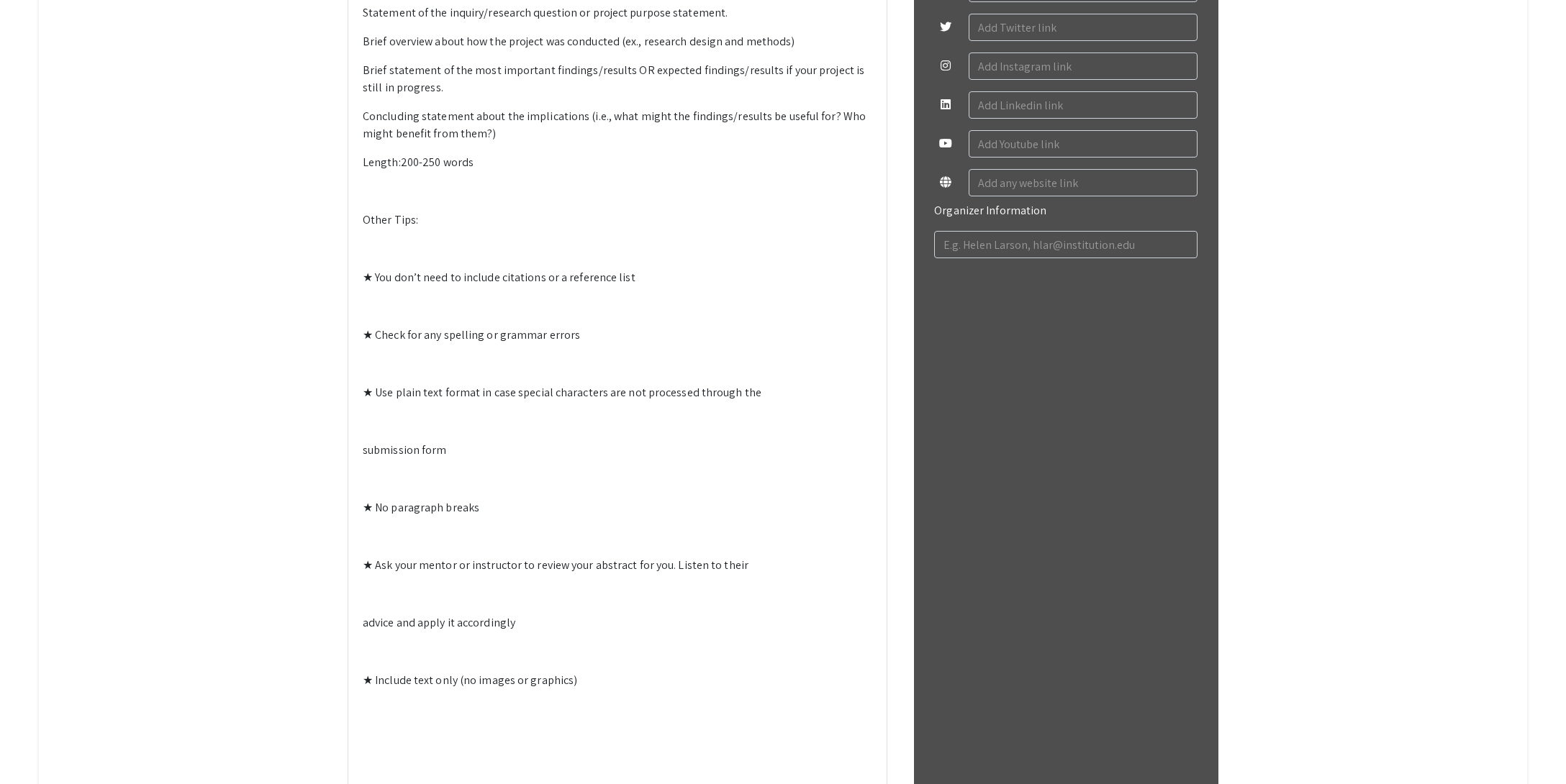
click at [389, 258] on p at bounding box center [617, 248] width 509 height 17
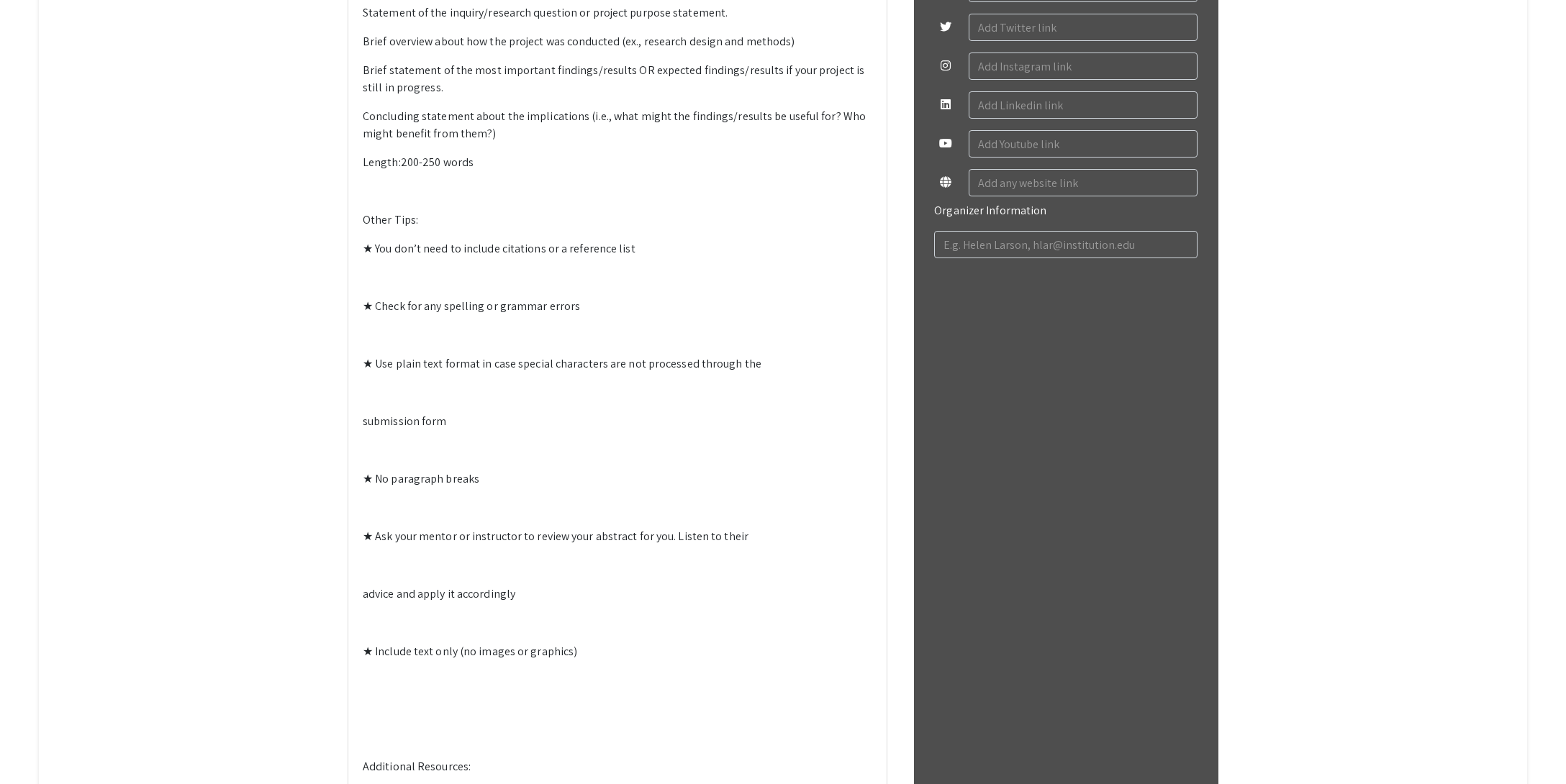
click at [388, 286] on p at bounding box center [617, 278] width 509 height 17
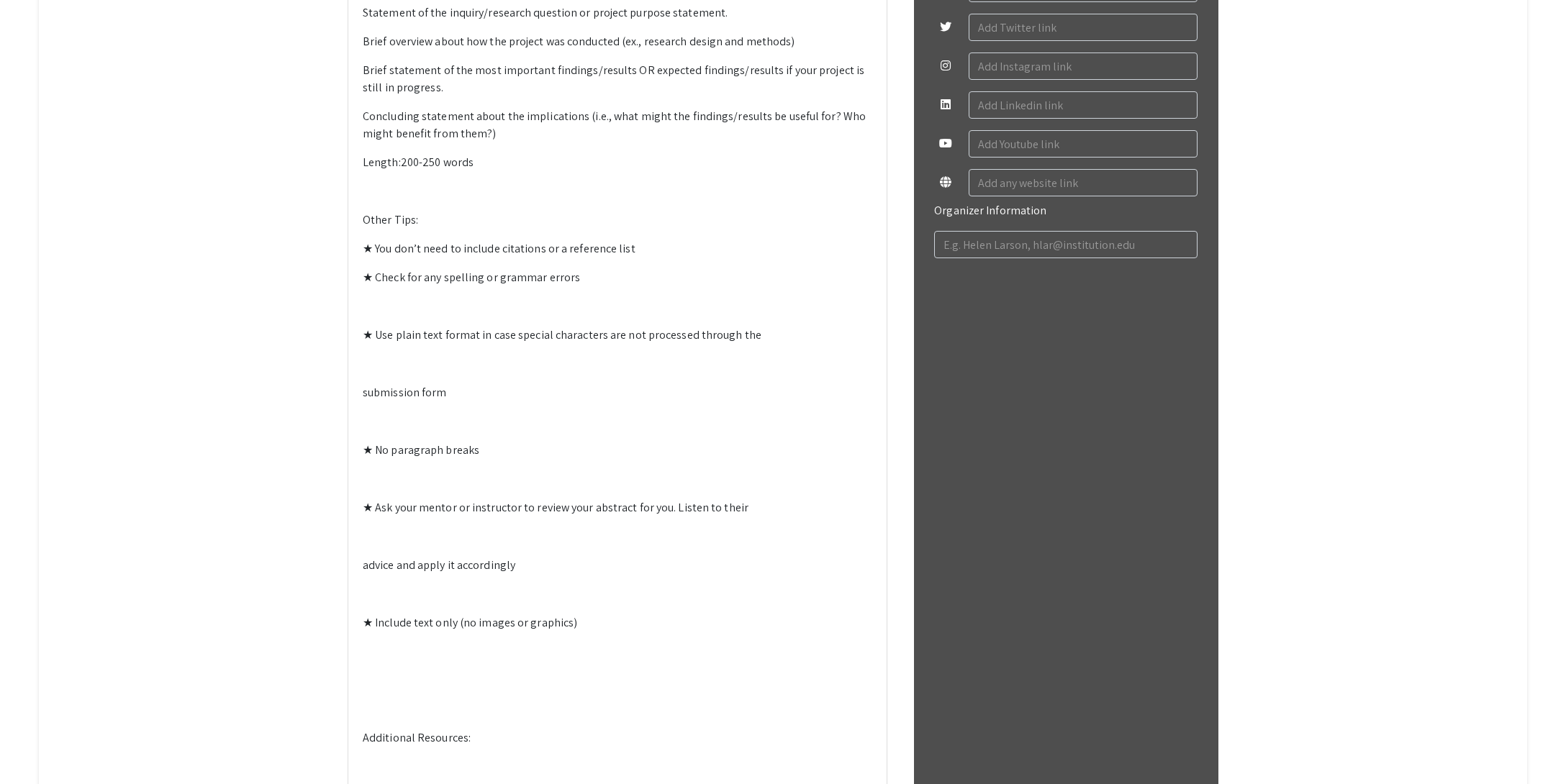
click at [428, 608] on div "General Guidelines for Writing a Symposium Abstract Purpose: Provide the sympos…" at bounding box center [617, 243] width 538 height 1519
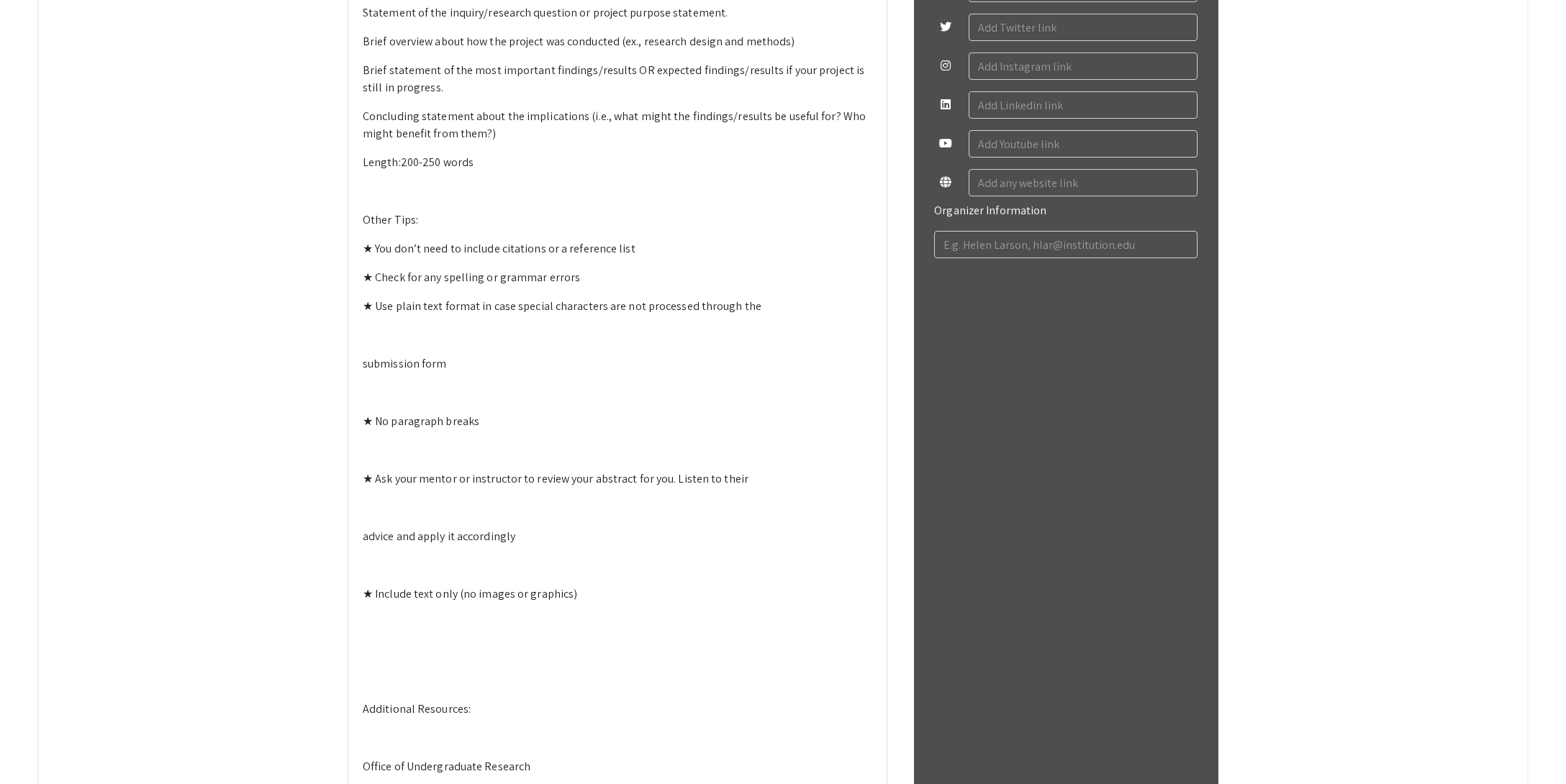
drag, startPoint x: 406, startPoint y: 645, endPoint x: 416, endPoint y: 643, distance: 10.2
click at [406, 344] on p at bounding box center [617, 335] width 509 height 17
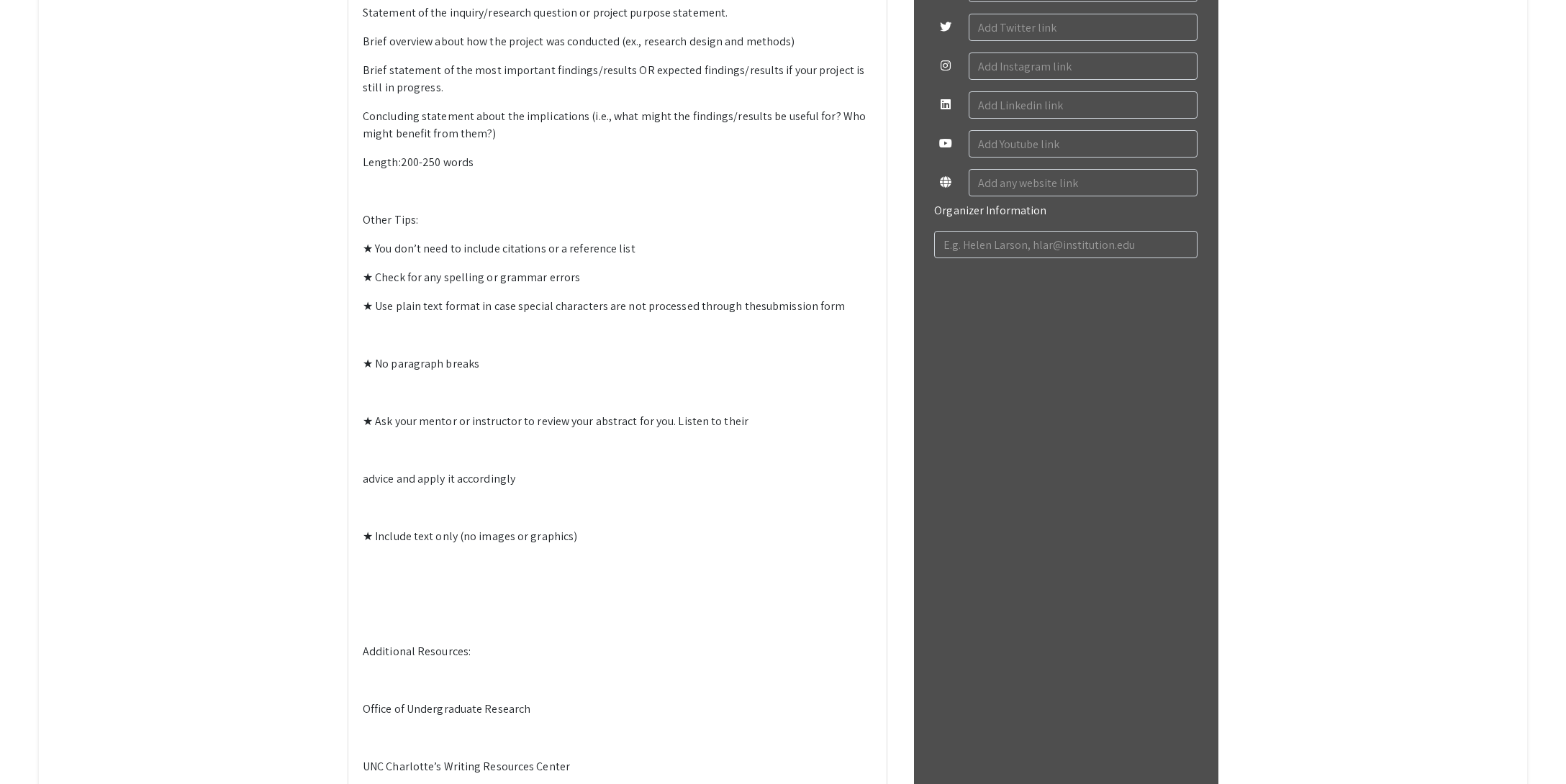
click at [404, 344] on p at bounding box center [617, 335] width 509 height 17
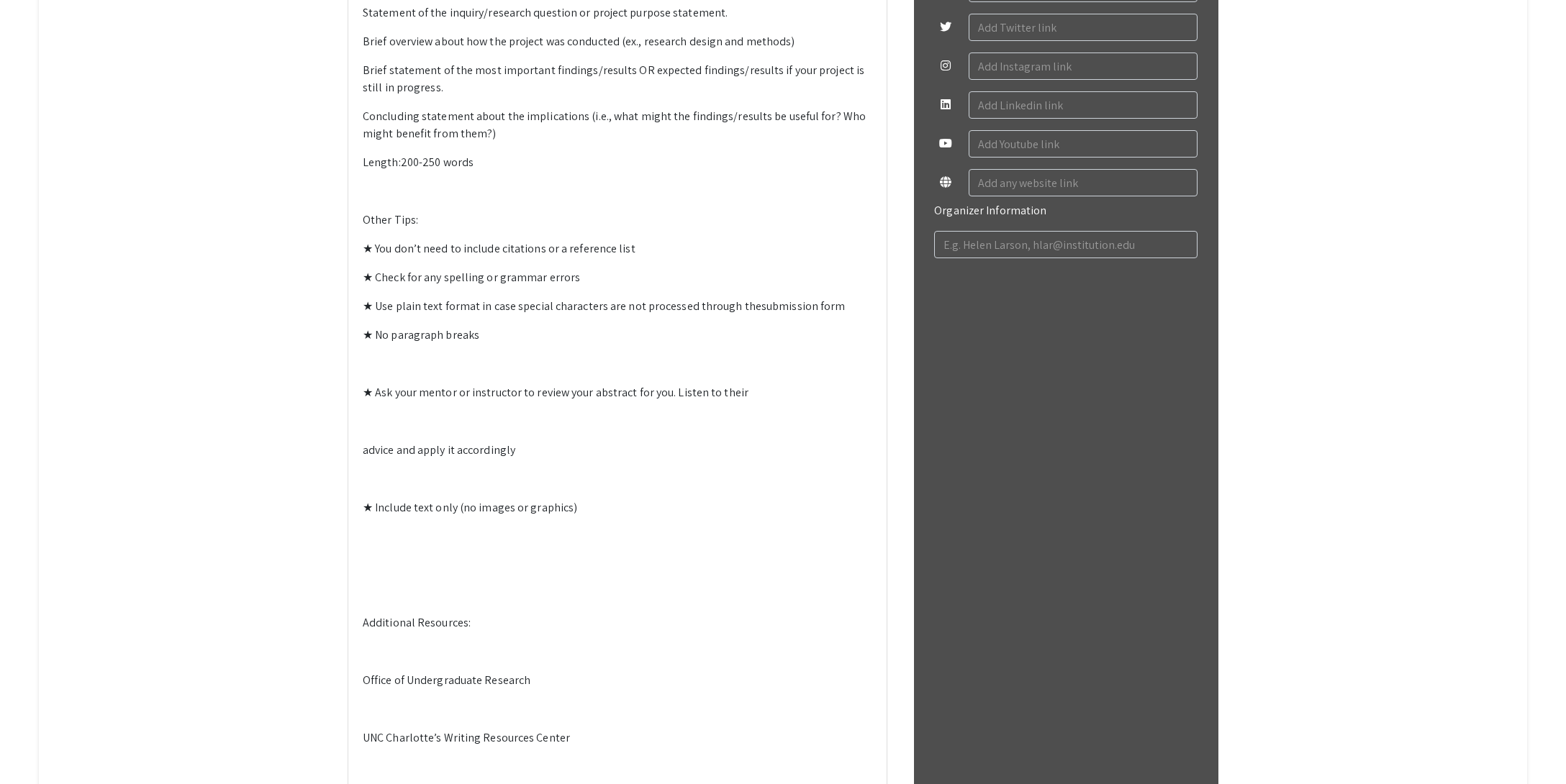
click at [404, 373] on p at bounding box center [617, 364] width 509 height 17
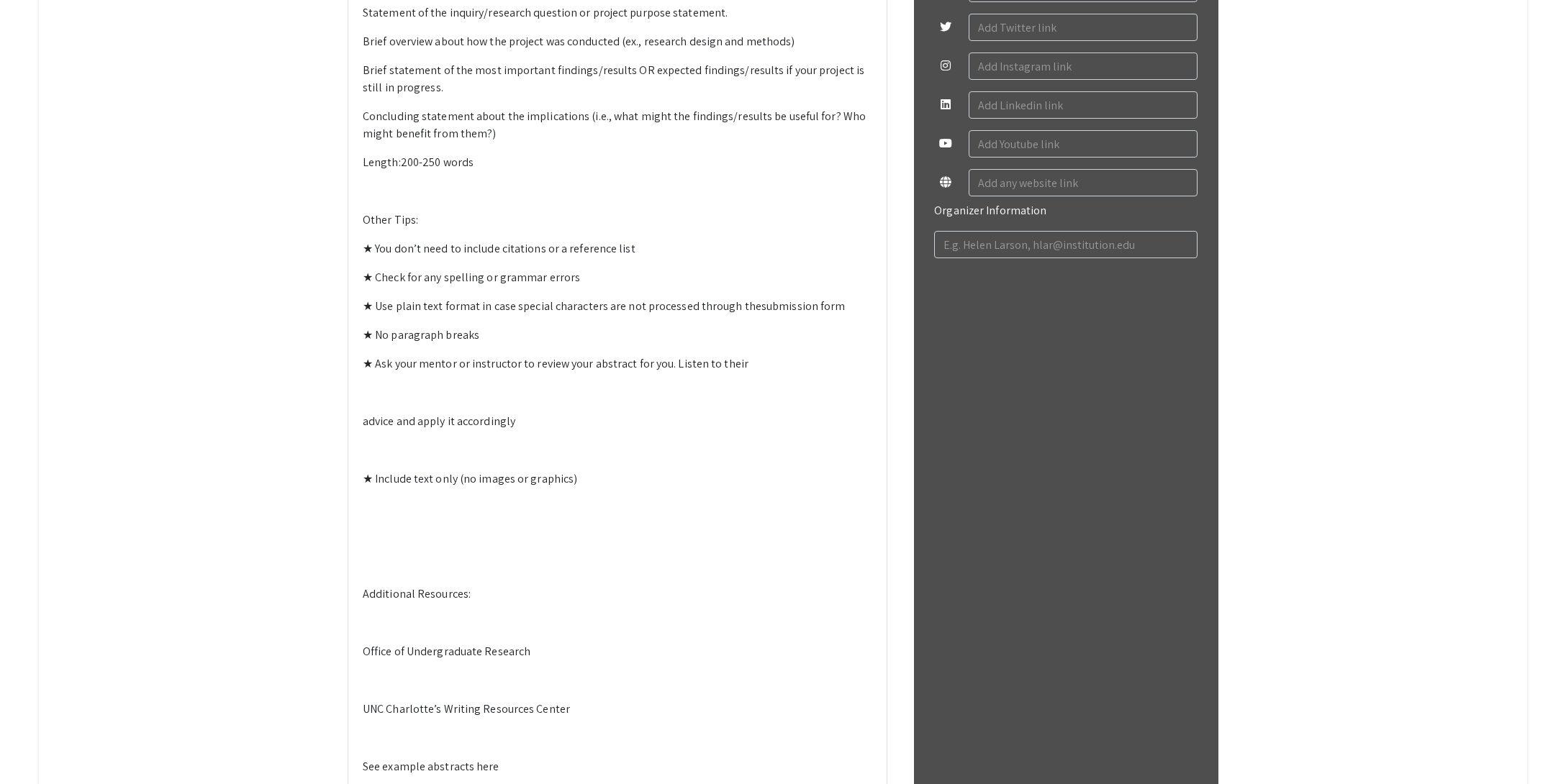
click at [358, 738] on div "General Guidelines for Writing a Symposium Abstract Purpose: Provide the sympos…" at bounding box center [617, 171] width 538 height 1376
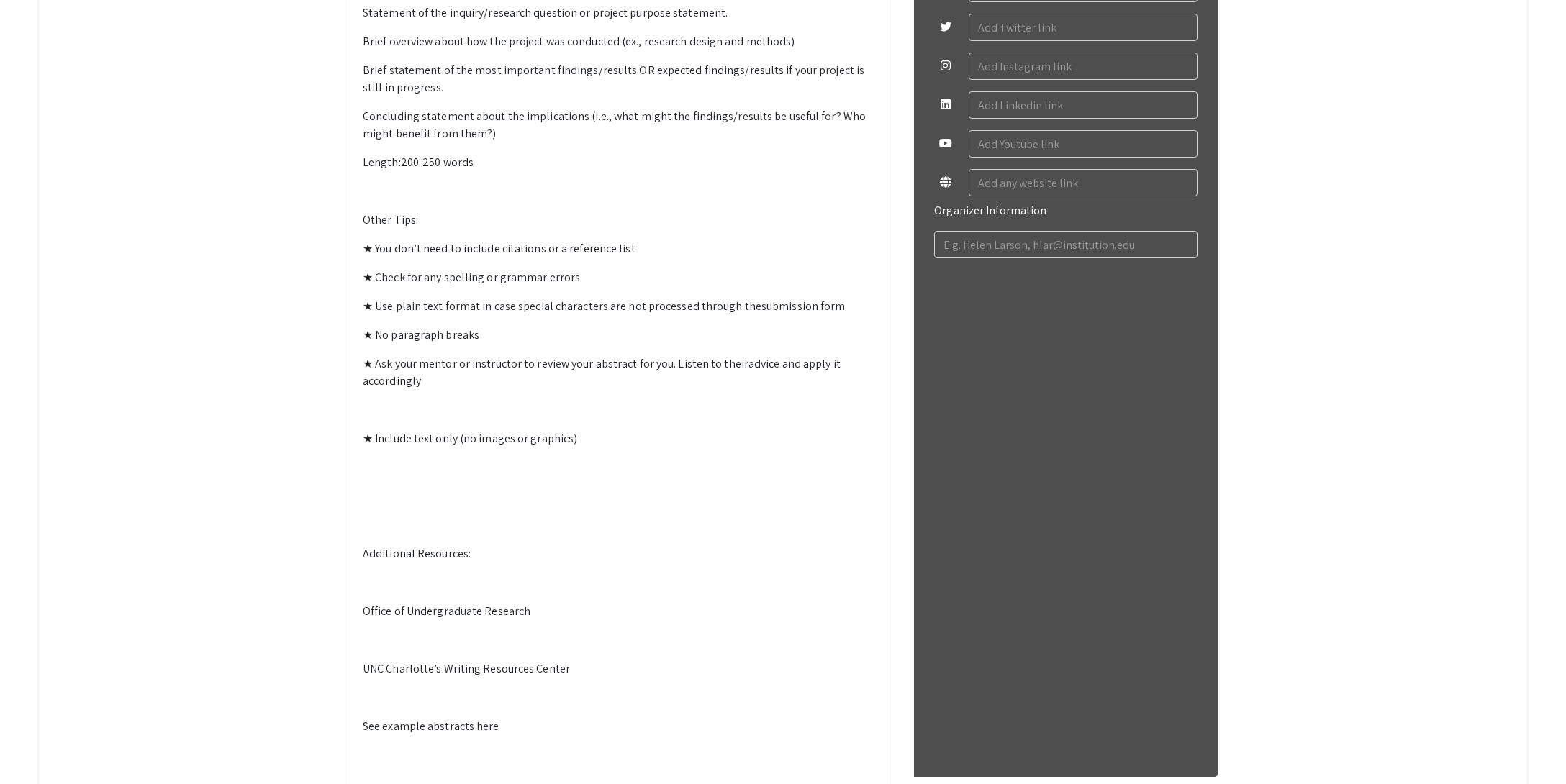
click at [401, 419] on p at bounding box center [617, 410] width 509 height 17
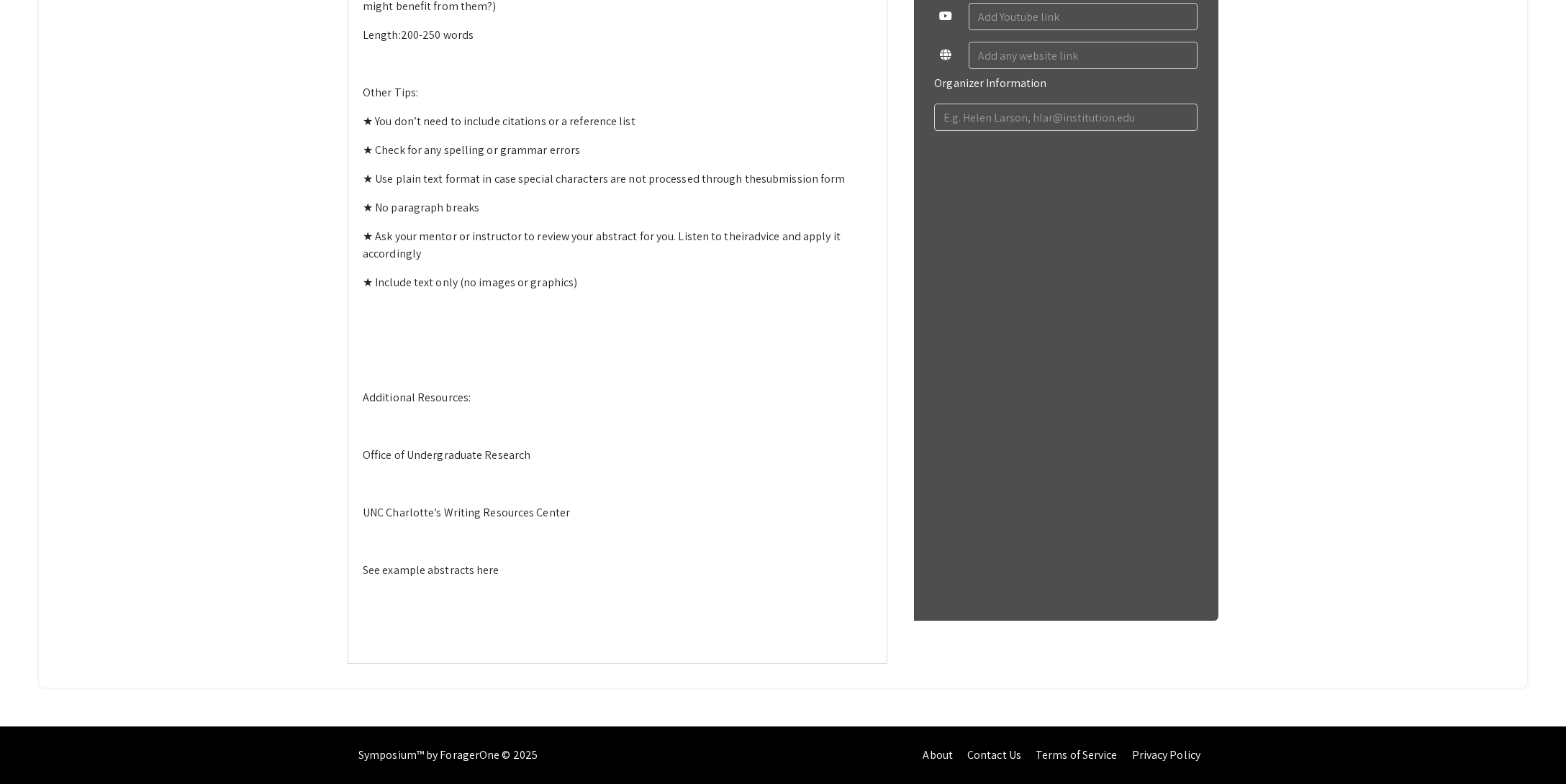
scroll to position [1248, 0]
click at [417, 613] on div "General Guidelines for Writing a Symposium Abstract Purpose: Provide the sympos…" at bounding box center [617, 8] width 538 height 1306
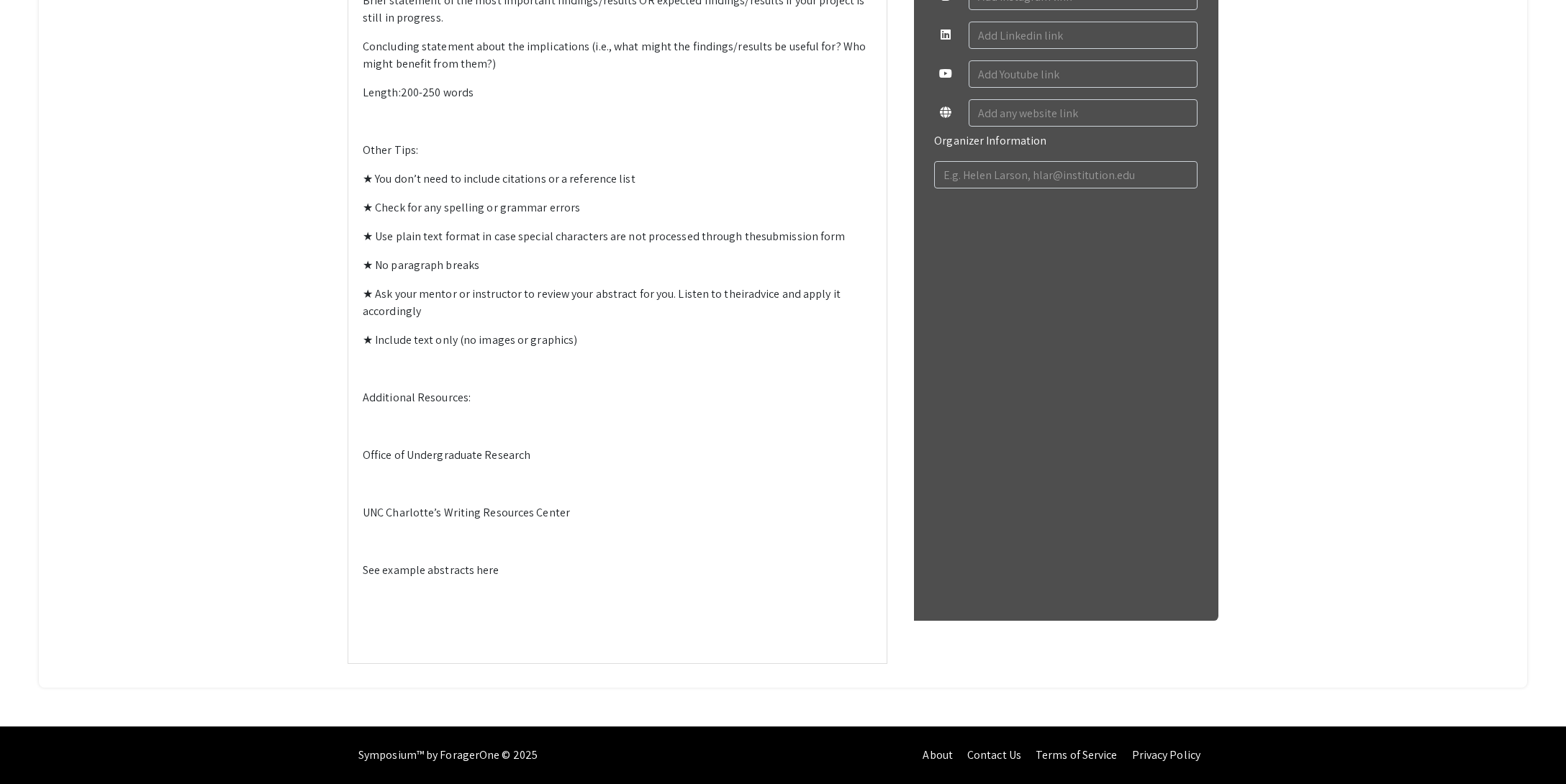
click at [446, 435] on p at bounding box center [617, 427] width 509 height 17
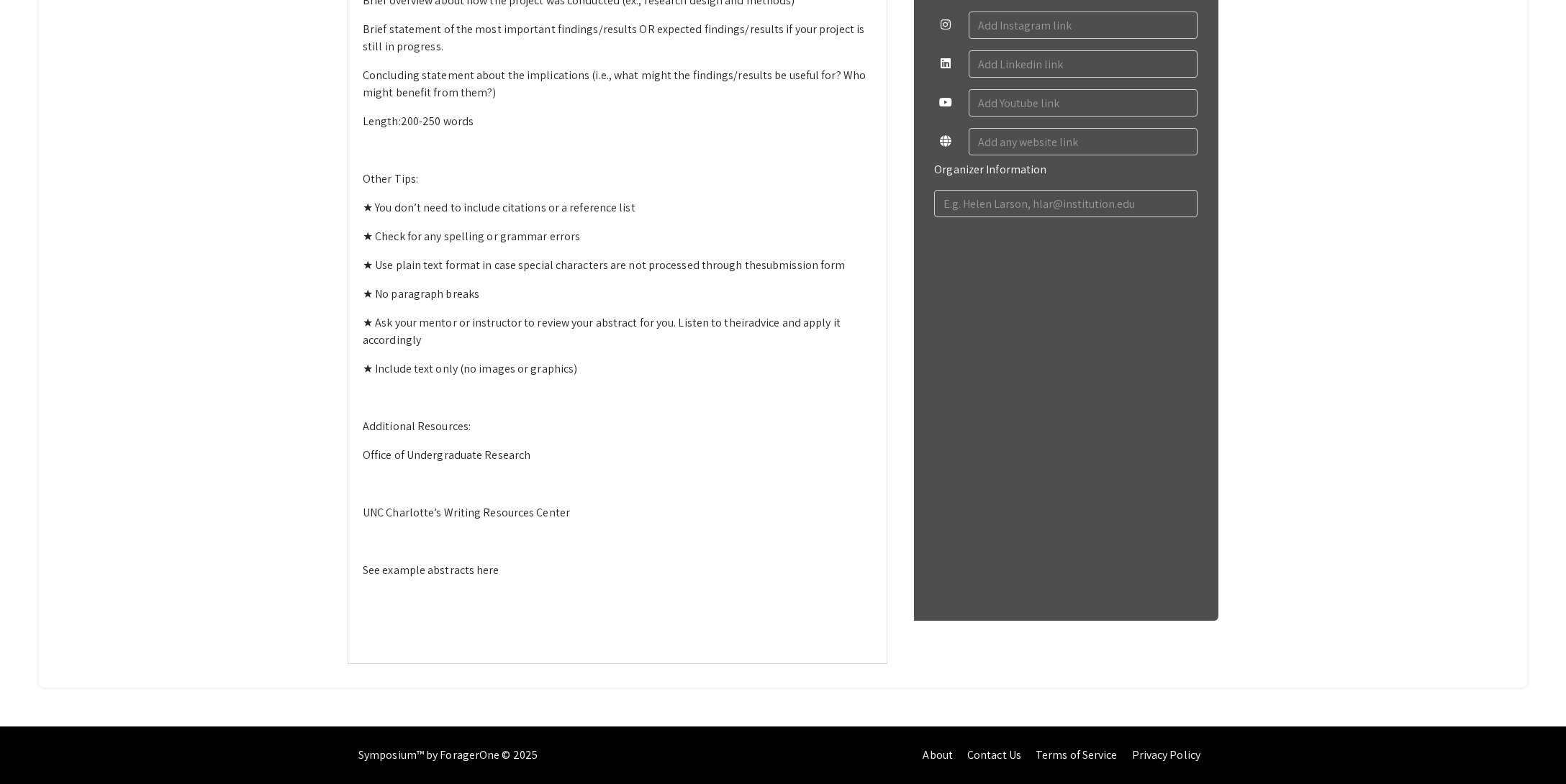
click at [452, 493] on p at bounding box center [617, 484] width 509 height 17
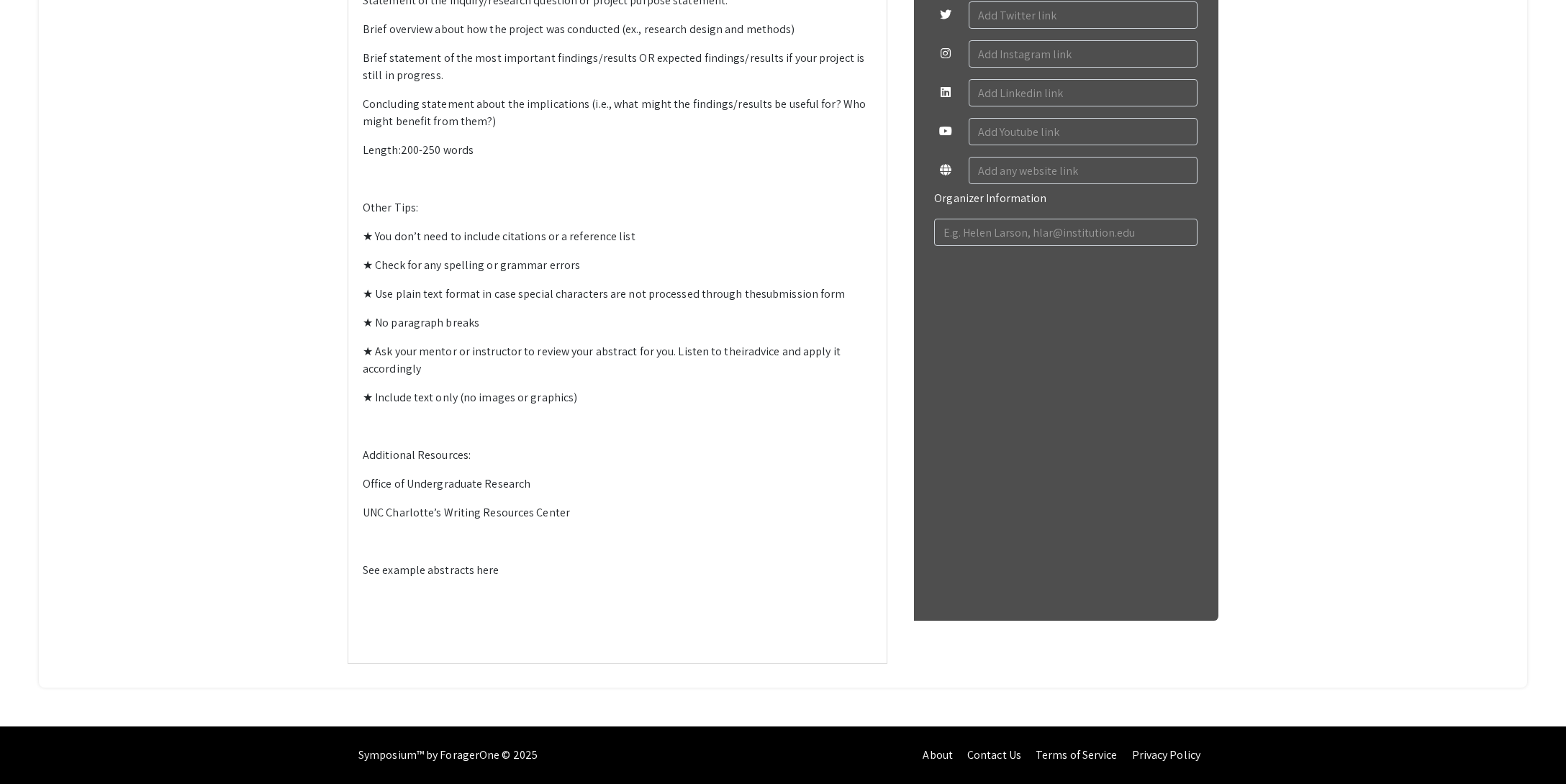
click at [471, 550] on p at bounding box center [617, 542] width 509 height 17
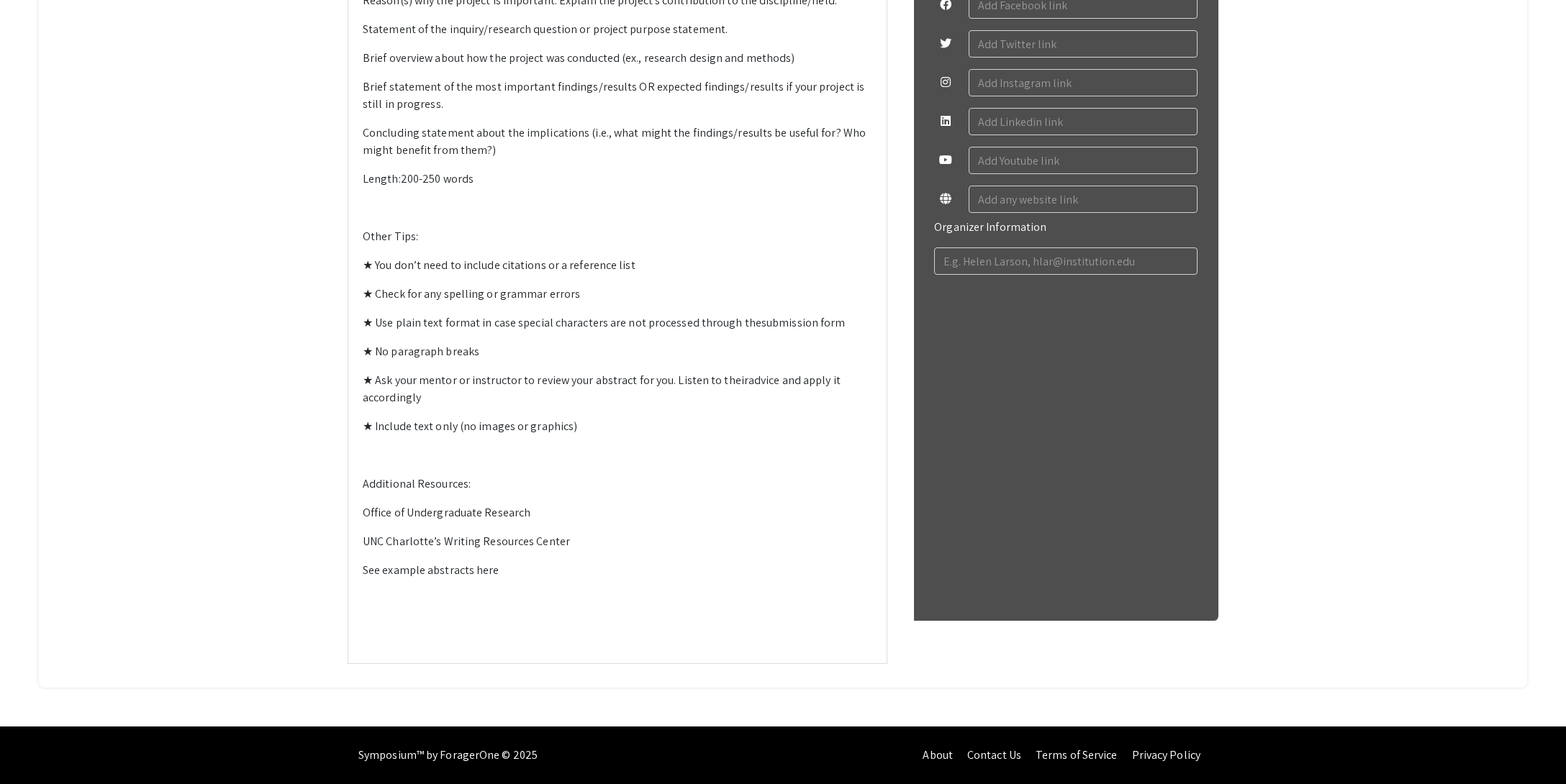
click at [435, 608] on p at bounding box center [617, 600] width 509 height 17
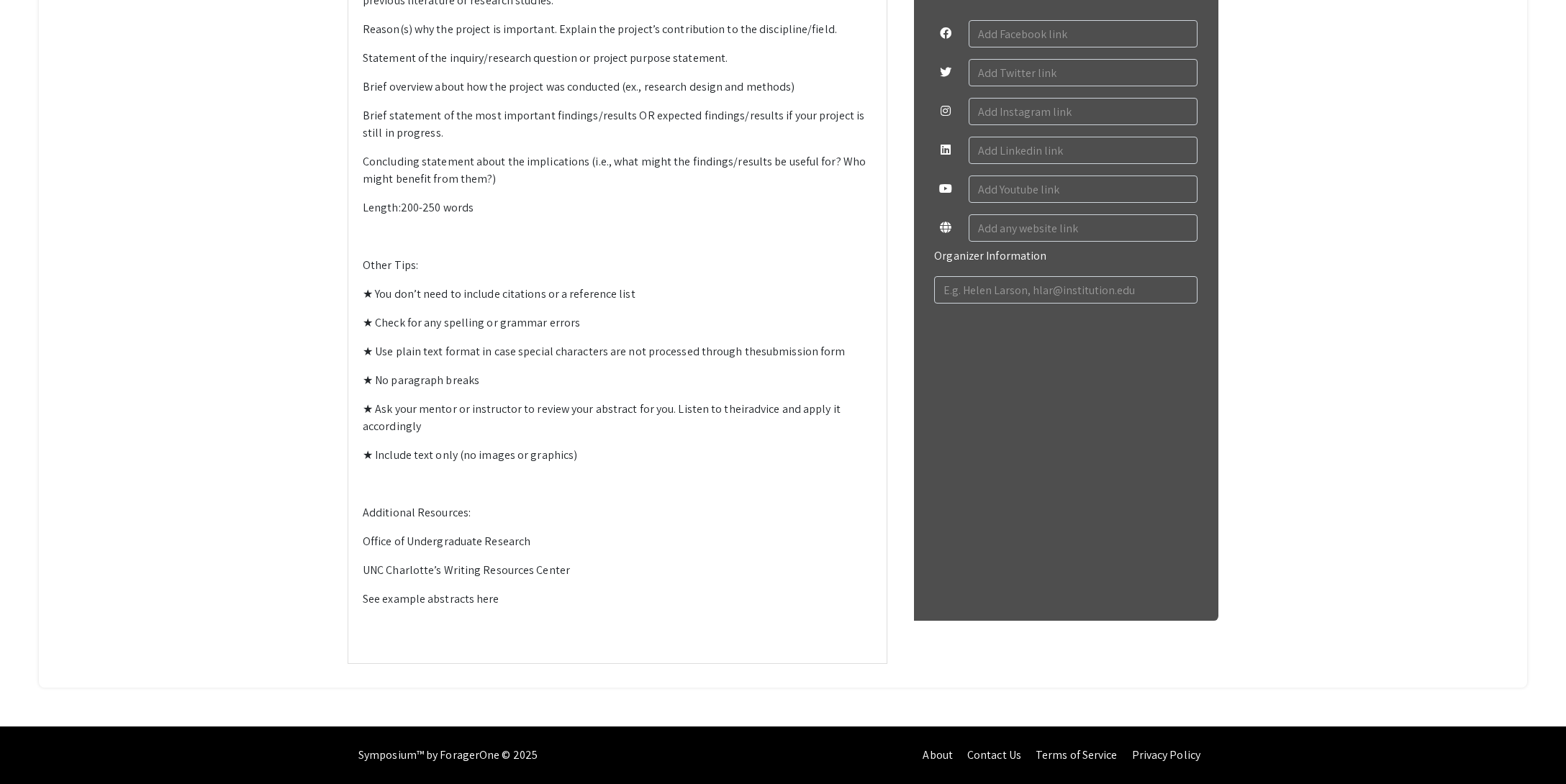
click at [428, 637] on p at bounding box center [617, 628] width 509 height 17
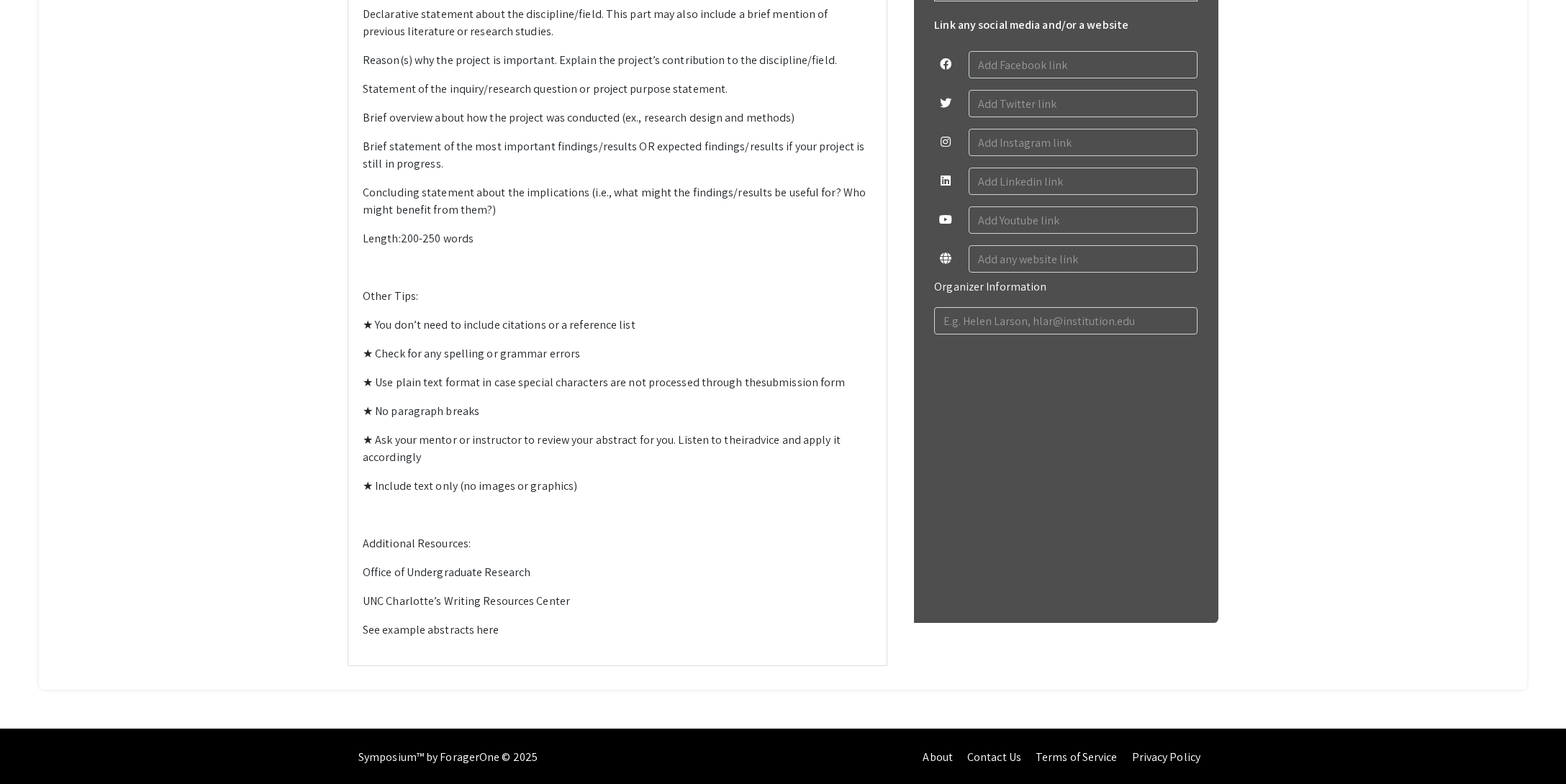
scroll to position [980, 0]
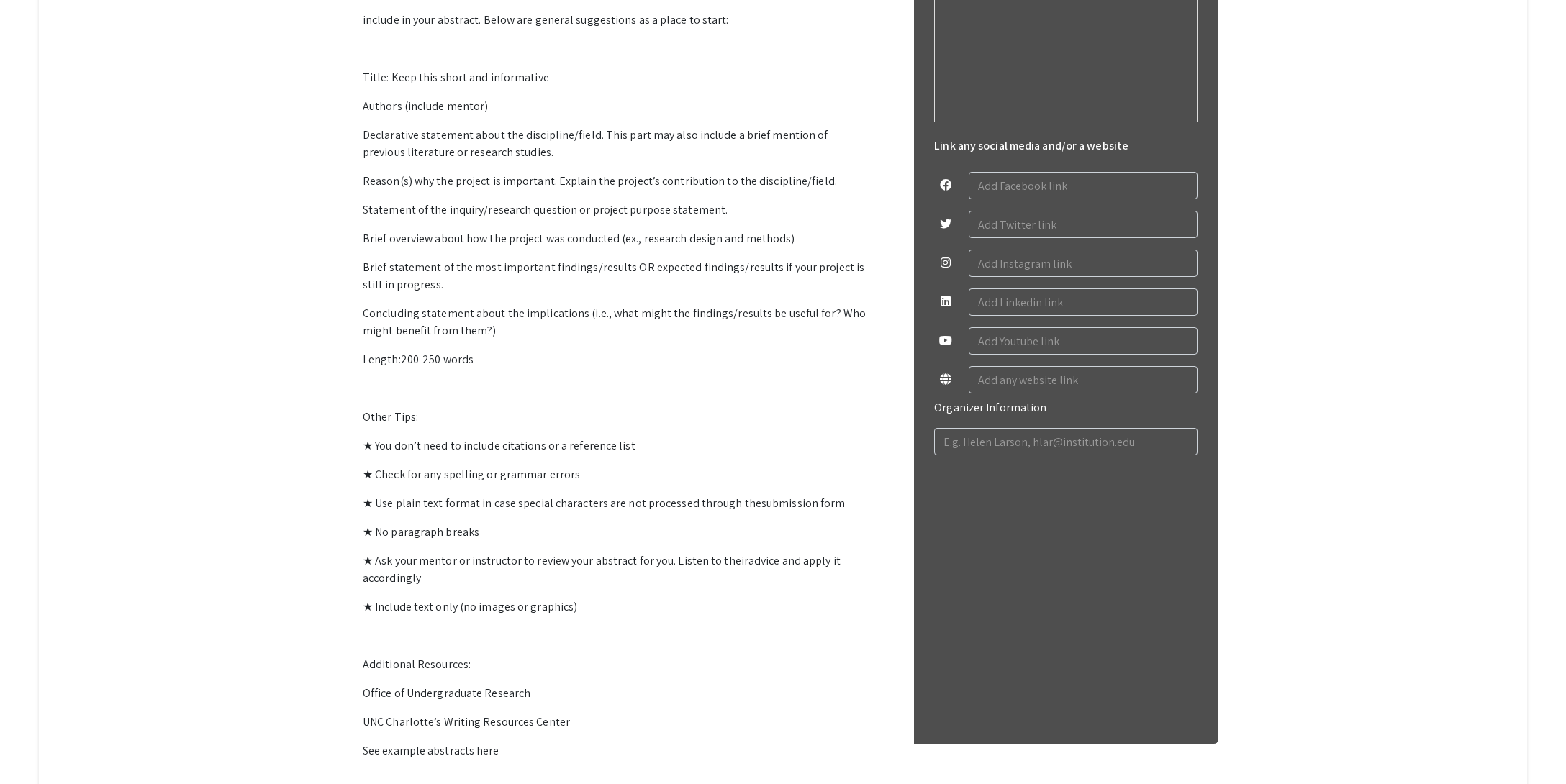
scroll to position [667, 0]
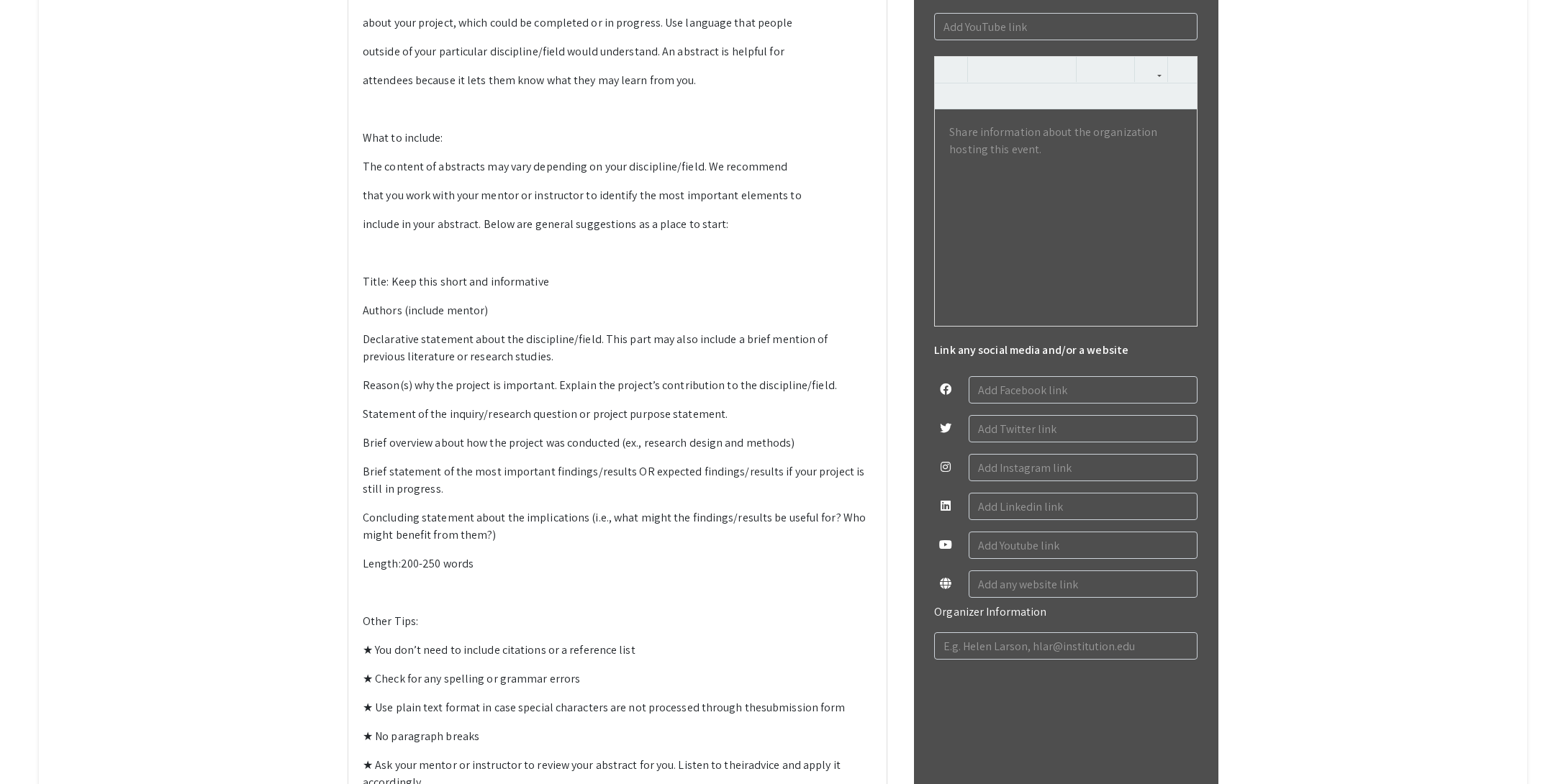
drag, startPoint x: 439, startPoint y: 222, endPoint x: 311, endPoint y: 229, distance: 128.2
click at [311, 229] on app-registration-page-preview "Honors Research Symposium 2025 edit Organized by Honors College & Office of Und…" at bounding box center [783, 297] width 1269 height 1388
drag, startPoint x: 528, startPoint y: 225, endPoint x: 414, endPoint y: 223, distance: 114.0
click at [355, 221] on div "General Guidelines for Writing a Symposium Abstract Purpose: Provide the sympos…" at bounding box center [617, 438] width 538 height 1105
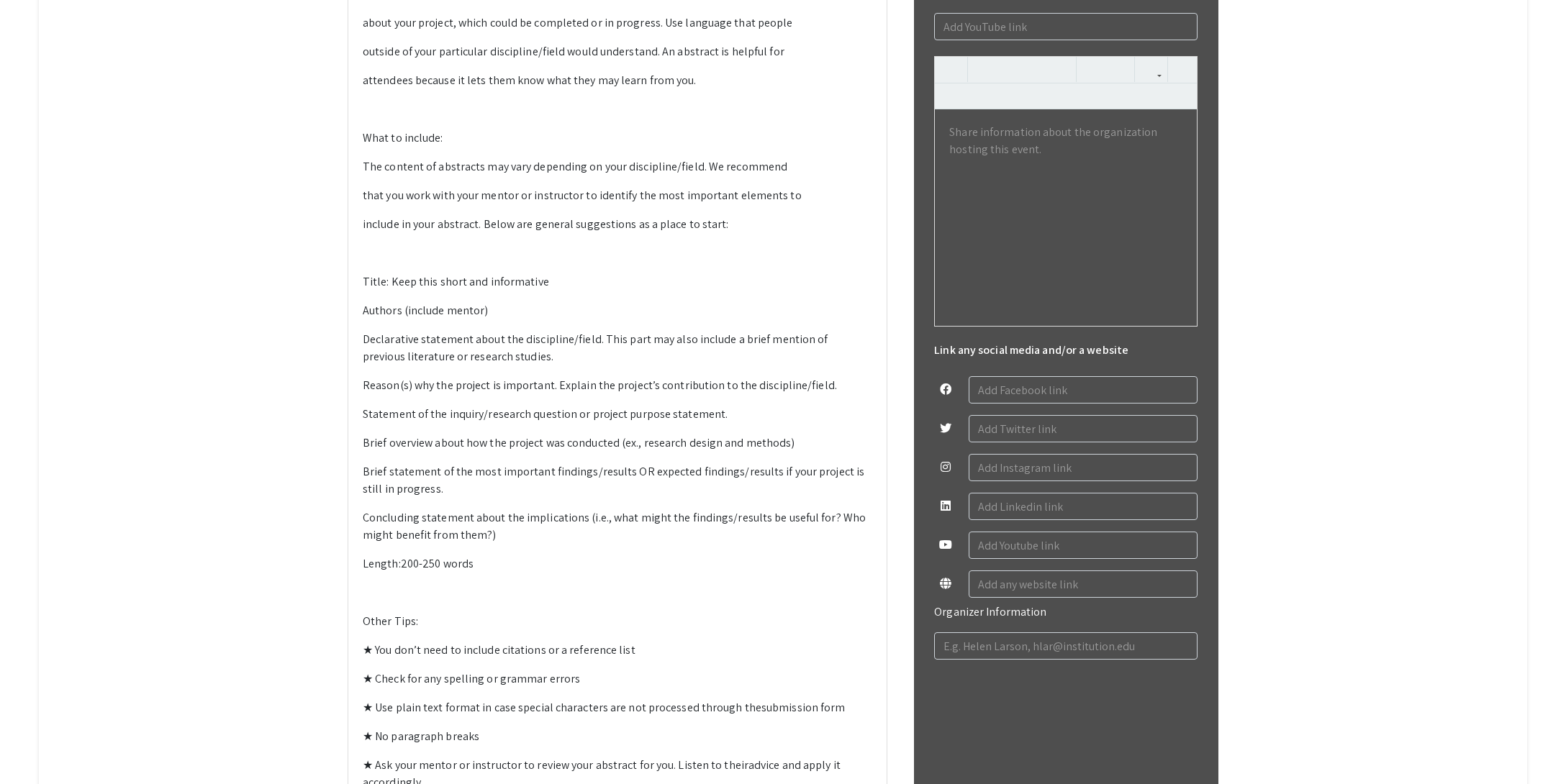
click at [646, 230] on div "General Guidelines for Writing a Symposium Abstract Purpose: Provide the sympos…" at bounding box center [617, 438] width 538 height 1105
drag, startPoint x: 638, startPoint y: 222, endPoint x: 357, endPoint y: 225, distance: 281.0
click at [357, 225] on div "General Guidelines for Writing a Symposium Abstract Purpose: Provide the sympos…" at bounding box center [617, 438] width 538 height 1105
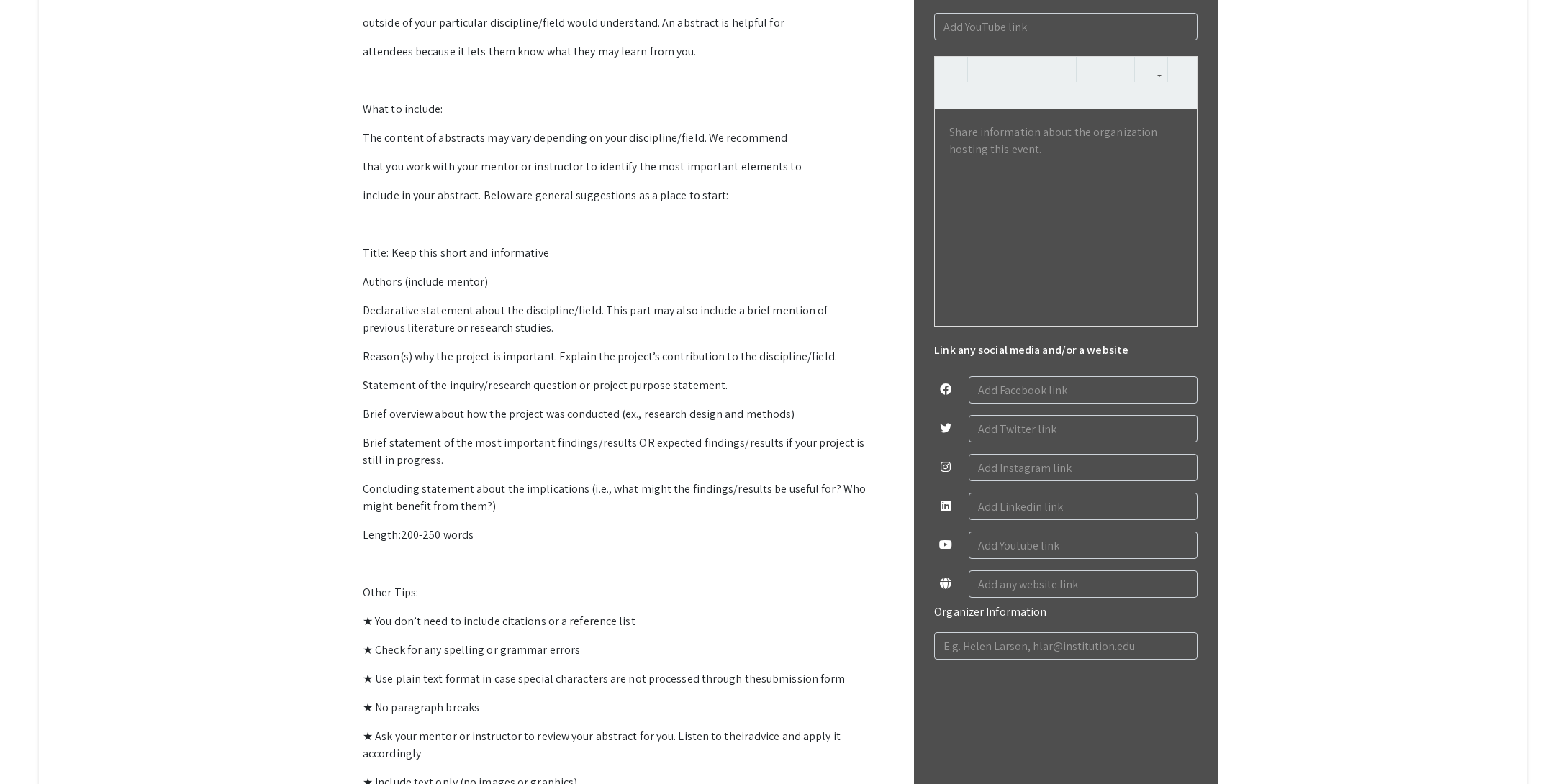
drag, startPoint x: 421, startPoint y: 249, endPoint x: 358, endPoint y: 249, distance: 63.0
click at [358, 249] on div "General Guidelines for Writing a Symposium Abstract Purpose: Provide the sympos…" at bounding box center [617, 423] width 538 height 1076
drag, startPoint x: 417, startPoint y: 421, endPoint x: 363, endPoint y: 420, distance: 54.0
click at [360, 421] on div "General Guidelines for Writing a Symposium Abstract Purpose: Provide the sympos…" at bounding box center [617, 423] width 538 height 1076
click at [403, 90] on p at bounding box center [617, 80] width 509 height 17
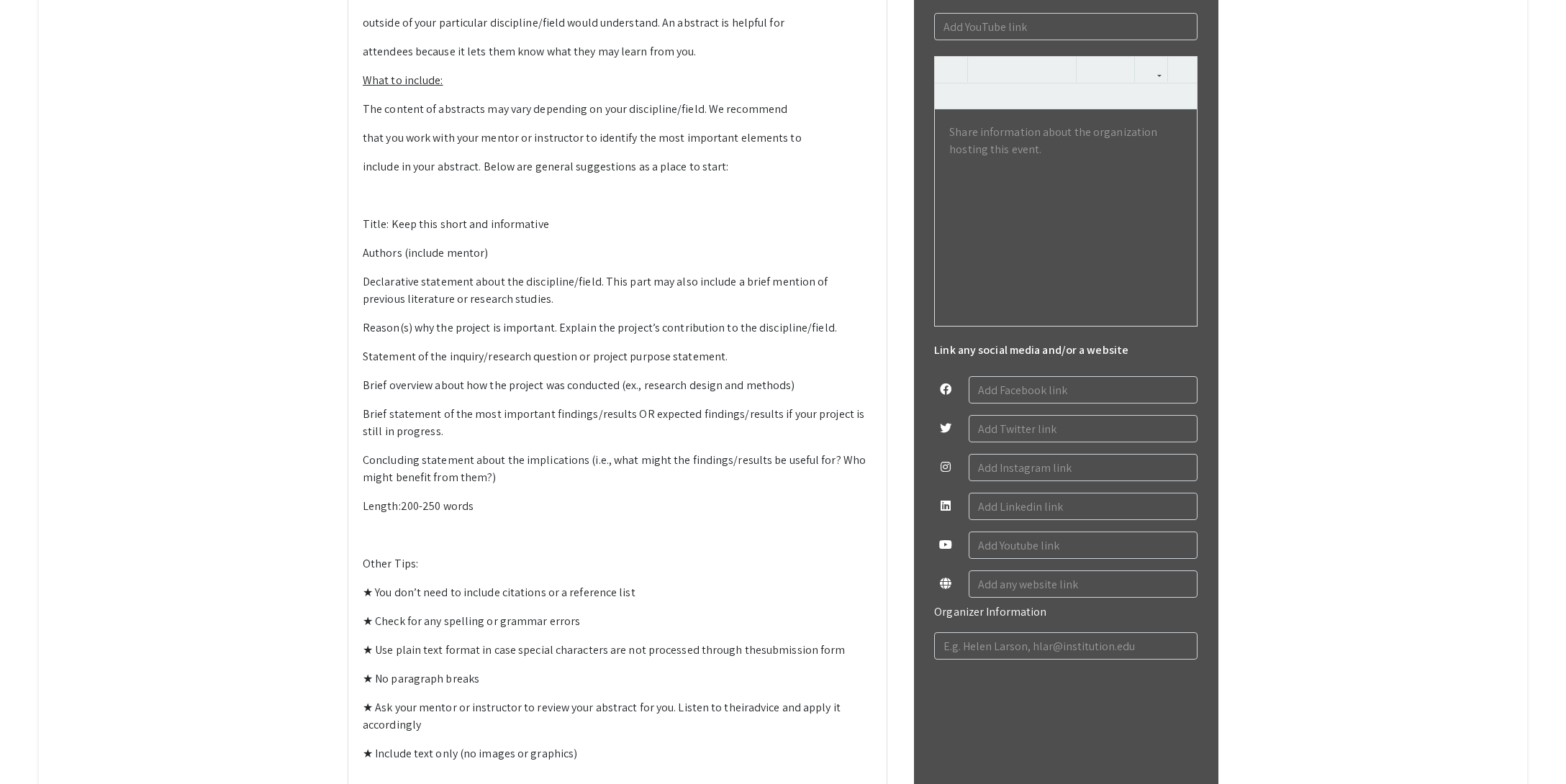
click at [428, 204] on p at bounding box center [617, 195] width 509 height 17
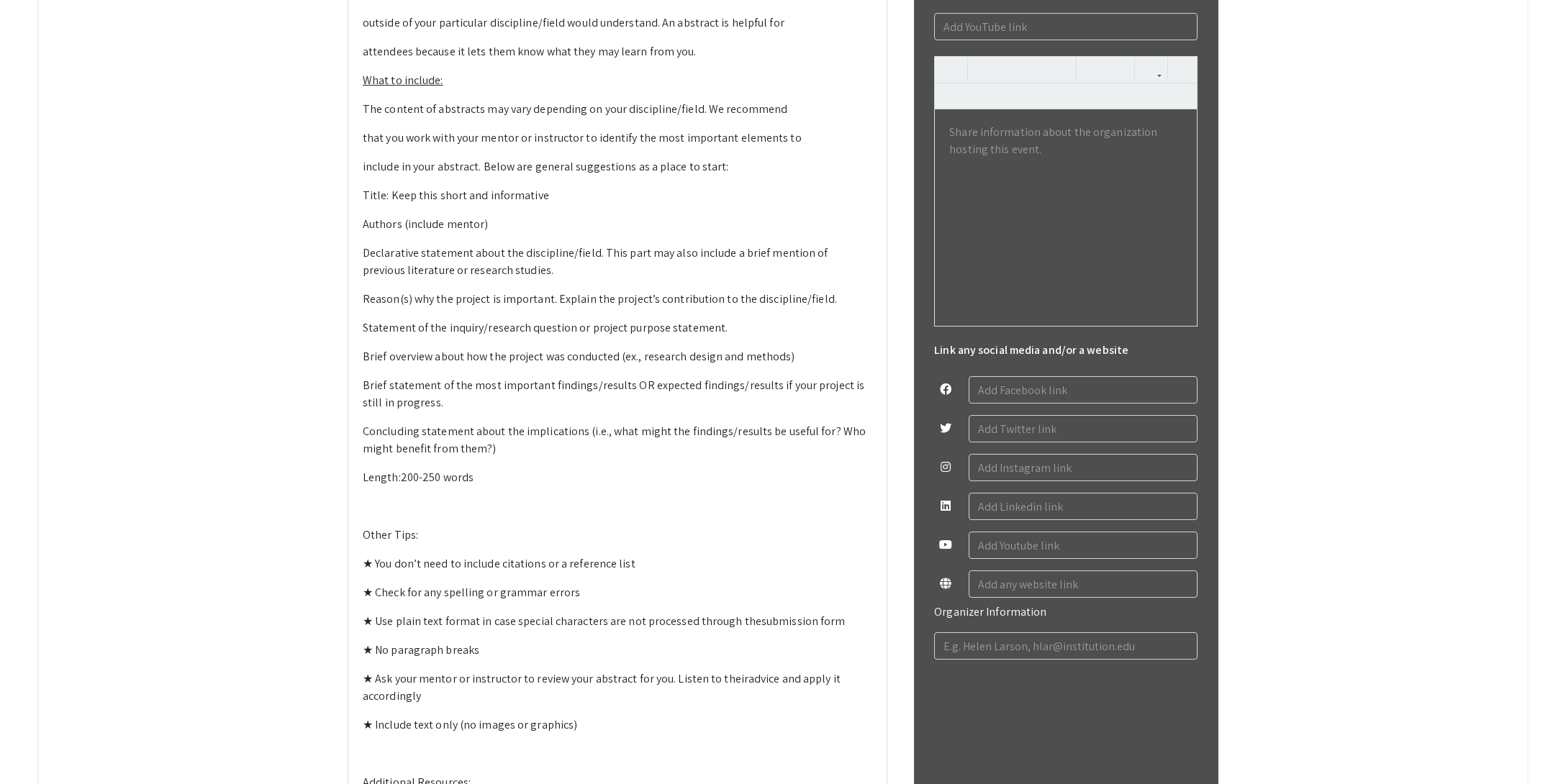
scroll to position [740, 0]
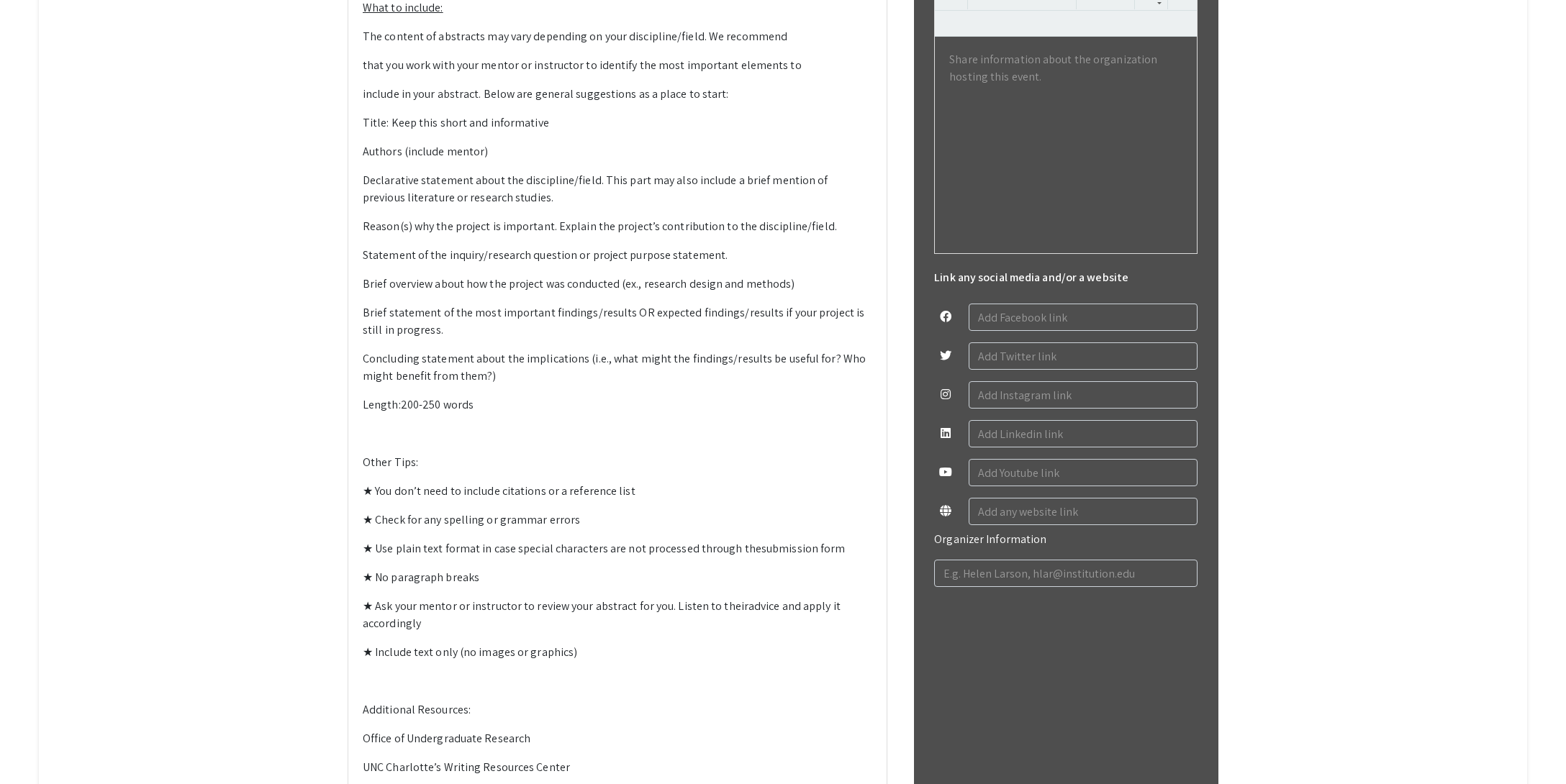
drag, startPoint x: 389, startPoint y: 431, endPoint x: 352, endPoint y: 434, distance: 37.1
click at [352, 434] on div "General Guidelines for Writing a Symposium Abstract Purpose: Provide the sympos…" at bounding box center [617, 322] width 538 height 1019
drag, startPoint x: 390, startPoint y: 465, endPoint x: 366, endPoint y: 467, distance: 24.1
click at [364, 161] on p "Authors (include mentor)" at bounding box center [617, 152] width 509 height 17
drag, startPoint x: 404, startPoint y: 718, endPoint x: 363, endPoint y: 721, distance: 41.1
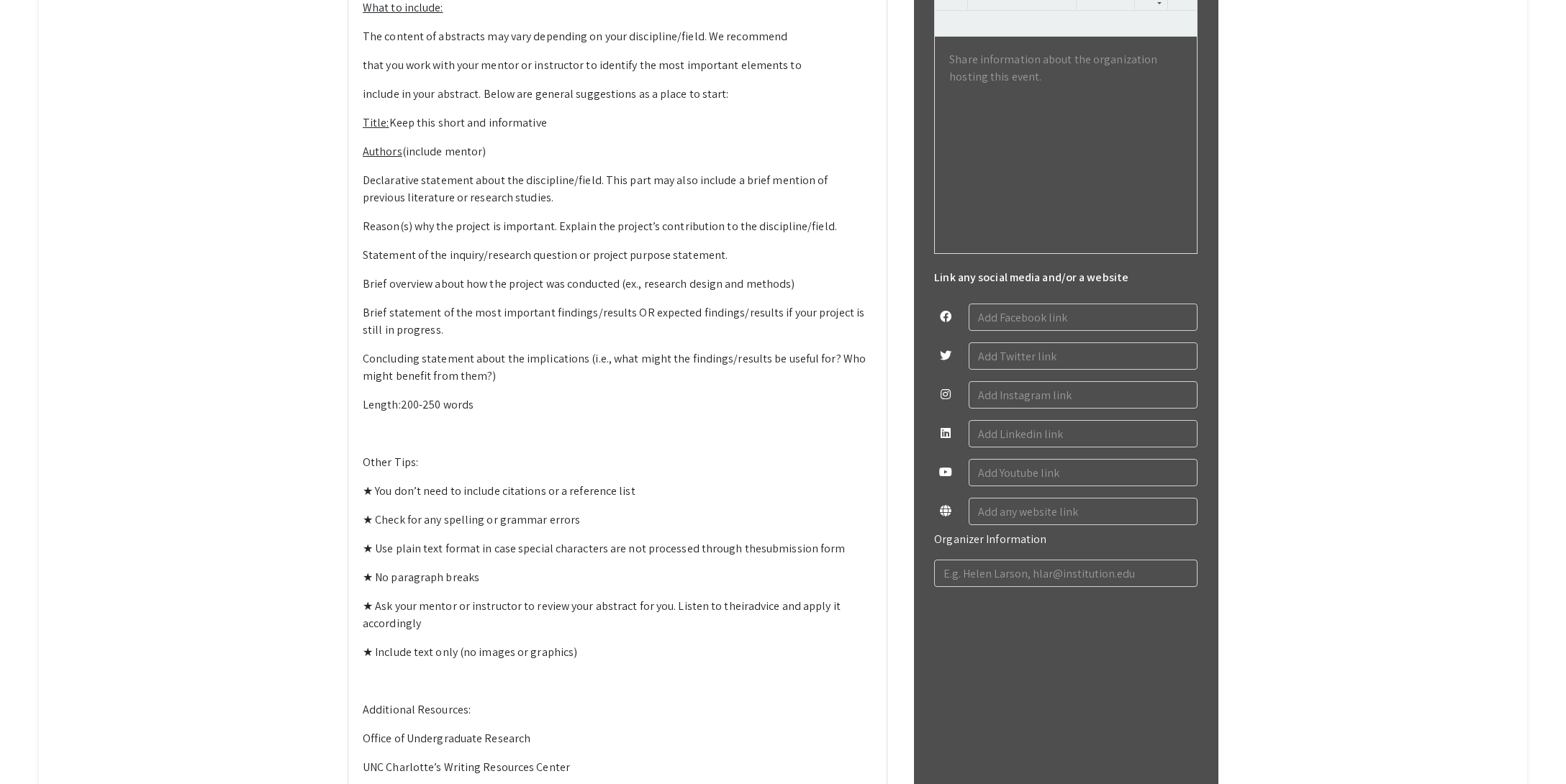
click at [363, 414] on p "Length: 200-250 words" at bounding box center [617, 405] width 509 height 17
drag, startPoint x: 364, startPoint y: 495, endPoint x: 444, endPoint y: 574, distance: 112.4
click at [364, 207] on p "Declarative statement about the discipline/field. This part may also include a …" at bounding box center [617, 189] width 509 height 35
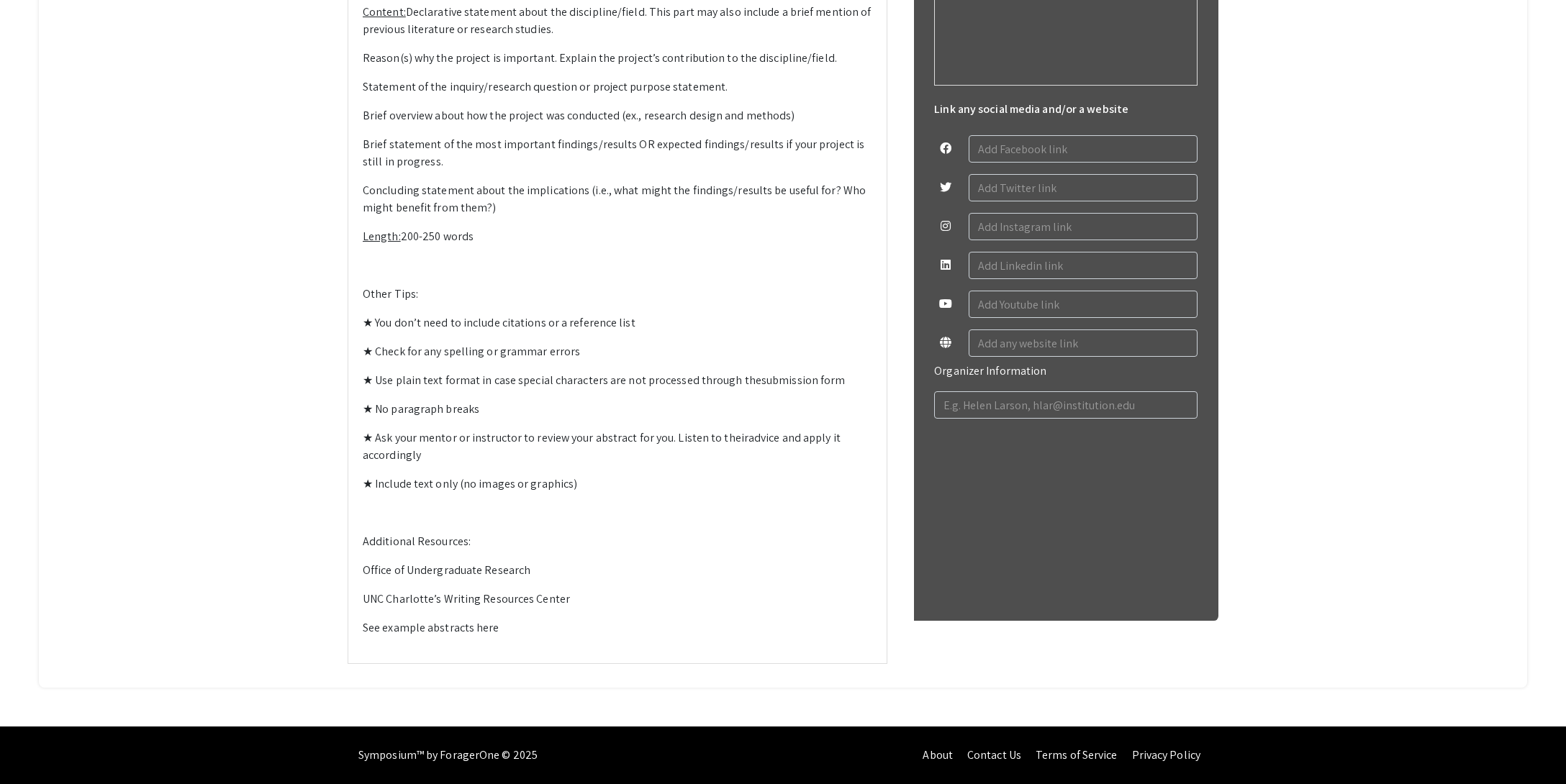
scroll to position [1060, 0]
type textarea "<p><strong>General Guidelines for Writing a Symposium Abstract</strong></p><p><…"
click at [415, 303] on p "Other Tips:" at bounding box center [617, 294] width 509 height 17
drag, startPoint x: 417, startPoint y: 452, endPoint x: 353, endPoint y: 451, distance: 64.0
click at [353, 451] on div "General Guidelines for Writing a Symposium Abstract Purpose: Provide the sympos…" at bounding box center [617, 153] width 538 height 1019
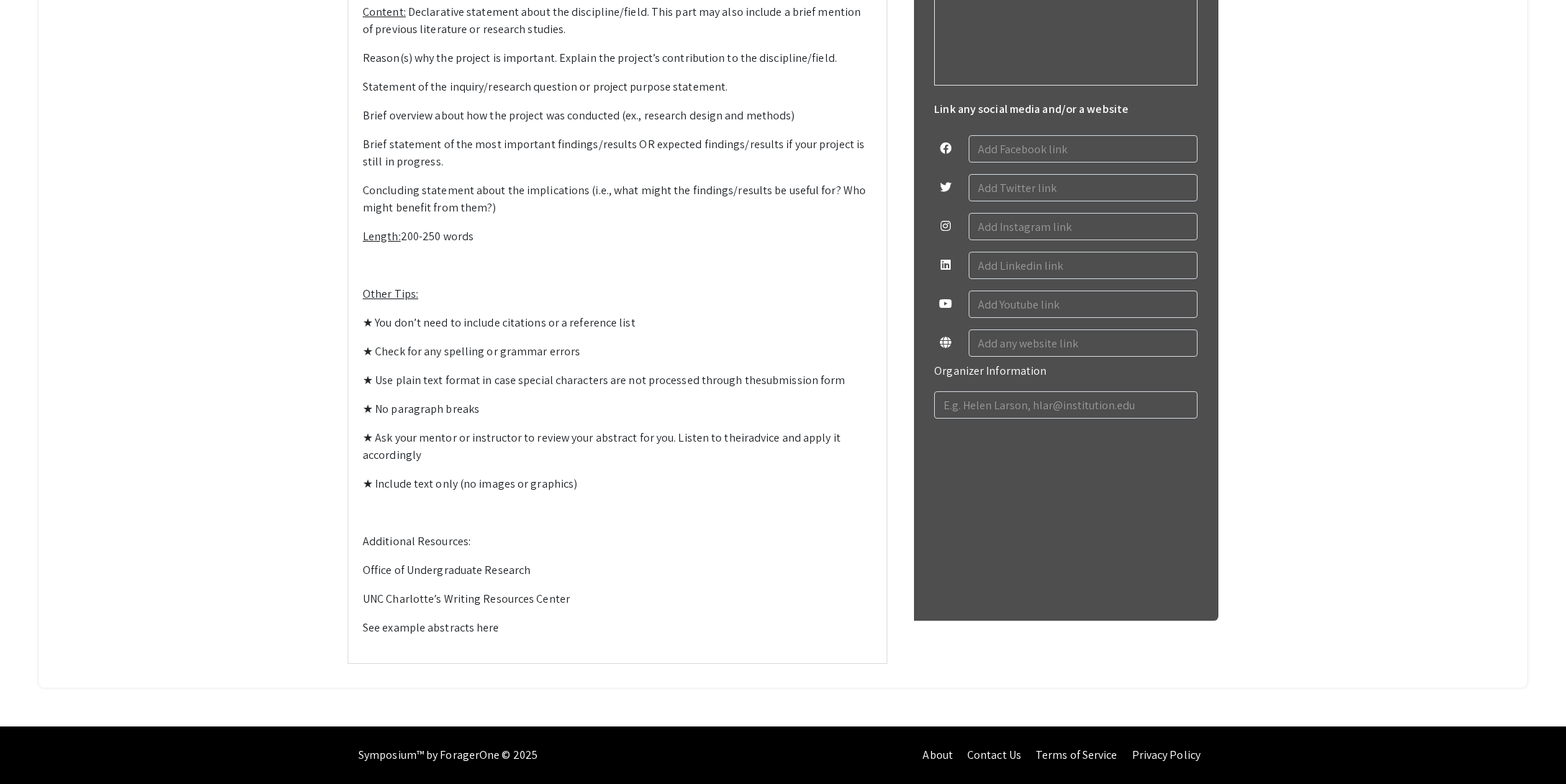
click at [481, 550] on p "Additional Resources:" at bounding box center [617, 542] width 509 height 17
drag, startPoint x: 475, startPoint y: 701, endPoint x: 367, endPoint y: 705, distance: 108.1
click at [363, 550] on p "Additional Resources:" at bounding box center [617, 542] width 509 height 17
click at [502, 522] on p at bounding box center [617, 513] width 509 height 17
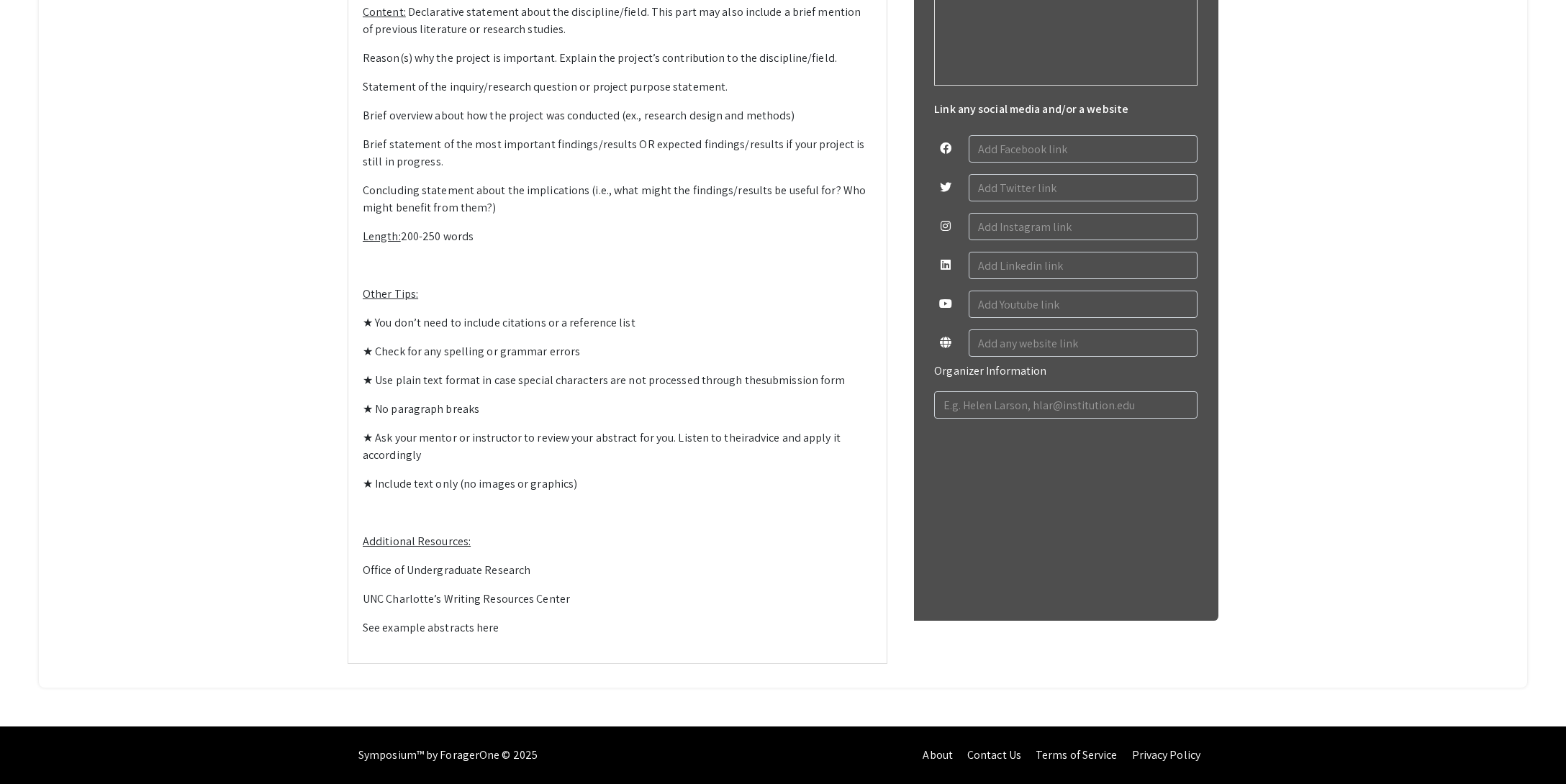
drag, startPoint x: 462, startPoint y: 672, endPoint x: 460, endPoint y: 533, distance: 139.0
click at [322, 664] on app-registration-page-preview "Honors Research Symposium 2025 edit Organized by Honors College & Office of Und…" at bounding box center [783, 13] width 1269 height 1302
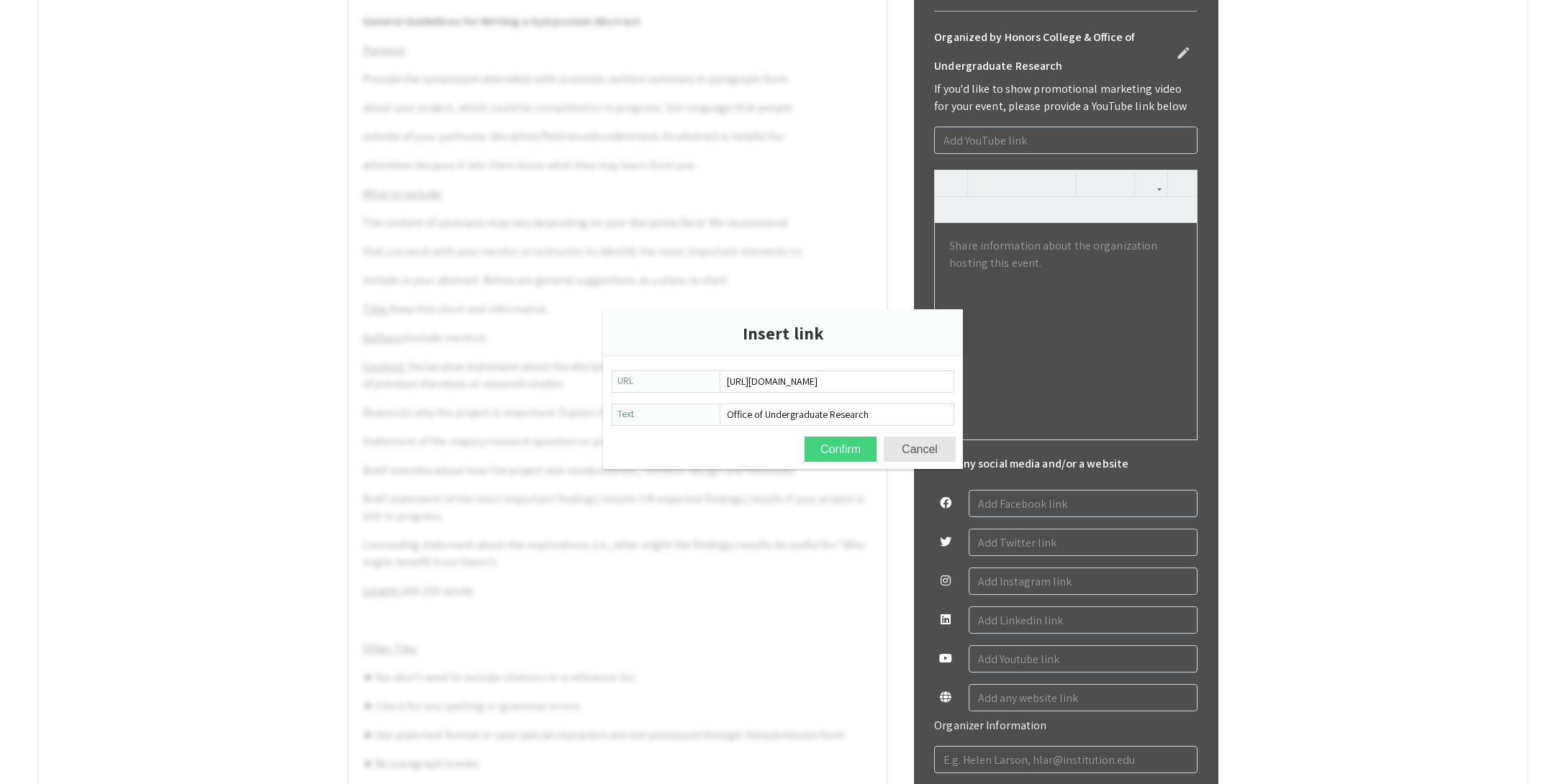
type input "[URL][DOMAIN_NAME]"
click at [843, 448] on button "Confirm" at bounding box center [840, 449] width 72 height 25
type textarea "<p><strong>General Guidelines for Writing a Symposium Abstract</strong></p><p><…"
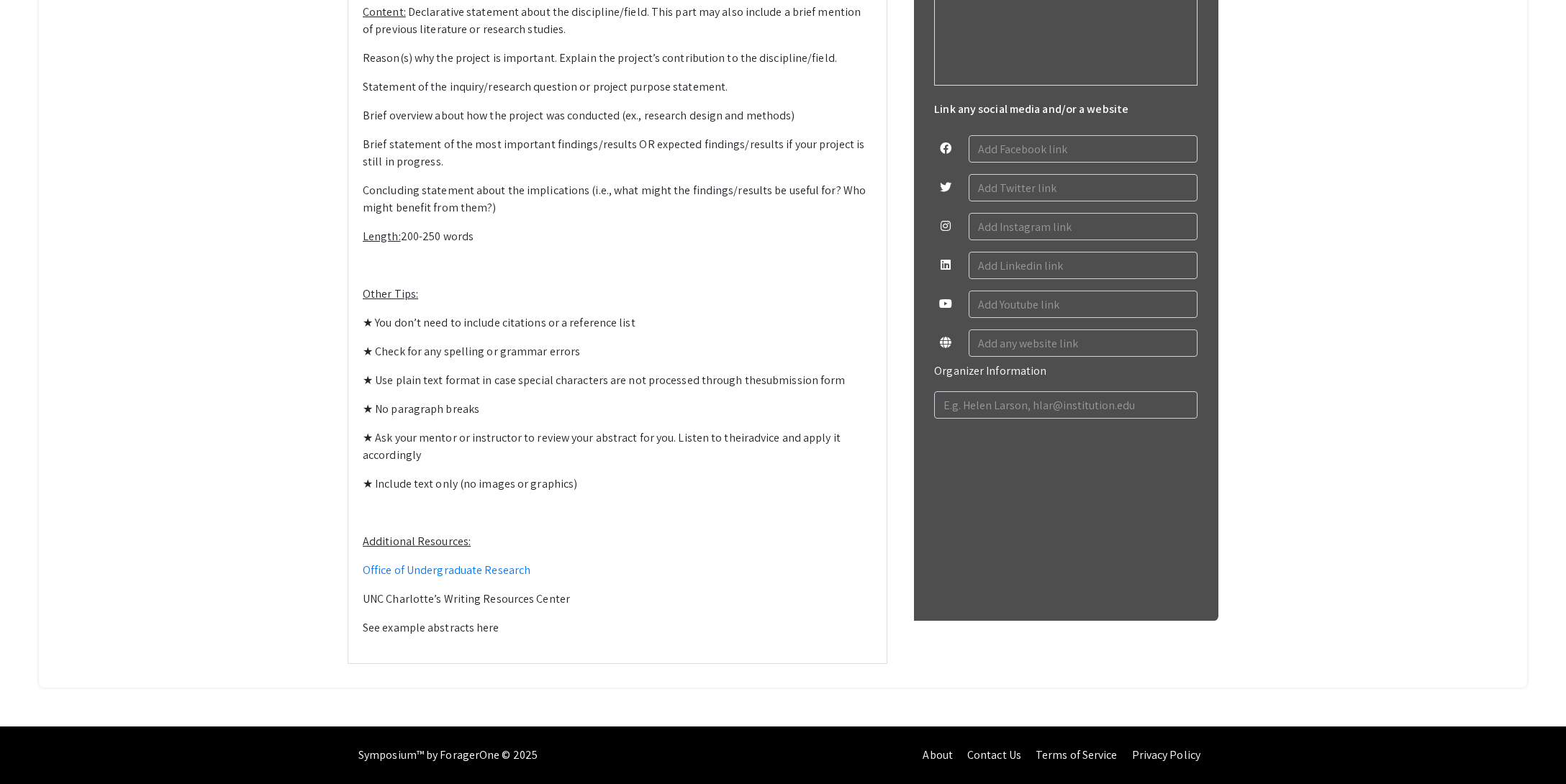
scroll to position [1101, 0]
drag, startPoint x: 516, startPoint y: 720, endPoint x: 410, endPoint y: 674, distance: 115.6
click at [364, 608] on p "UNC Charlotte’s Writing Resources Center" at bounding box center [617, 600] width 509 height 17
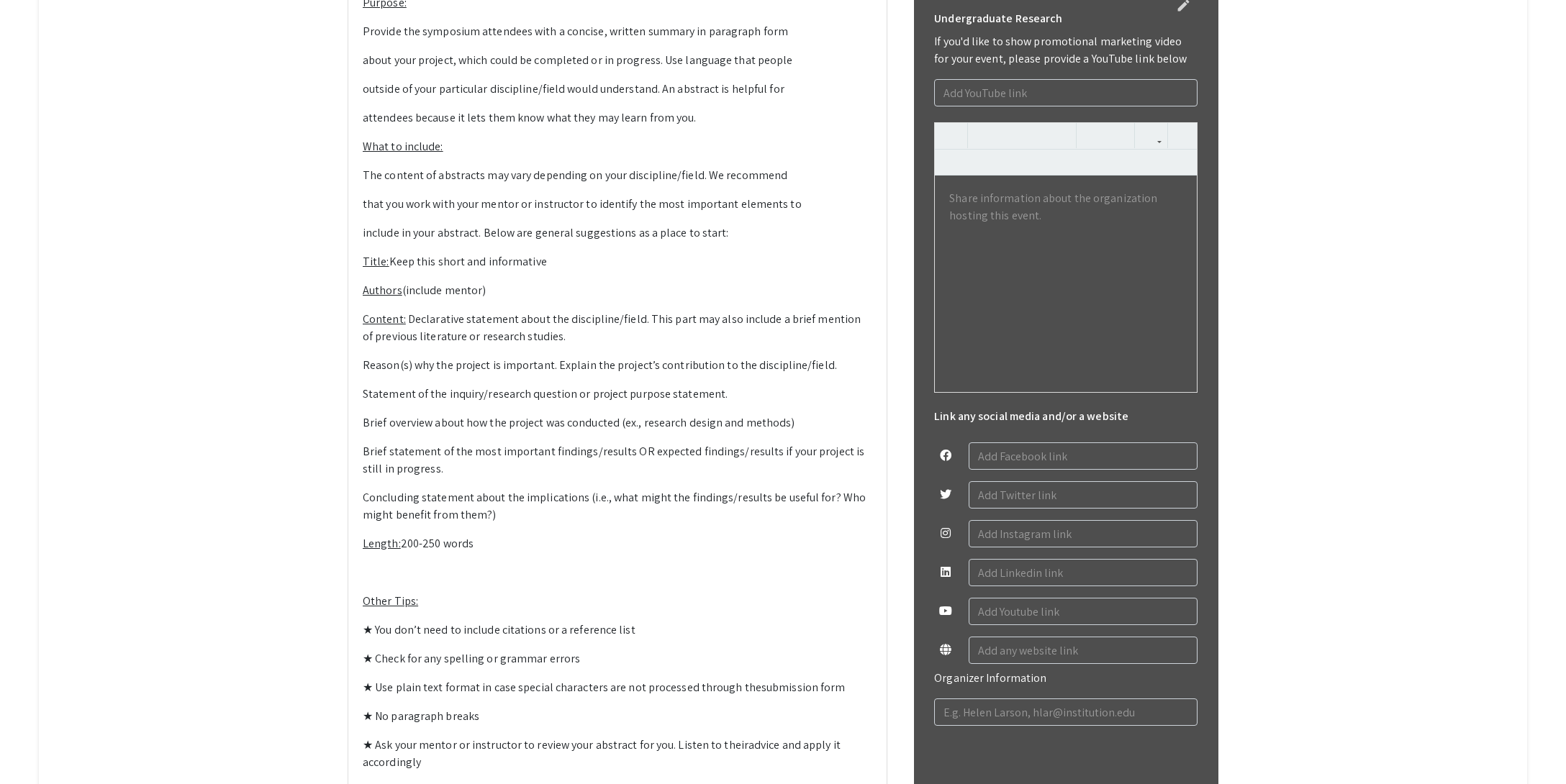
scroll to position [590, 0]
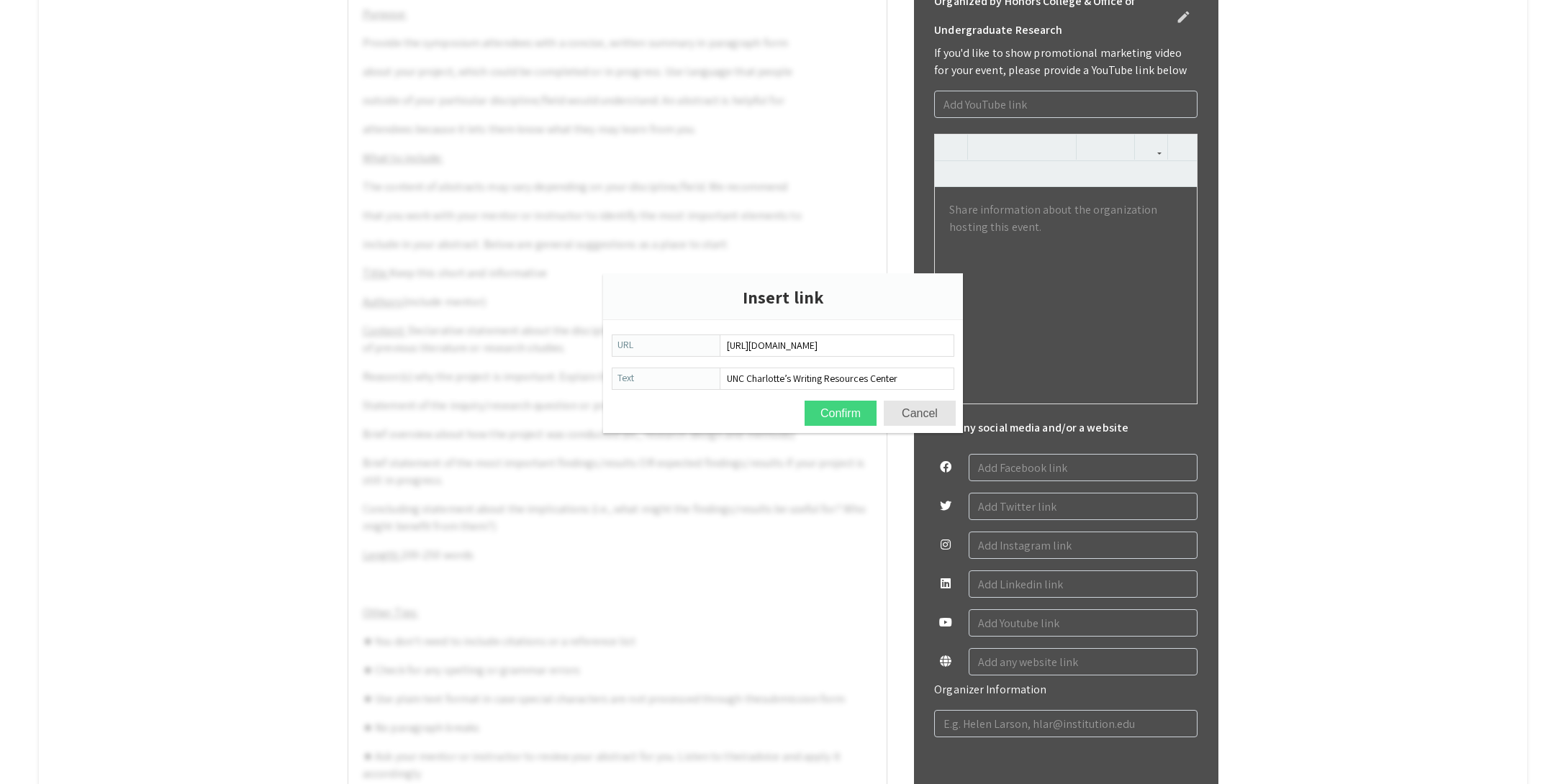
type input "[URL][DOMAIN_NAME]"
drag, startPoint x: 839, startPoint y: 410, endPoint x: 821, endPoint y: 404, distance: 19.0
click at [839, 410] on button "Confirm" at bounding box center [840, 413] width 72 height 25
type textarea "<p><strong>General Guidelines for Writing a Symposium Abstract</strong></p><p><…"
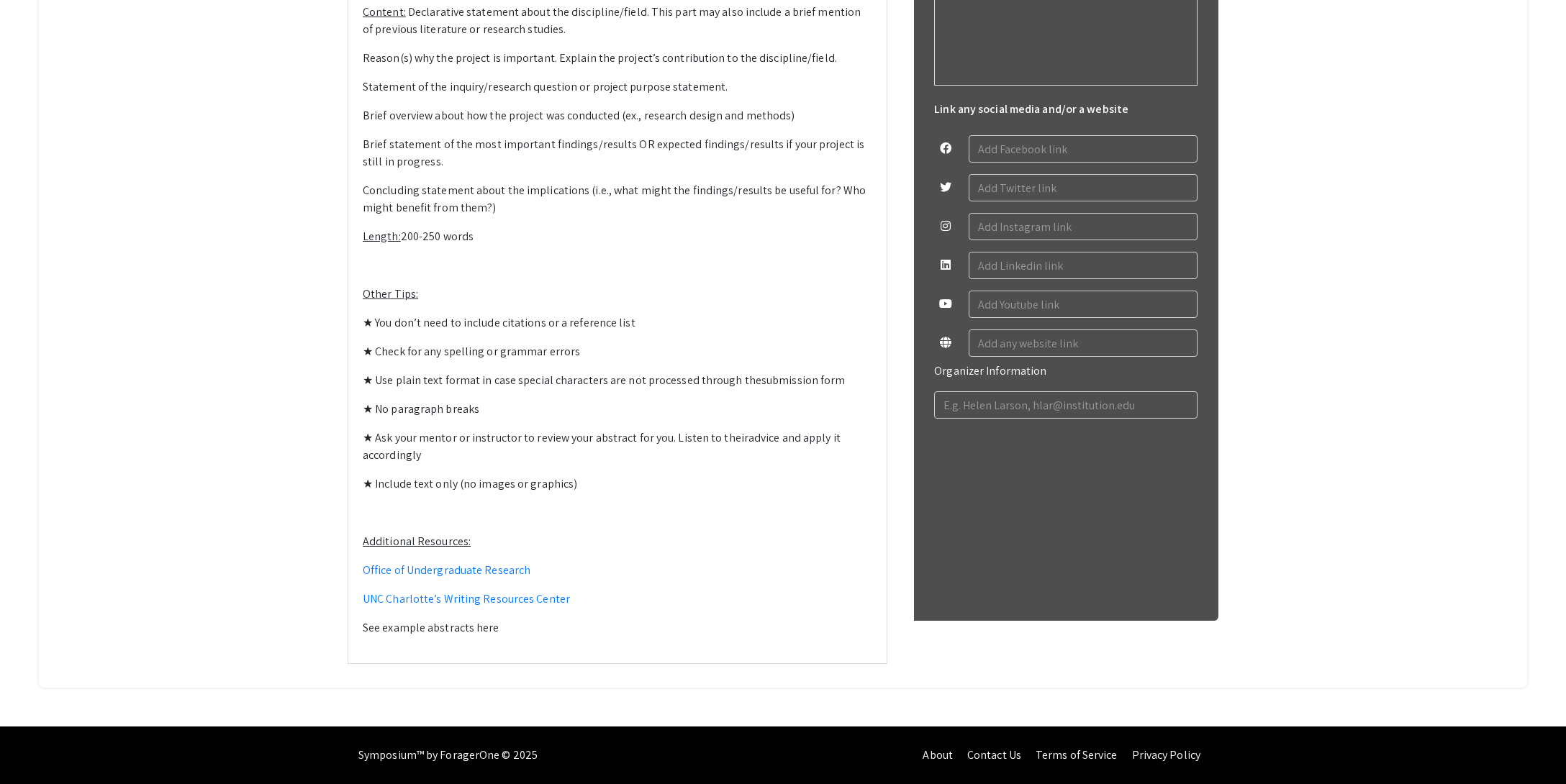
scroll to position [1221, 0]
click at [501, 631] on p "See example abstracts here" at bounding box center [617, 628] width 509 height 17
drag, startPoint x: 429, startPoint y: 634, endPoint x: 370, endPoint y: 580, distance: 80.0
click at [354, 633] on div "General Guidelines for Writing a Symposium Abstract Purpose: Provide the sympos…" at bounding box center [617, 153] width 538 height 1019
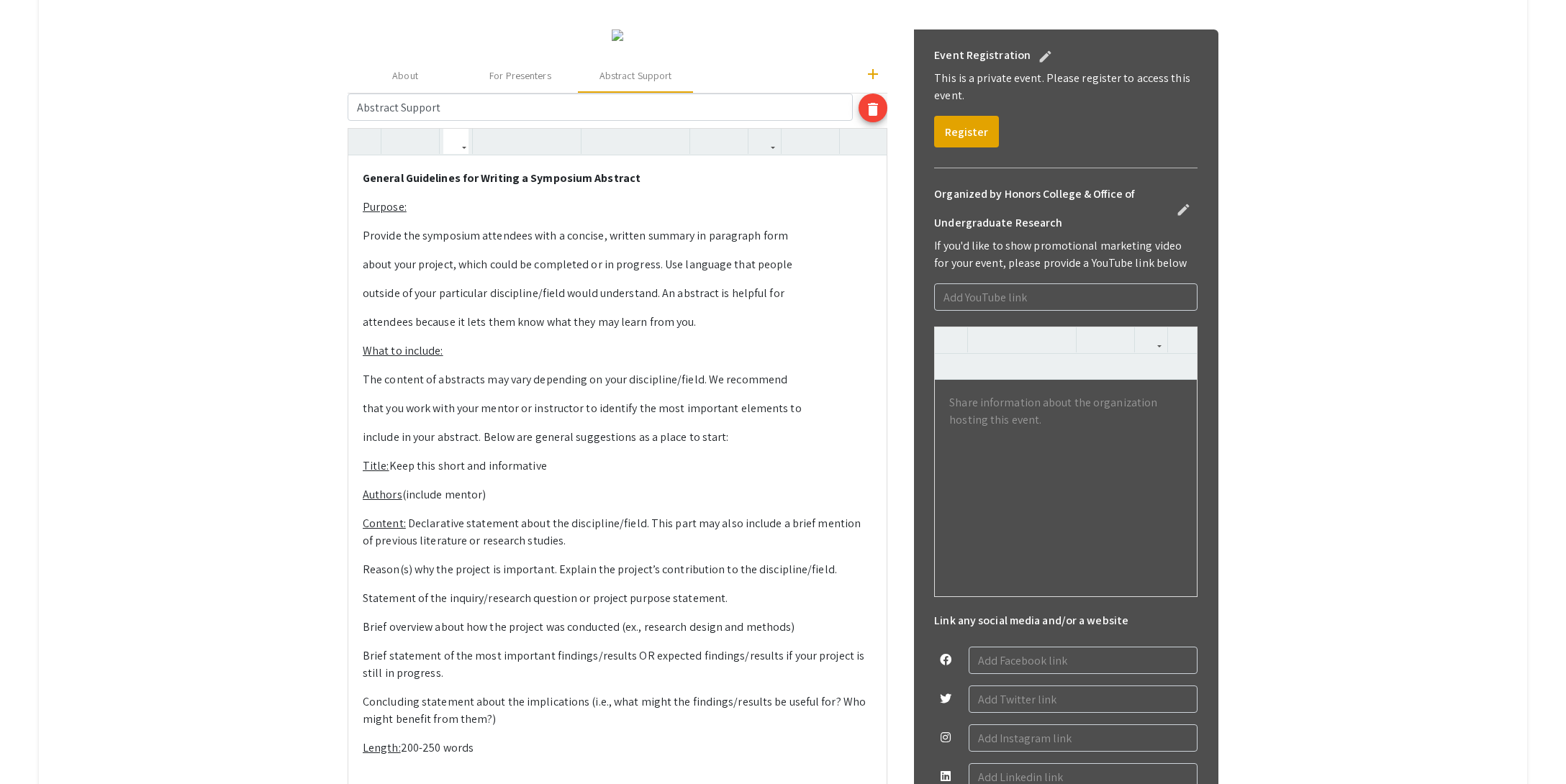
scroll to position [418, 0]
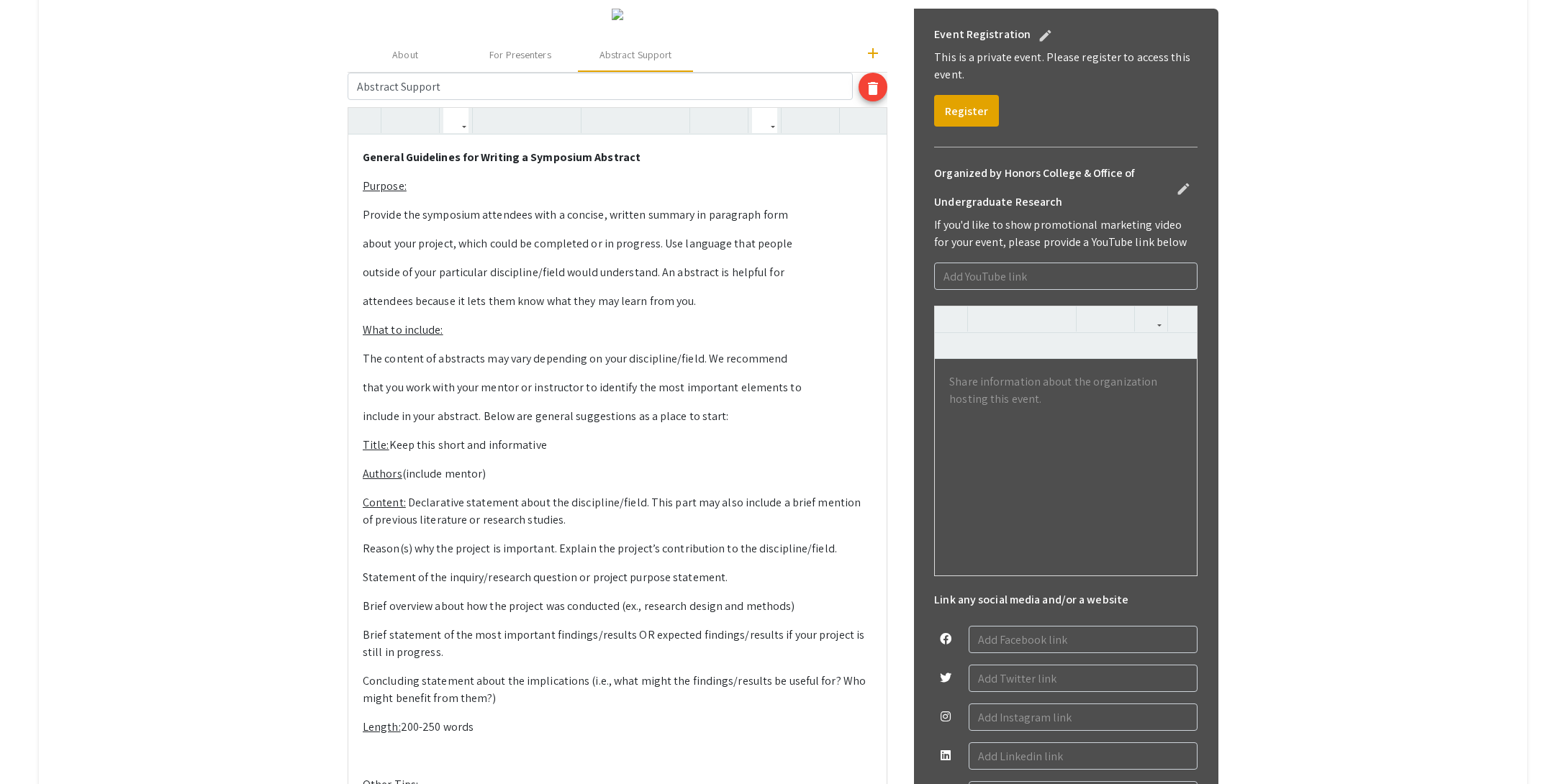
click at [761, 133] on icon "button" at bounding box center [765, 120] width 12 height 24
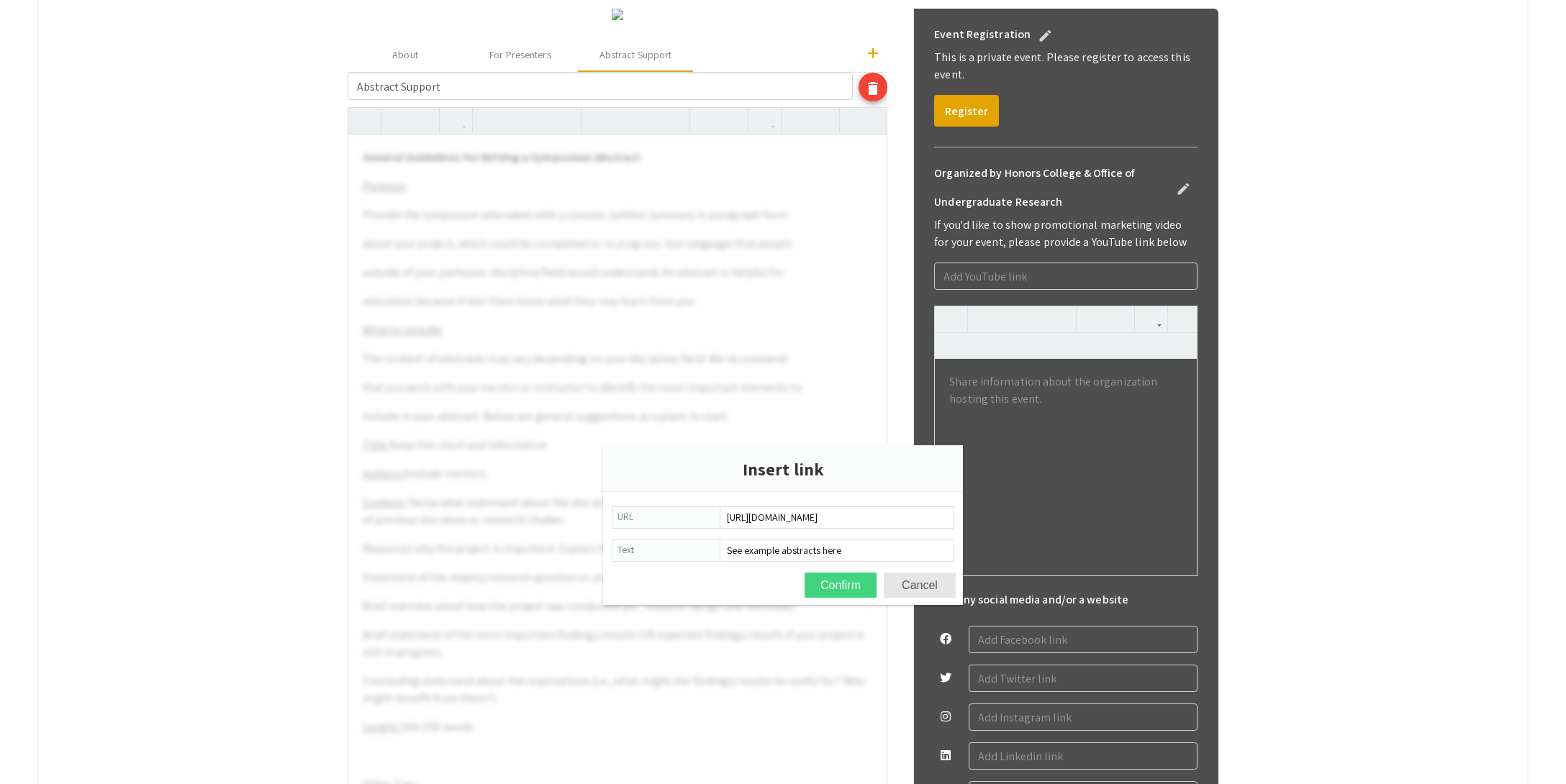
type input "[URL][DOMAIN_NAME]"
drag, startPoint x: 844, startPoint y: 591, endPoint x: 840, endPoint y: 598, distance: 8.1
click at [844, 591] on button "Confirm" at bounding box center [840, 585] width 72 height 25
type textarea "<p><strong>General Guidelines for Writing a Symposium Abstract</strong></p><p><…"
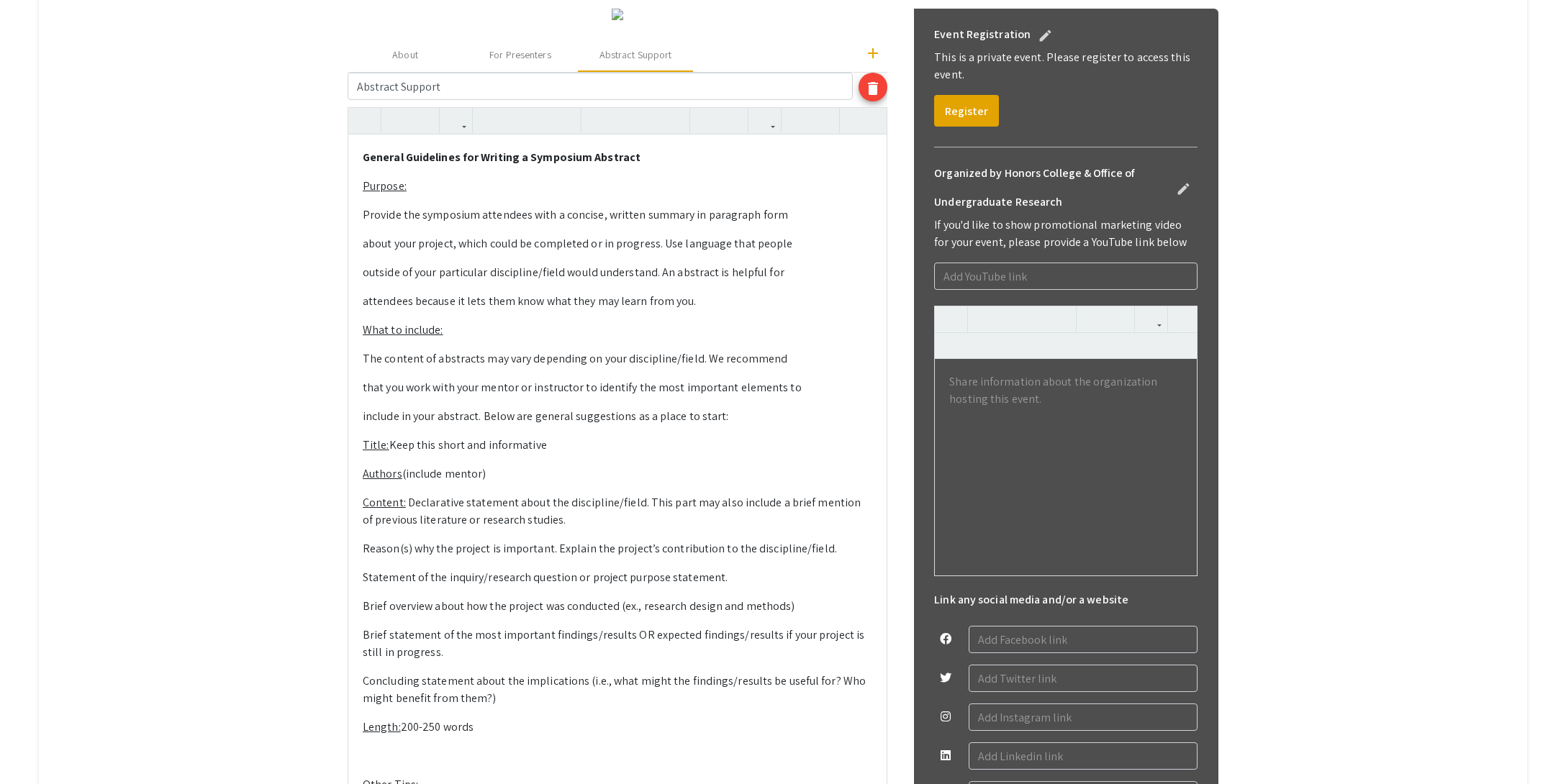
click at [364, 165] on strong "General Guidelines for Writing a Symposium Abstract" at bounding box center [502, 157] width 278 height 15
copy div "Loremip Dolorsitam con Adipisc e Seddoeius Temporin Utlabor: Etdolor mag aliqua…"
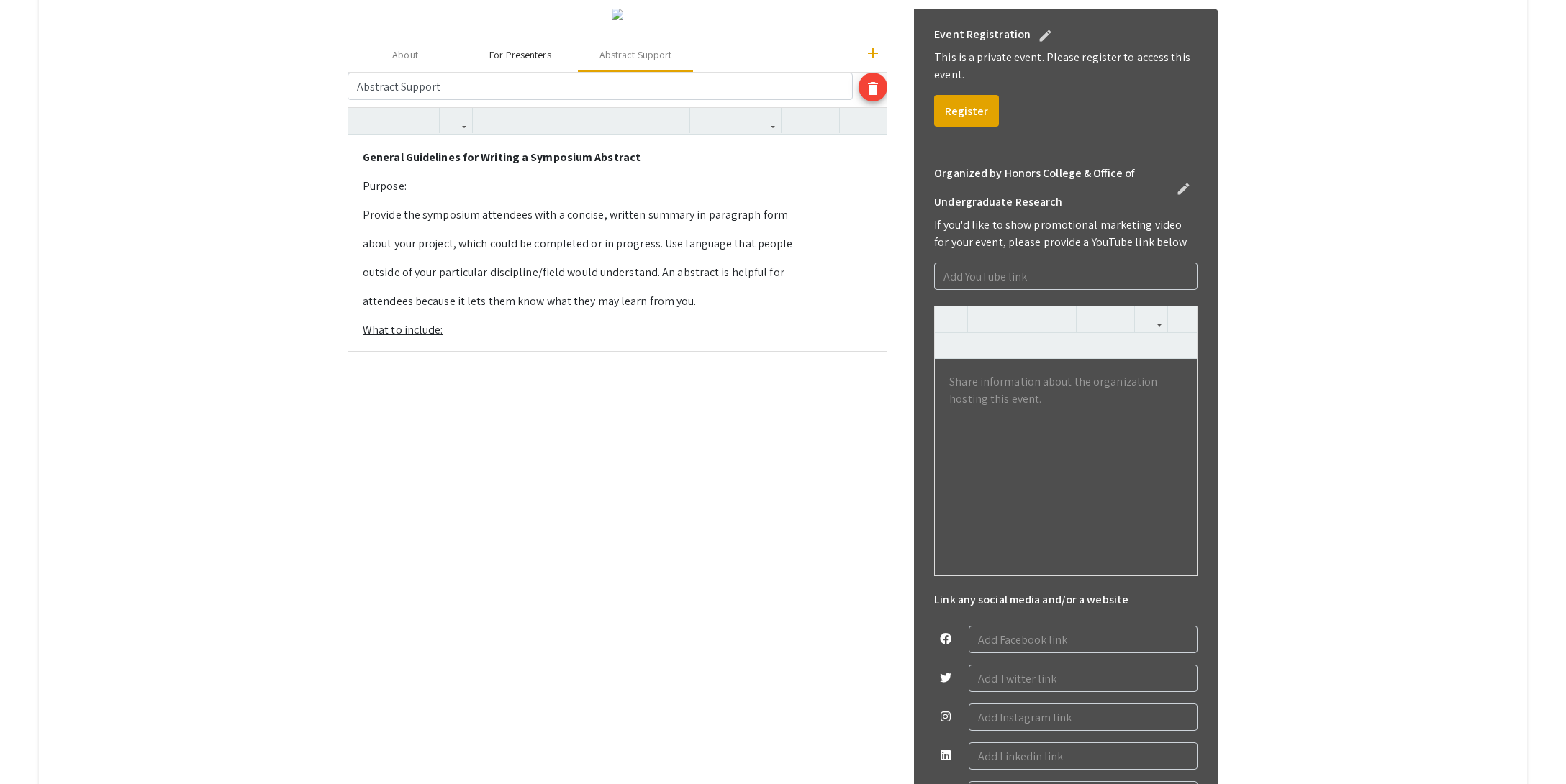
click at [529, 63] on div "For Presenters" at bounding box center [519, 56] width 61 height 15
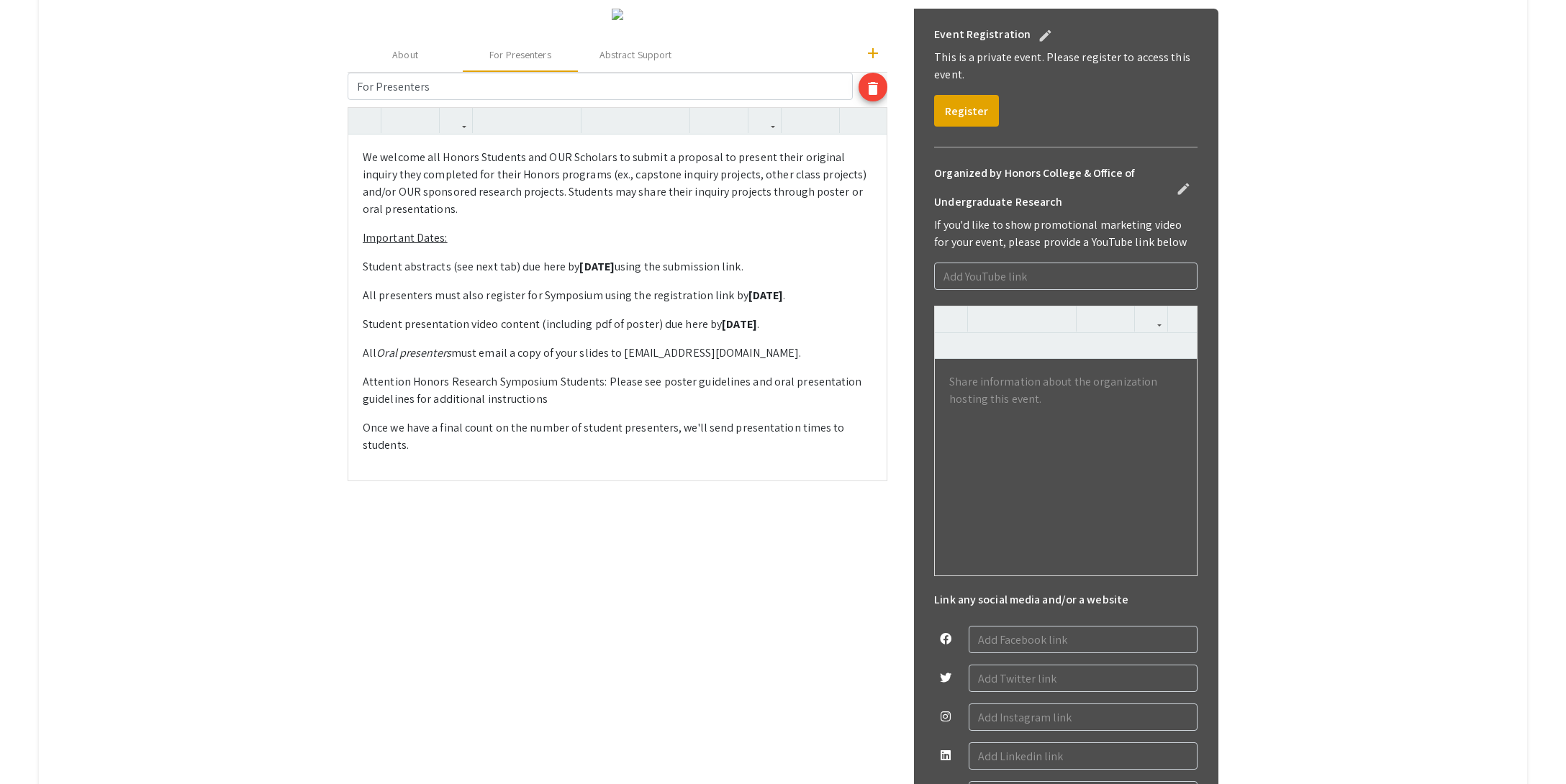
drag, startPoint x: 770, startPoint y: 581, endPoint x: 699, endPoint y: 580, distance: 71.0
click at [695, 275] on p "Student abstracts (see next tab) due here by [DATE] using the submission link." at bounding box center [617, 267] width 509 height 17
click at [769, 275] on p "Student abstracts (see next tab) due here by [DATE] using the submission link." at bounding box center [617, 267] width 509 height 17
drag, startPoint x: 762, startPoint y: 580, endPoint x: 712, endPoint y: 537, distance: 65.9
click at [696, 275] on p "Student abstracts (see next tab) due here by [DATE] using the submission link." at bounding box center [617, 267] width 509 height 17
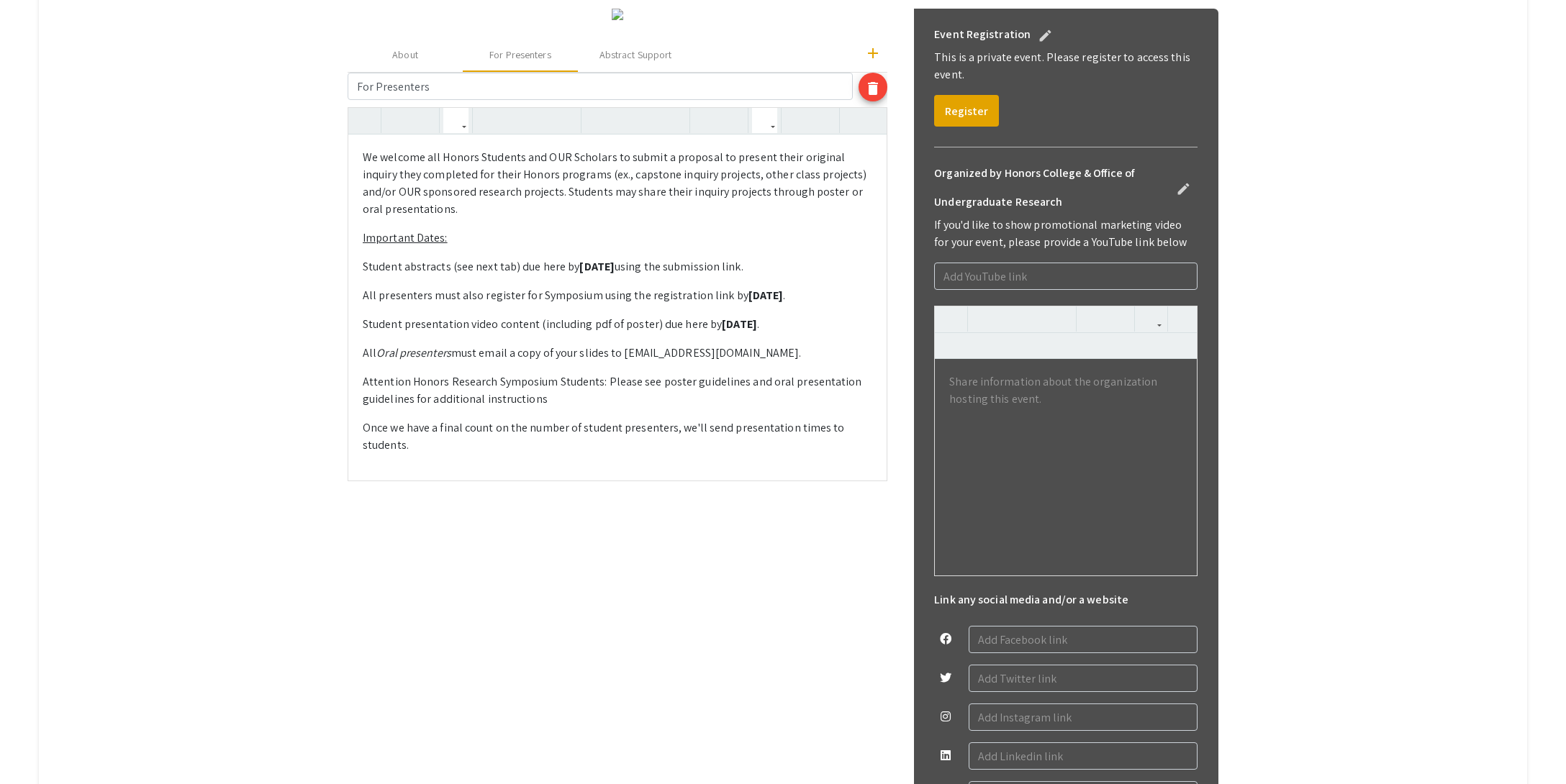
click at [759, 133] on icon "button" at bounding box center [765, 120] width 12 height 24
drag, startPoint x: 819, startPoint y: 461, endPoint x: 775, endPoint y: 474, distance: 45.9
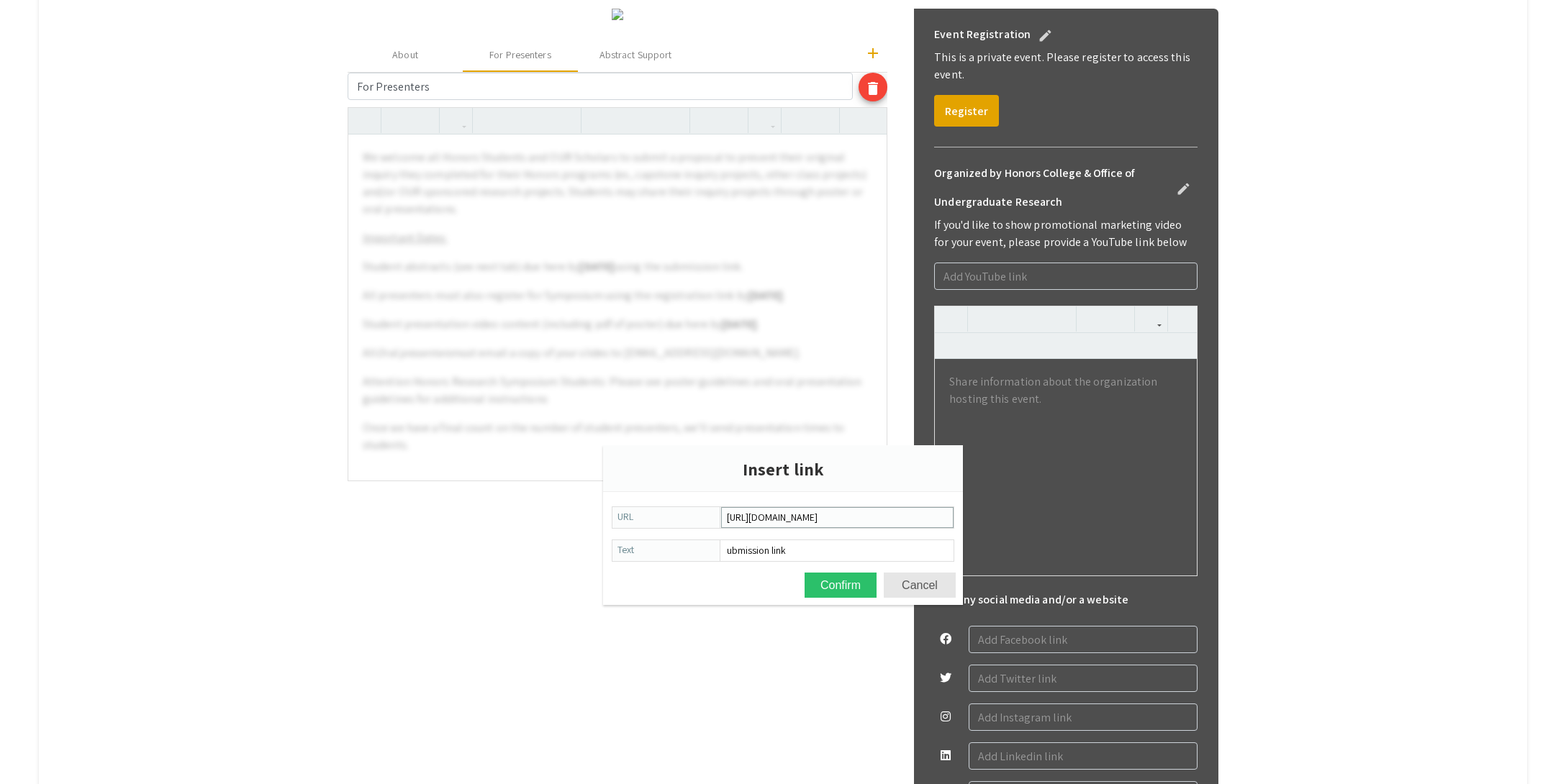
scroll to position [0, 0]
click at [938, 522] on input "[URL][DOMAIN_NAME]" at bounding box center [837, 517] width 231 height 19
type input "[URL][DOMAIN_NAME]"
click at [844, 583] on button "Confirm" at bounding box center [840, 585] width 72 height 25
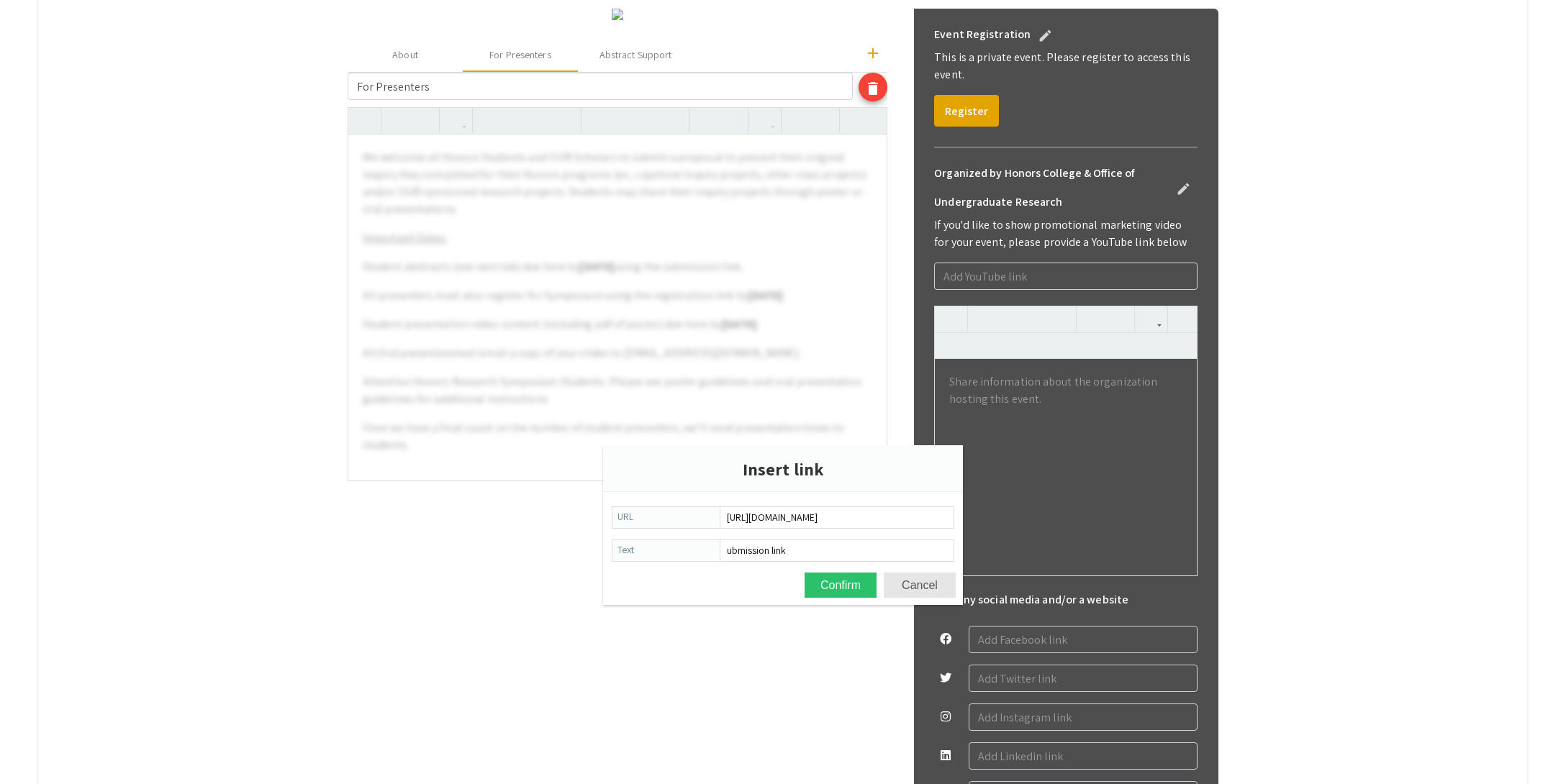
type textarea "<p>We welcome all Honors Students and OUR Scholars to submit a proposal to pres…"
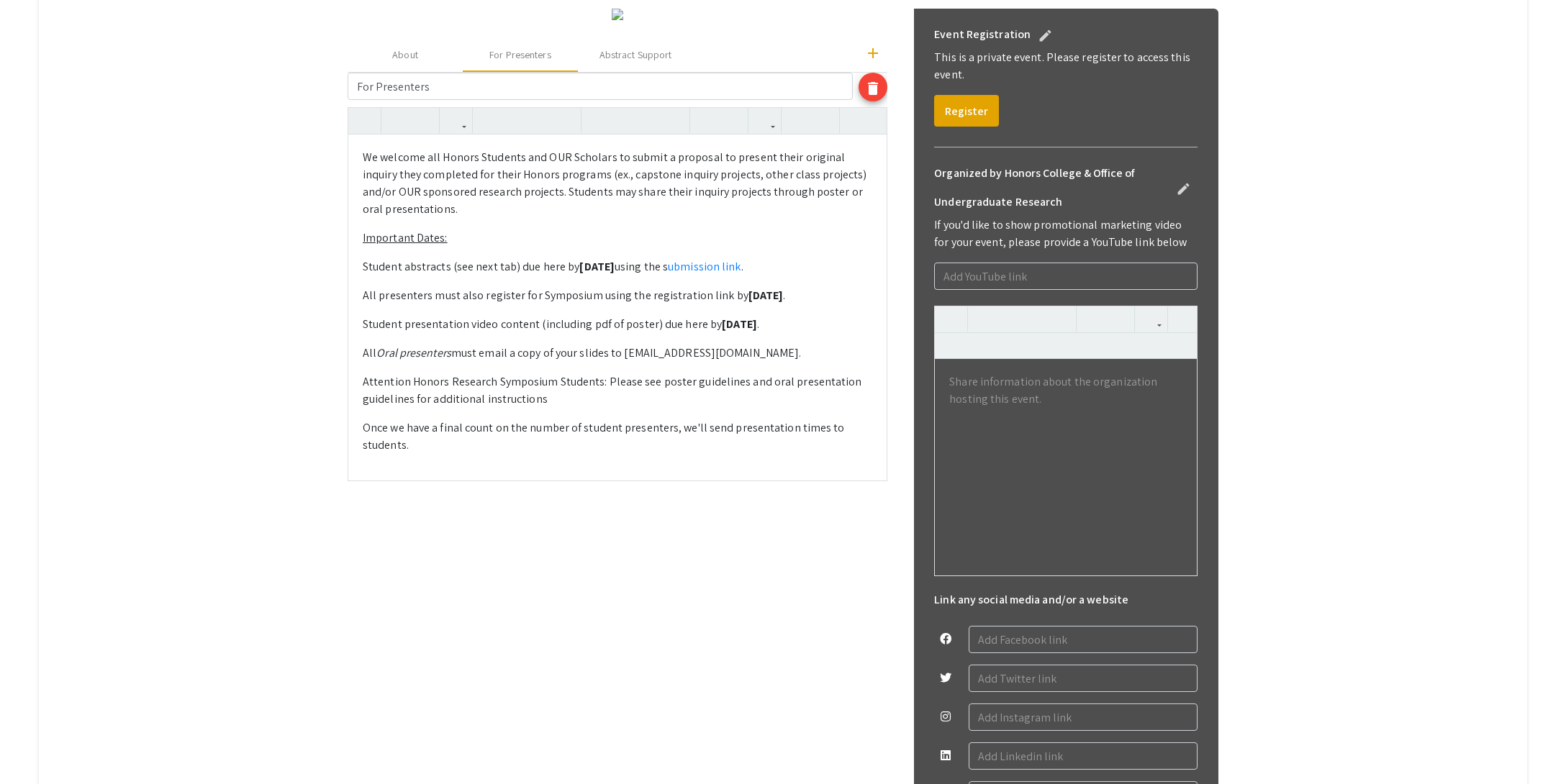
click at [808, 275] on p "Student abstracts (see next tab) due here by [DATE] using the s ubmission link ." at bounding box center [617, 267] width 509 height 17
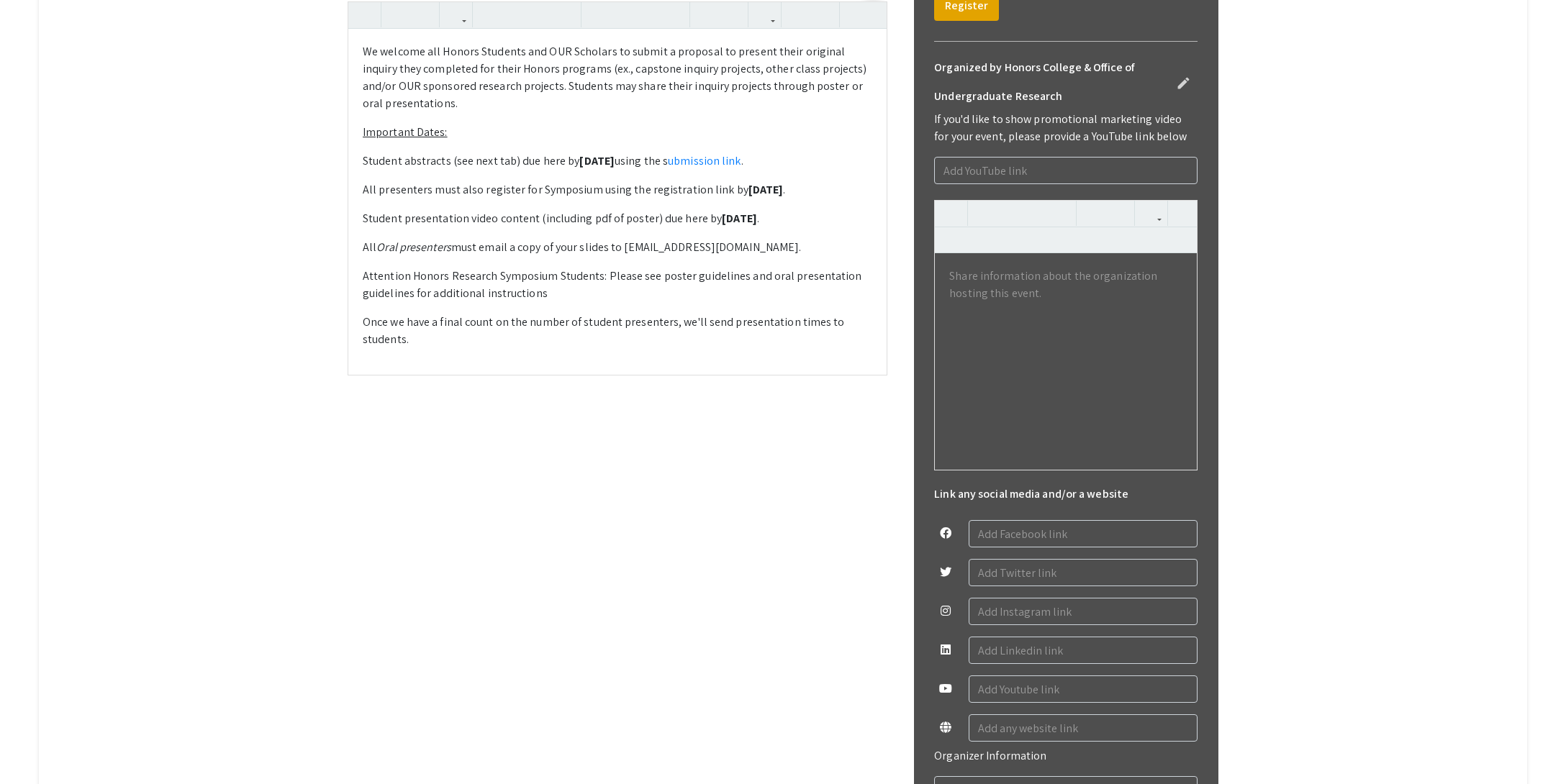
scroll to position [527, 0]
click at [1038, 725] on input "text" at bounding box center [1083, 725] width 229 height 27
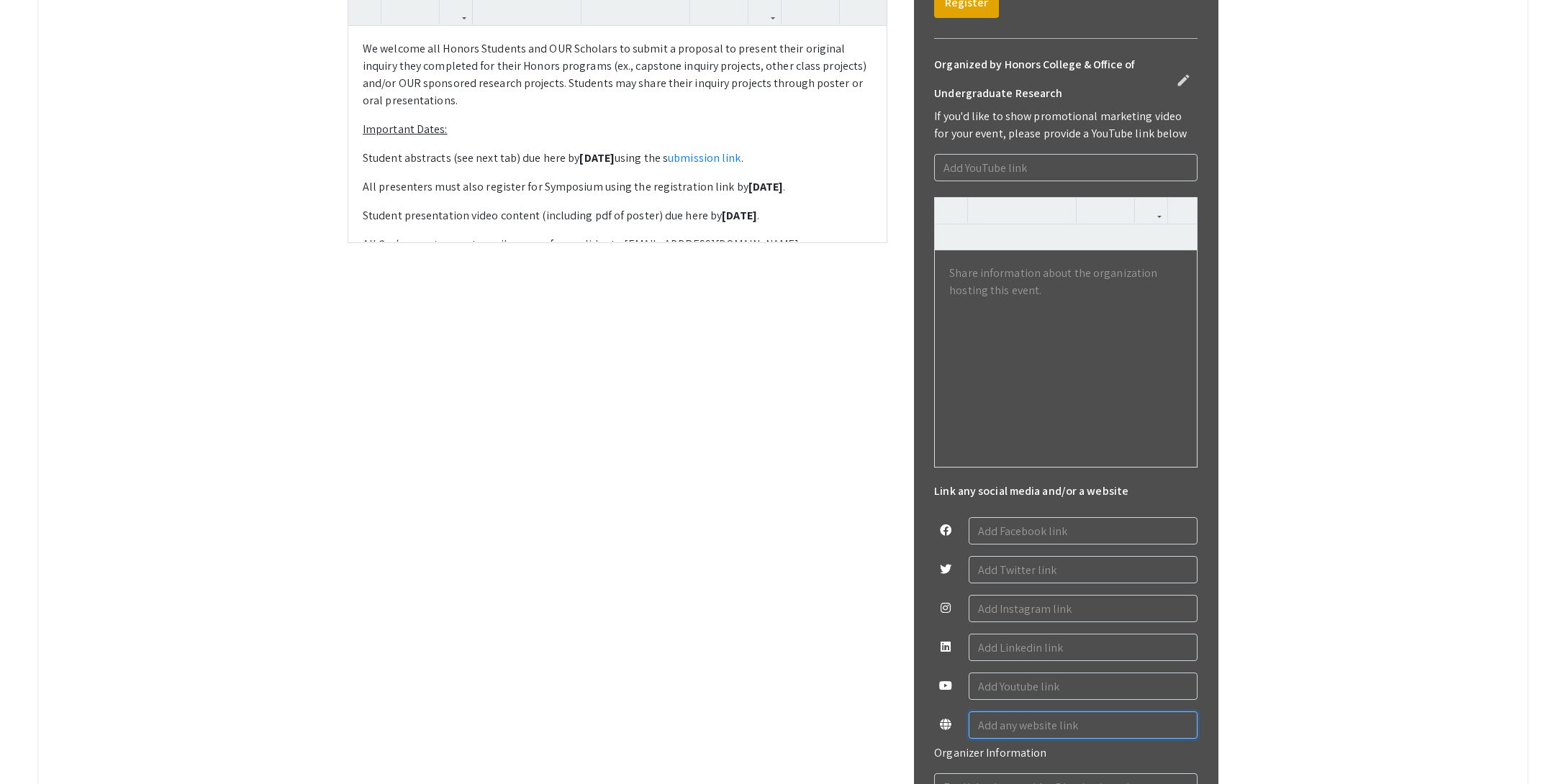
paste input "[URL][DOMAIN_NAME]"
type input "[URL][DOMAIN_NAME]"
click at [1010, 650] on input "text" at bounding box center [1083, 647] width 229 height 27
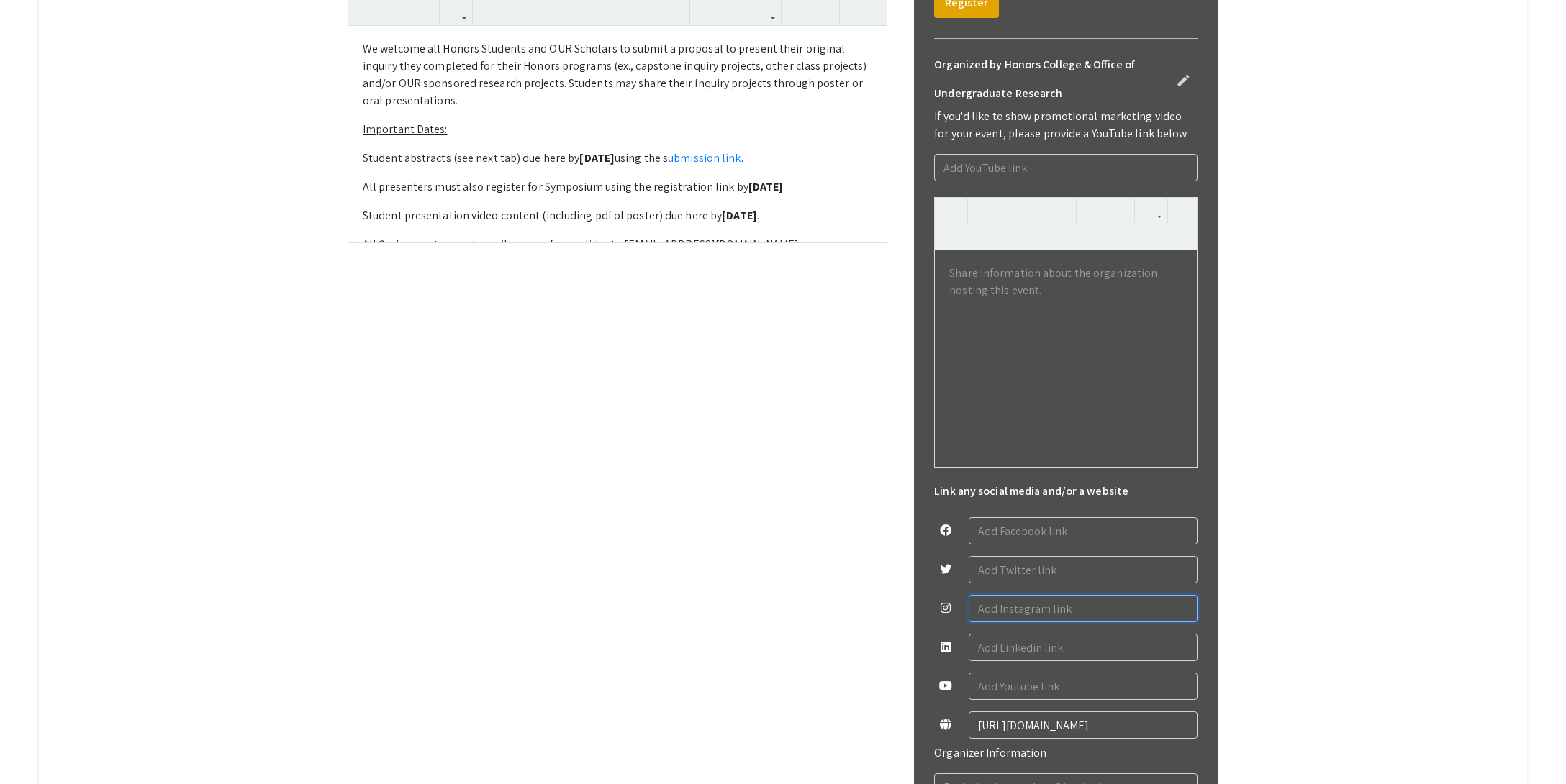
click at [1006, 612] on input "text" at bounding box center [1083, 608] width 229 height 27
paste input "[URL][DOMAIN_NAME]"
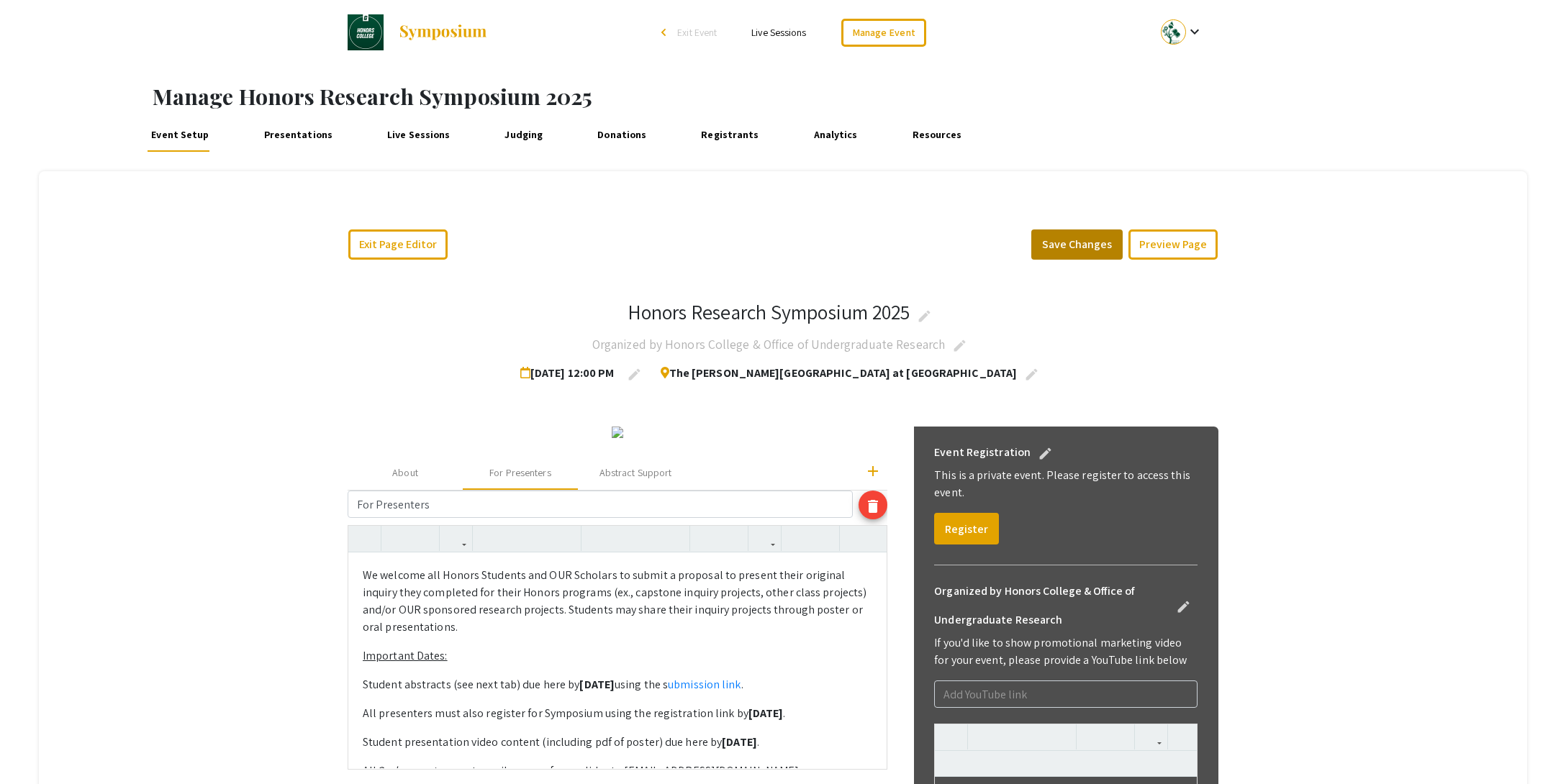
type input "[URL][DOMAIN_NAME]"
click at [1101, 242] on button "Save Changes" at bounding box center [1077, 244] width 91 height 30
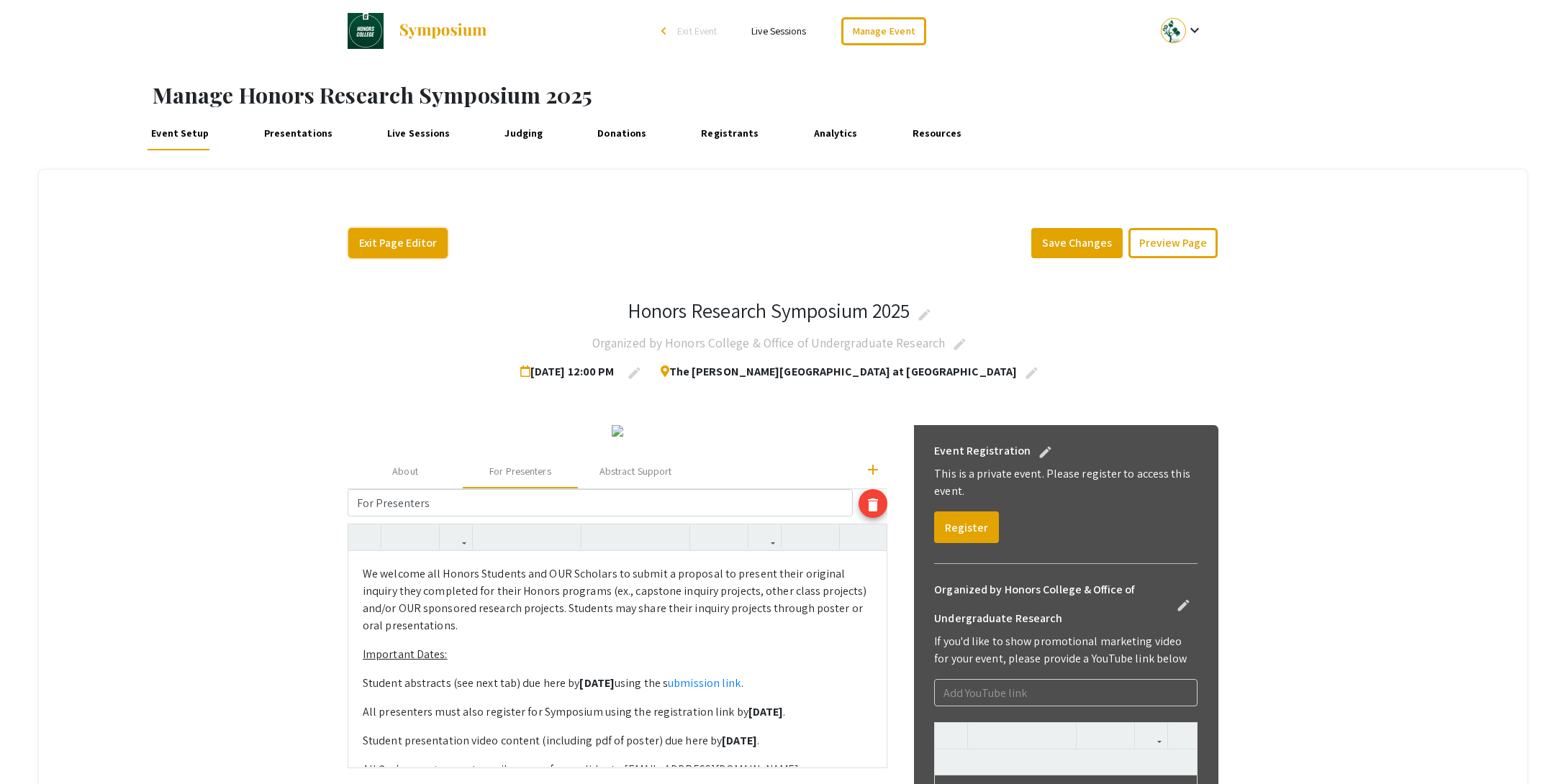
click at [378, 237] on button "Exit Page Editor" at bounding box center [397, 243] width 100 height 30
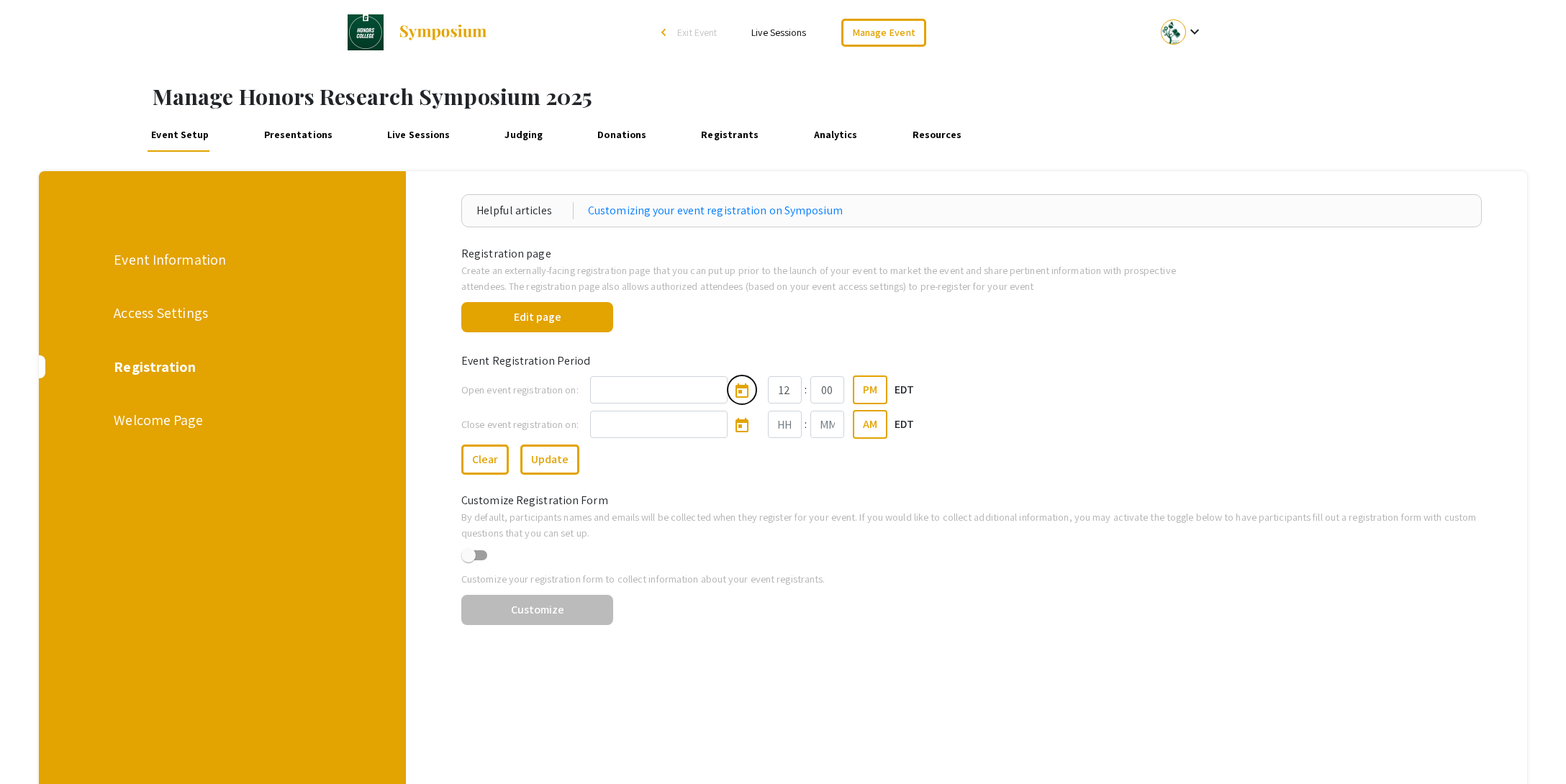
click at [733, 394] on icon "Open calendar" at bounding box center [742, 391] width 17 height 17
click at [758, 584] on div "19" at bounding box center [756, 583] width 26 height 26
type input "[DATE]"
click at [773, 398] on input "12" at bounding box center [785, 390] width 34 height 27
type input "1"
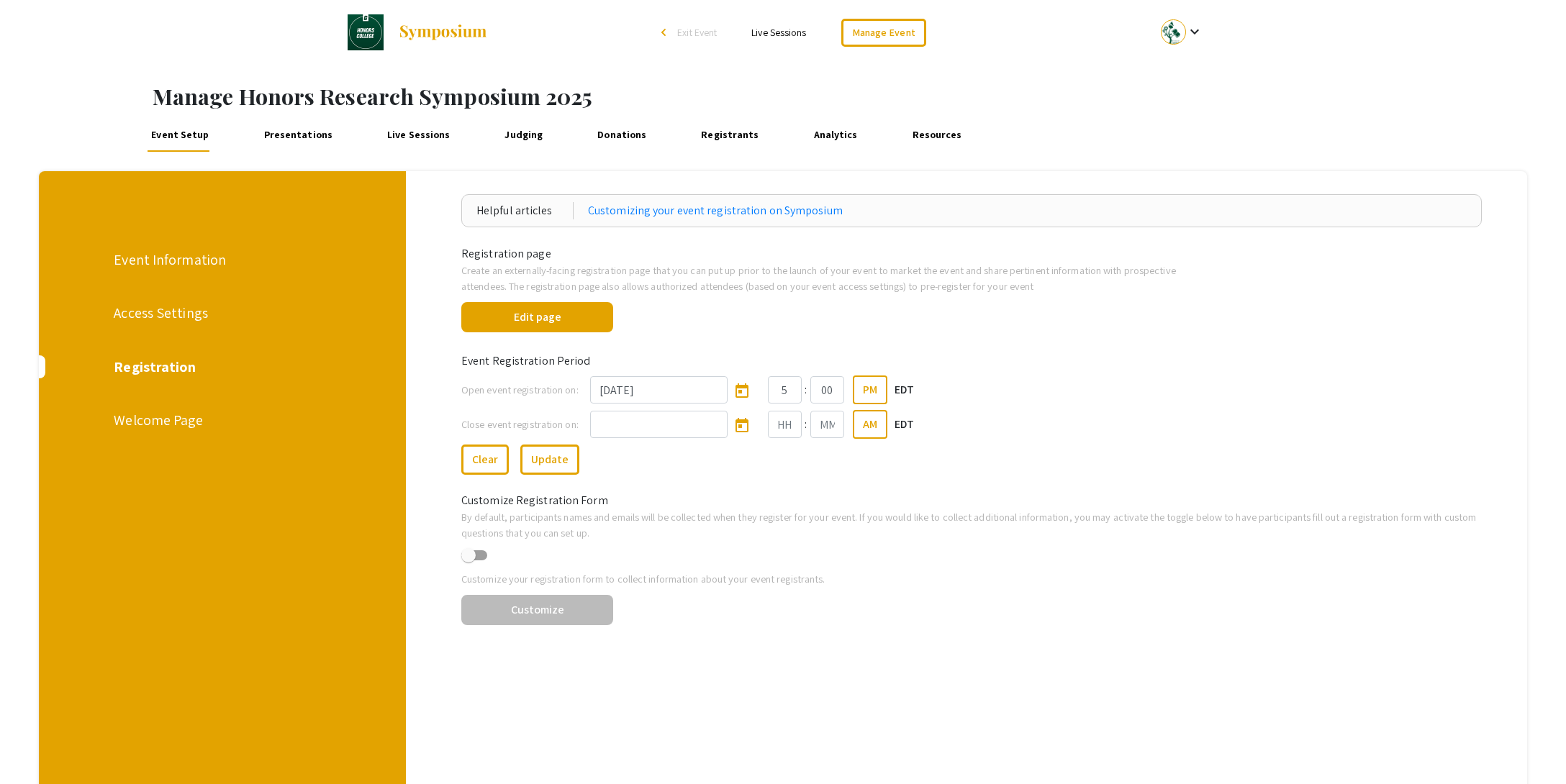
type input "05"
click at [713, 469] on div "Clear Update" at bounding box center [624, 459] width 347 height 30
click at [556, 459] on button "Update" at bounding box center [550, 459] width 59 height 30
click at [473, 559] on span at bounding box center [468, 555] width 15 height 15
click at [468, 560] on input "checkbox" at bounding box center [468, 560] width 1 height 1
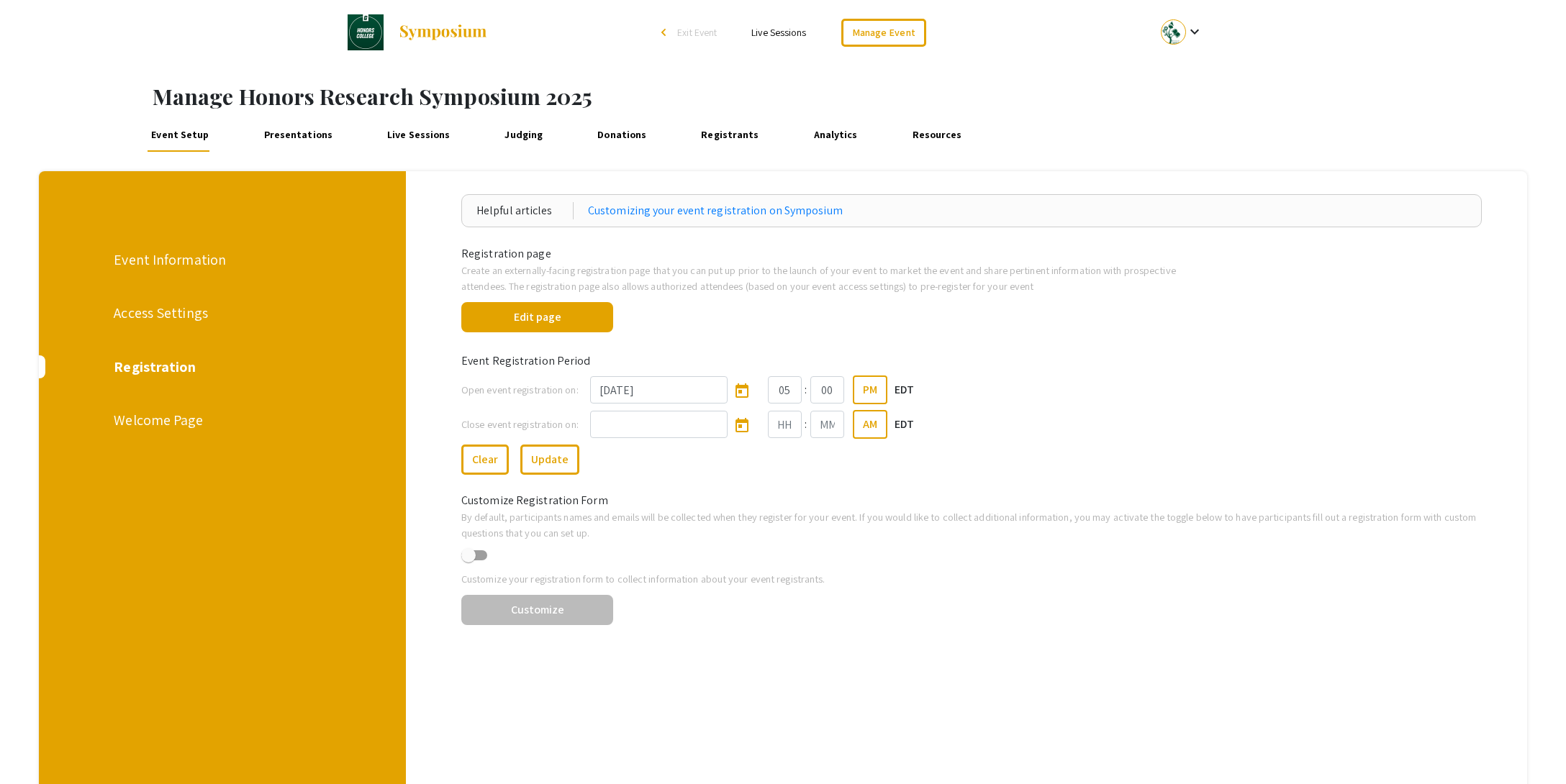
checkbox input "true"
click at [559, 610] on button "Customize" at bounding box center [537, 610] width 152 height 30
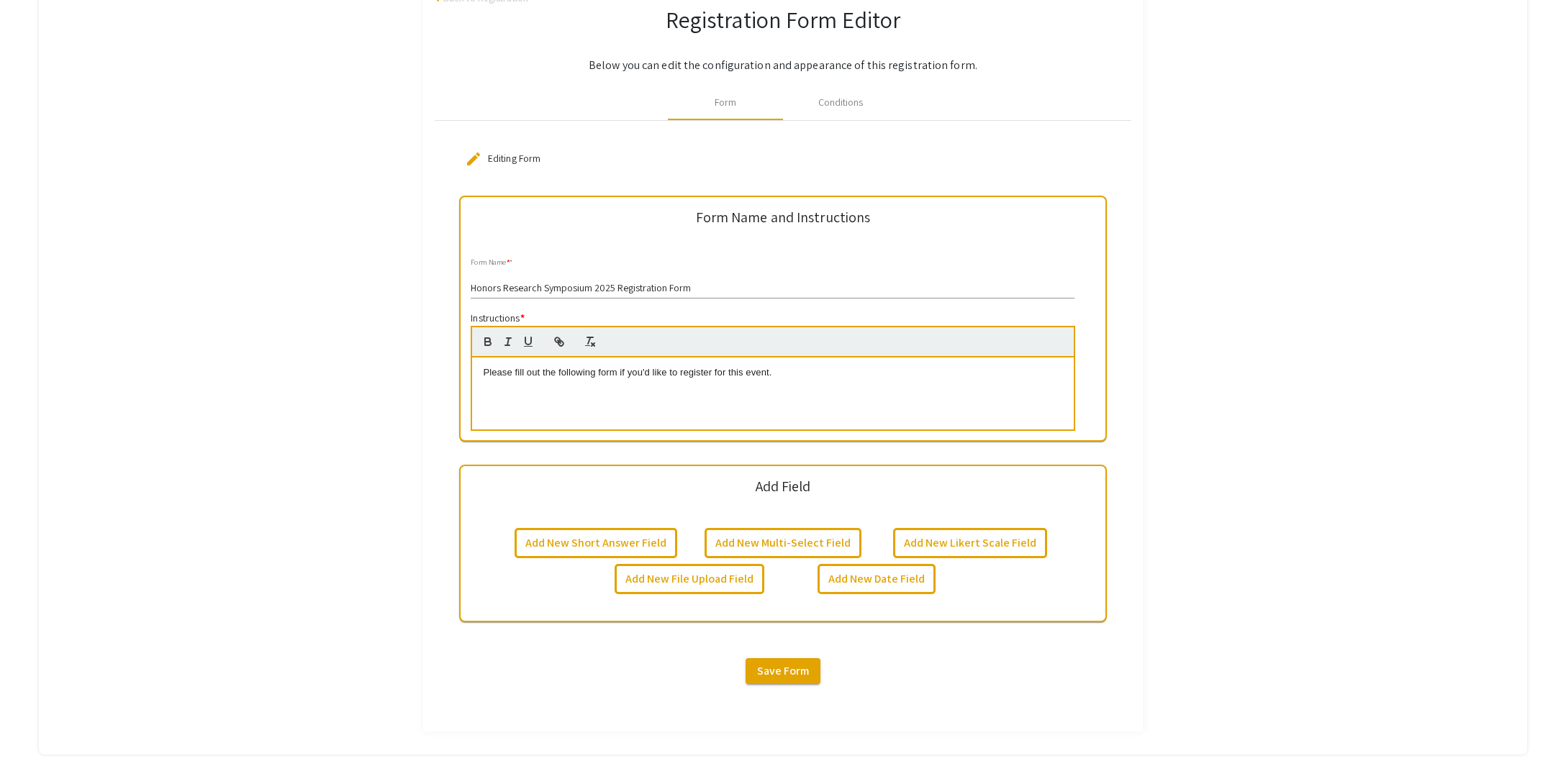
scroll to position [280, 0]
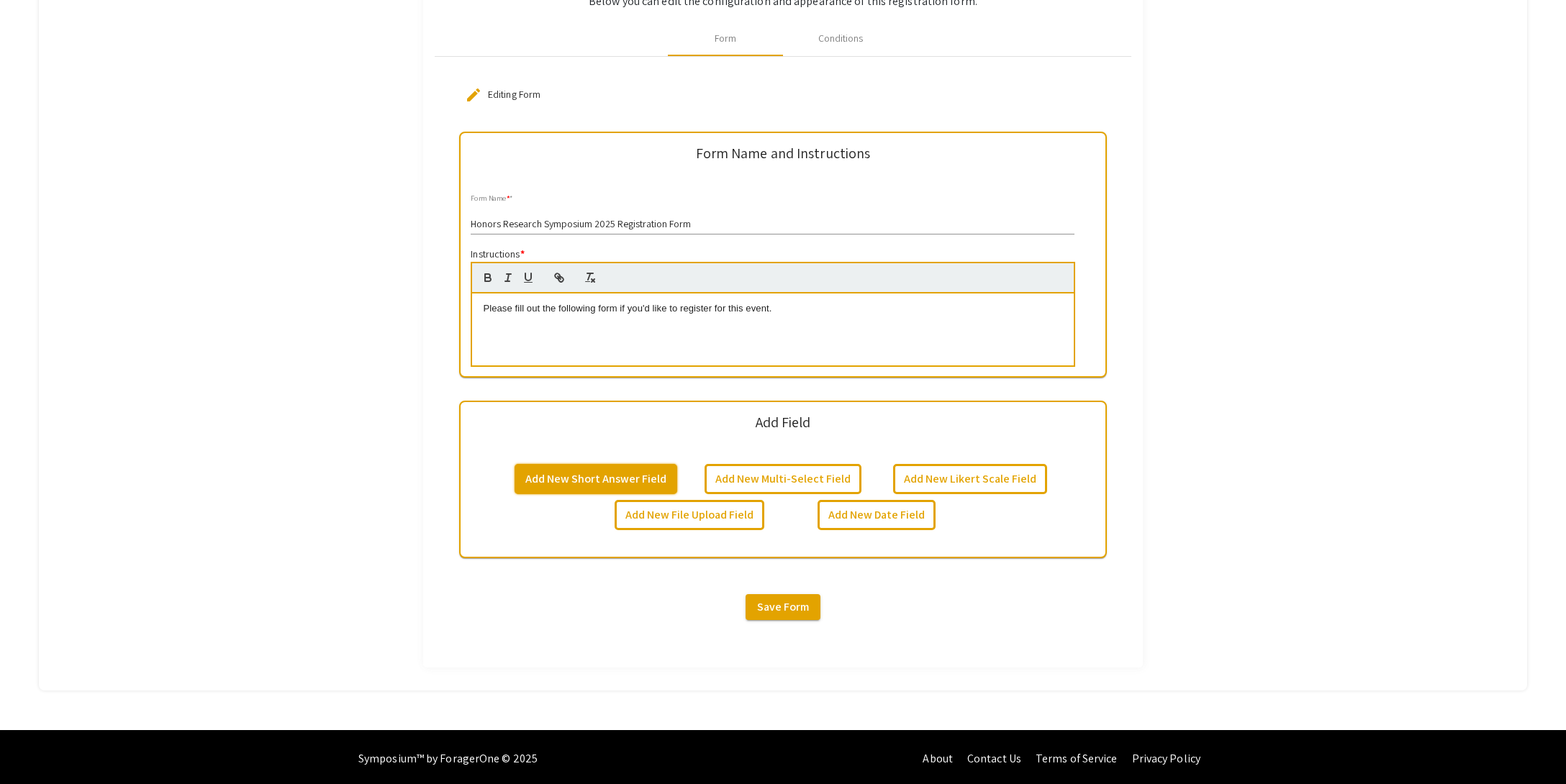
click at [617, 478] on button "Add New Short Answer Field" at bounding box center [596, 478] width 163 height 30
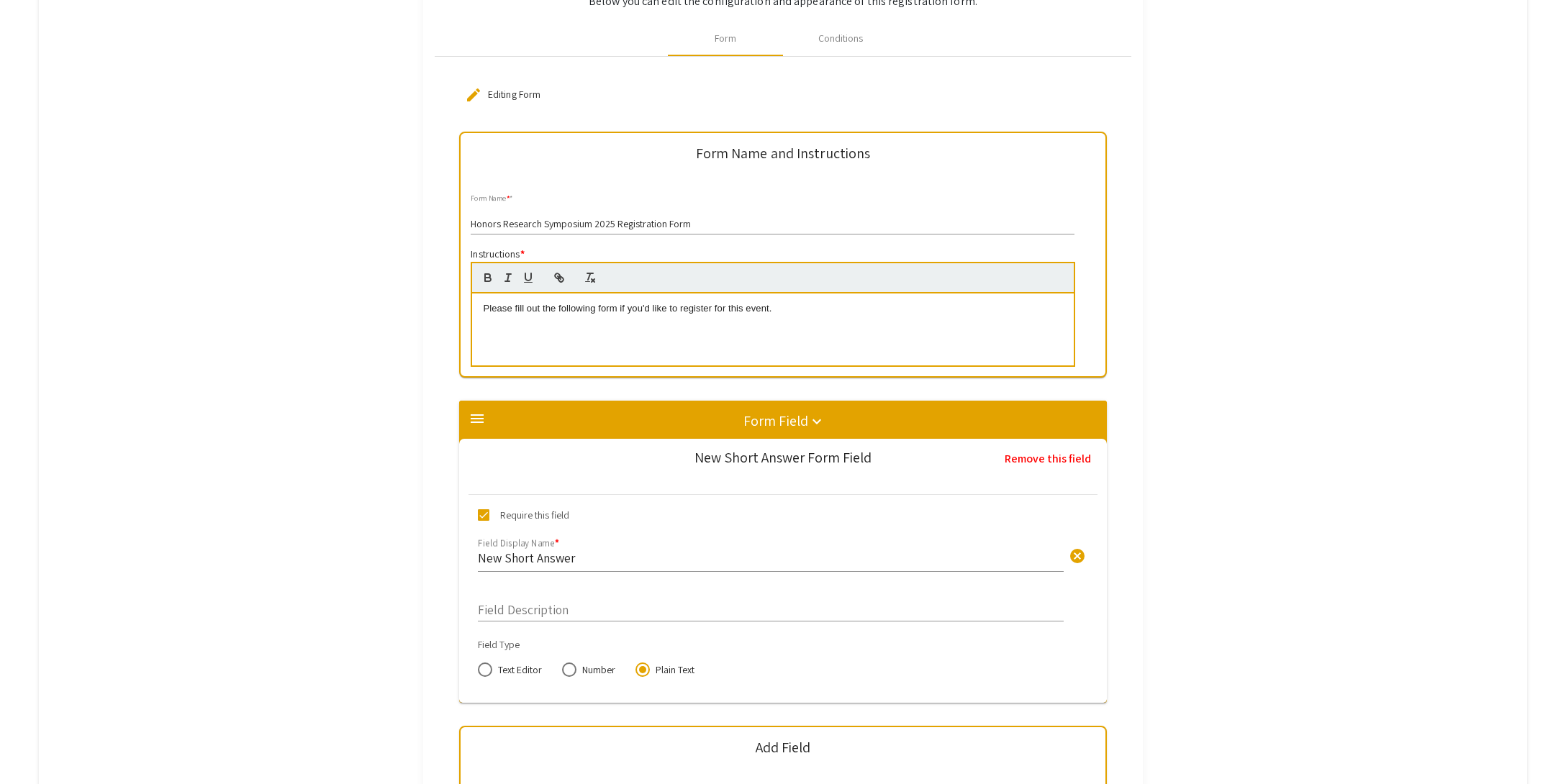
scroll to position [605, 0]
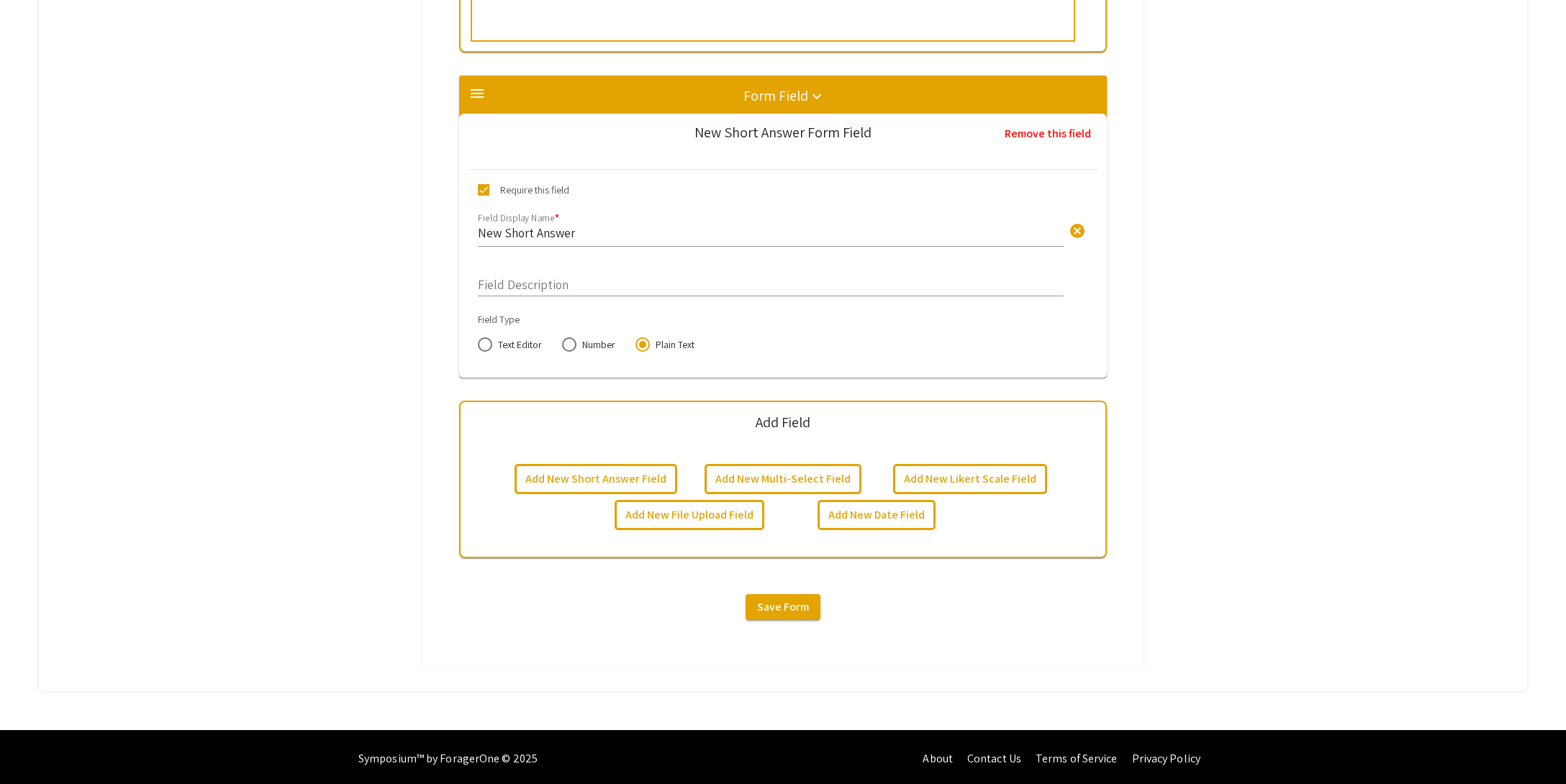
click at [591, 236] on input "New Short Answer" at bounding box center [770, 232] width 586 height 16
click at [1087, 238] on button "cancel" at bounding box center [1077, 229] width 29 height 29
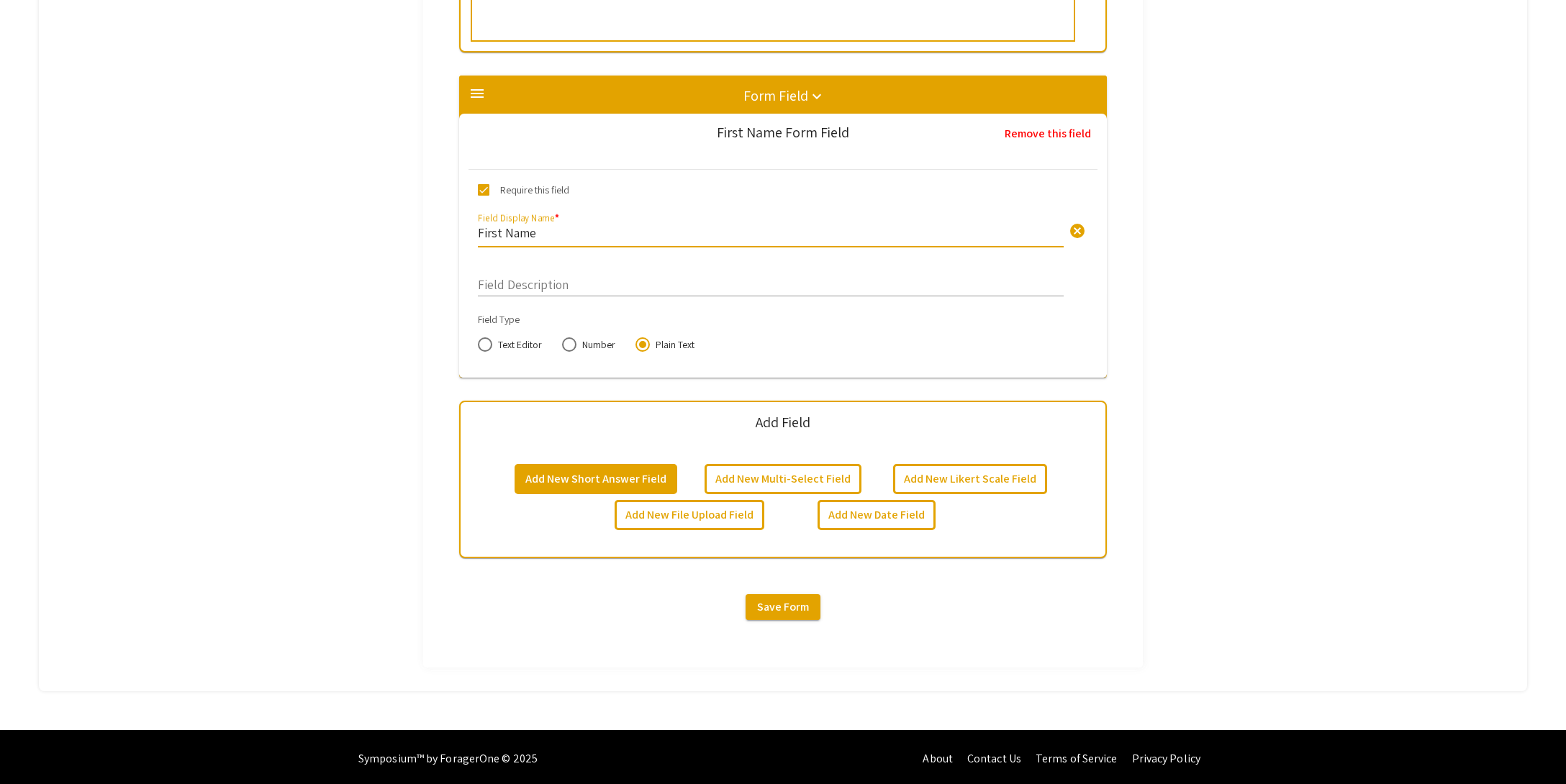
type input "First Name"
click at [612, 469] on button "Add New Short Answer Field" at bounding box center [596, 478] width 163 height 30
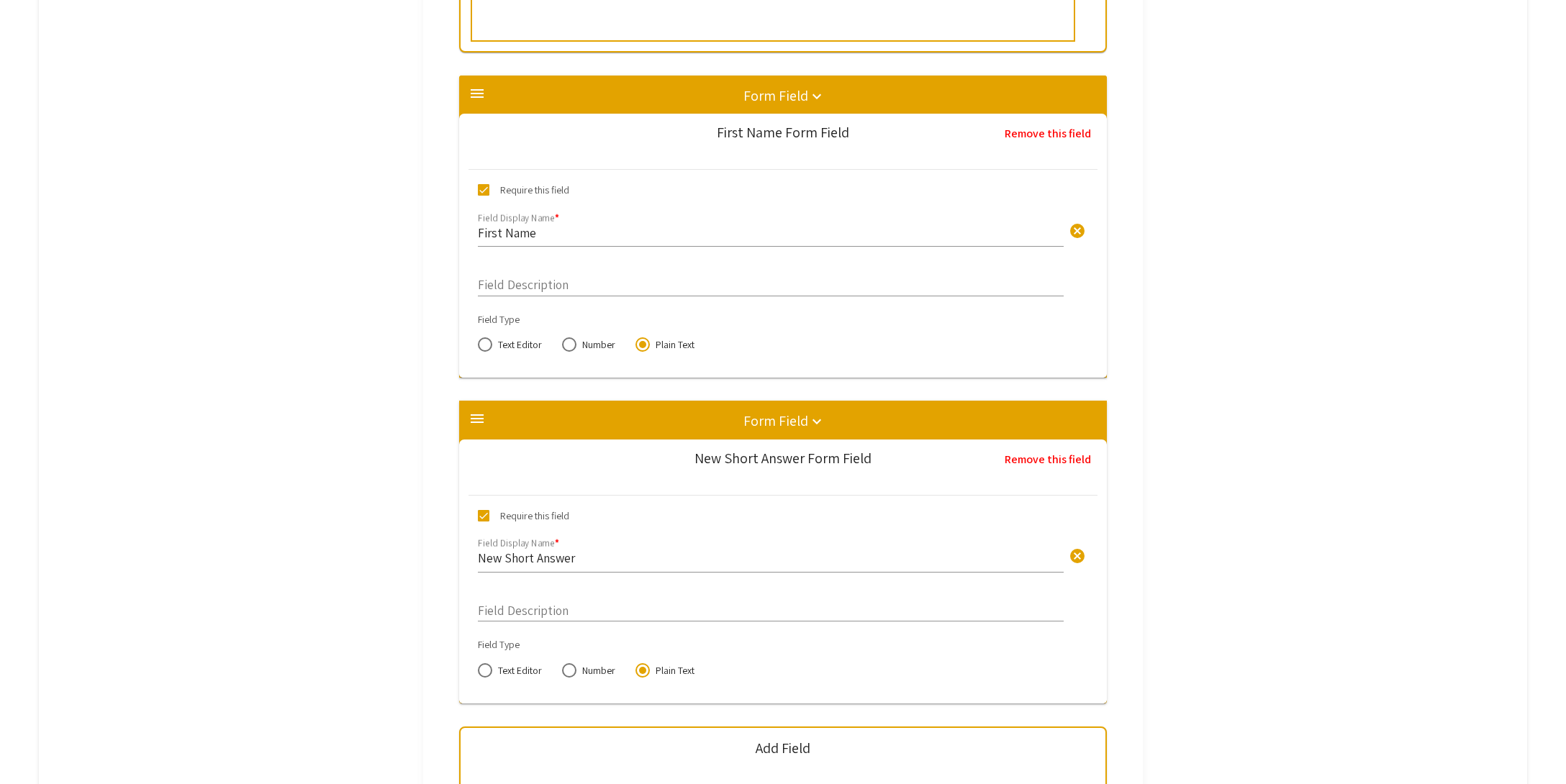
scroll to position [931, 0]
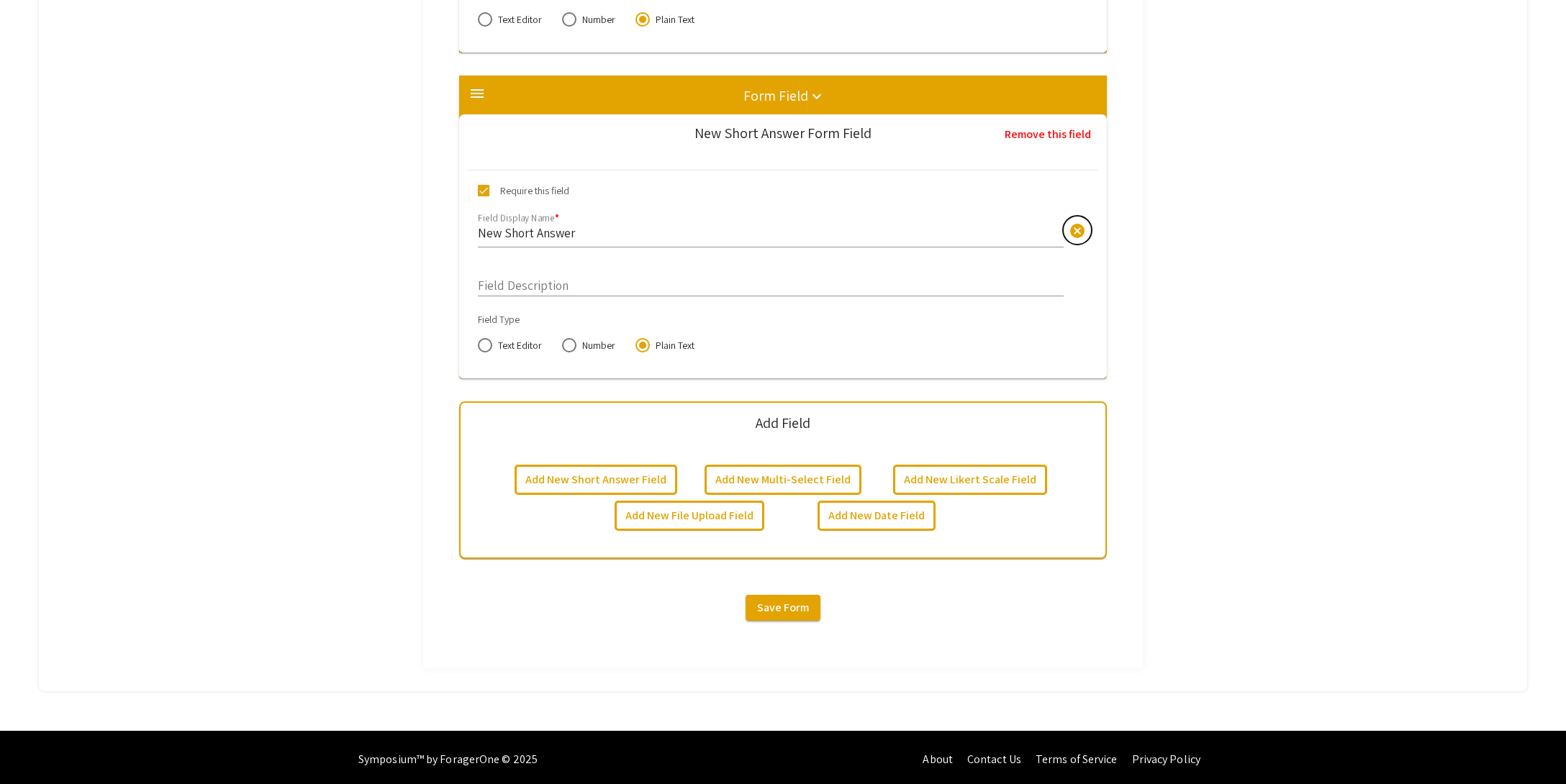
click at [1075, 231] on span "cancel" at bounding box center [1077, 231] width 17 height 17
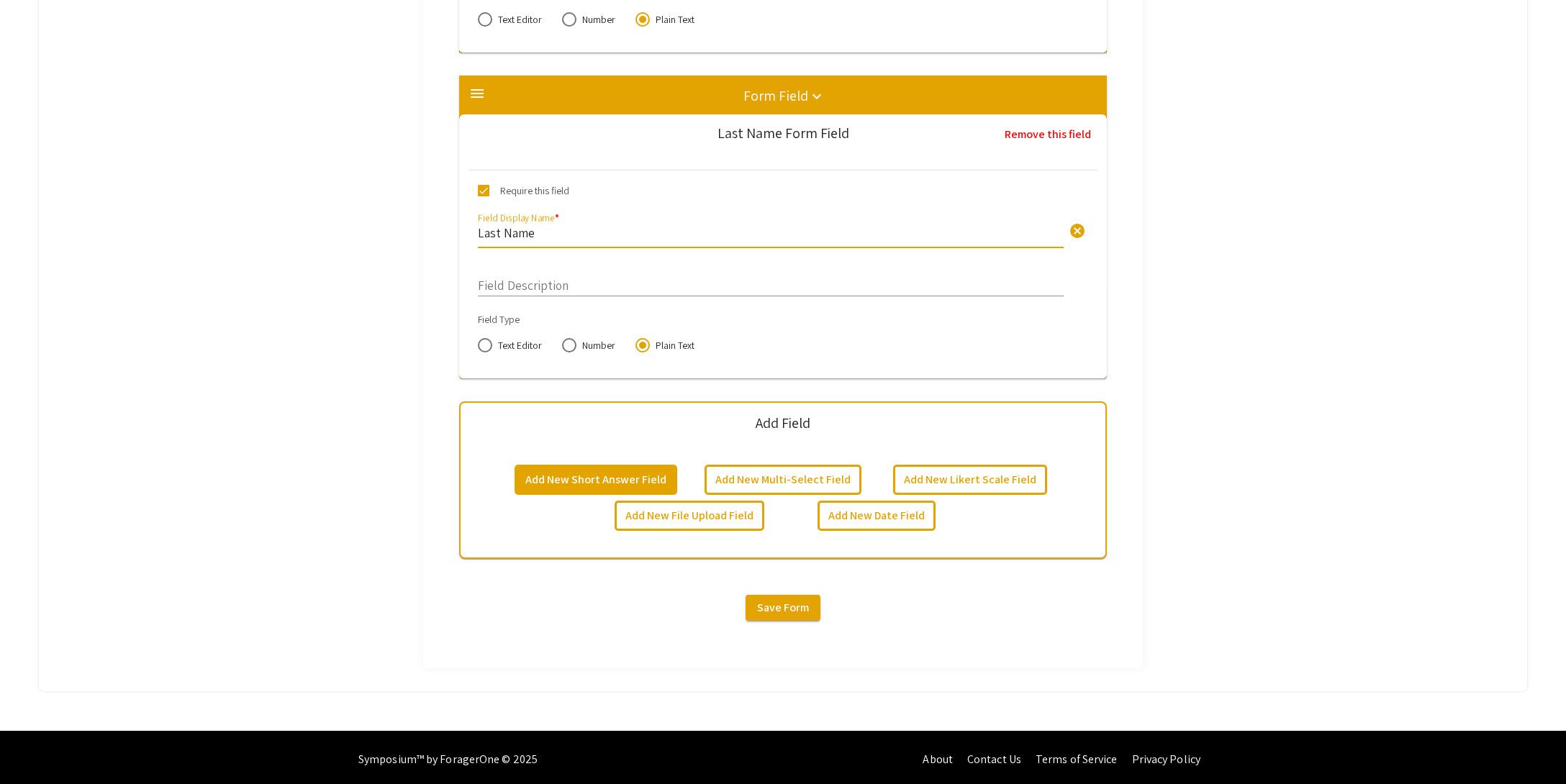
type input "Last Name"
click at [599, 483] on button "Add New Short Answer Field" at bounding box center [596, 479] width 163 height 30
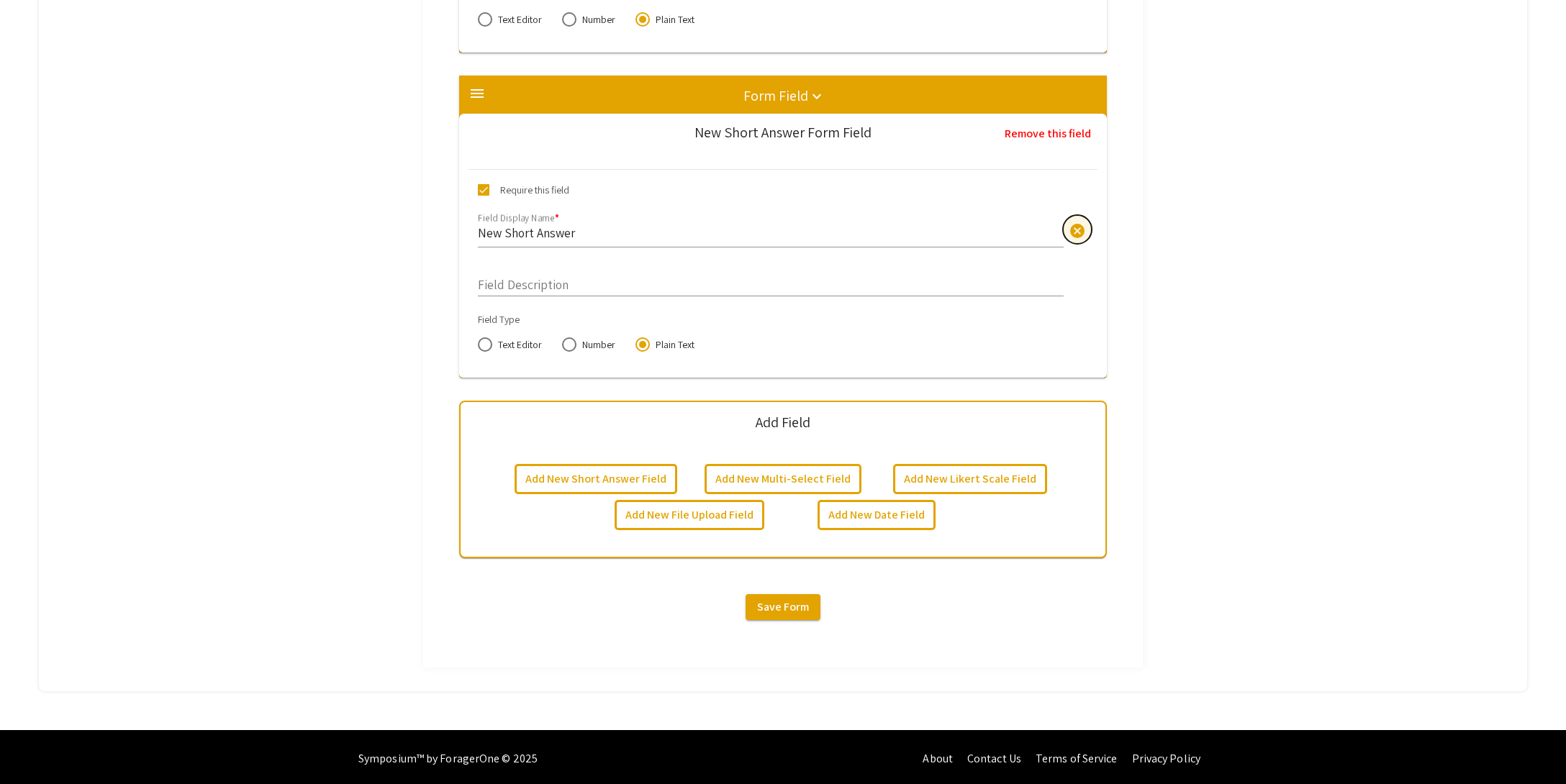
click at [1077, 229] on span "cancel" at bounding box center [1077, 231] width 17 height 17
type input "Email address"
click at [640, 286] on input "Field Description" at bounding box center [770, 281] width 586 height 16
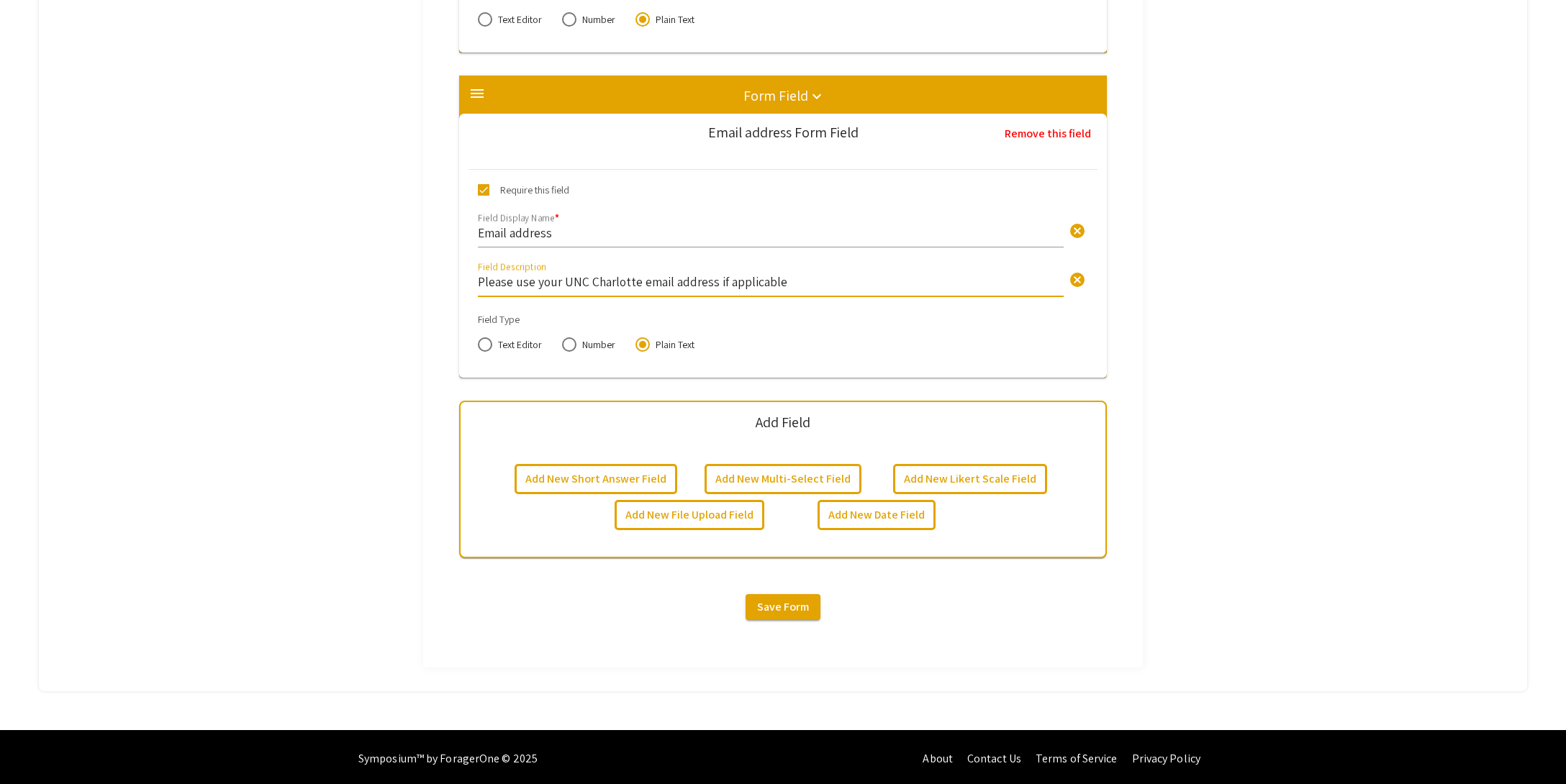
type input "Please use your UNC Charlotte email address if applicable"
click at [617, 476] on button "Add New Short Answer Field" at bounding box center [596, 478] width 163 height 30
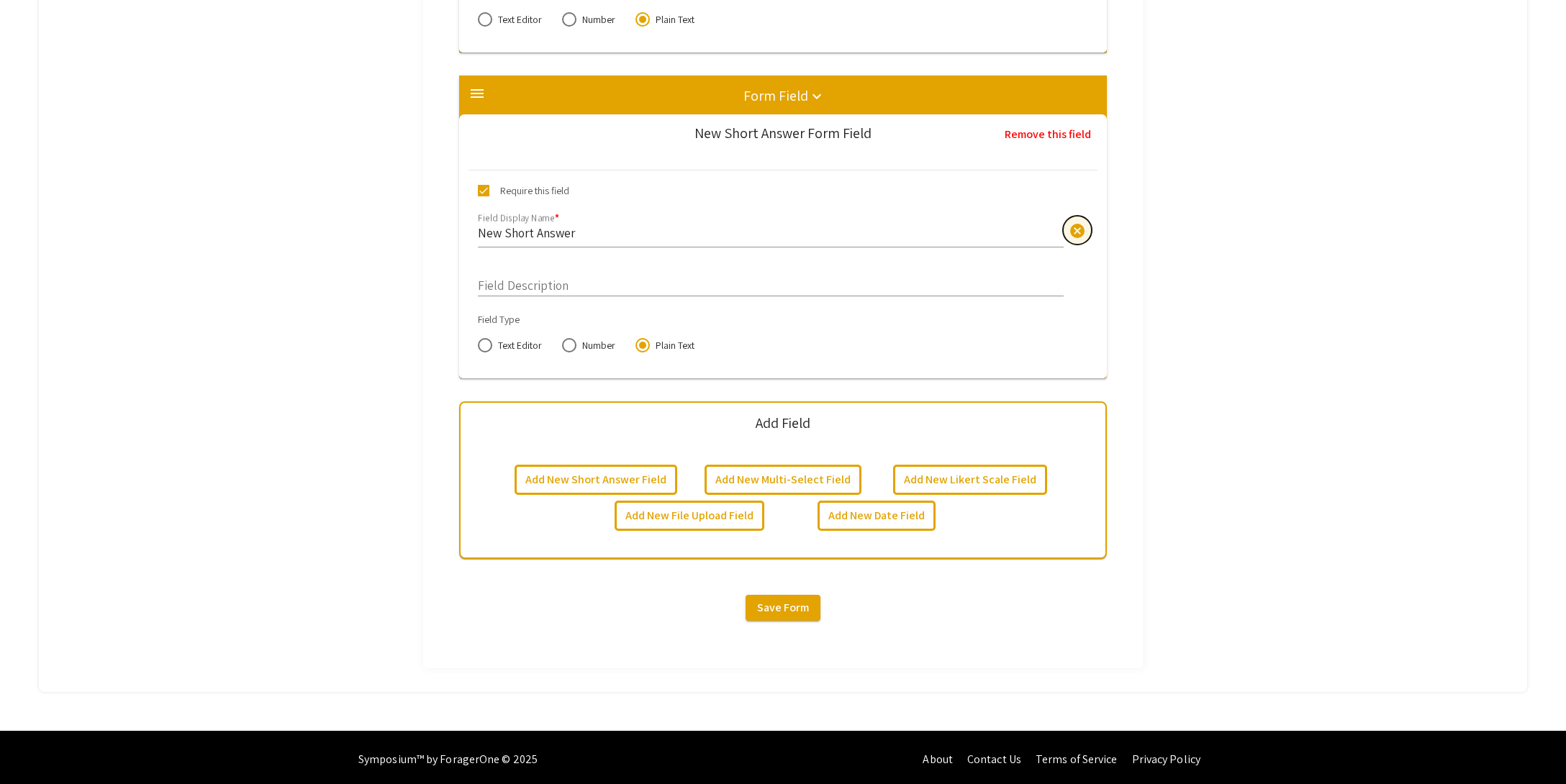
click at [1083, 228] on span "cancel" at bounding box center [1077, 231] width 17 height 17
type input "UNC Charlotte ID number"
click at [488, 192] on span at bounding box center [483, 191] width 12 height 12
click at [484, 197] on input "Require this field" at bounding box center [483, 197] width 1 height 1
checkbox input "false"
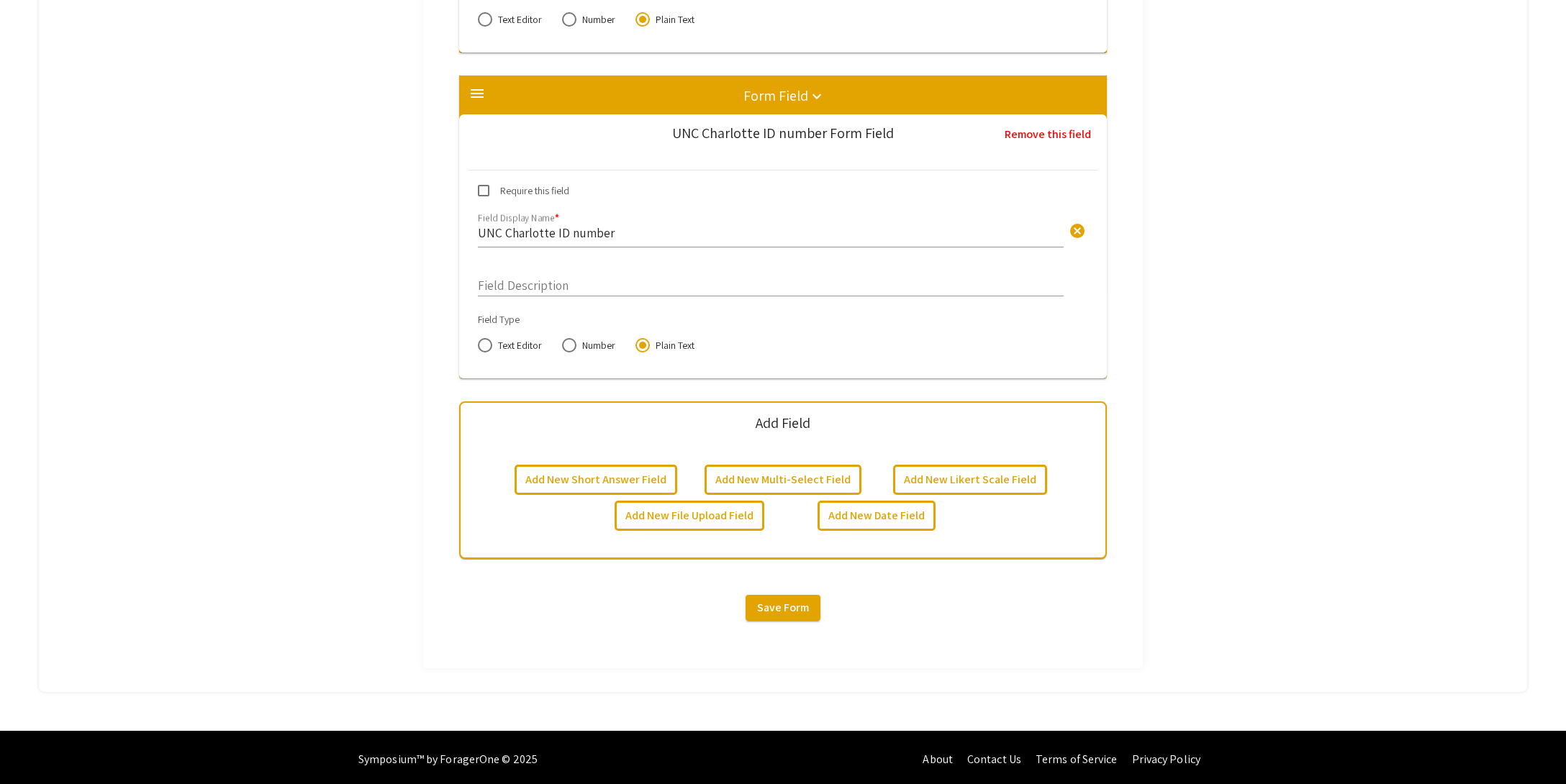
drag, startPoint x: 510, startPoint y: 277, endPoint x: 538, endPoint y: 288, distance: 30.1
click at [510, 277] on input "Field Description" at bounding box center [770, 282] width 586 height 16
type input "Enter your "800 number" if applicable"
click at [782, 608] on span "Save Form" at bounding box center [783, 608] width 52 height 15
click at [805, 482] on button "Add New Multi-Select Field" at bounding box center [783, 479] width 157 height 30
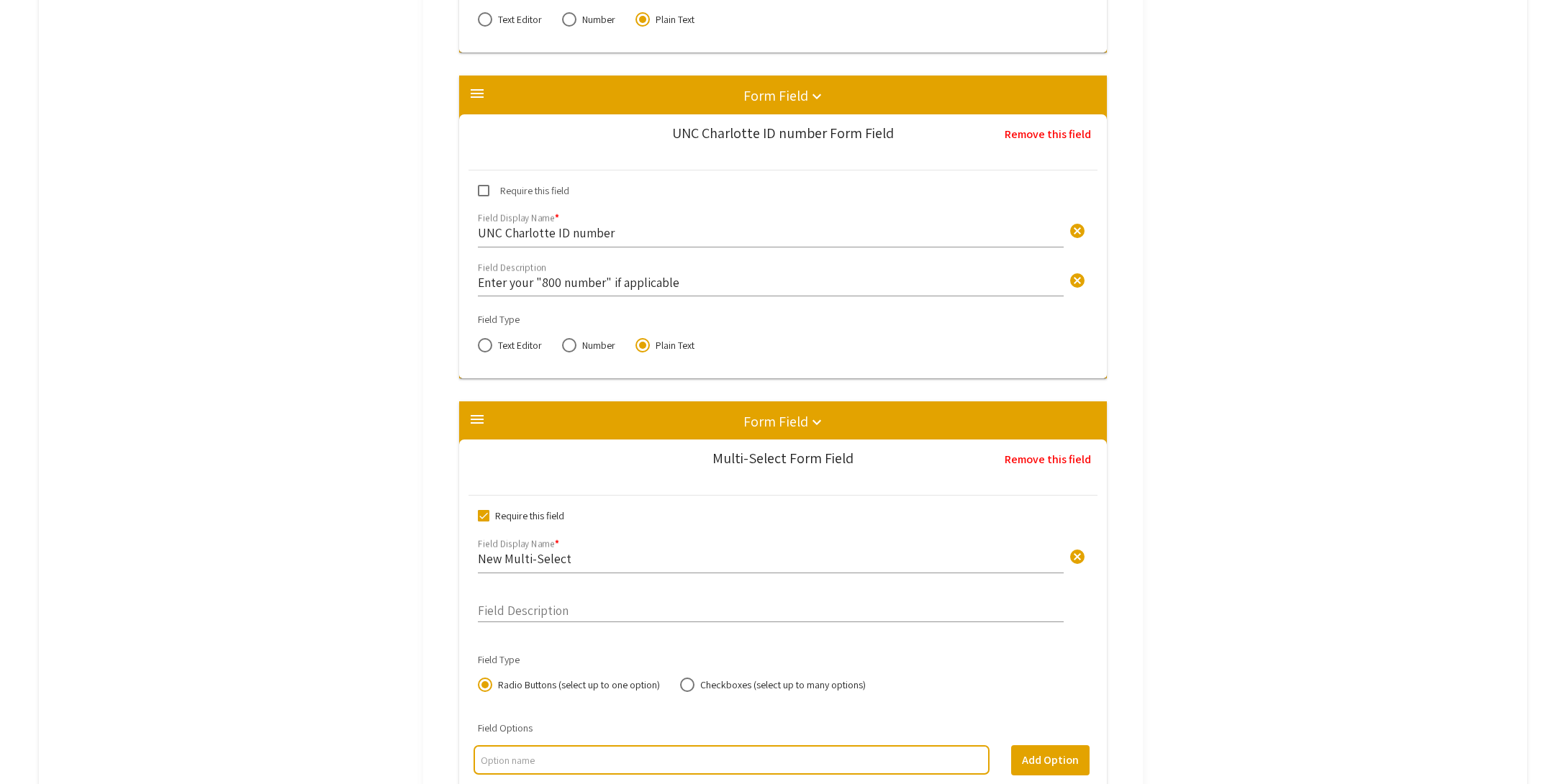
scroll to position [1981, 0]
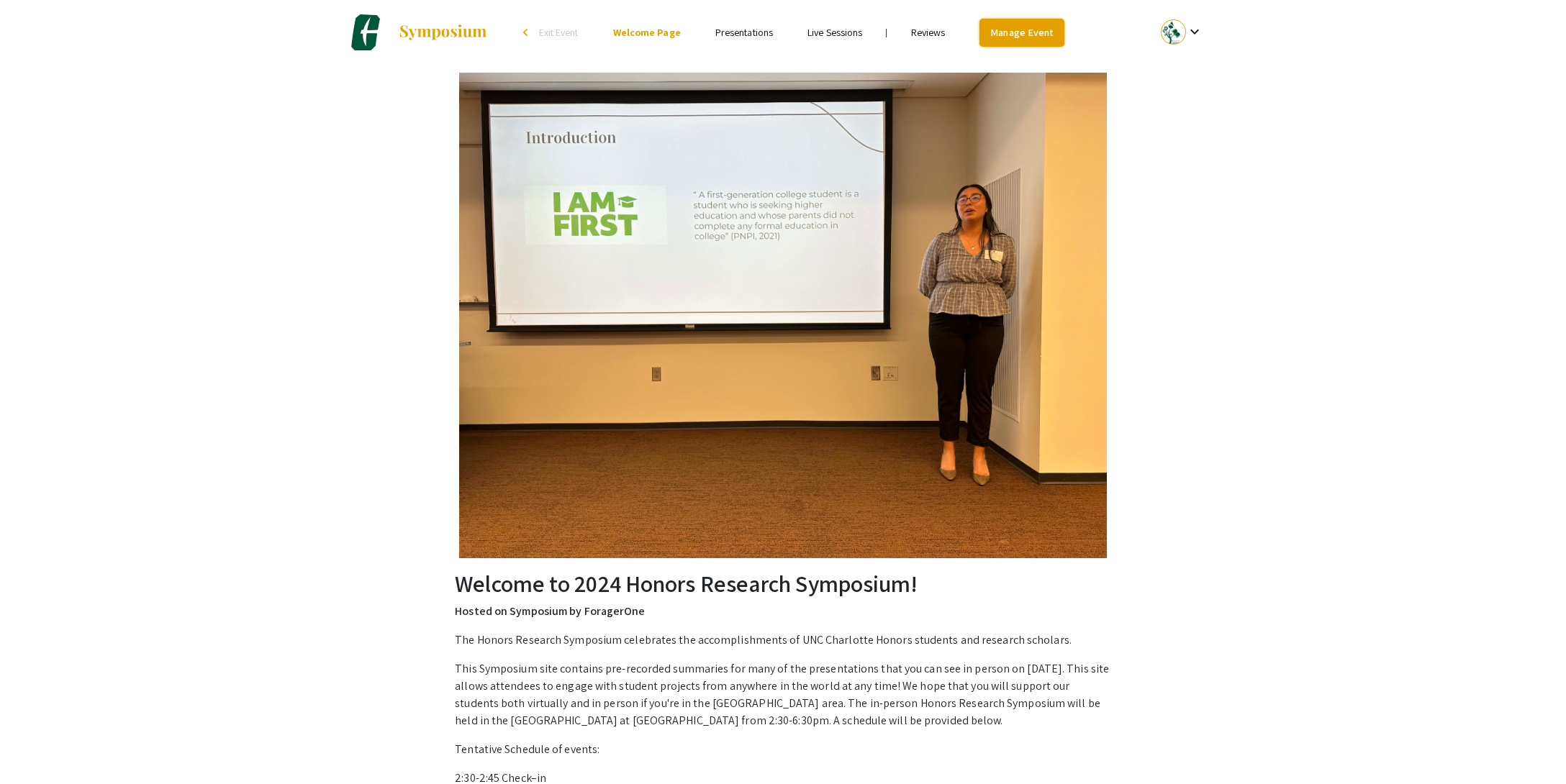
click at [1028, 36] on link "Manage Event" at bounding box center [1022, 32] width 85 height 28
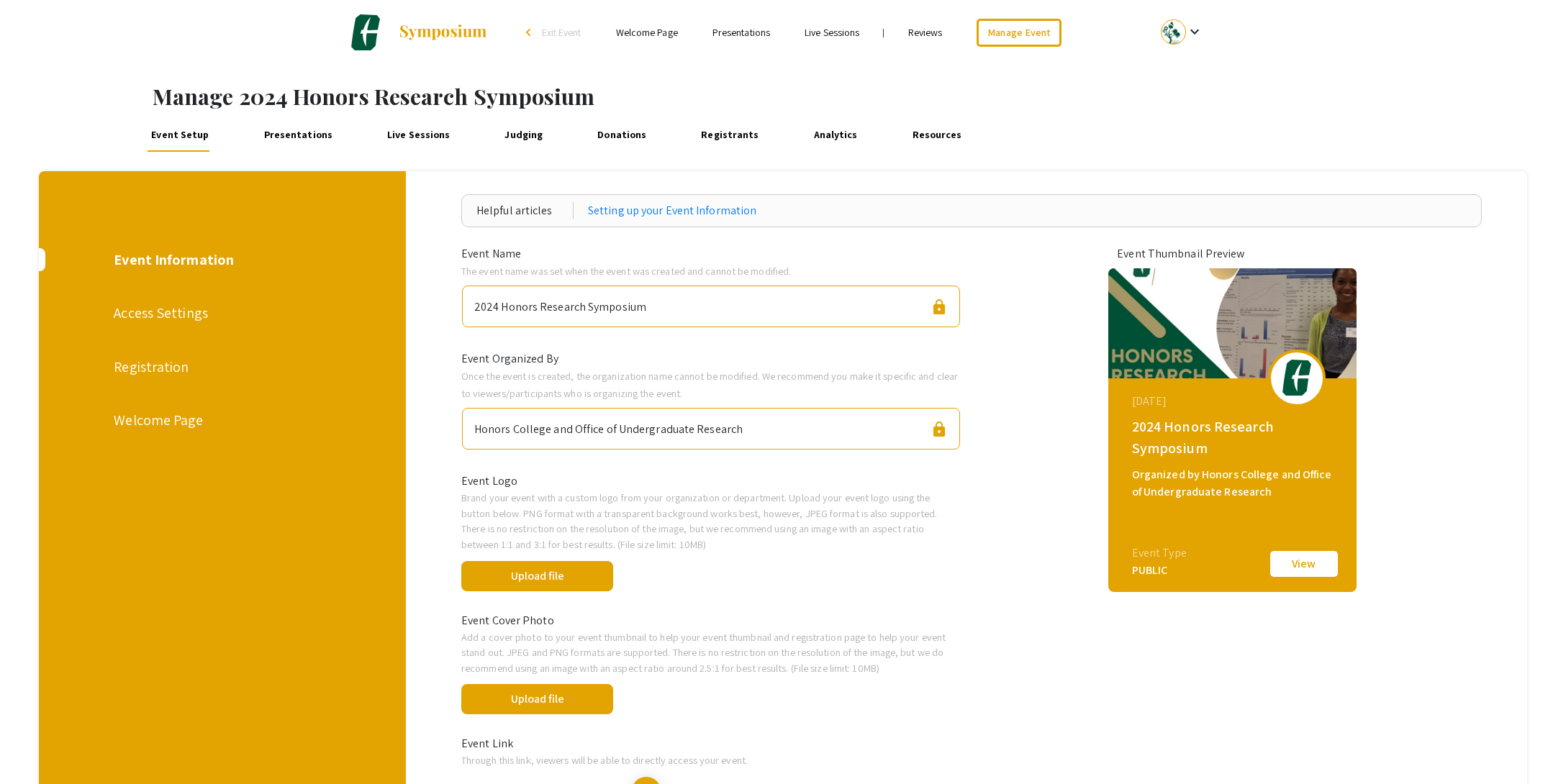
click at [154, 370] on div "Registration" at bounding box center [222, 367] width 216 height 22
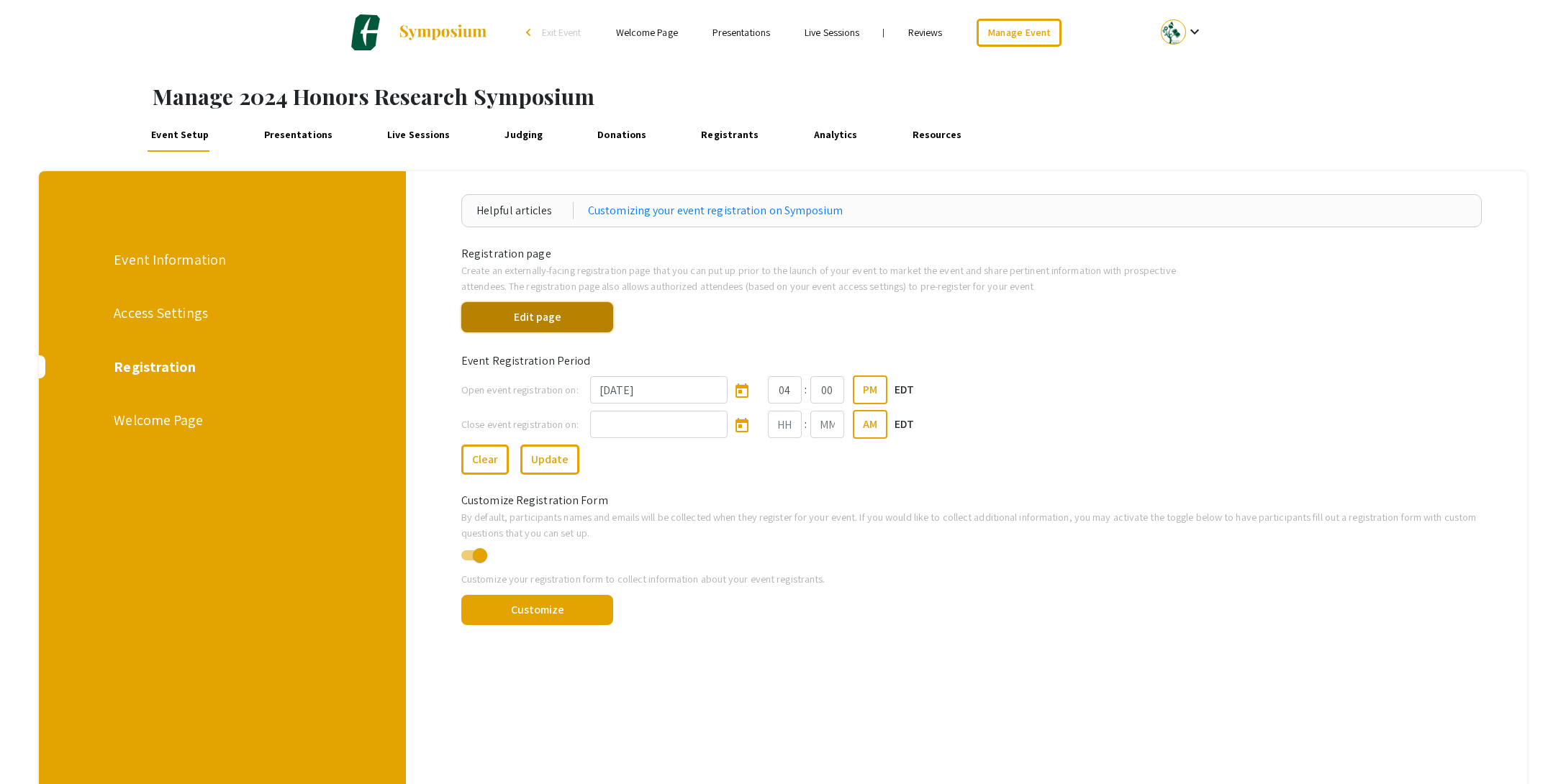
click at [548, 323] on button "Edit page" at bounding box center [537, 317] width 152 height 30
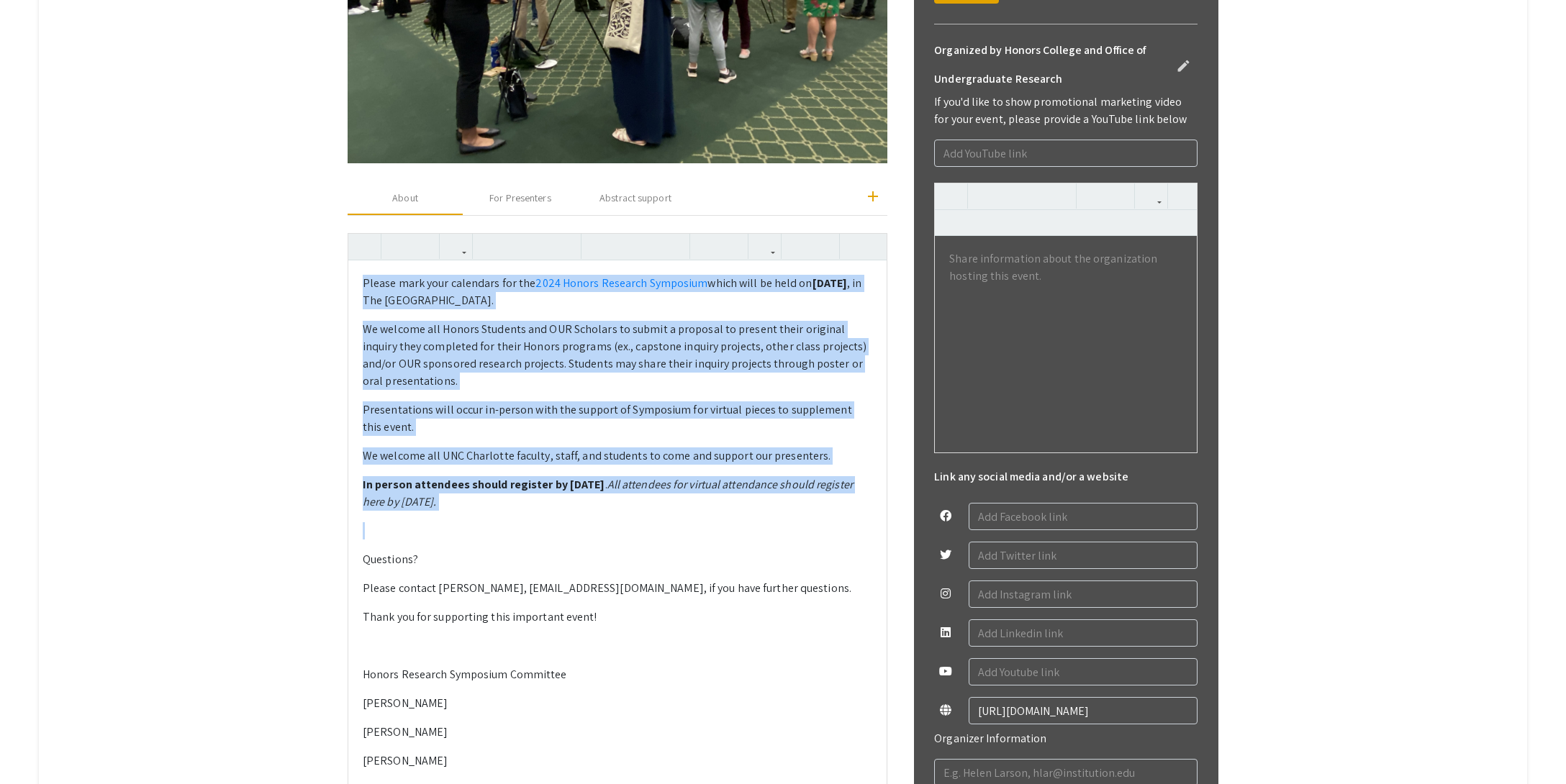
drag, startPoint x: 362, startPoint y: 283, endPoint x: 613, endPoint y: 516, distance: 342.5
click at [613, 516] on div "Please mark your calendars for the 2024 Honors Research Symposium which will be…" at bounding box center [617, 644] width 538 height 765
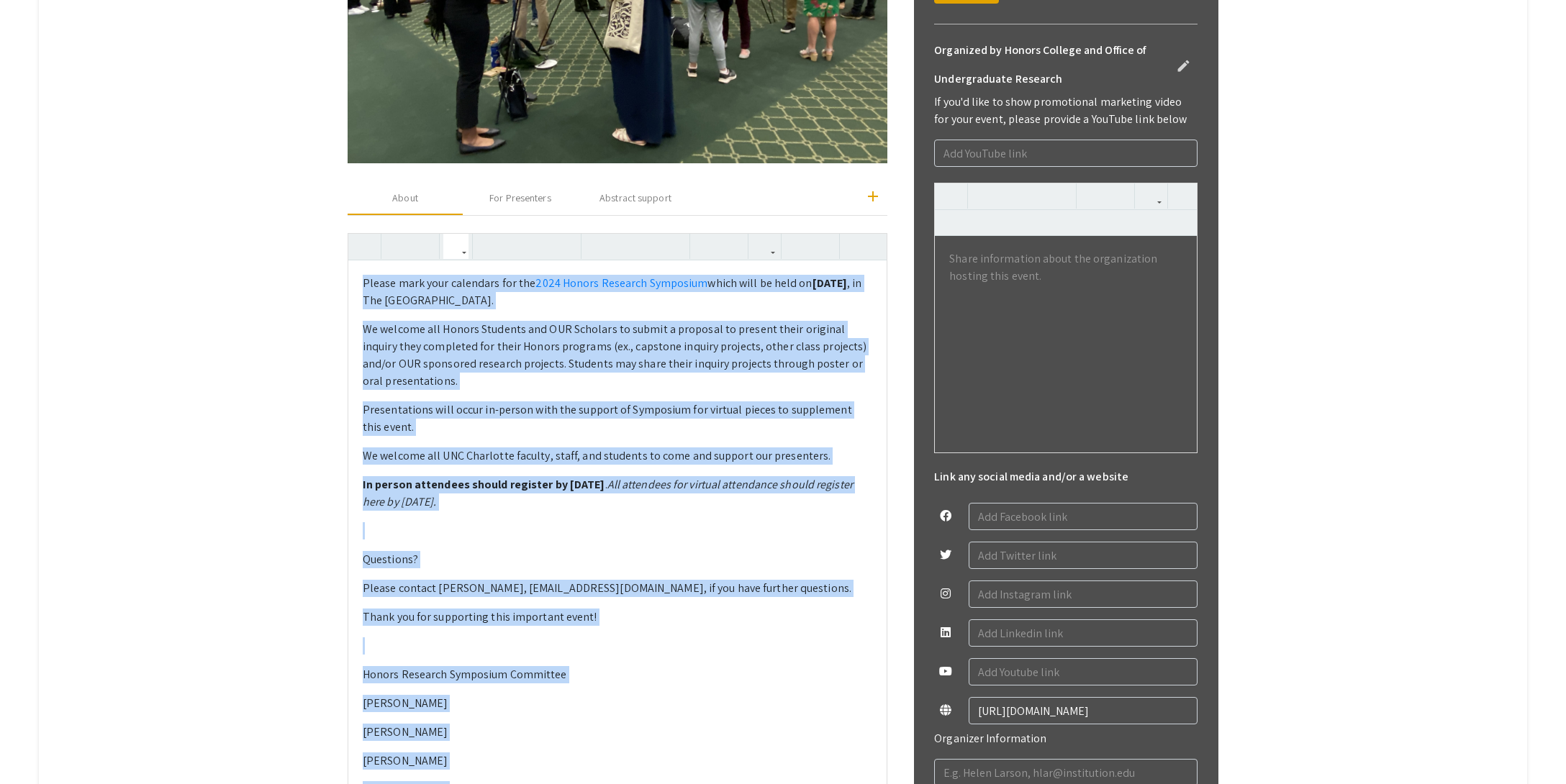
copy div "Please mark your calendars for the 2024 Honors Research Symposium which will be…"
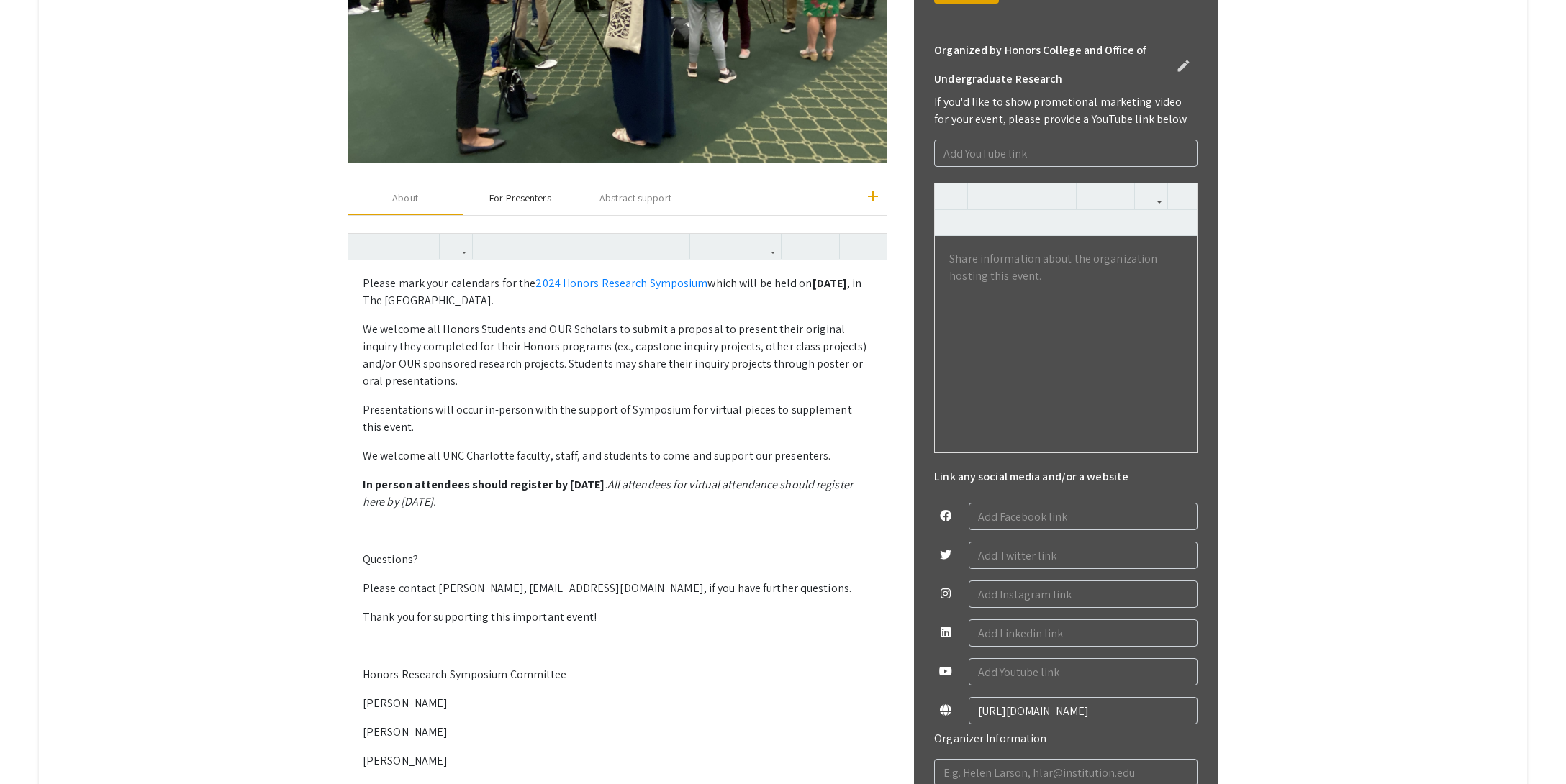
click at [508, 201] on div "For Presenters" at bounding box center [519, 198] width 61 height 15
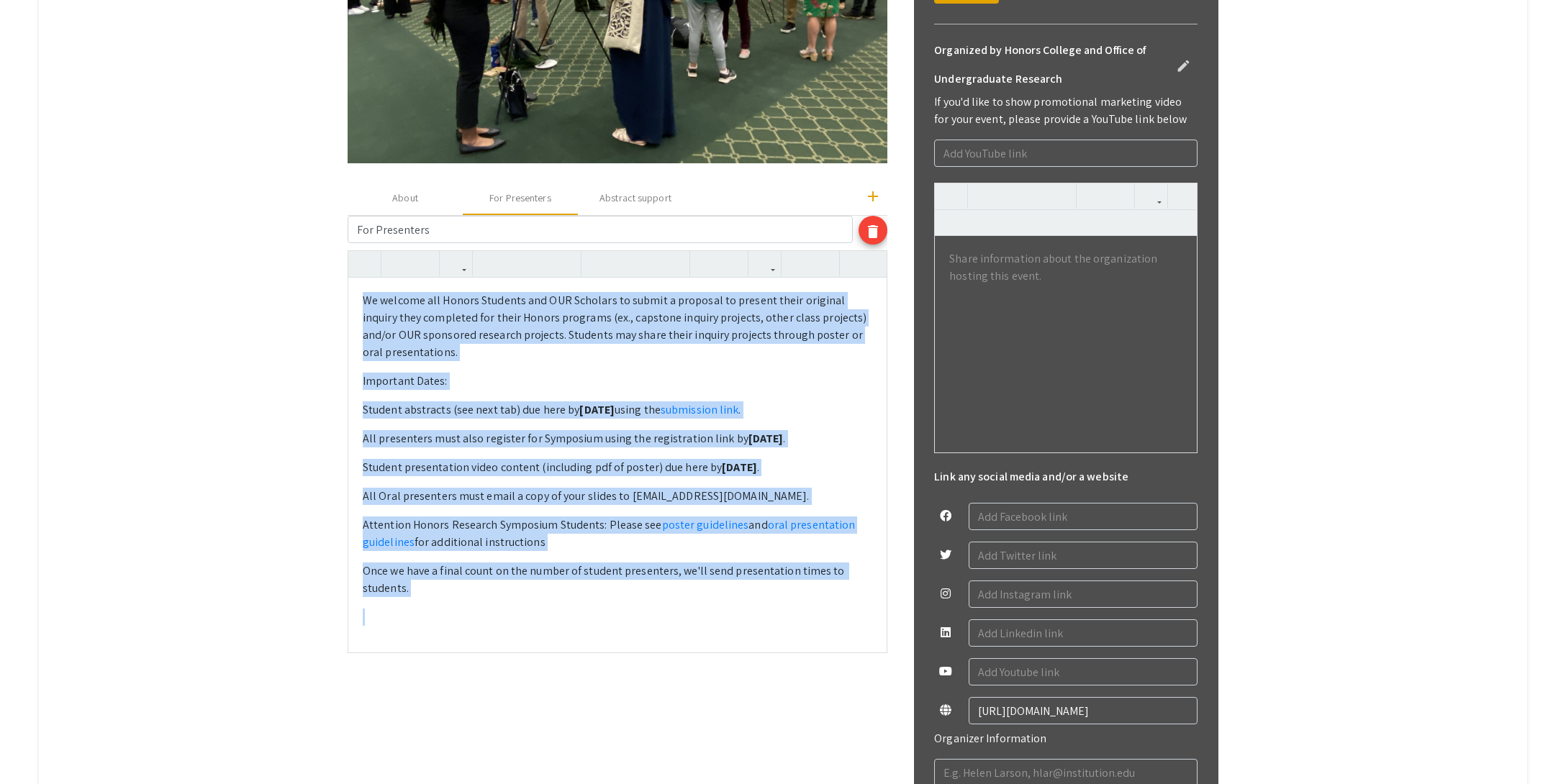
drag, startPoint x: 362, startPoint y: 300, endPoint x: 538, endPoint y: 648, distance: 390.0
click at [538, 648] on div "We welcome all Honors Students and OUR Scholars to submit a proposal to present…" at bounding box center [617, 465] width 538 height 374
copy div "We welcome all Honors Students and OUR Scholars to submit a proposal to present…"
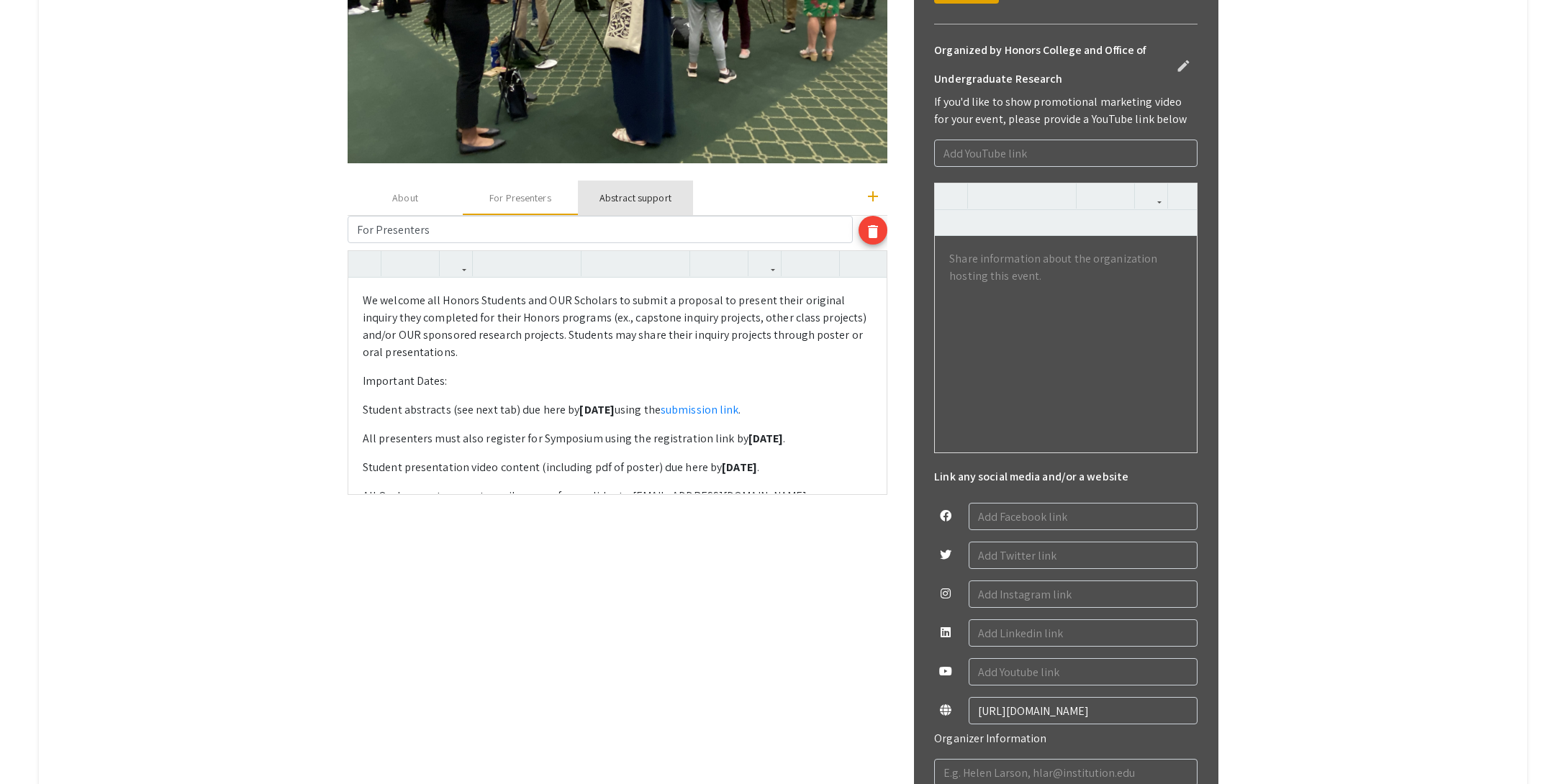
click at [647, 200] on div "Abstract support" at bounding box center [635, 198] width 72 height 15
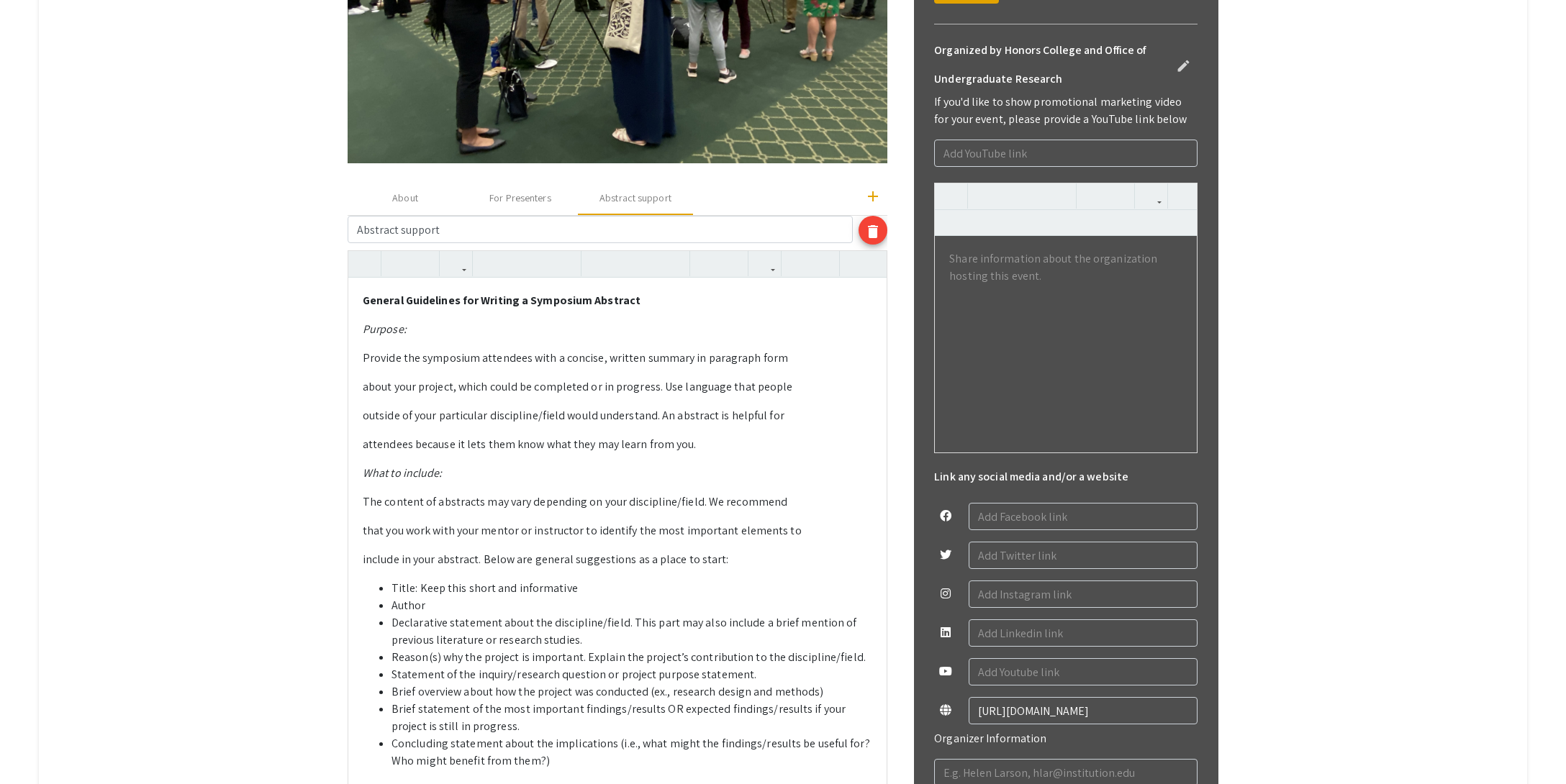
click at [470, 342] on div "General Guidelines for Writing a Symposium Abstract Purpose: Provide the sympos…" at bounding box center [617, 796] width 538 height 1036
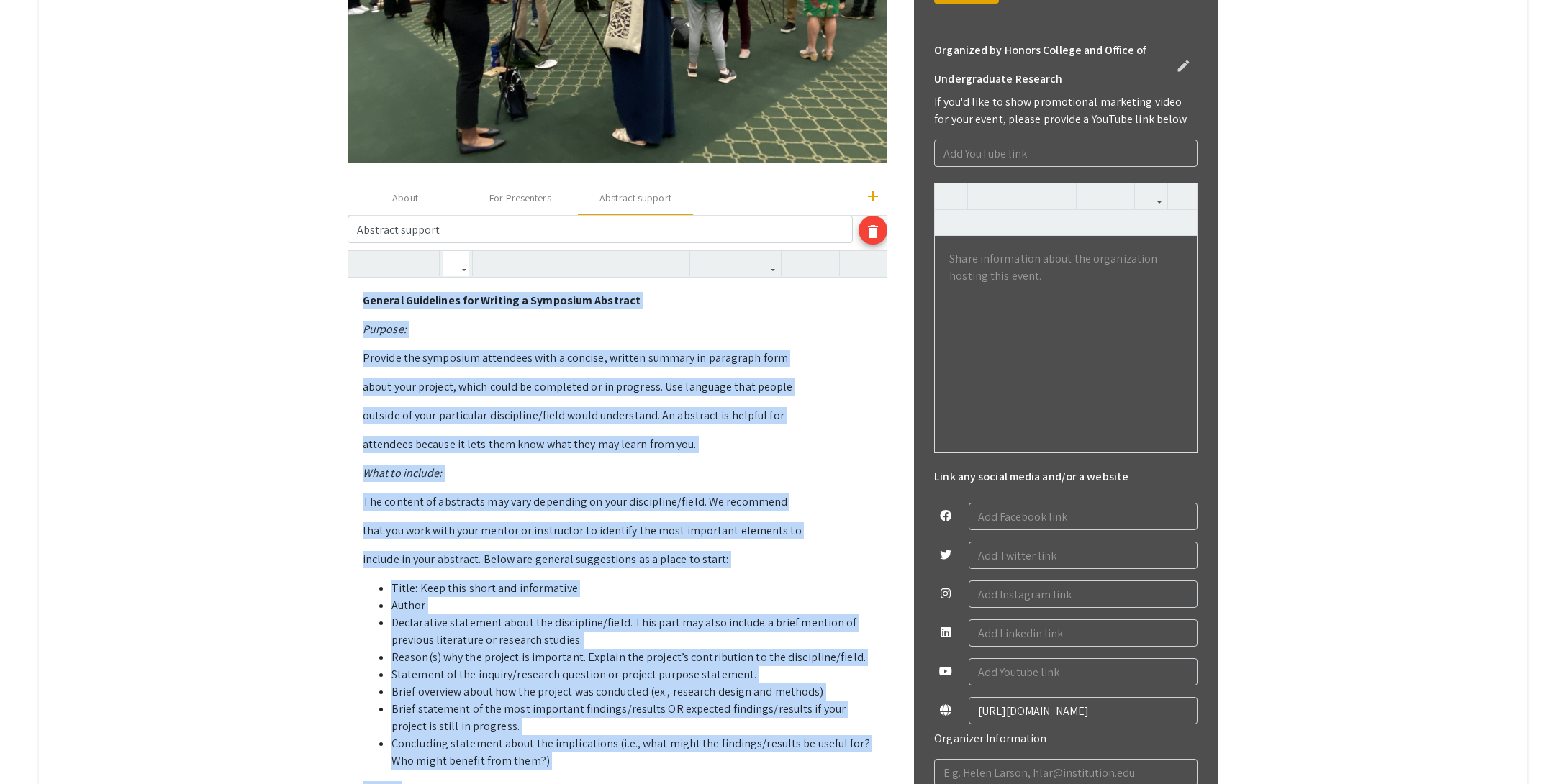
copy div "General Guidelines for Writing a Symposium Abstract Purpose: Provide the sympos…"
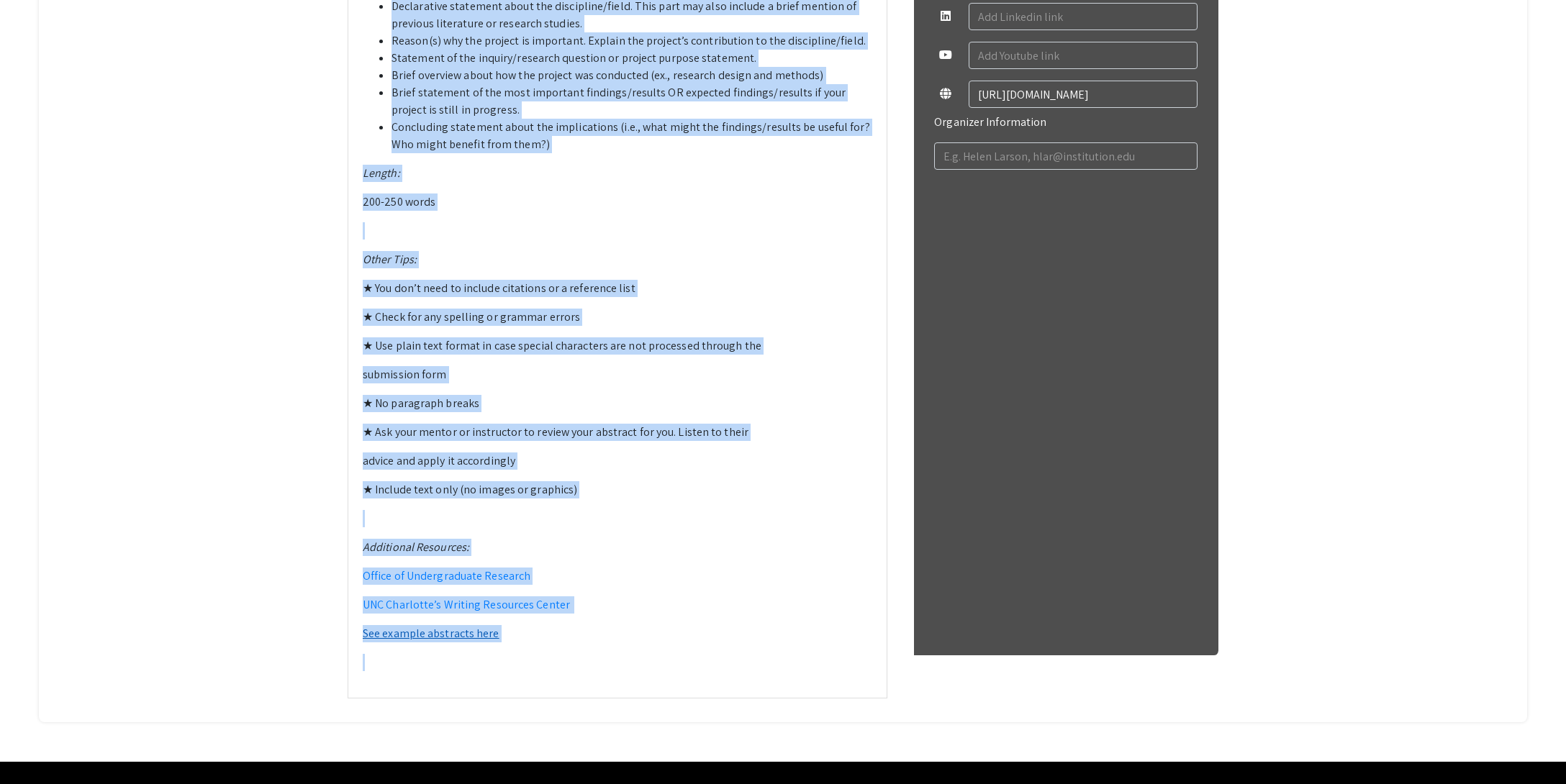
scroll to position [1187, 0]
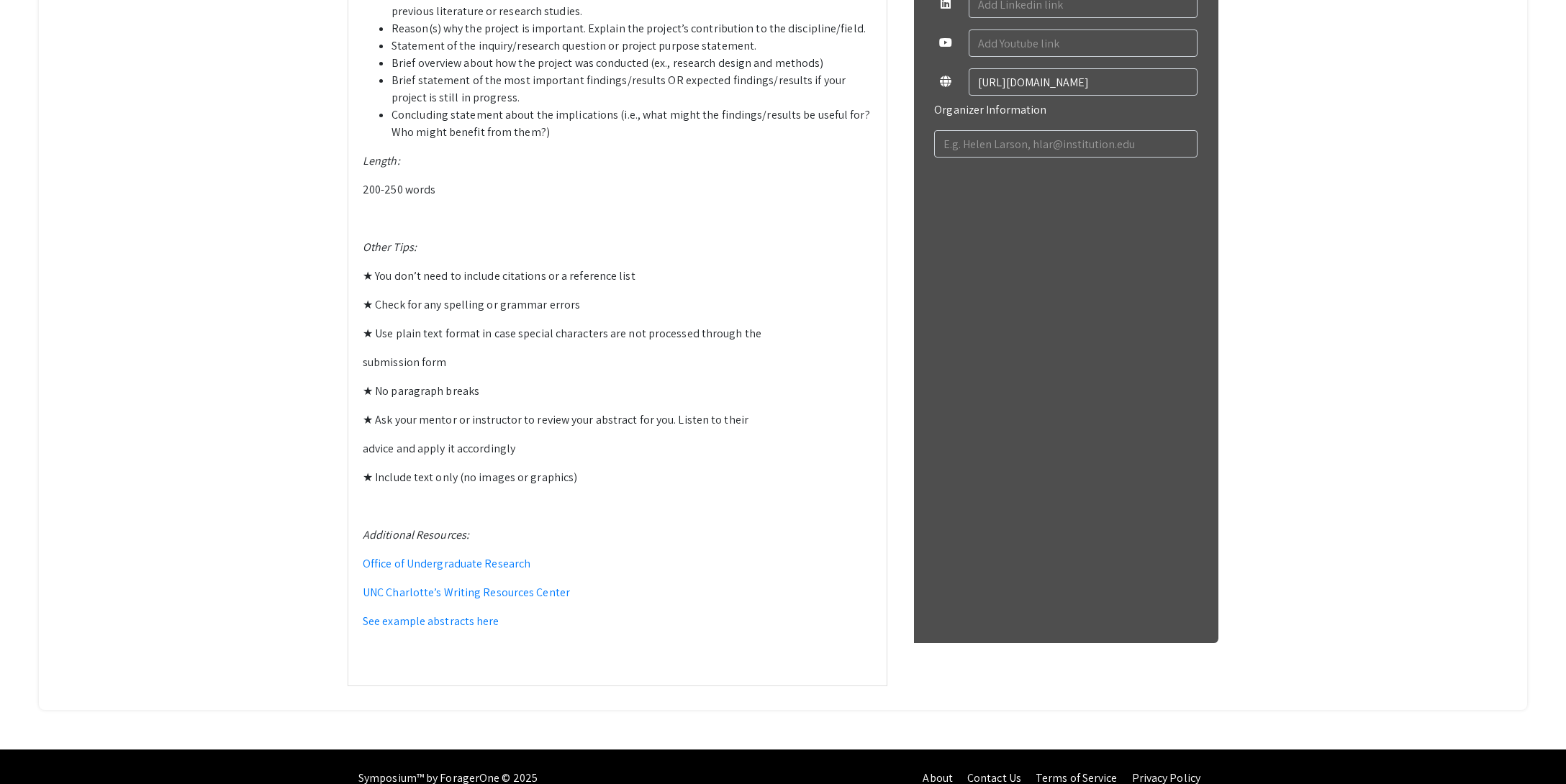
click at [563, 556] on p "Office of Undergraduate Research" at bounding box center [617, 564] width 509 height 17
click at [516, 569] on link "Office of Undergraduate Research" at bounding box center [446, 564] width 167 height 15
click at [492, 564] on link "Office of Undergraduate Research" at bounding box center [446, 564] width 167 height 15
click at [489, 565] on link "Office of Undergraduate Research" at bounding box center [446, 564] width 167 height 15
click at [465, 599] on link "UNC Charlotte’s Writing Resources Center" at bounding box center [466, 593] width 208 height 15
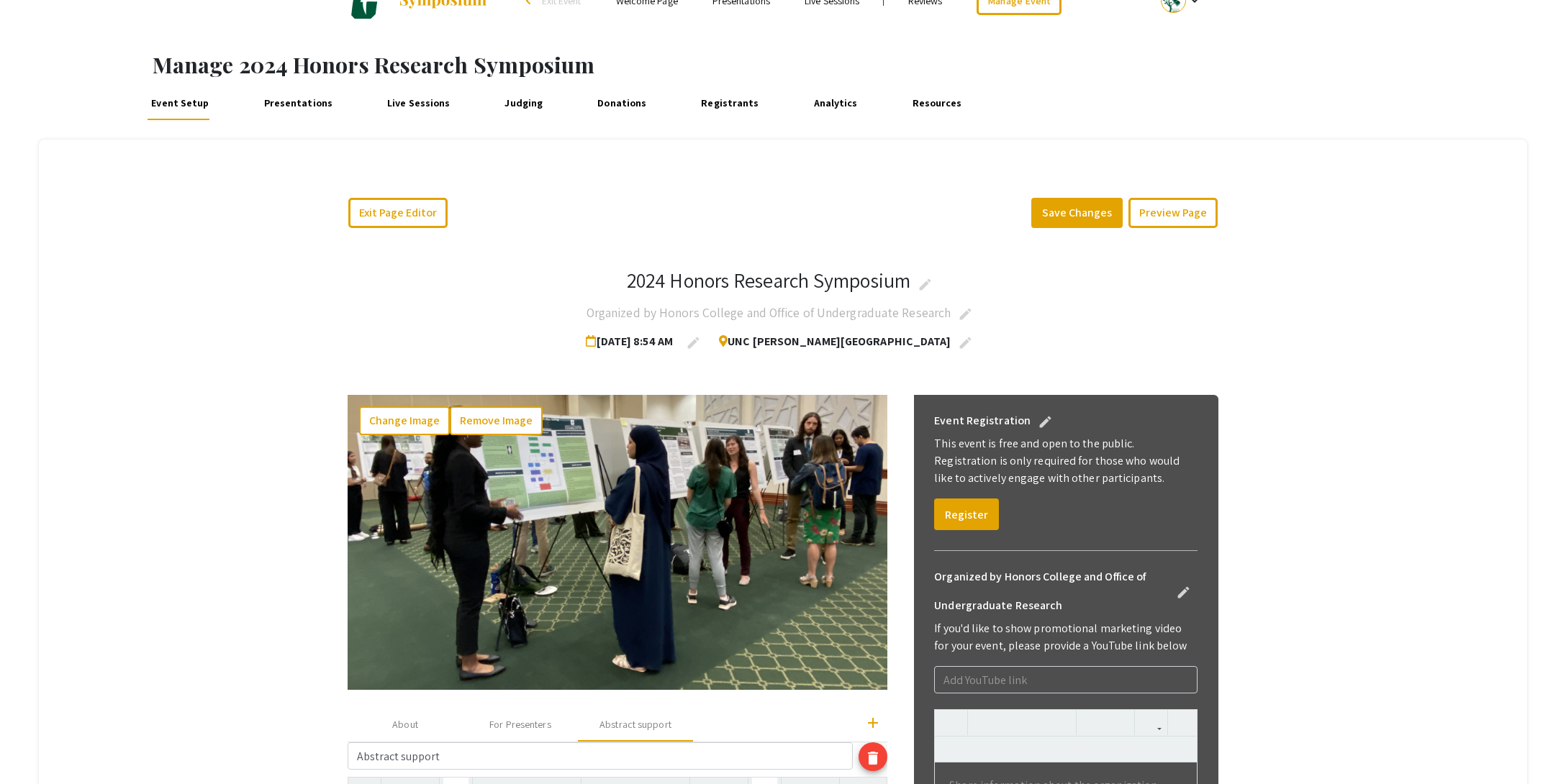
scroll to position [0, 0]
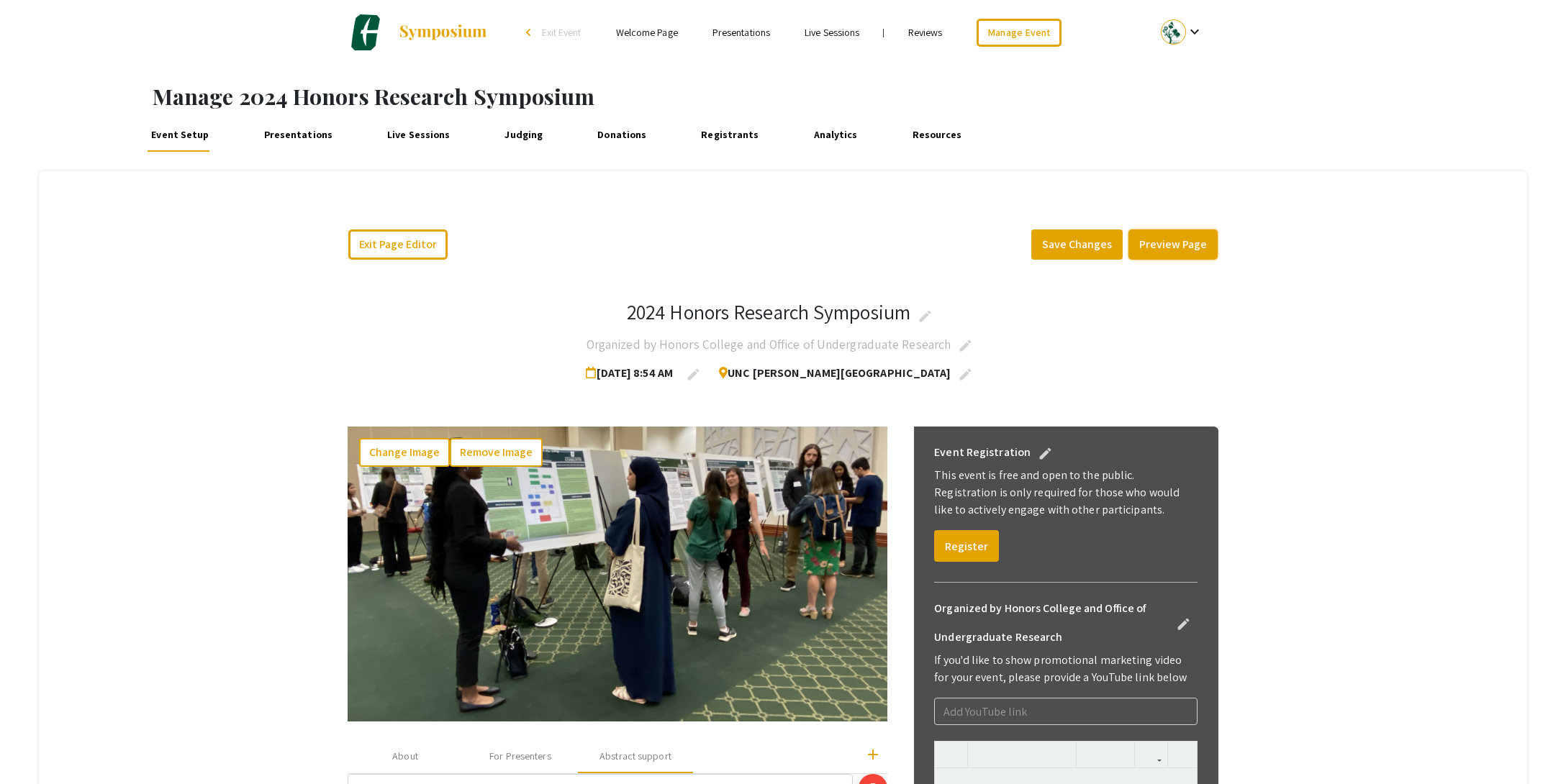
click at [1185, 249] on button "Preview Page" at bounding box center [1173, 244] width 90 height 30
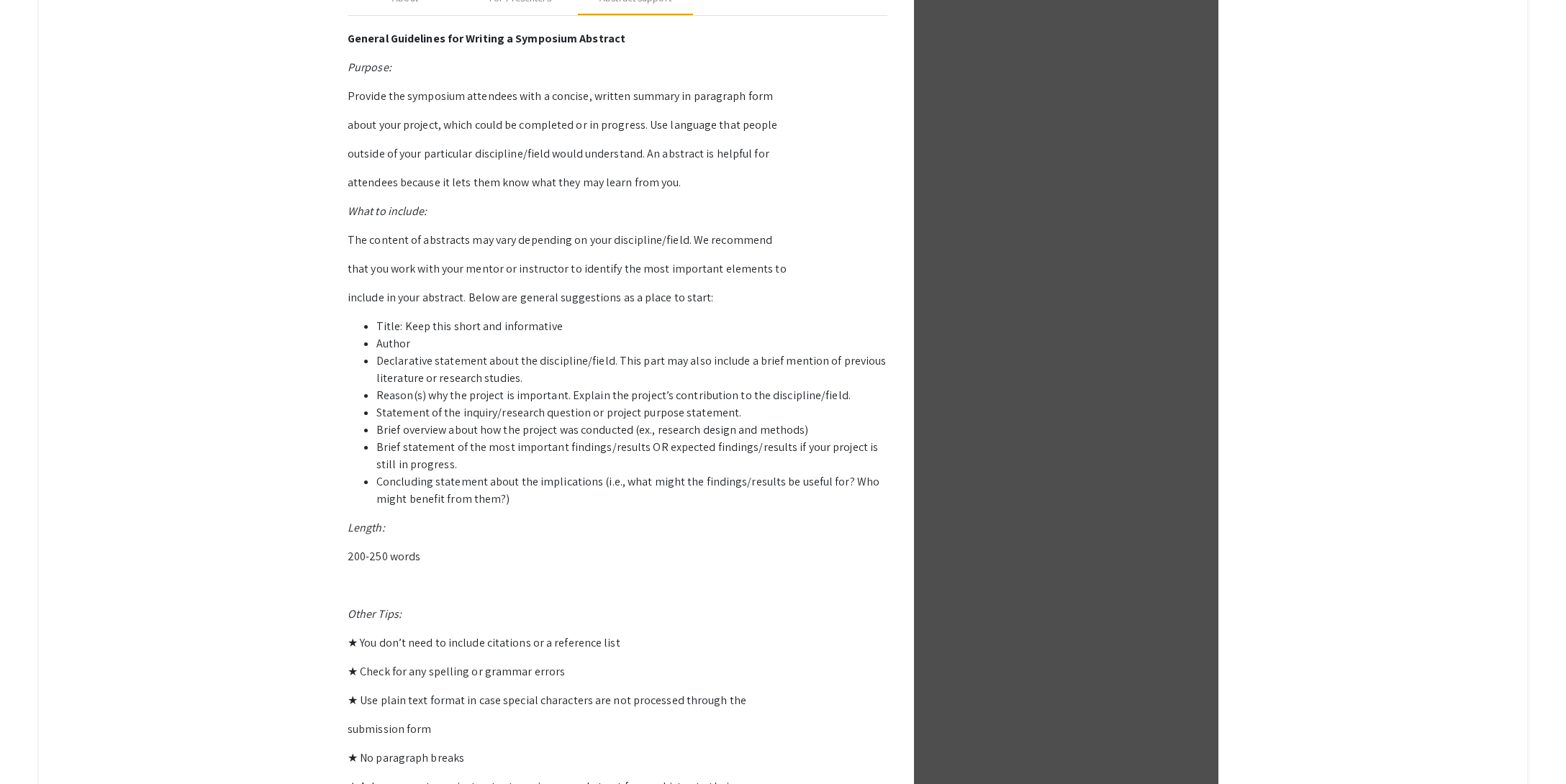
scroll to position [1113, 0]
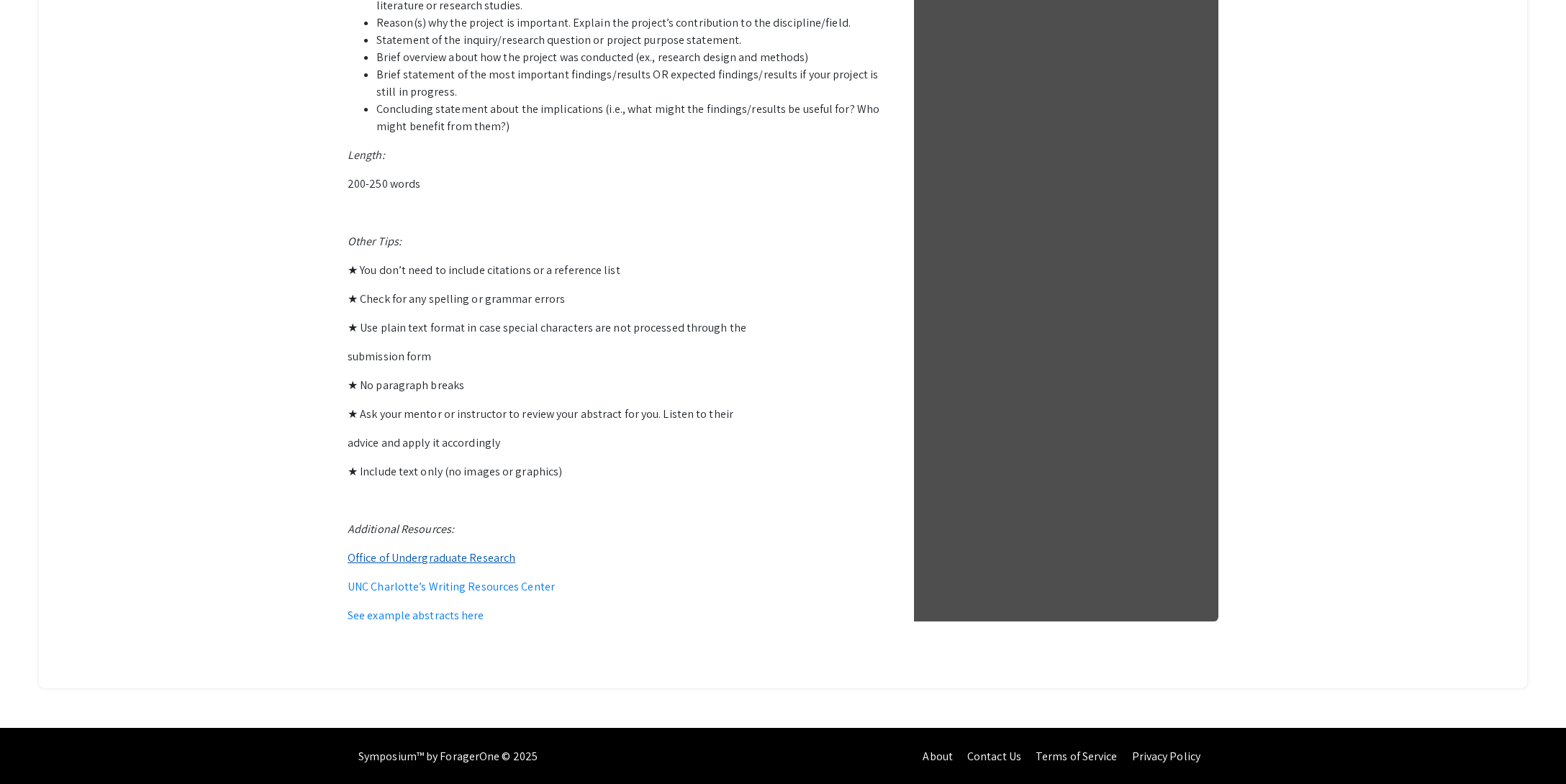
click at [452, 562] on link "Office of Undergraduate Research" at bounding box center [431, 558] width 167 height 15
click at [516, 589] on link "UNC Charlotte’s Writing Resources Center" at bounding box center [451, 587] width 208 height 15
click at [402, 623] on p "See example abstracts here" at bounding box center [617, 616] width 539 height 17
click at [397, 620] on link "See example abstracts here" at bounding box center [415, 616] width 137 height 15
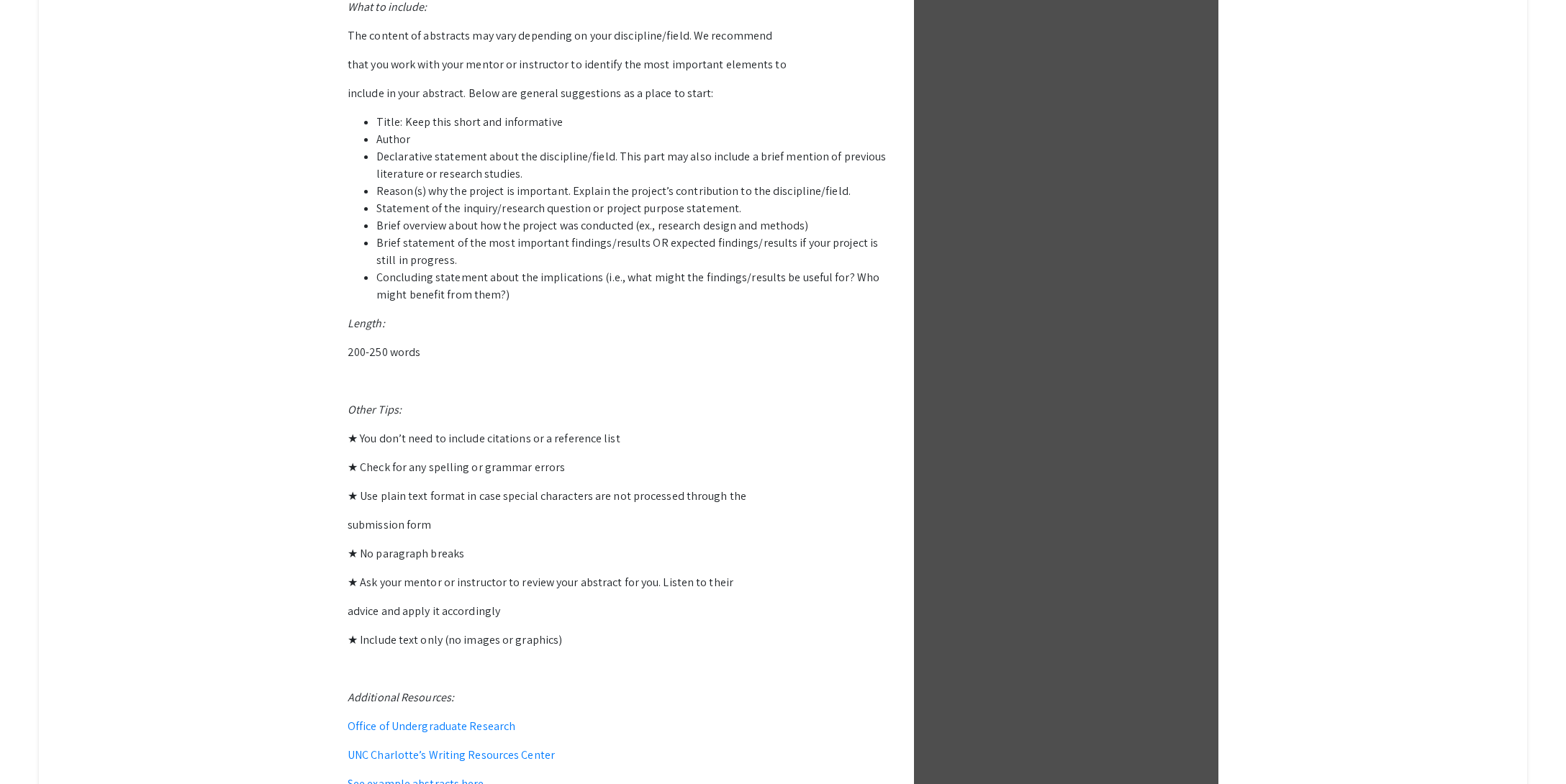
scroll to position [671, 0]
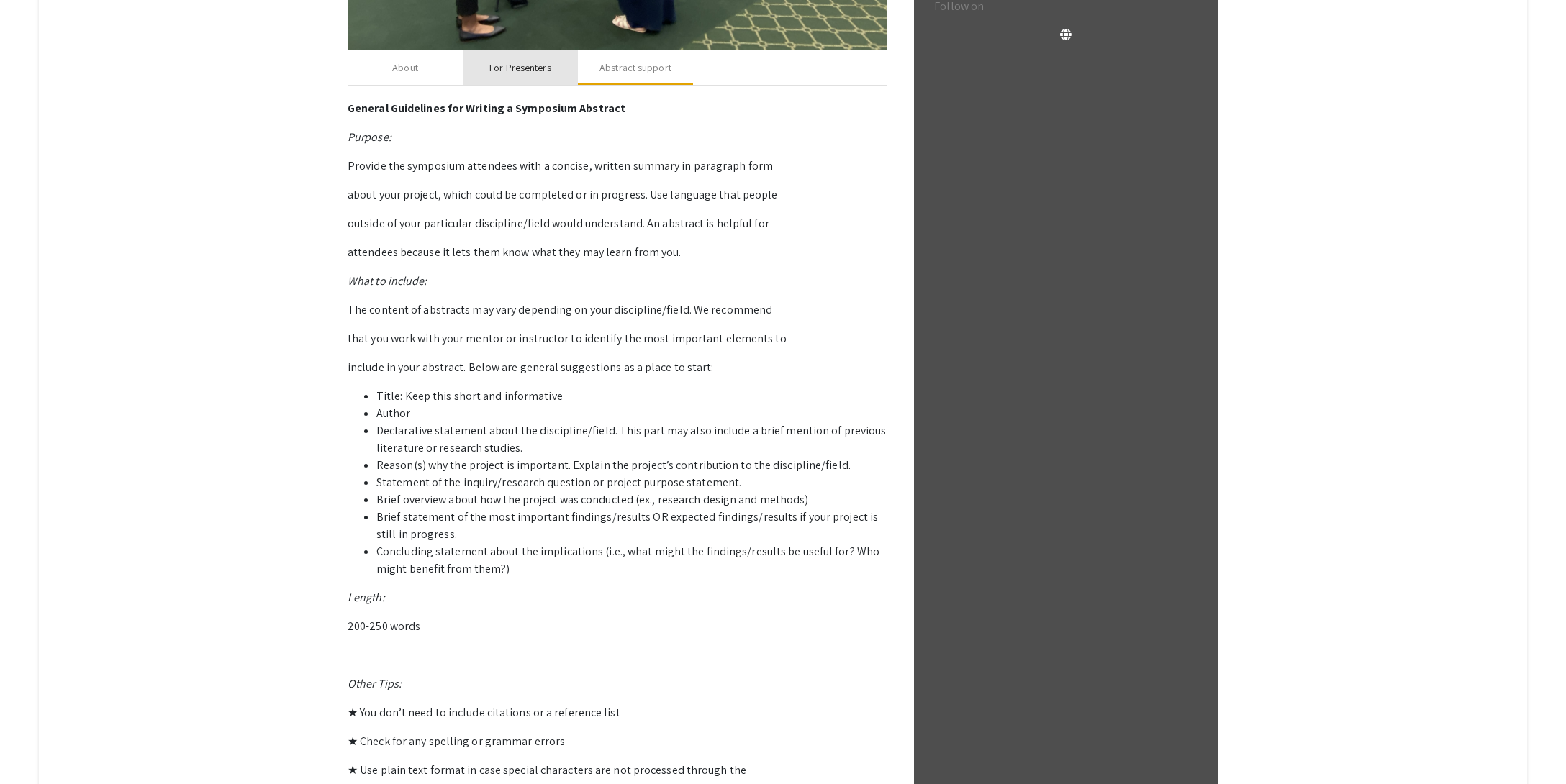
drag, startPoint x: 533, startPoint y: 56, endPoint x: 529, endPoint y: 77, distance: 21.4
click at [532, 56] on div "For Presenters" at bounding box center [520, 67] width 115 height 35
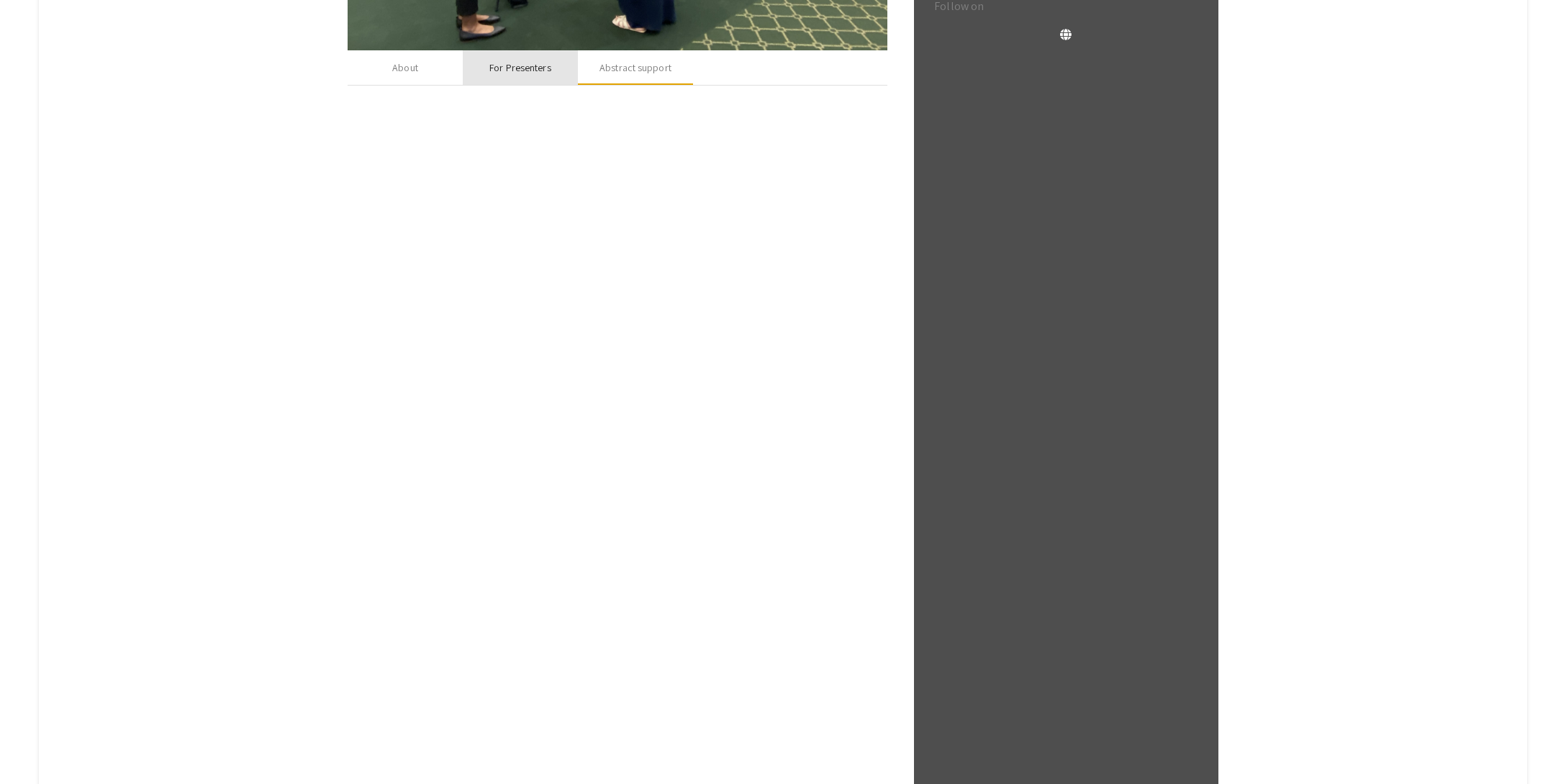
scroll to position [417, 0]
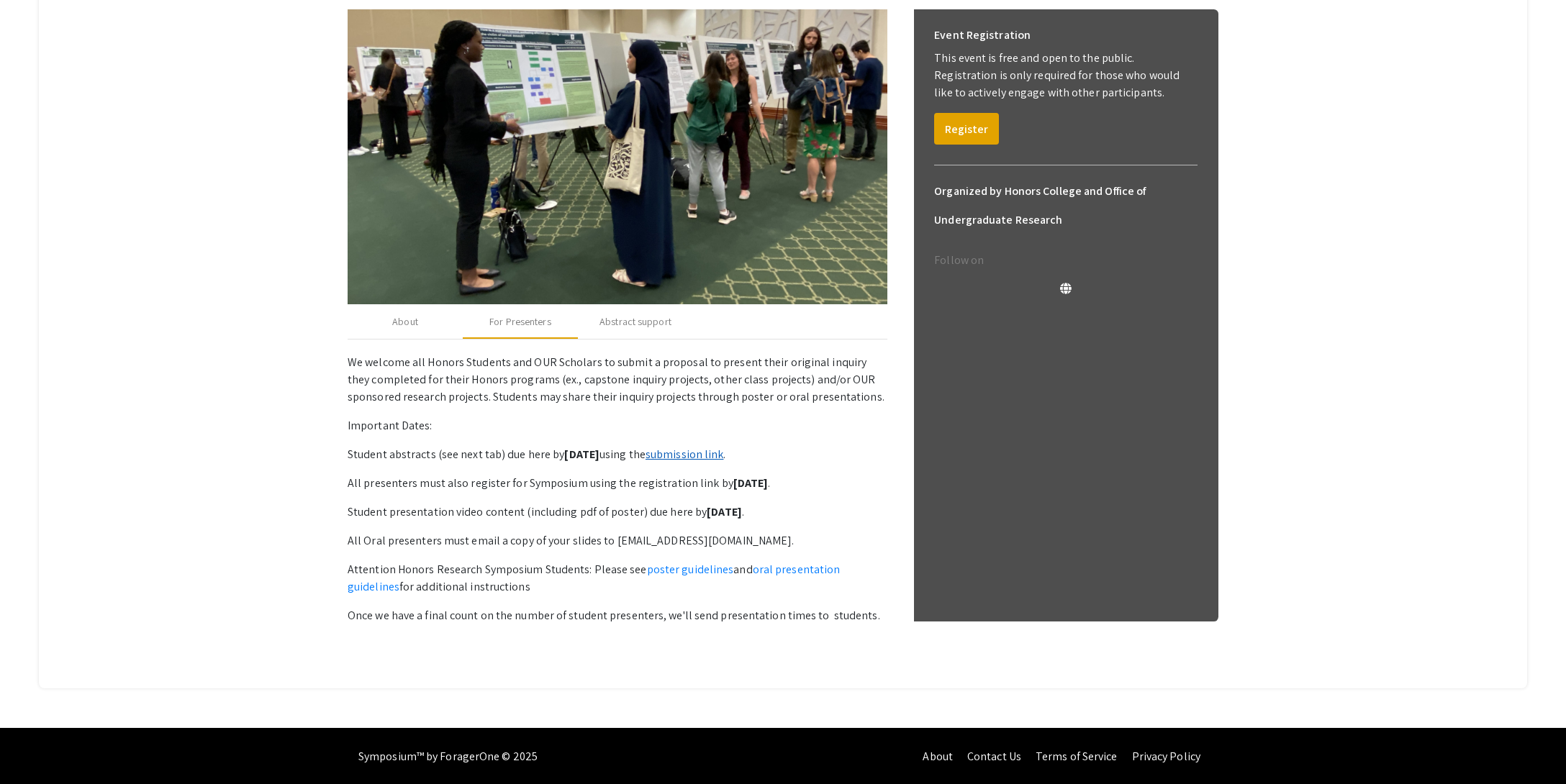
click at [710, 457] on link "submission link" at bounding box center [685, 455] width 79 height 15
click at [695, 573] on link "poster guidelines" at bounding box center [690, 569] width 87 height 15
click at [712, 572] on link "poster guidelines" at bounding box center [690, 569] width 87 height 15
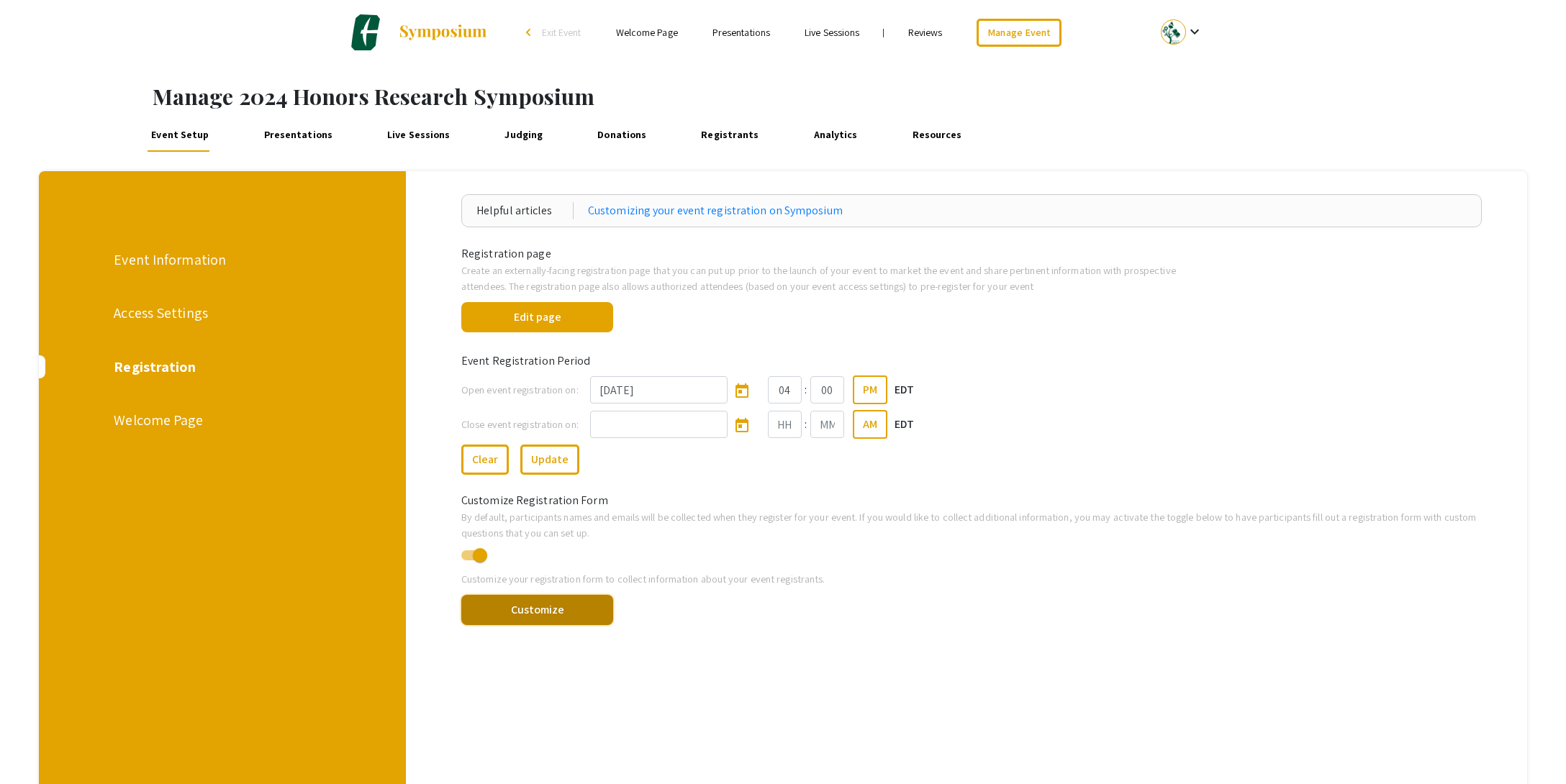
click at [567, 608] on button "Customize" at bounding box center [537, 610] width 152 height 30
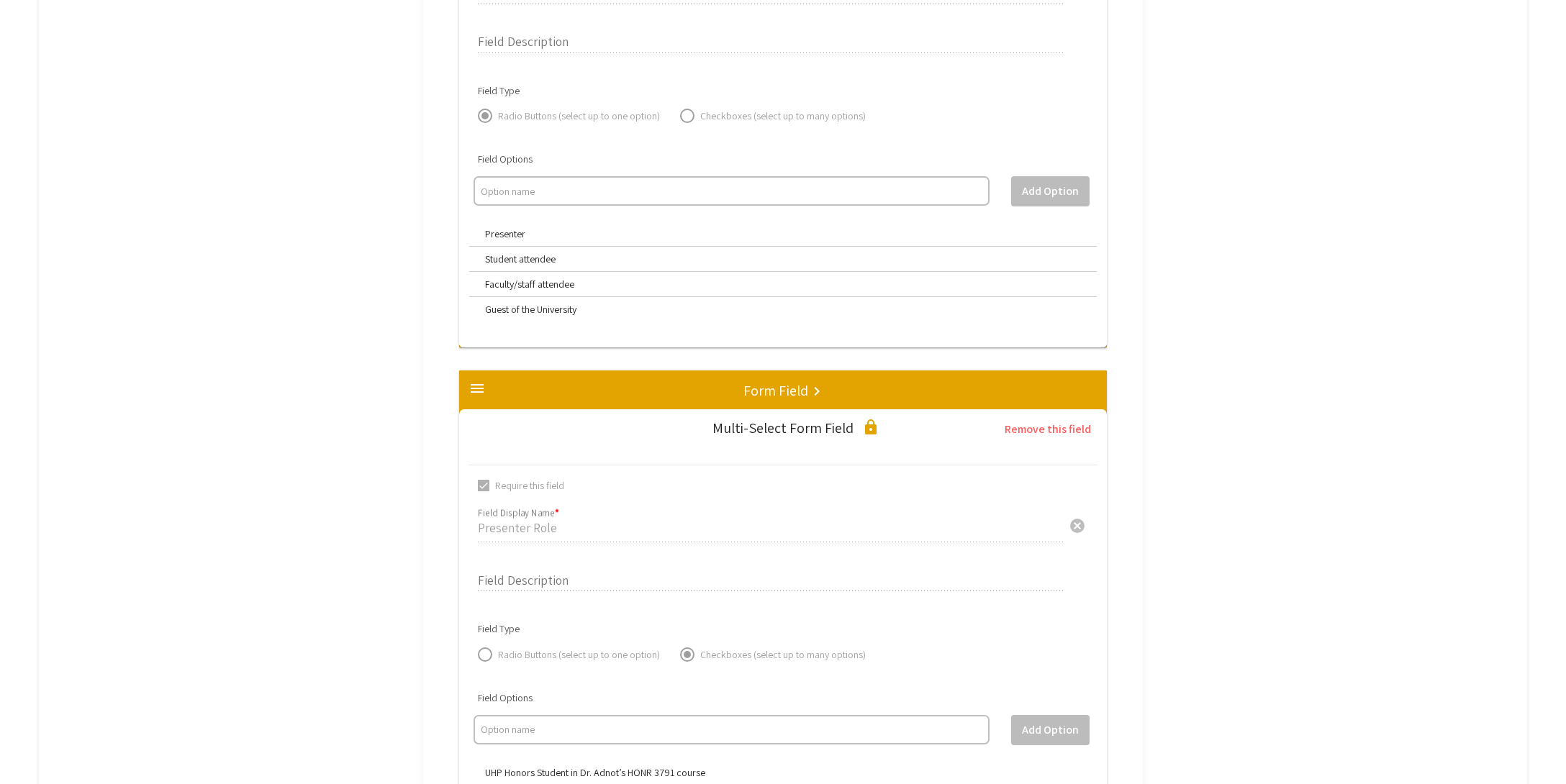
scroll to position [2144, 0]
